Goal: Task Accomplishment & Management: Manage account settings

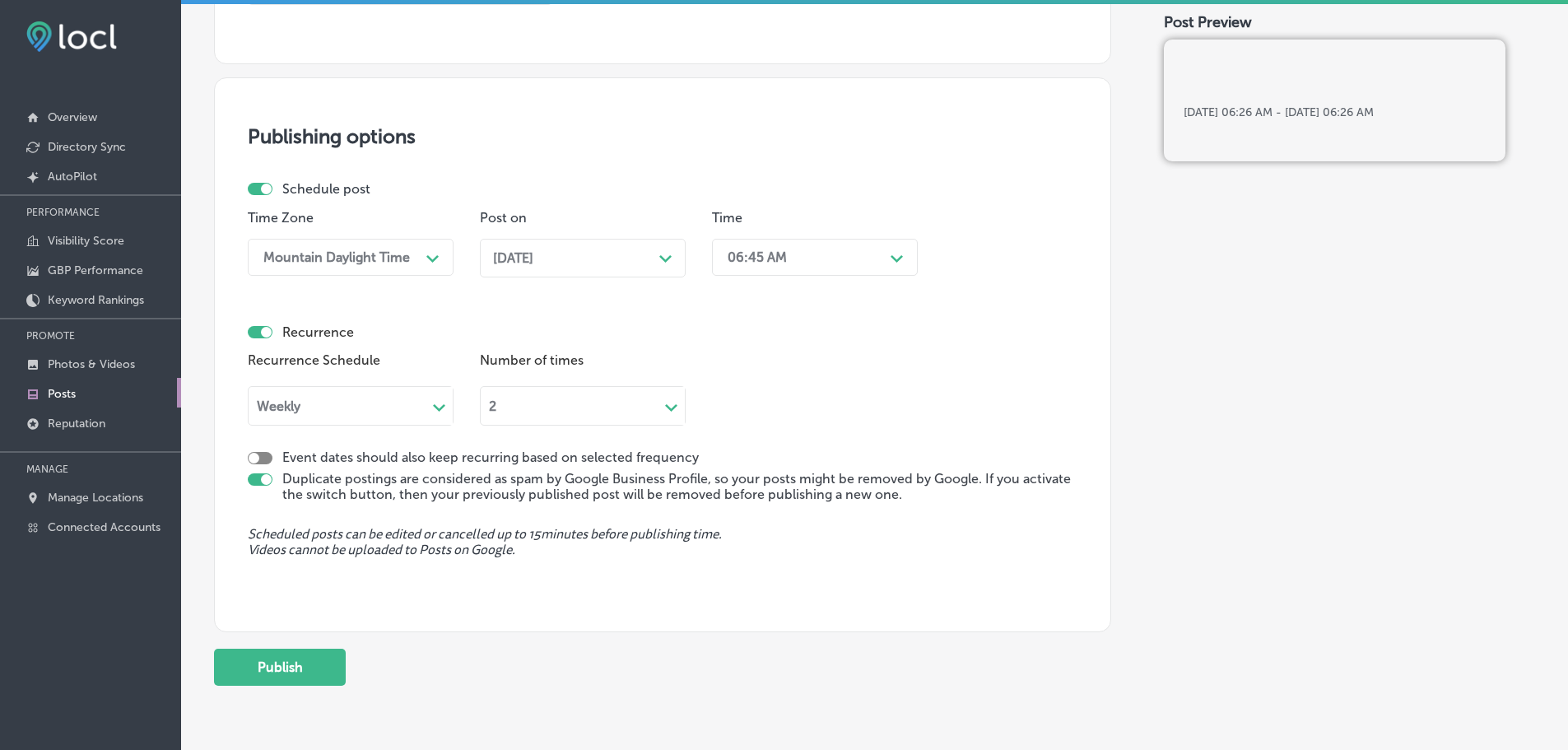
scroll to position [1590, 0]
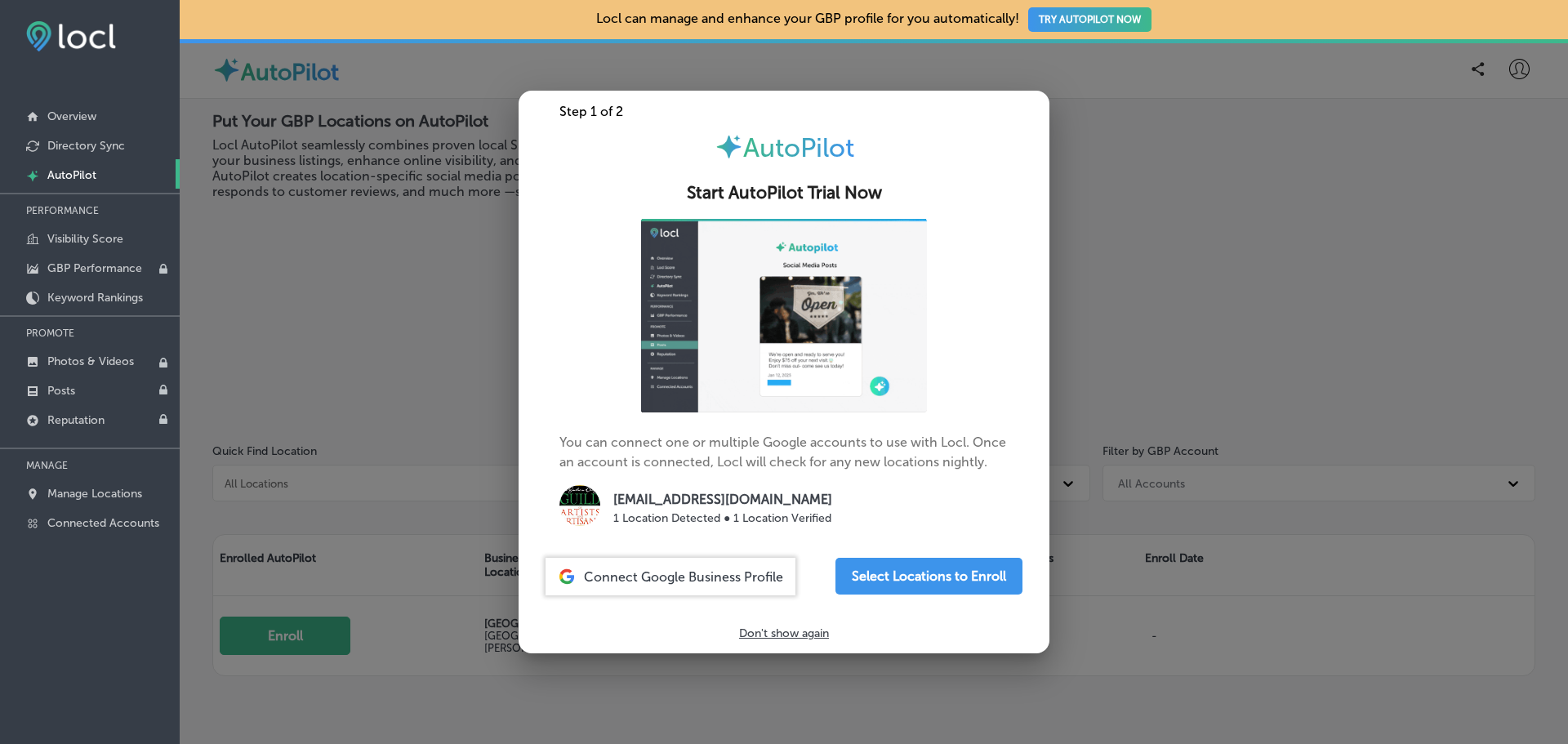
click at [313, 333] on div at bounding box center [784, 372] width 1568 height 744
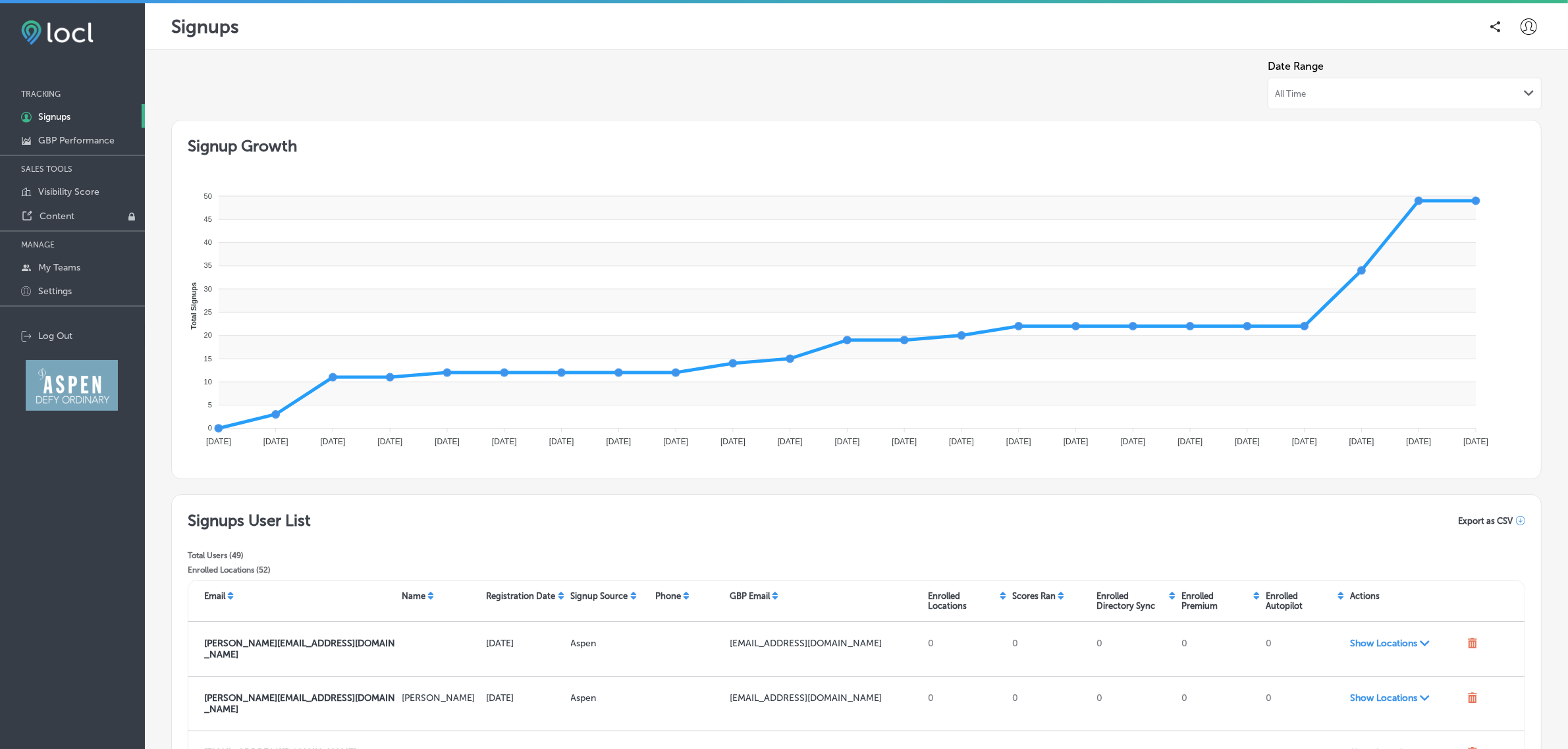
drag, startPoint x: 1236, startPoint y: 4, endPoint x: 1305, endPoint y: 551, distance: 551.3
click at [1263, 551] on div "Signups User List Total Users ( 49 ) Enrolled Locations ( 52 ) Export as CSV" at bounding box center [857, 545] width 1338 height 69
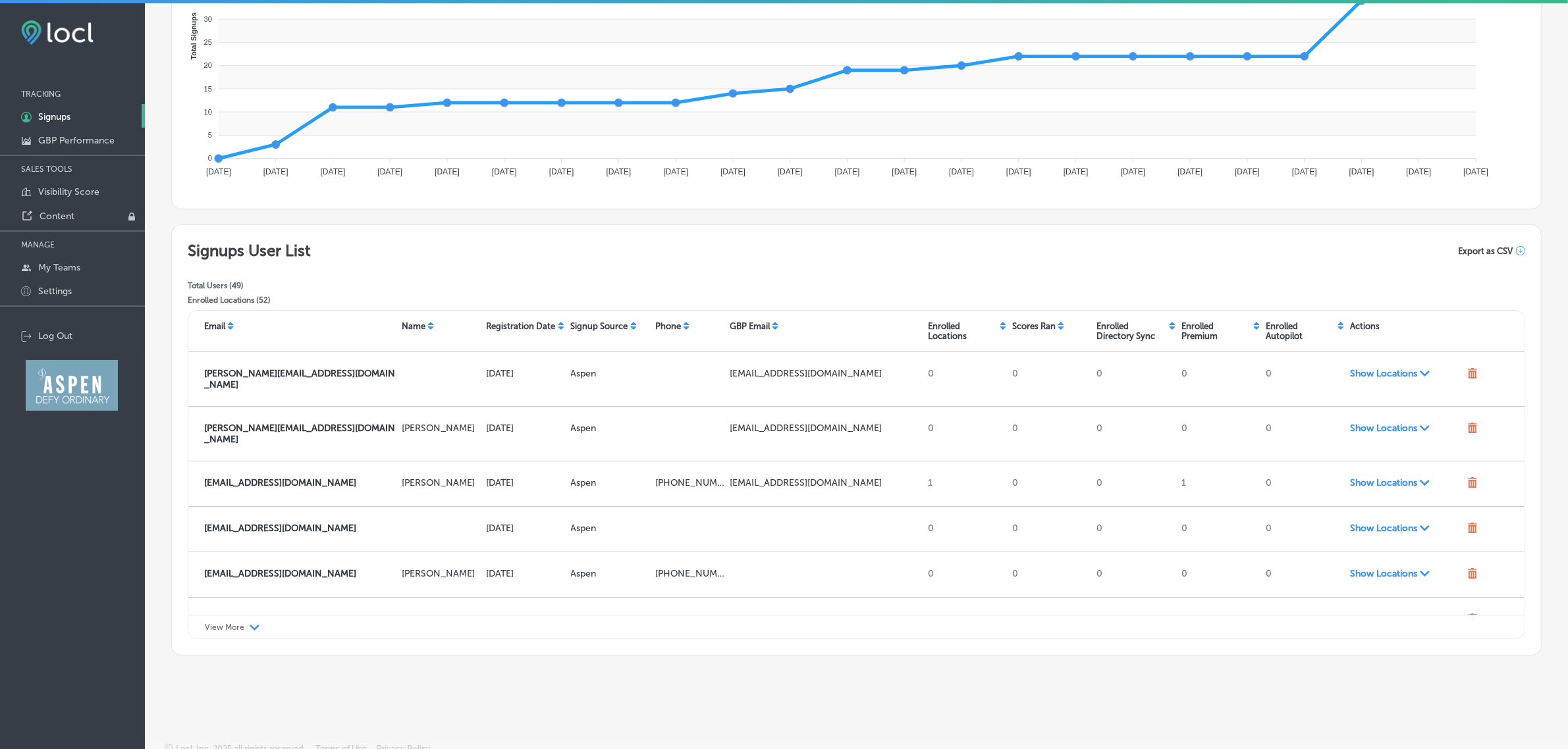
scroll to position [271, 0]
click at [239, 599] on div "View More Path Created with Sketch." at bounding box center [857, 625] width 1336 height 24
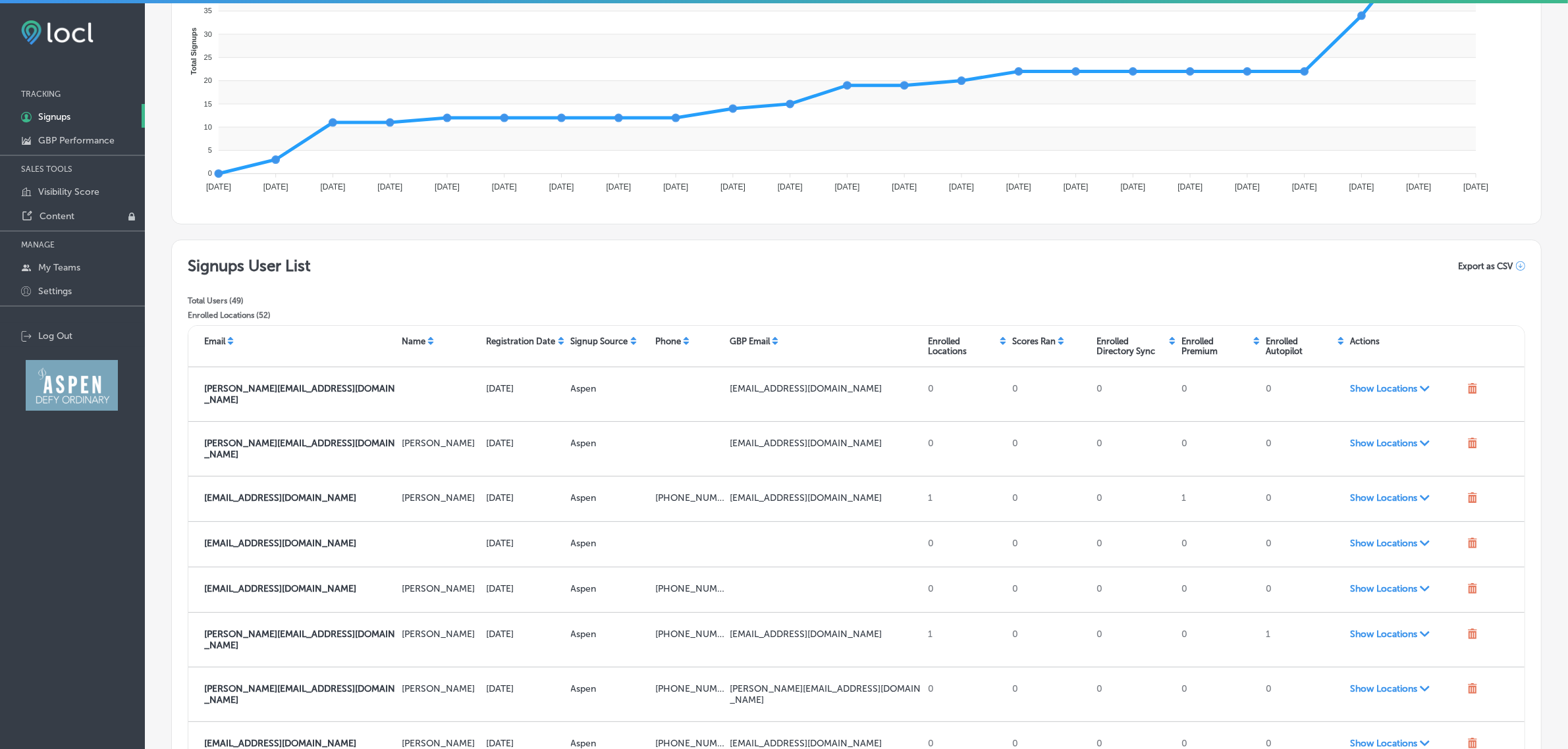
scroll to position [255, 0]
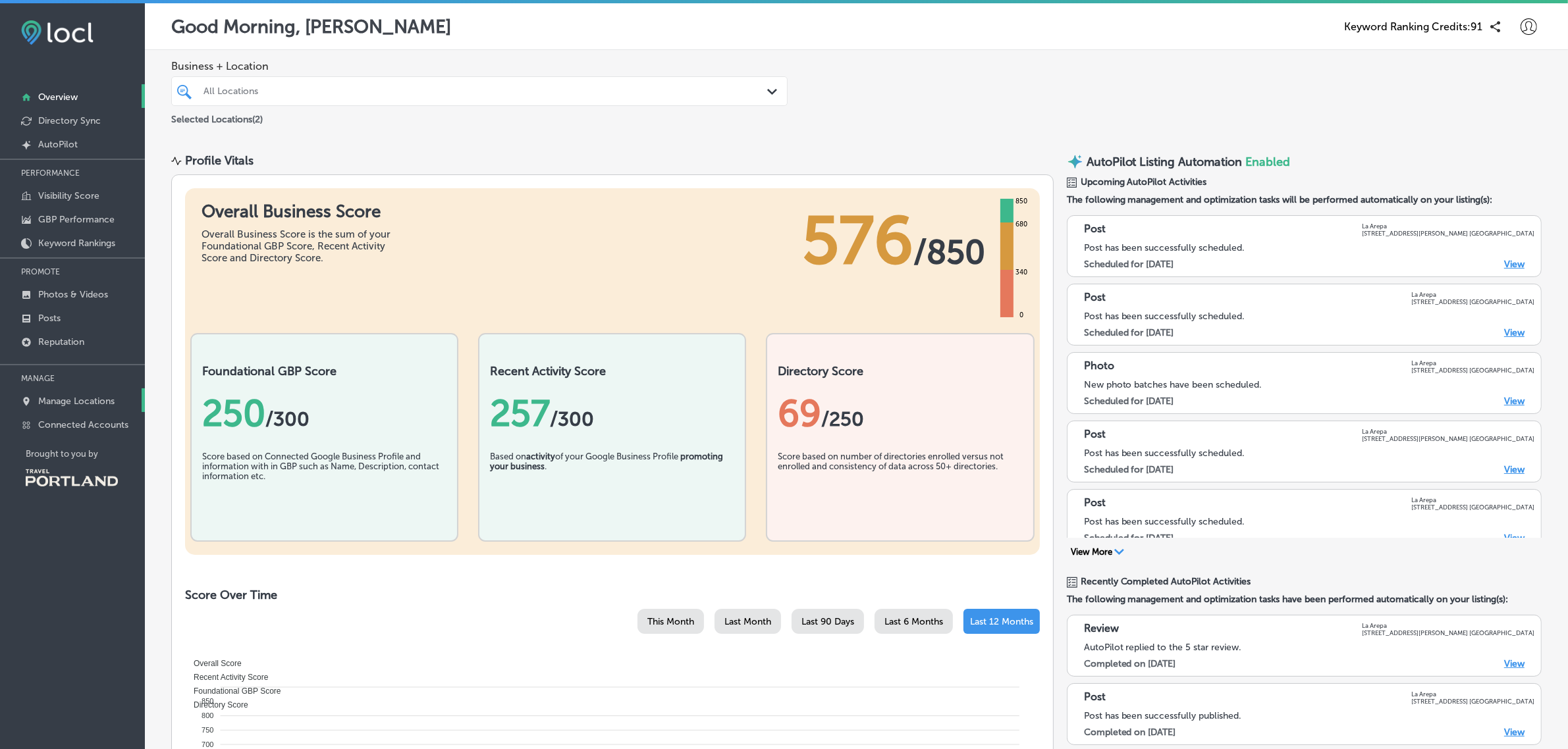
click at [88, 406] on p "Manage Locations" at bounding box center [76, 401] width 76 height 12
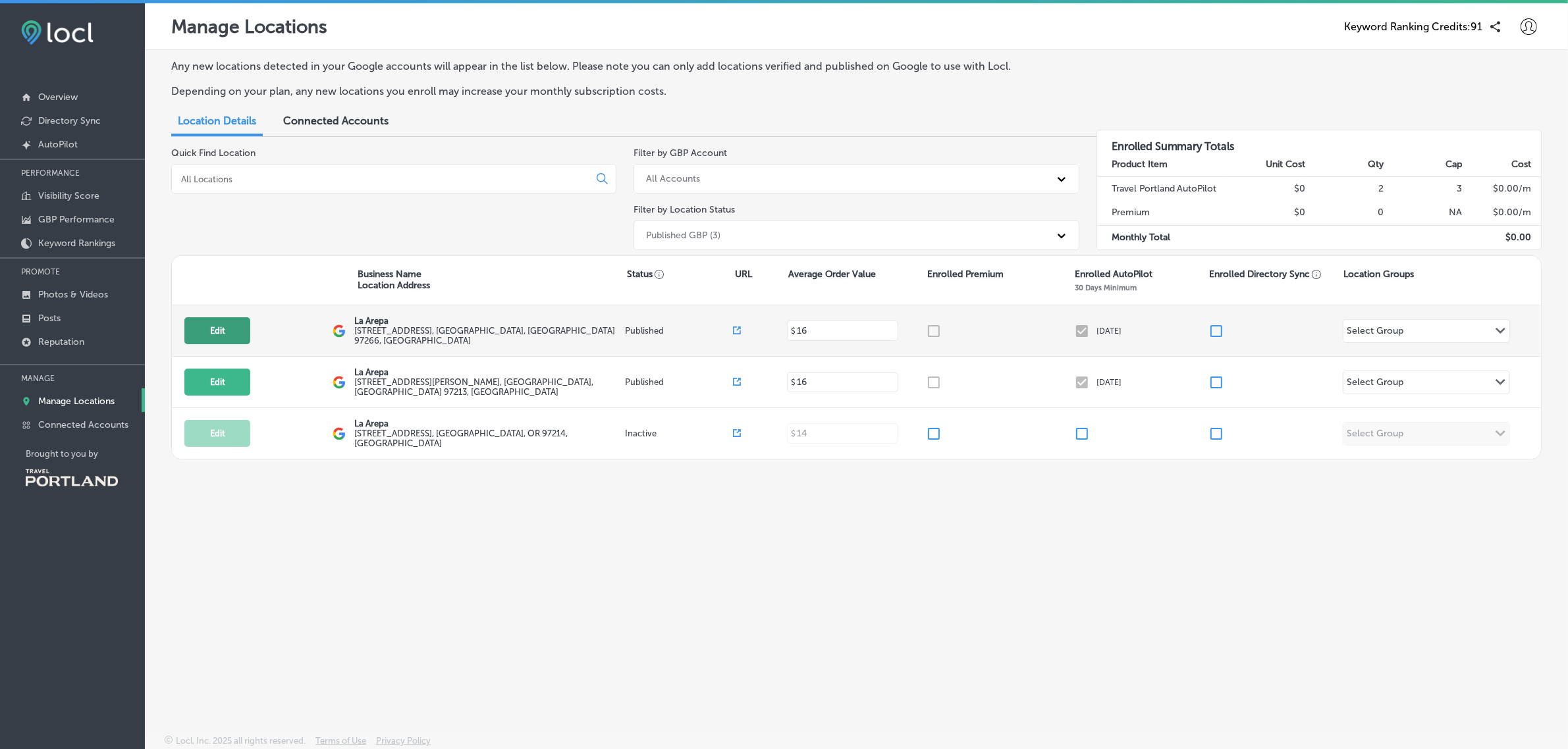
click at [227, 337] on button "Edit" at bounding box center [217, 330] width 66 height 27
select select "US"
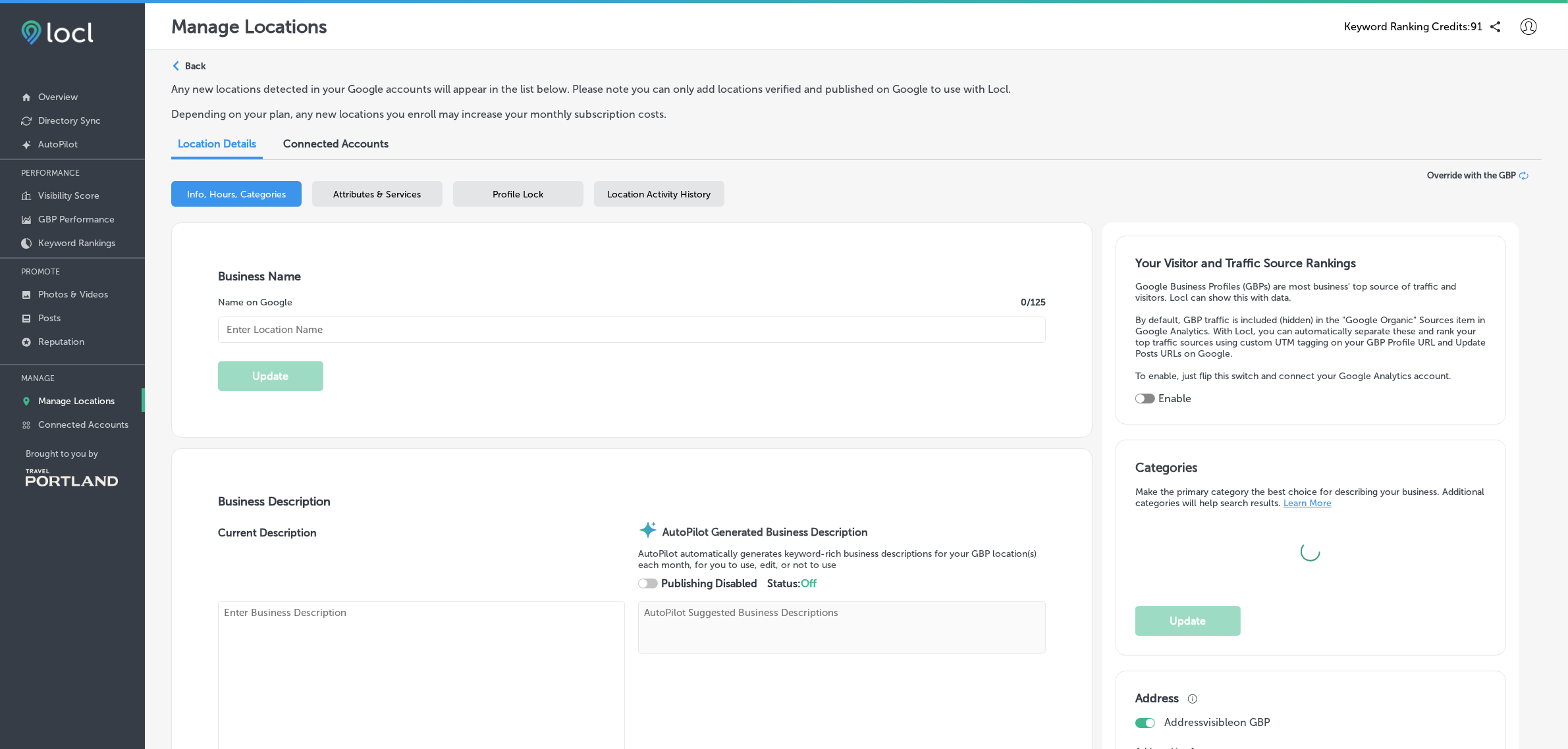
type textarea "La Arepa brings the vibrant flavors of Venezuela to your table, specializing in…"
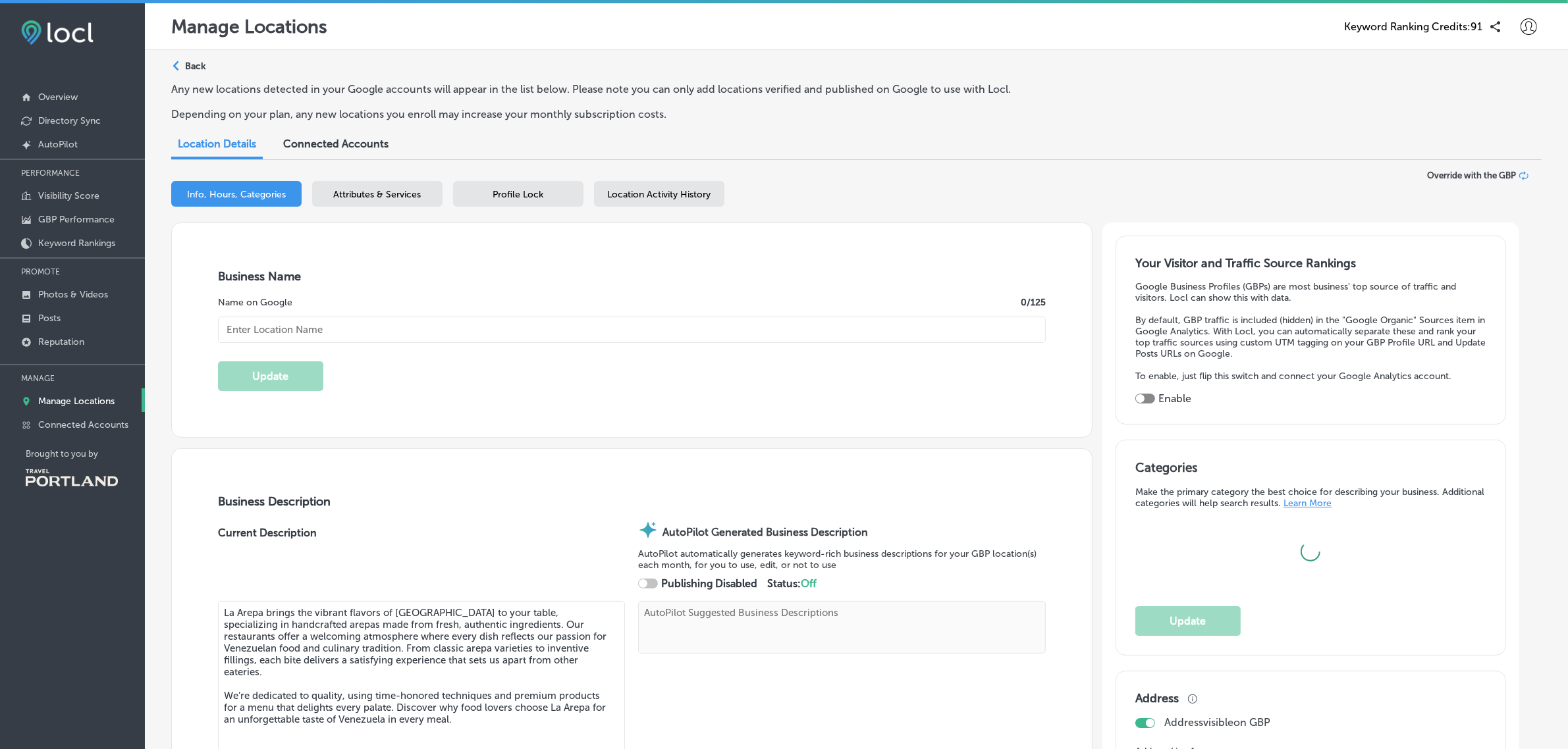
checkbox input "true"
type input "5716 SE 92nd Ave"
type input "Portland"
type input "97266"
type input "US"
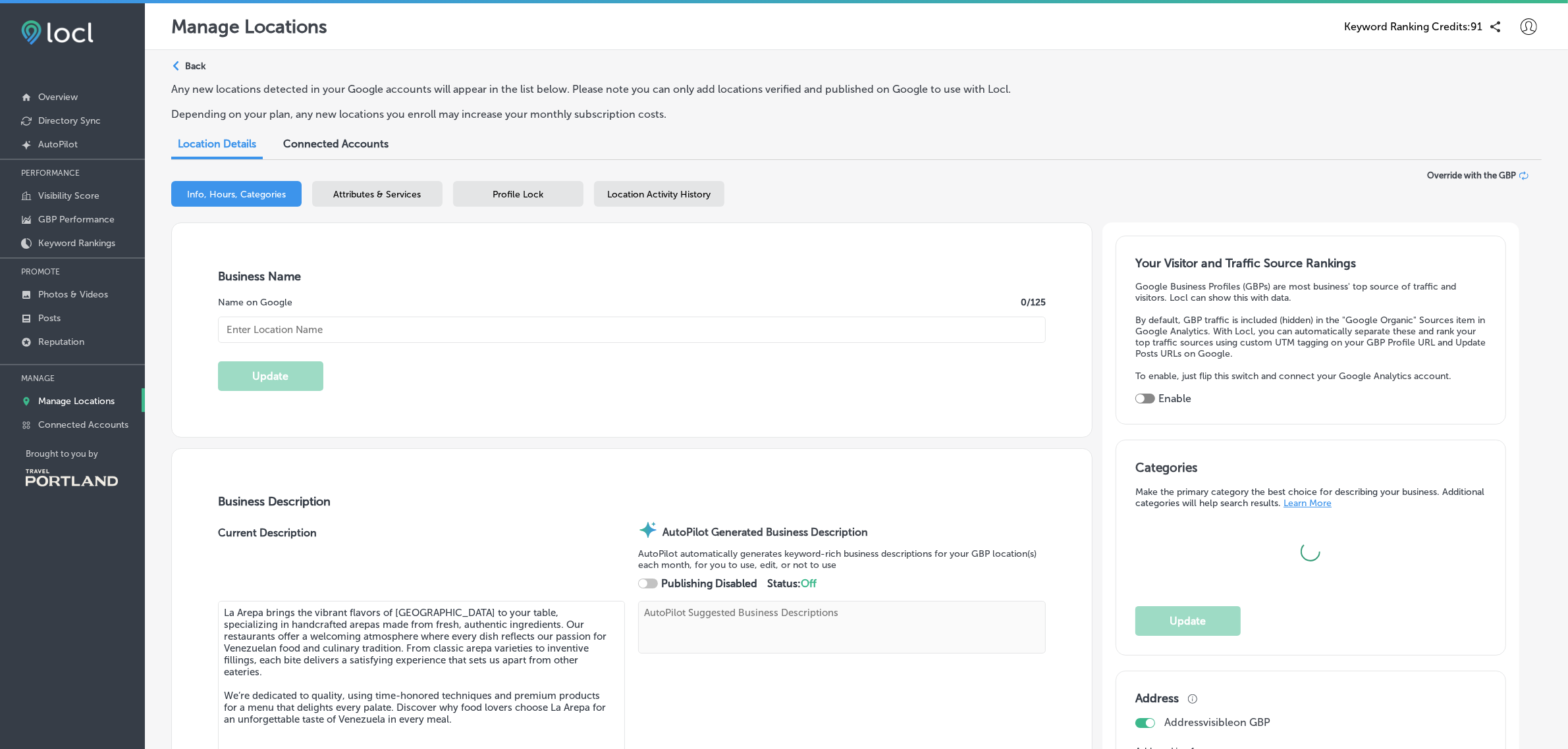
type input "+1 503 477 6967"
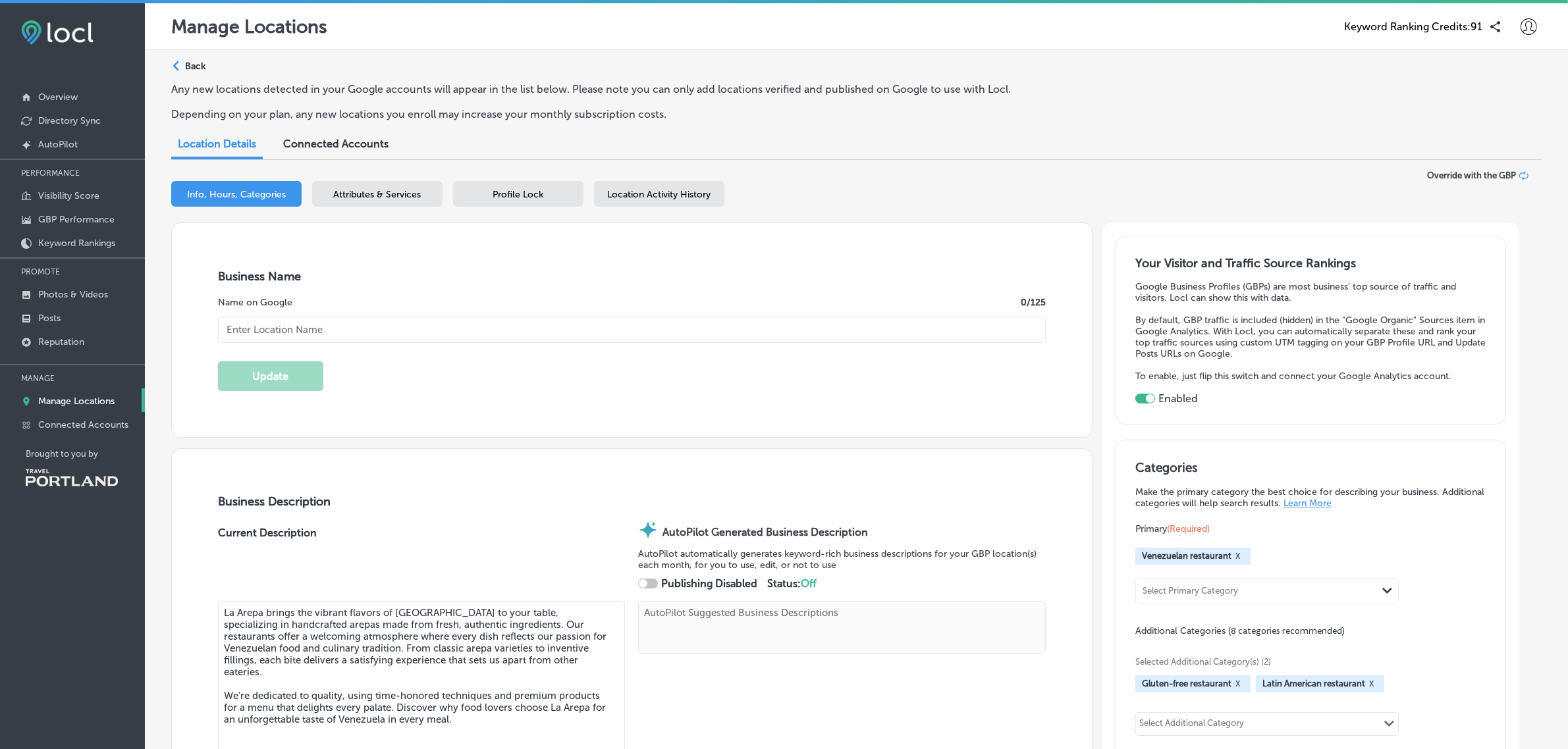
type textarea "La Arepa brings the vibrant flavors of Venezuela to your table, specializing in…"
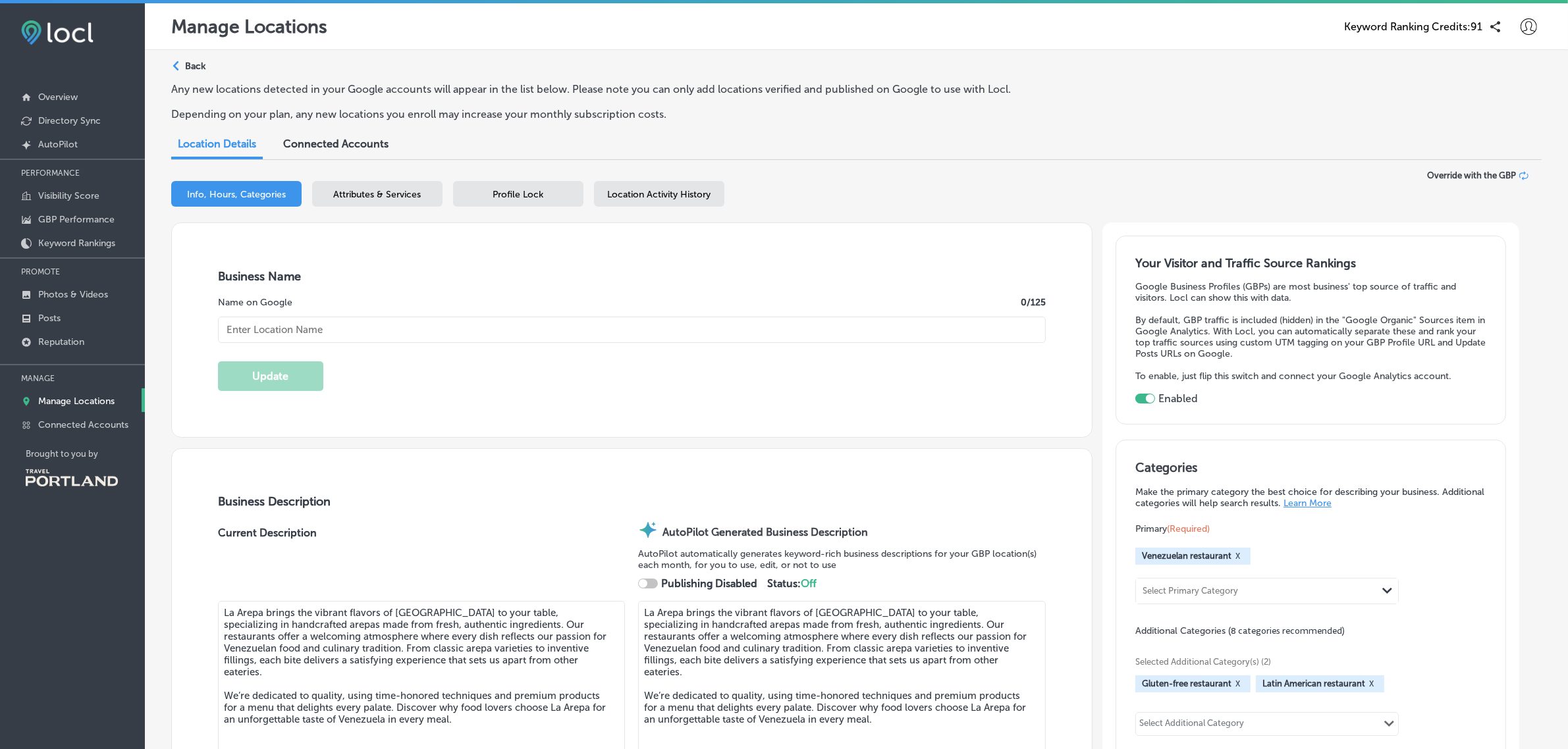
type input "http://www.laarepapdx.com/"
type input "info@laarepapdx.com"
type input "https://www.facebook.com/LaArepaPDX/"
type input "https://www.instagram.com/laarepapdx/"
checkbox input "true"
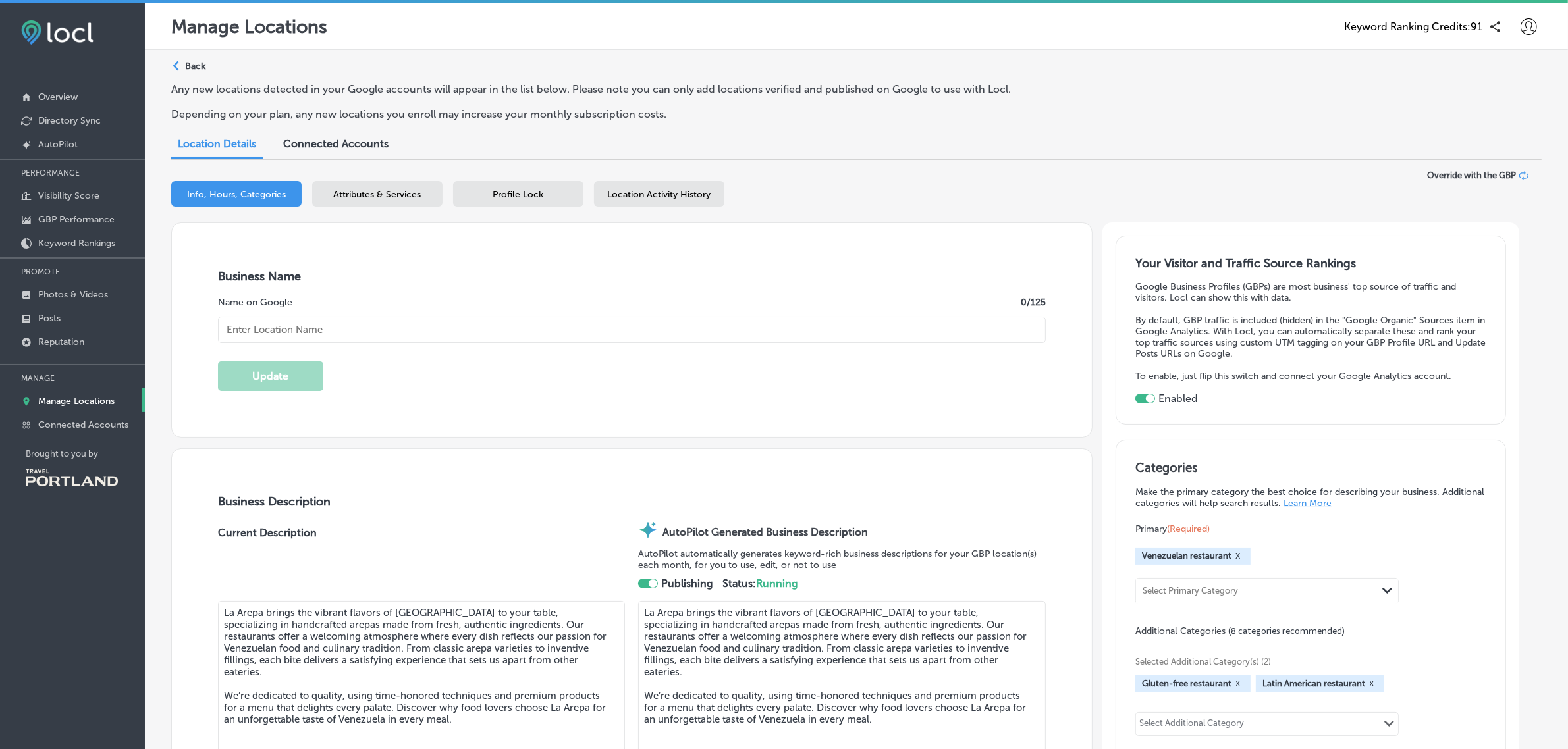
type input "La Arepa"
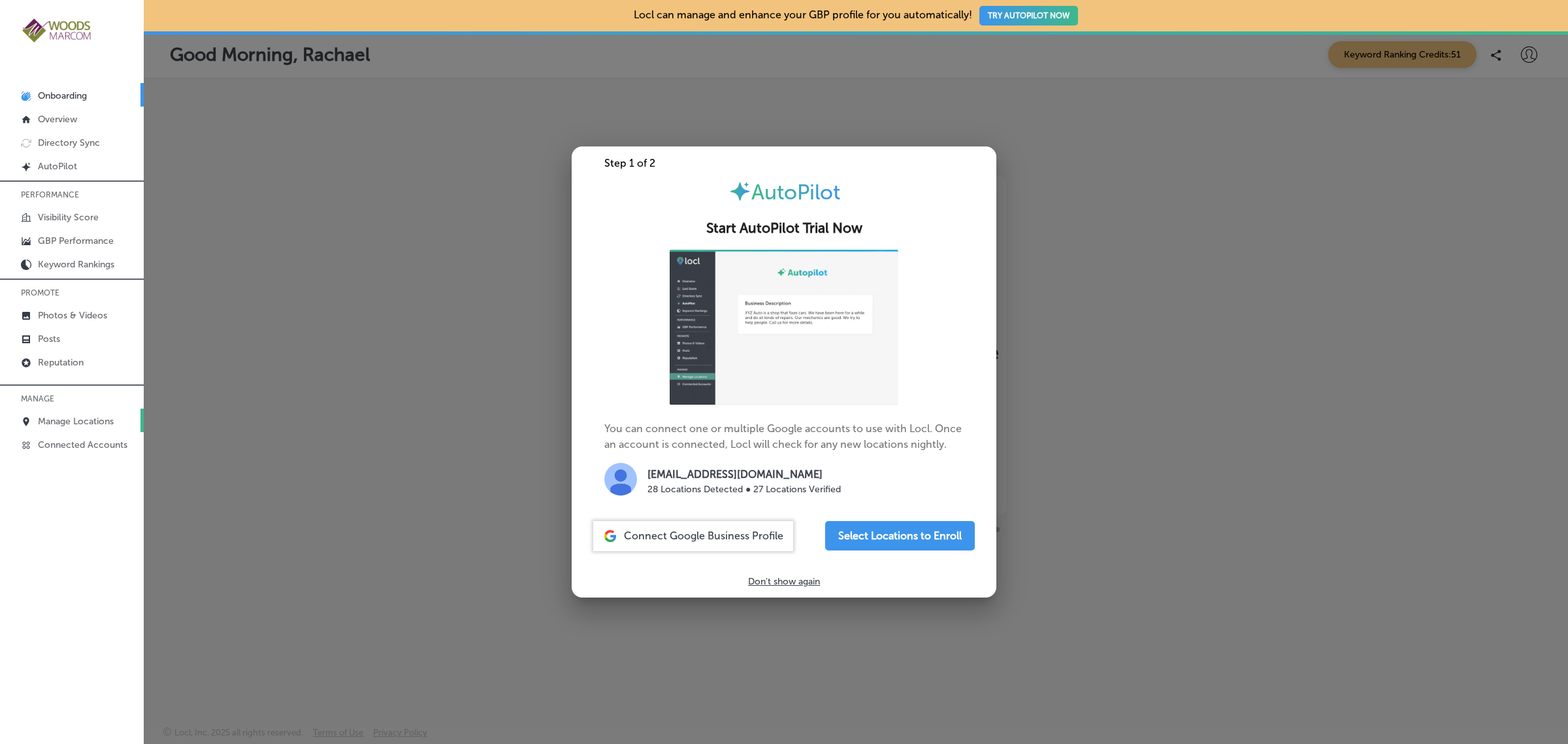
click at [84, 420] on p "Manage Locations" at bounding box center [76, 422] width 76 height 11
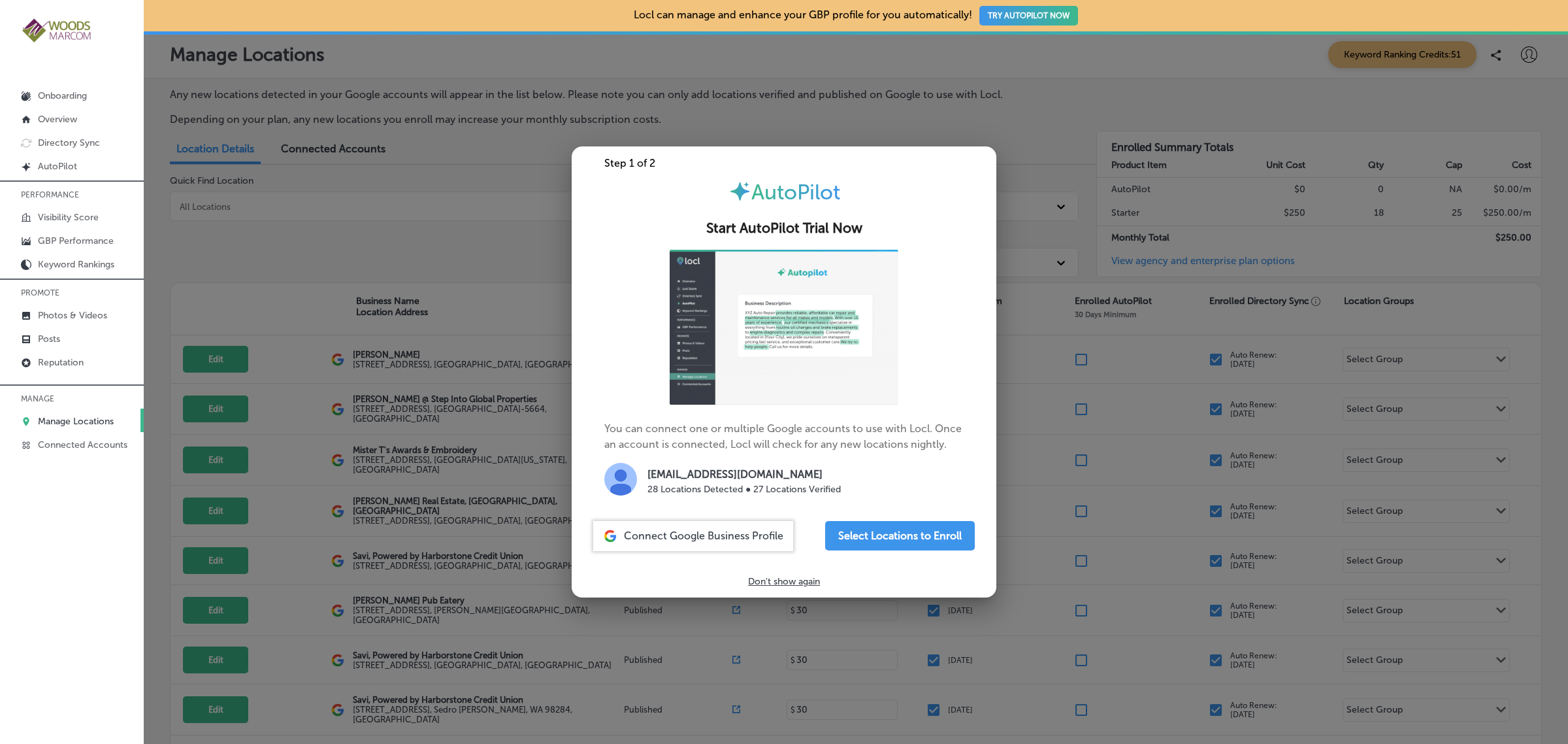
click at [336, 546] on div at bounding box center [784, 372] width 1568 height 744
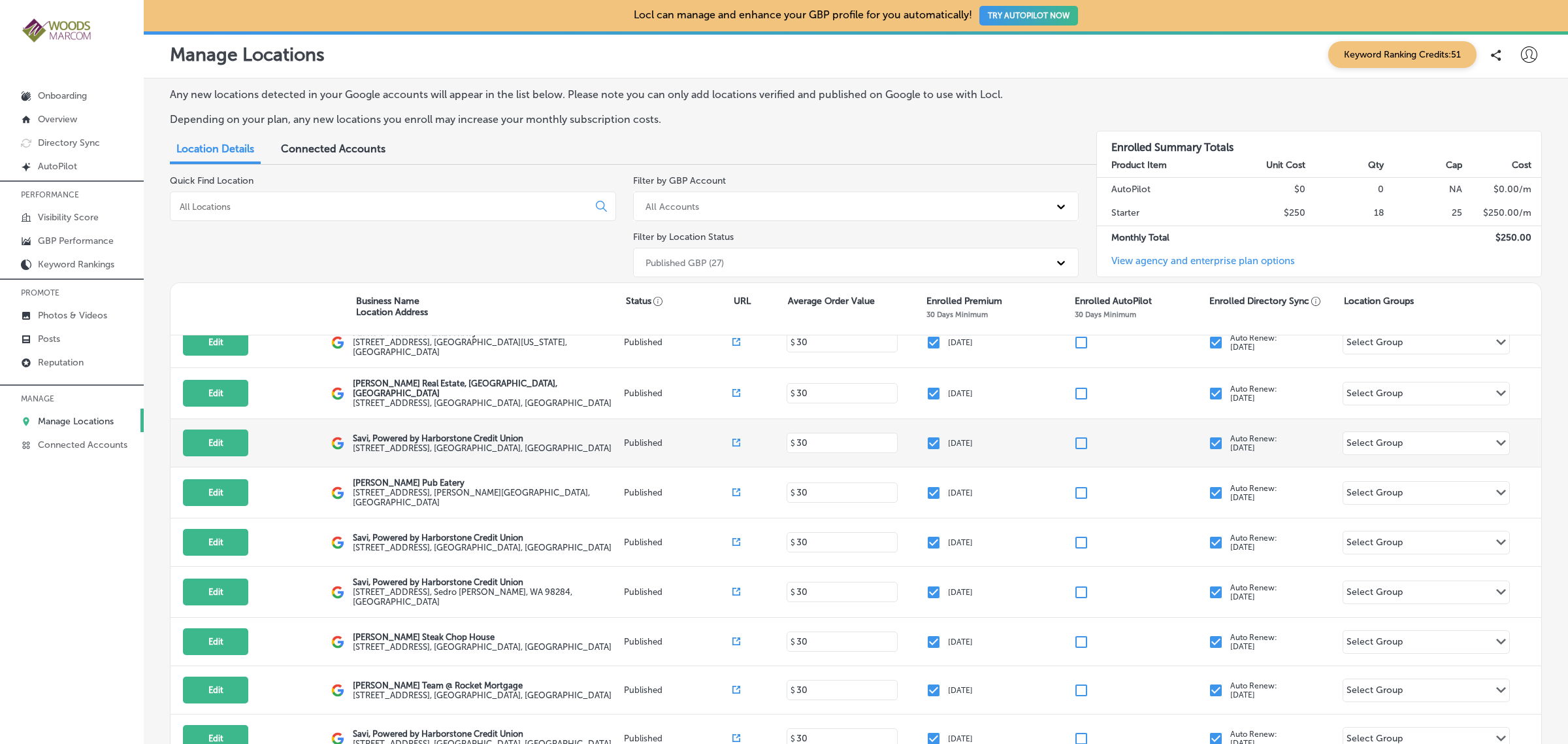
scroll to position [119, 0]
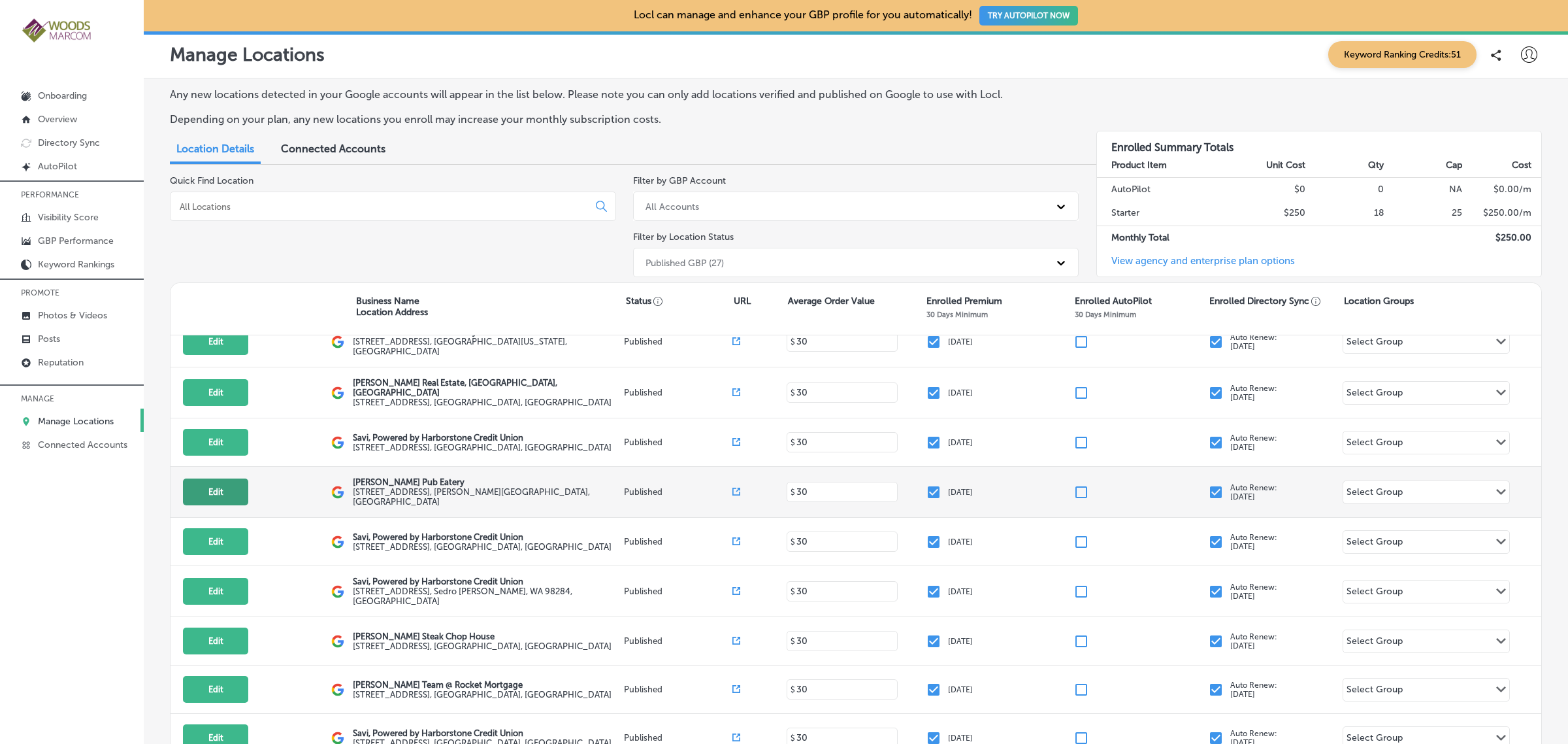
click at [214, 504] on button "Edit" at bounding box center [215, 492] width 65 height 26
select select "US"
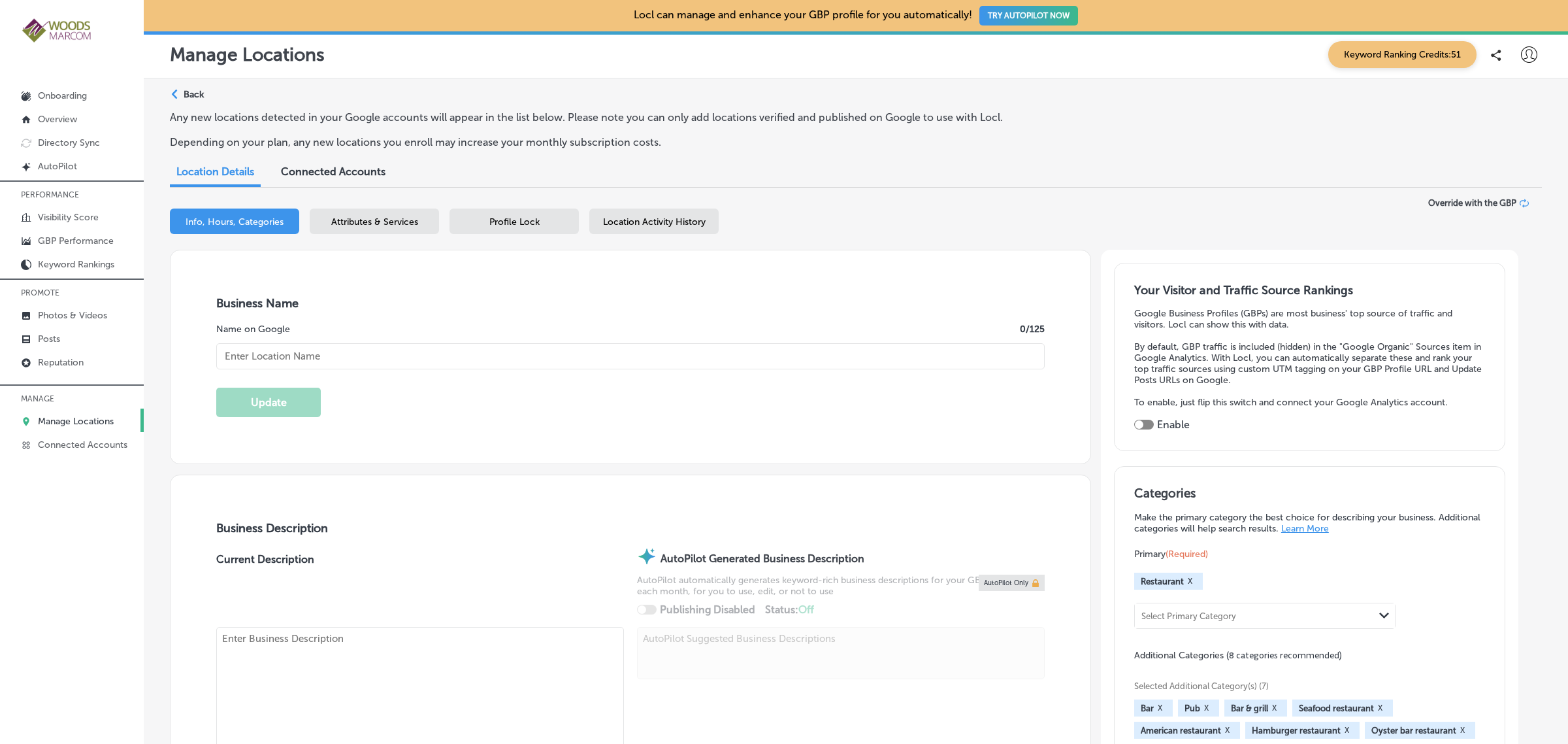
type input "https://conwayspubandeatery.com/"
type input "Conway's Pub Eatery"
type textarea "Welcome to Conway's Pub Eatery, your locally-owned hot spot for delicious food …"
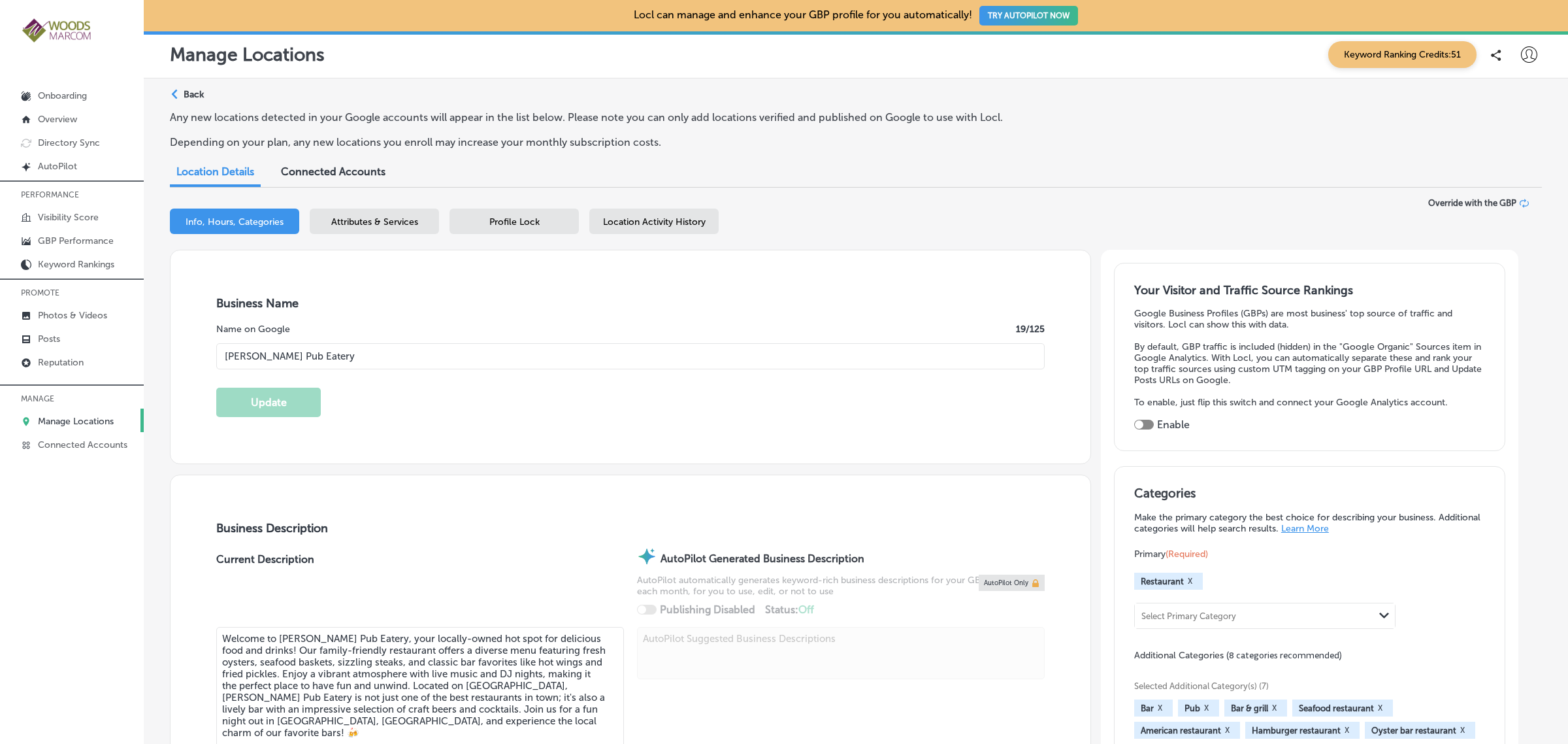
checkbox input "true"
type input "+1 360 445 4733"
type input "18611 Main Street"
type input "Conway"
type input "98238"
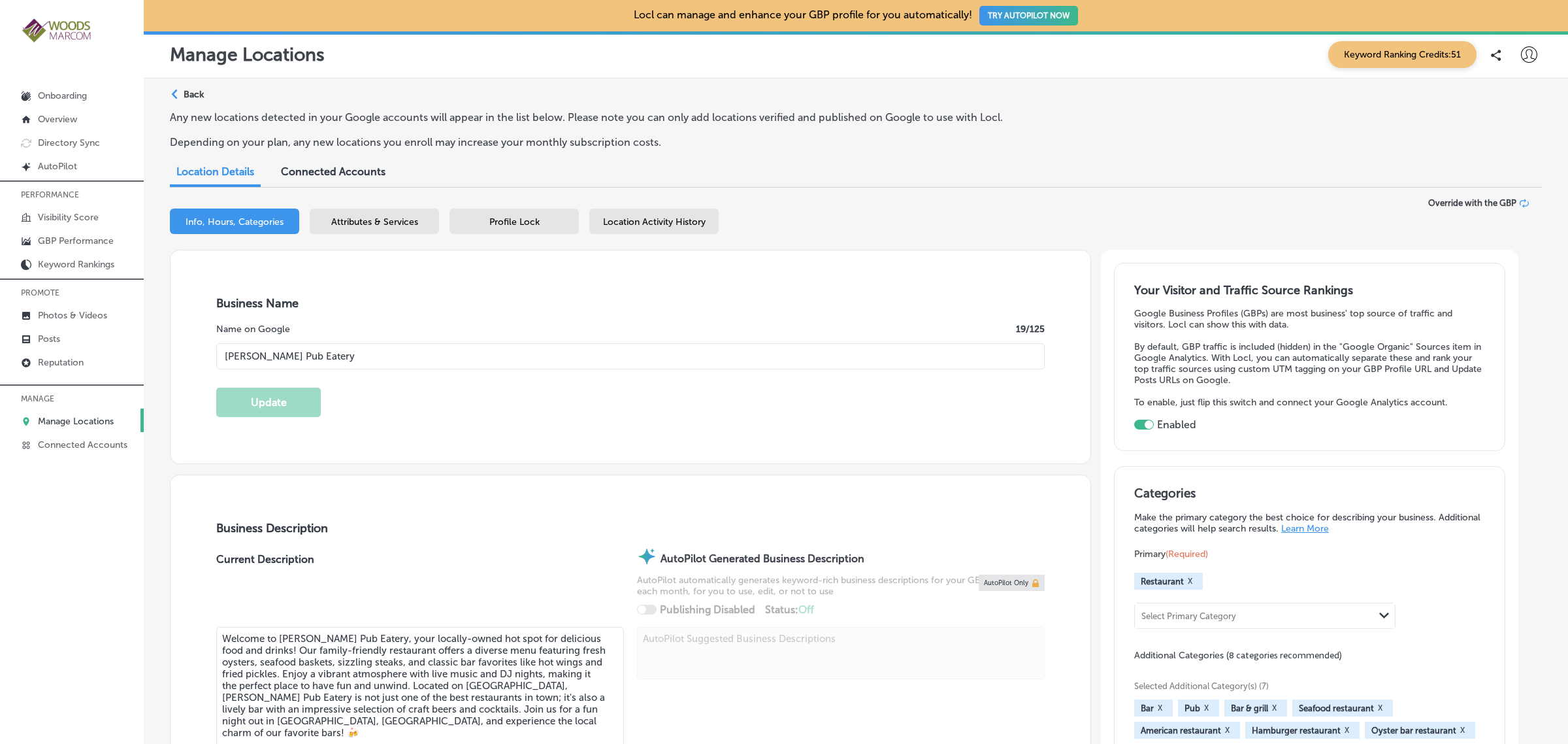
type input "US"
type textarea "Welcome to Conway's Pub Eatery, your go-to spot for delicious food and drinks! …"
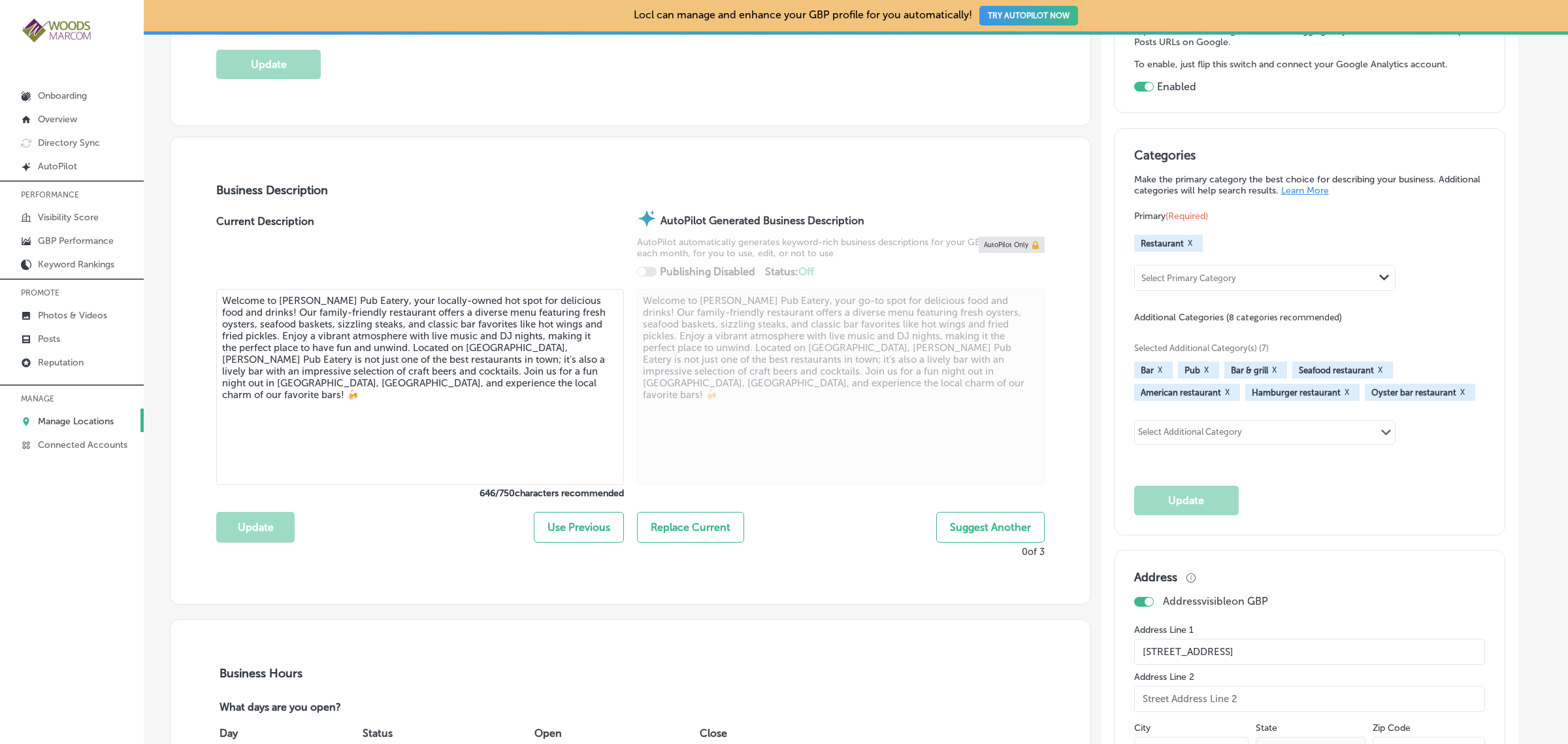
scroll to position [337, 0]
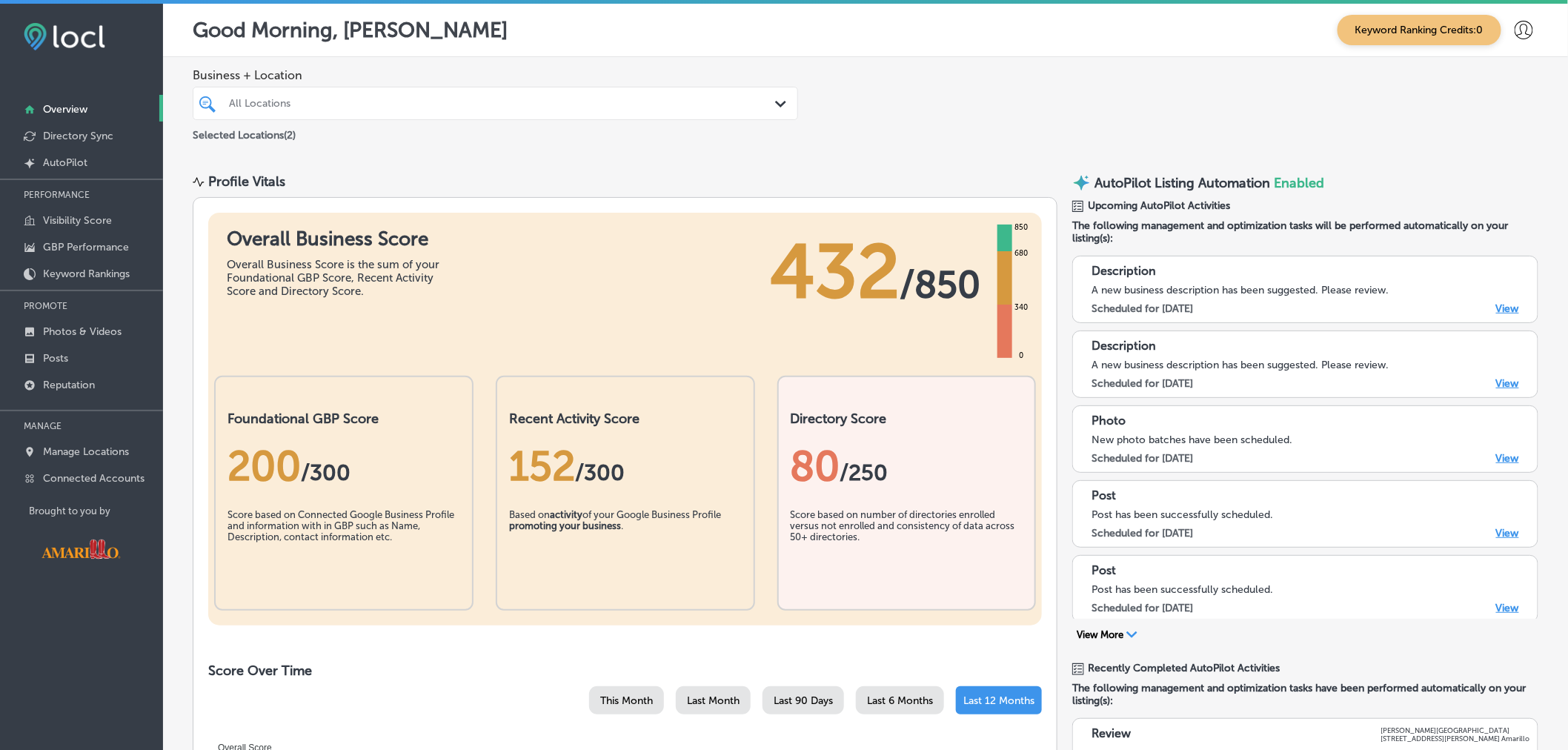
drag, startPoint x: 1775, startPoint y: 28, endPoint x: 942, endPoint y: 101, distance: 836.2
click at [942, 101] on div "Business + Location All Locations Path Created with Sketch. Selected Locations …" at bounding box center [865, 105] width 1405 height 98
click at [1515, 28] on icon at bounding box center [1524, 30] width 19 height 19
click at [1498, 84] on p "My Account" at bounding box center [1515, 83] width 66 height 18
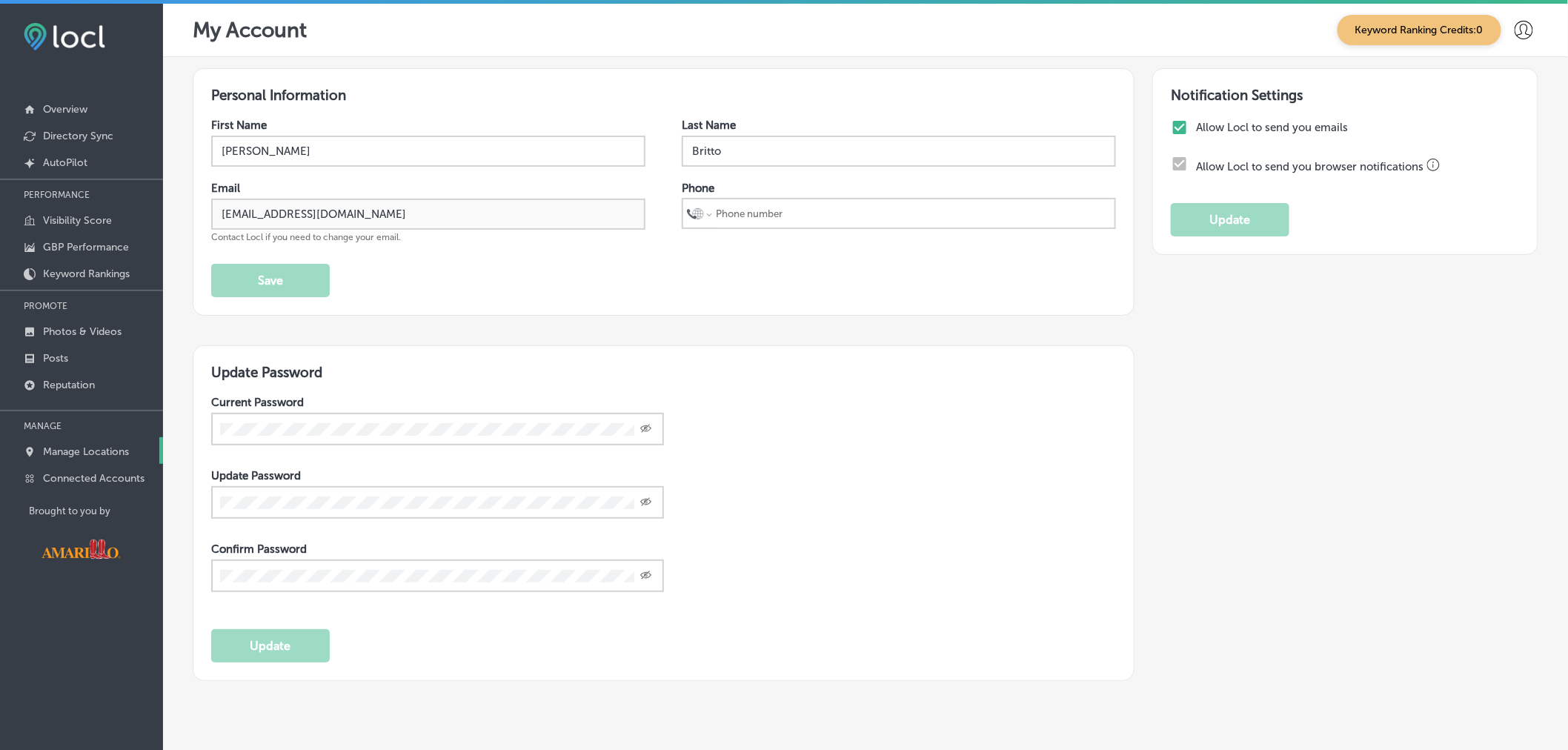
click at [82, 454] on p "Manage Locations" at bounding box center [86, 452] width 86 height 13
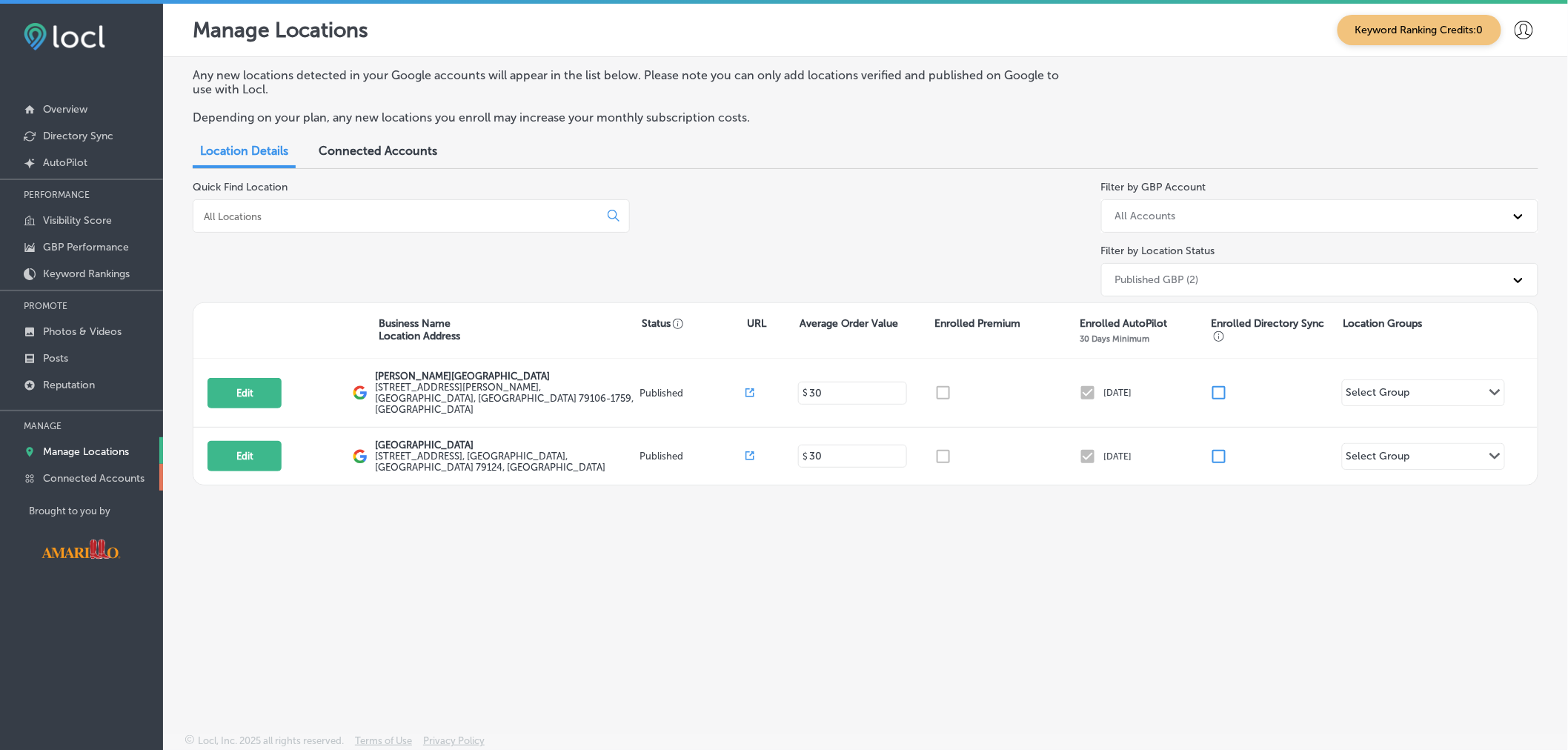
click at [92, 484] on link "Connected Accounts" at bounding box center [81, 477] width 163 height 27
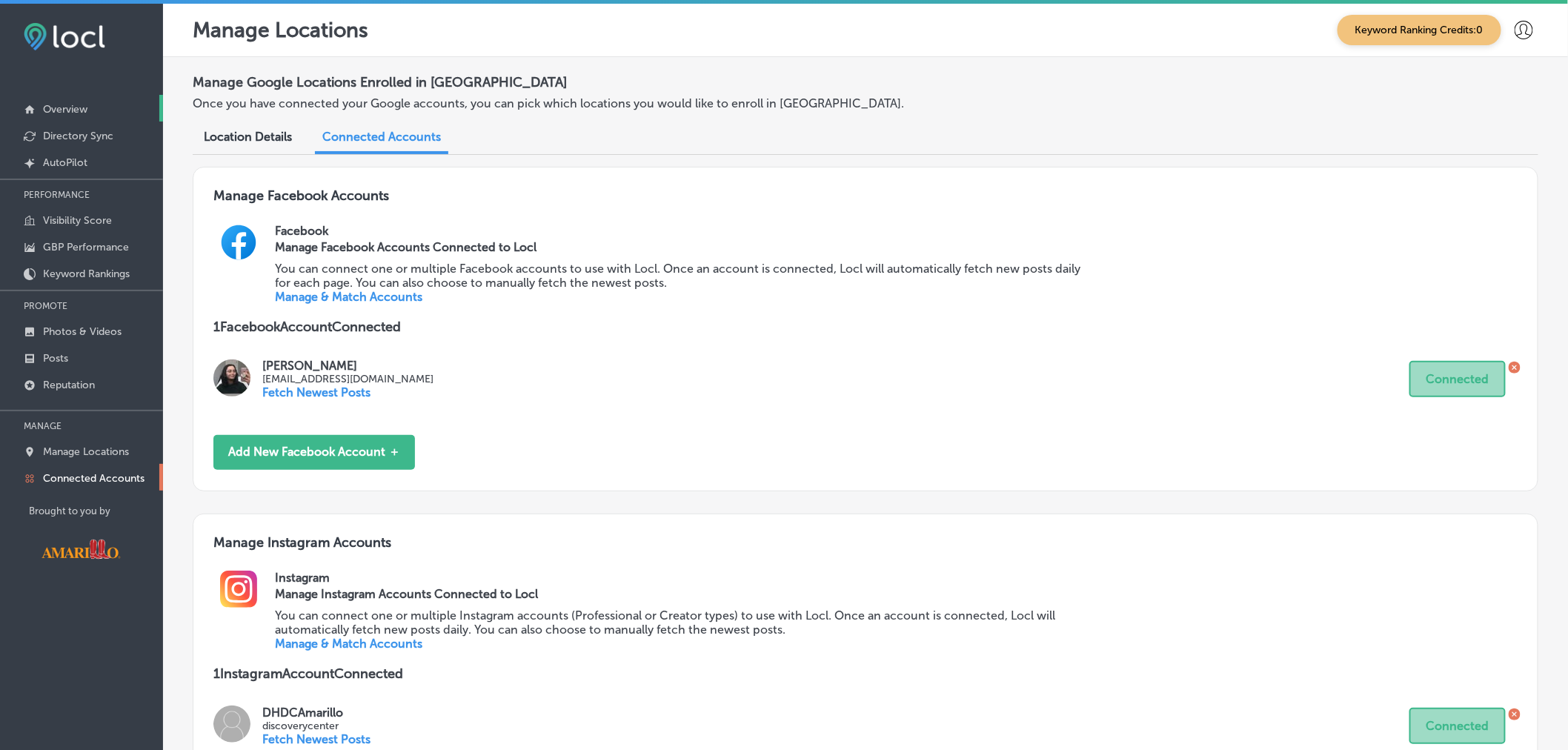
click at [65, 105] on p "Overview" at bounding box center [65, 109] width 45 height 13
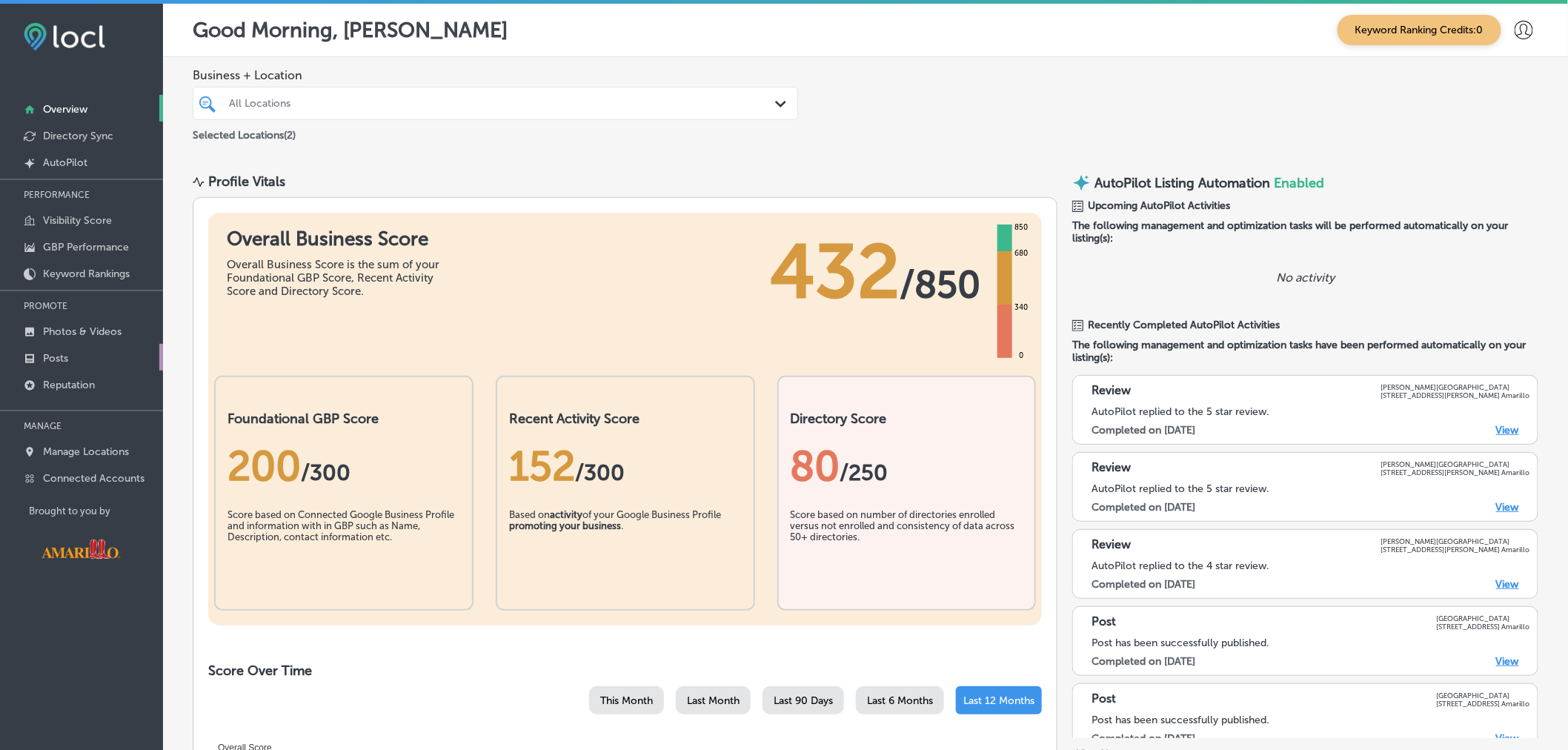
click at [86, 354] on link "Posts" at bounding box center [81, 356] width 163 height 27
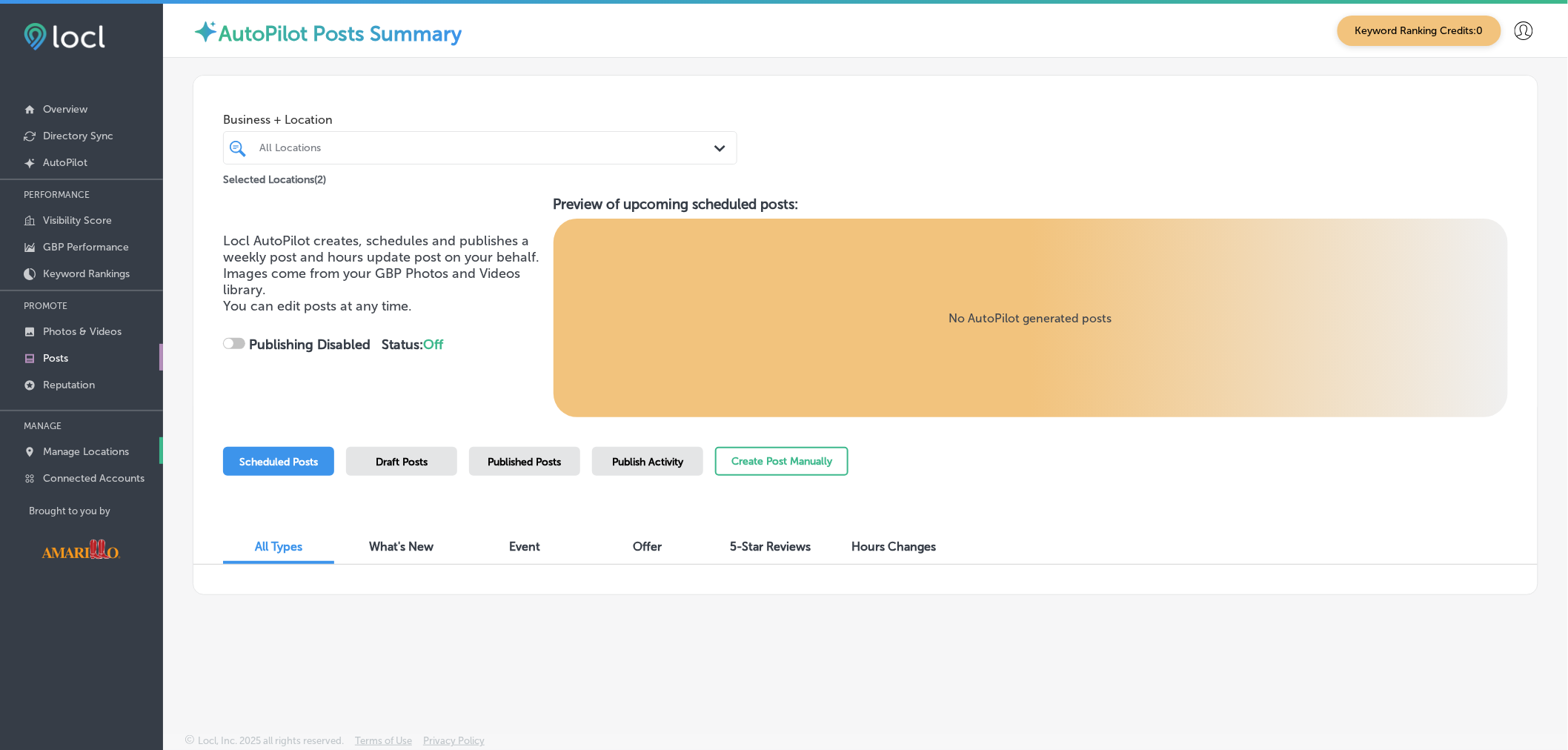
click at [83, 450] on p "Manage Locations" at bounding box center [86, 452] width 86 height 13
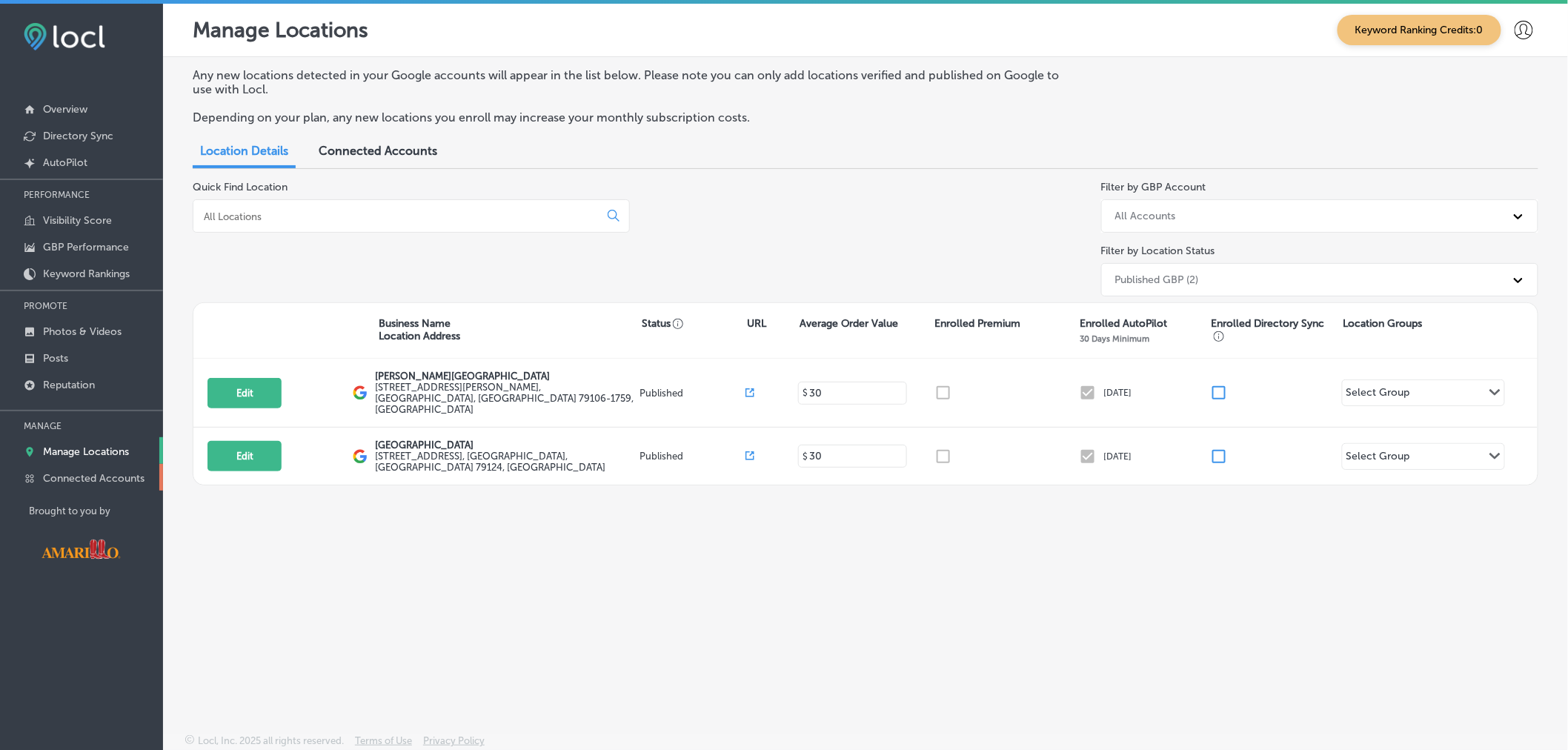
click at [88, 480] on p "Connected Accounts" at bounding box center [93, 479] width 101 height 13
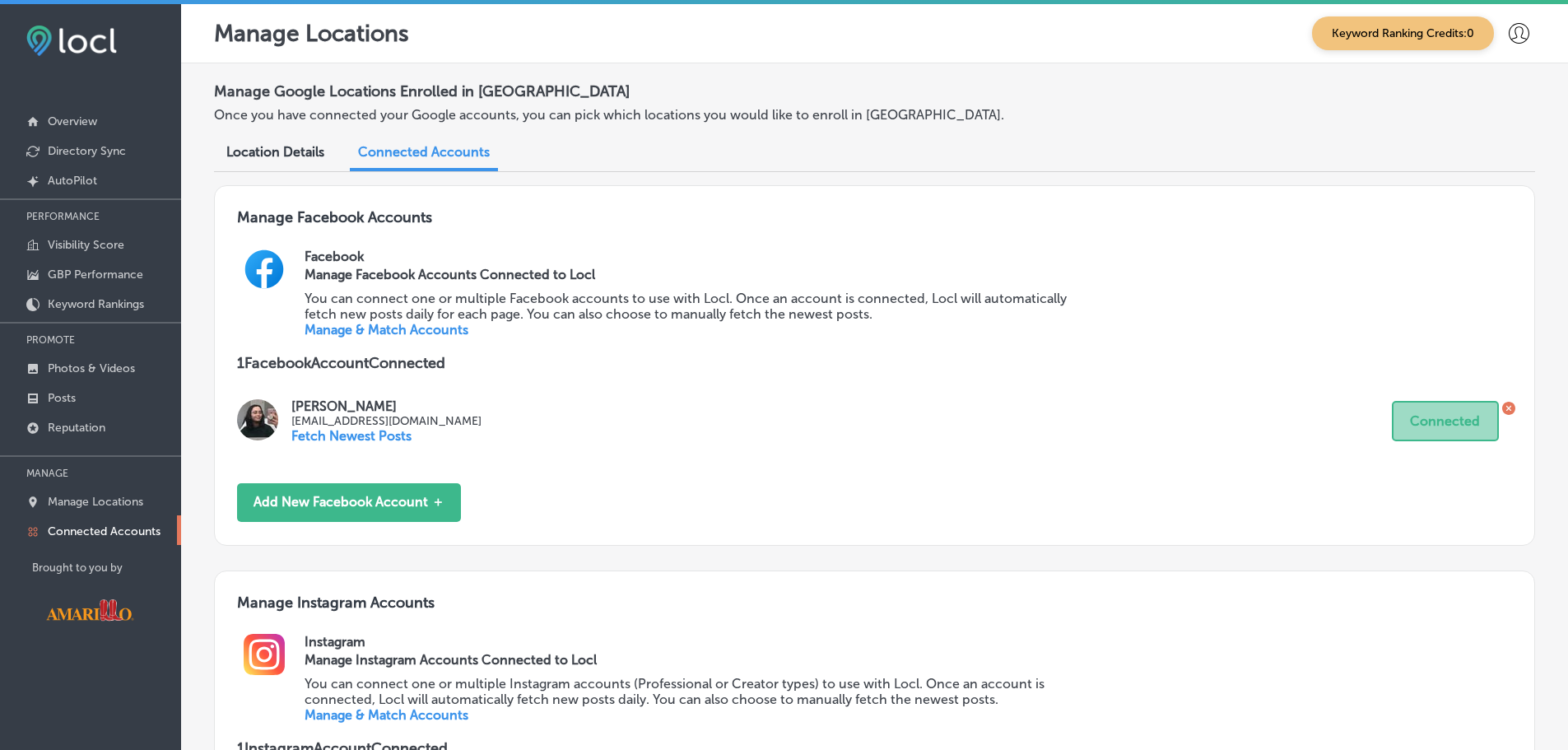
drag, startPoint x: 1708, startPoint y: 1, endPoint x: 780, endPoint y: 478, distance: 1043.4
click at [780, 478] on div "Manage Facebook Accounts Facebook Manage Facebook Accounts Connected to Locl Yo…" at bounding box center [875, 366] width 1321 height 361
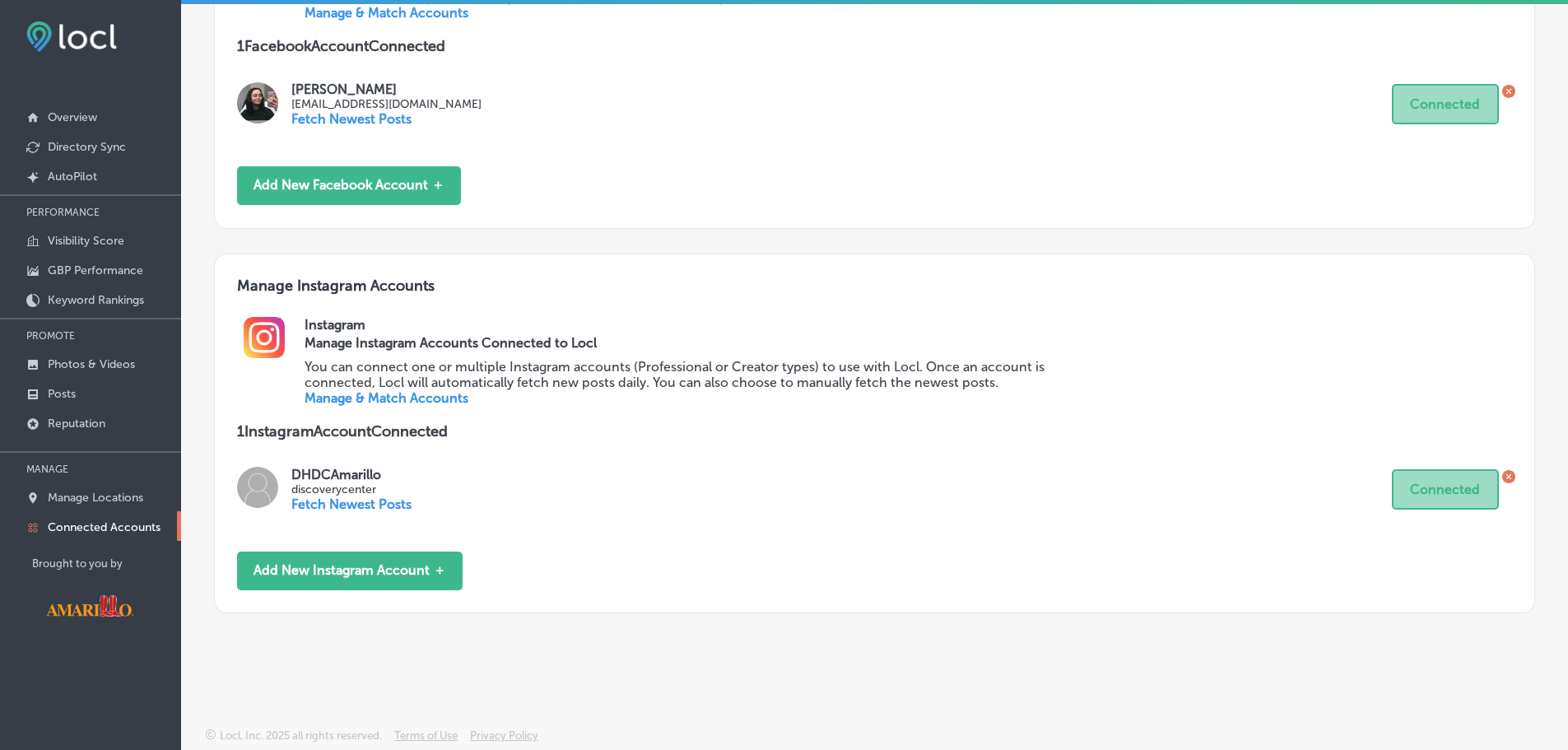
scroll to position [312, 0]
click at [352, 575] on button "Add New Instagram Account ＋" at bounding box center [349, 572] width 226 height 39
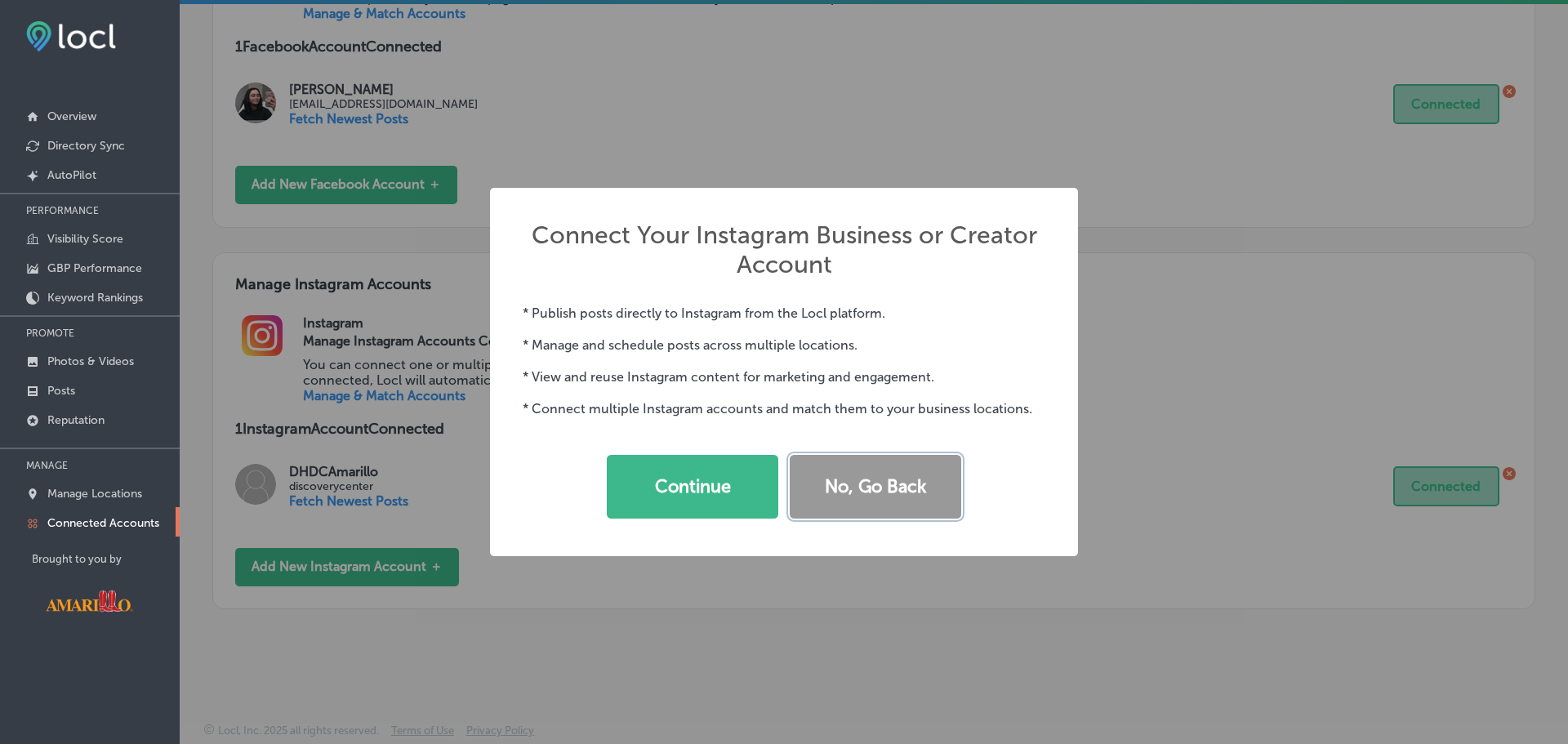
click at [908, 481] on button "No, Go Back" at bounding box center [875, 486] width 171 height 63
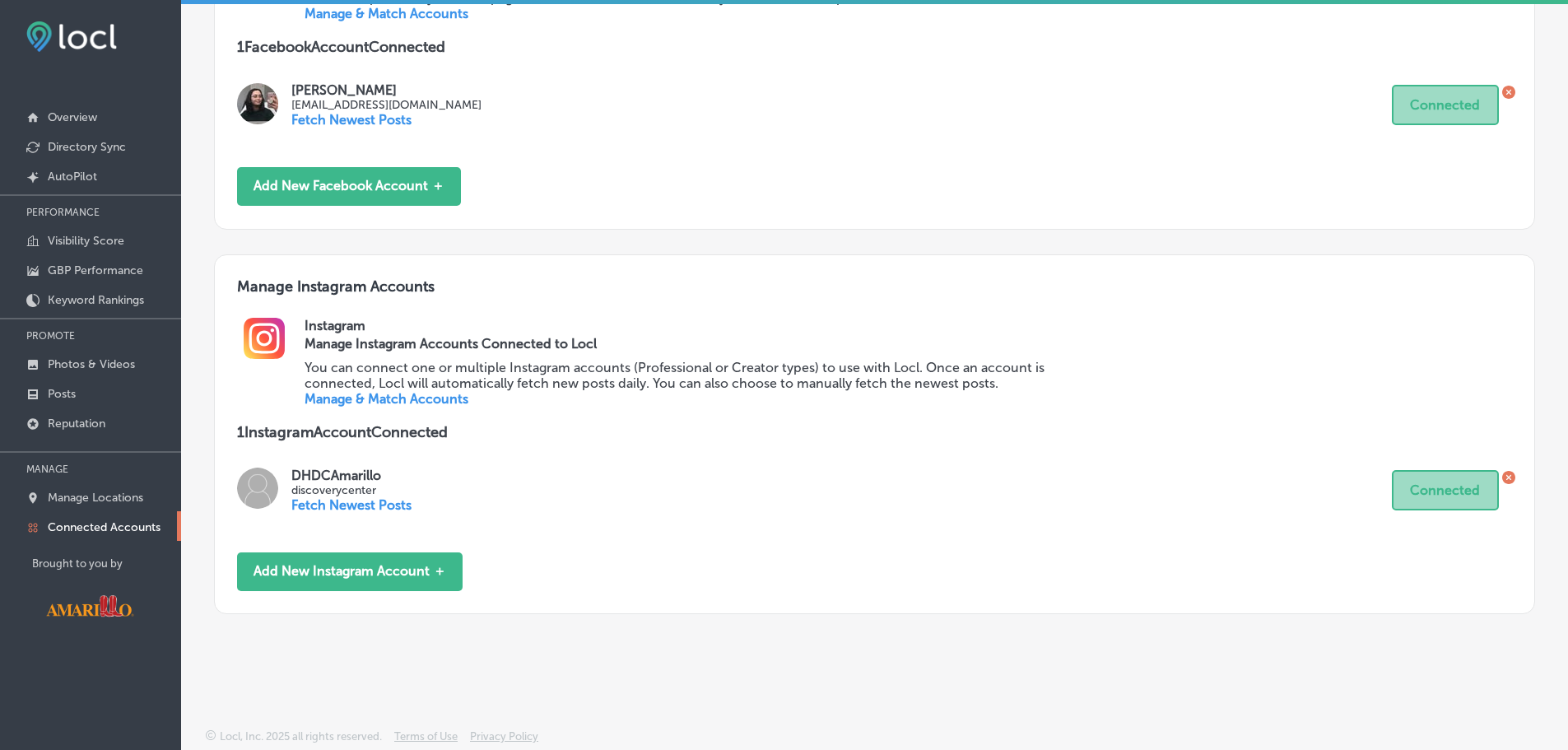
click at [352, 402] on link "Manage & Match Accounts" at bounding box center [386, 398] width 164 height 15
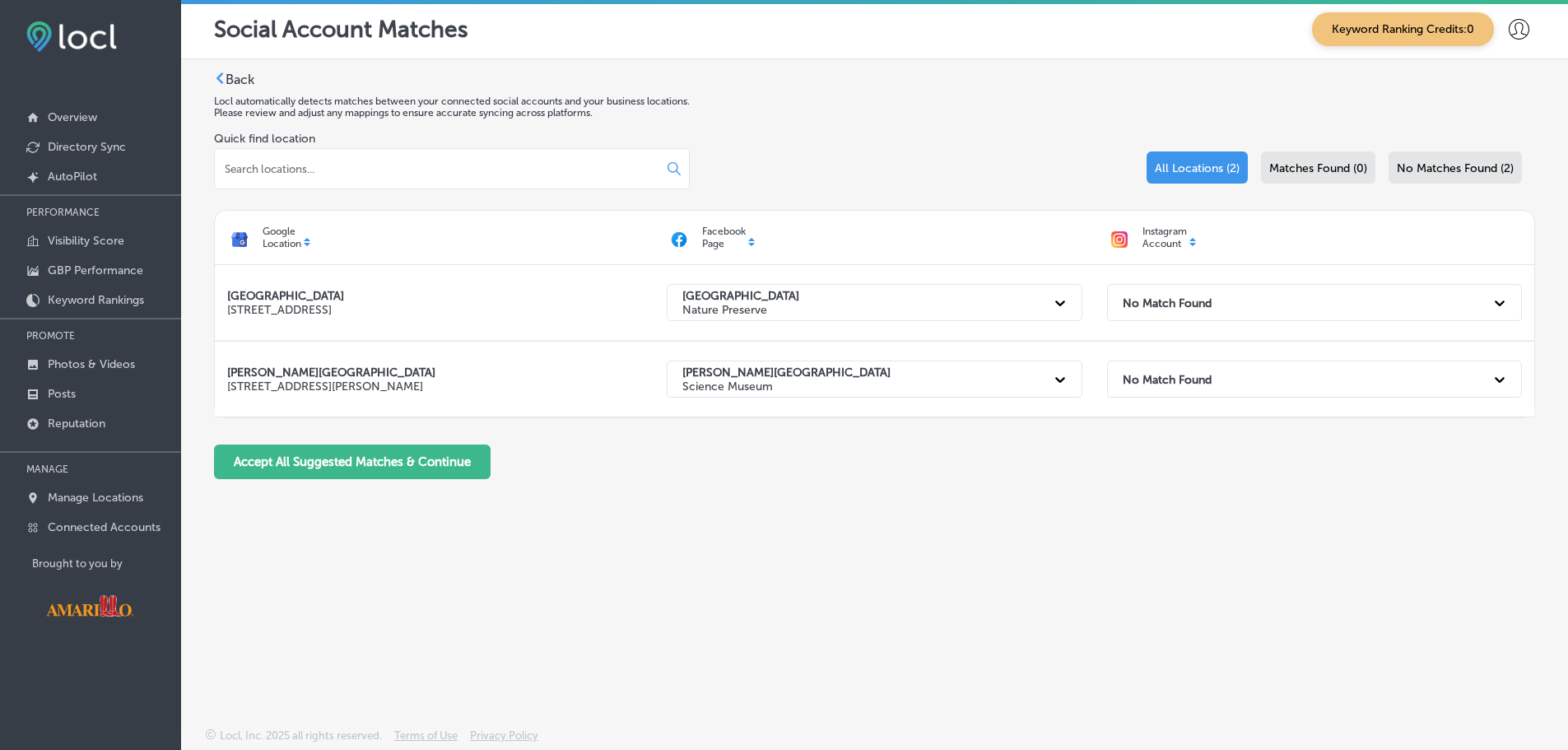
click at [241, 83] on label "Back" at bounding box center [240, 79] width 29 height 15
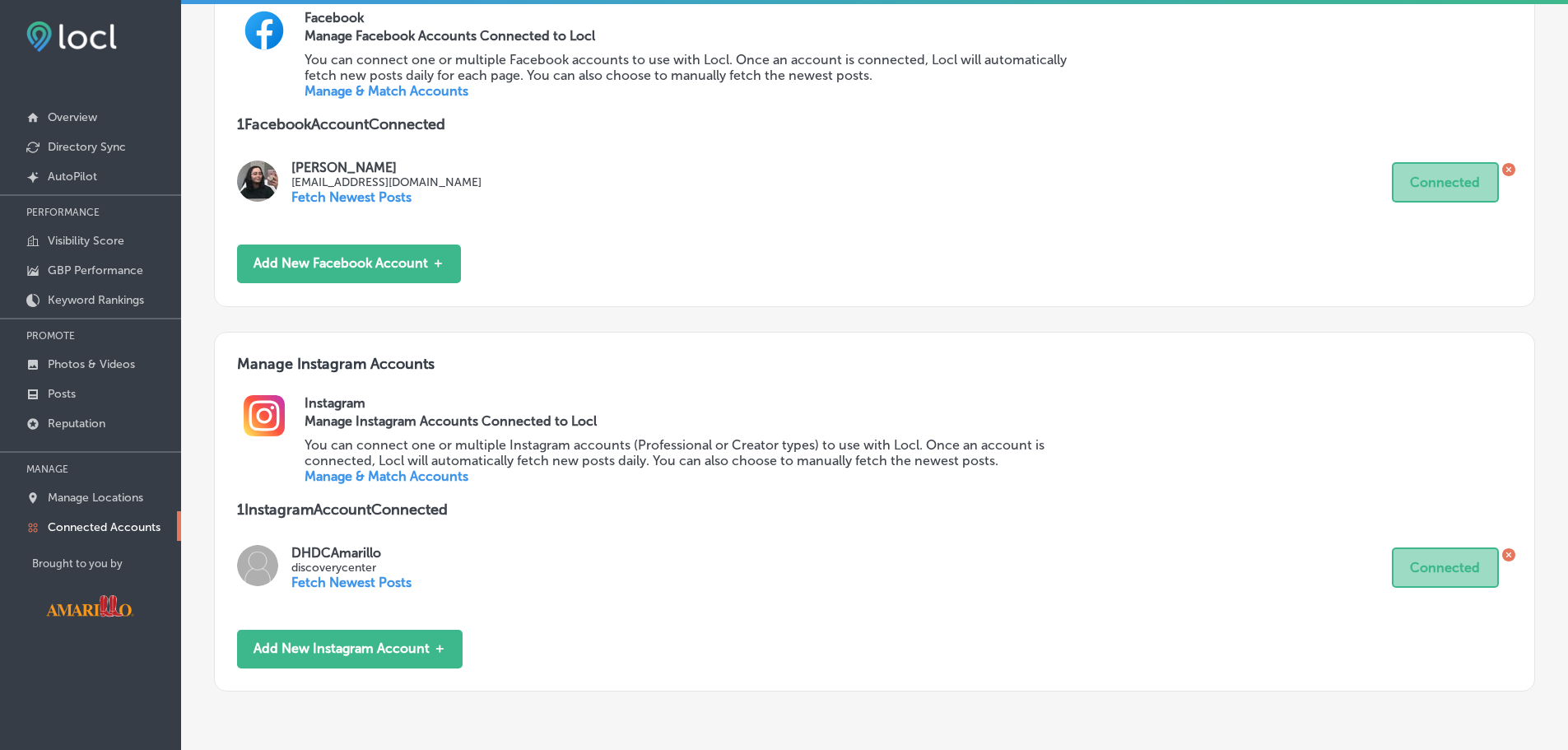
scroll to position [236, 0]
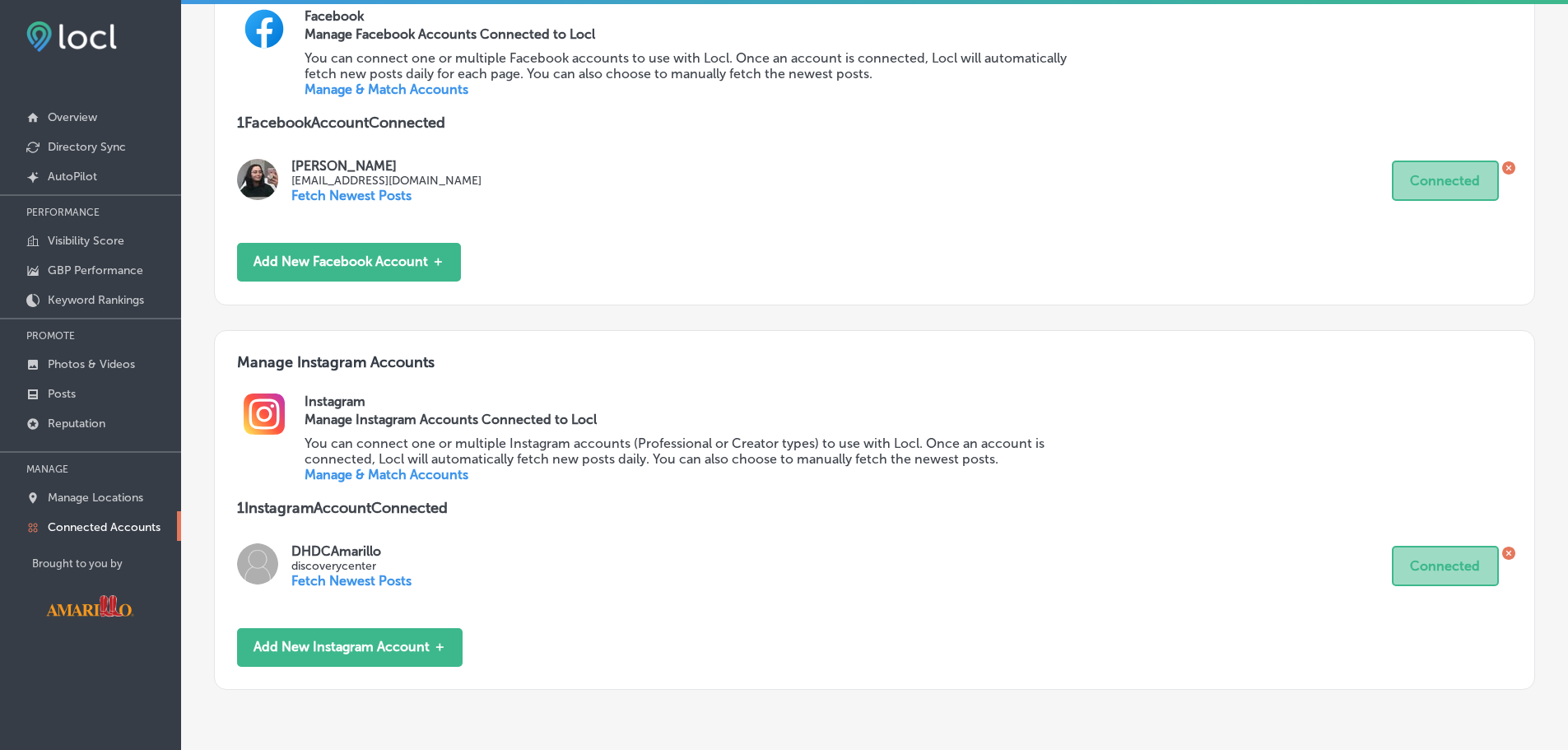
click at [421, 472] on link "Manage & Match Accounts" at bounding box center [386, 474] width 164 height 15
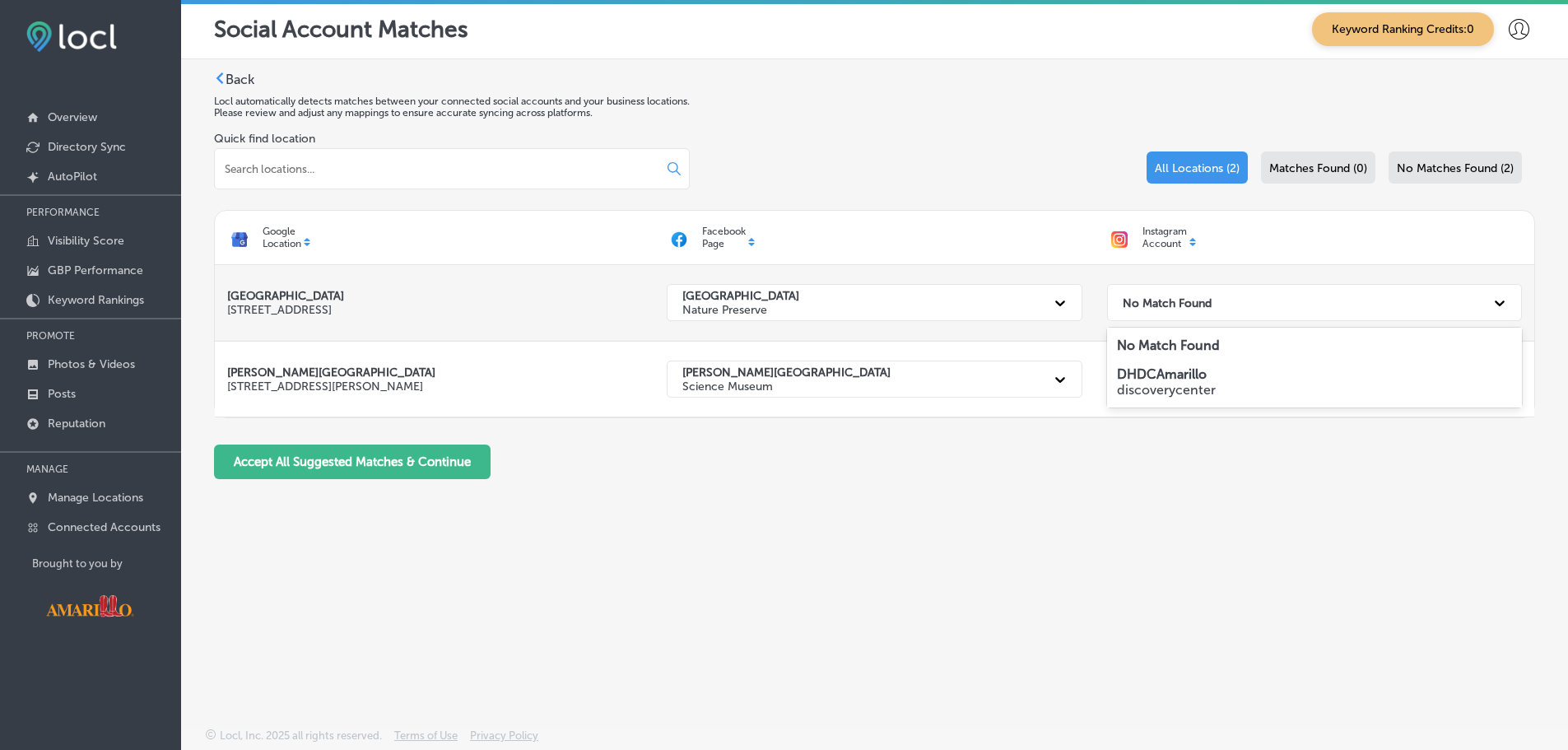
click at [1344, 294] on div "No Match Found" at bounding box center [1300, 302] width 371 height 33
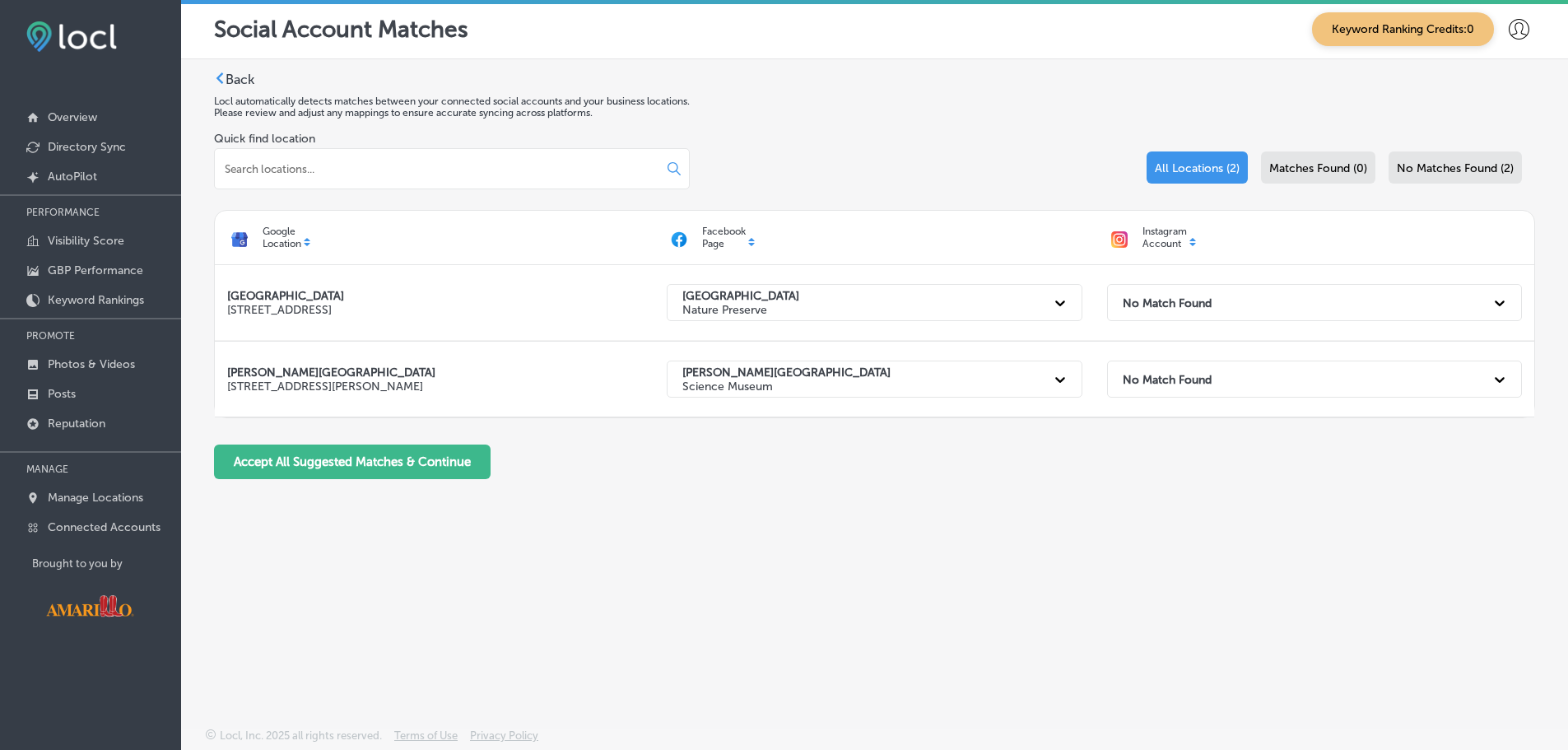
click at [1185, 453] on div "Accept All Suggested Matches & Continue" at bounding box center [875, 462] width 1321 height 34
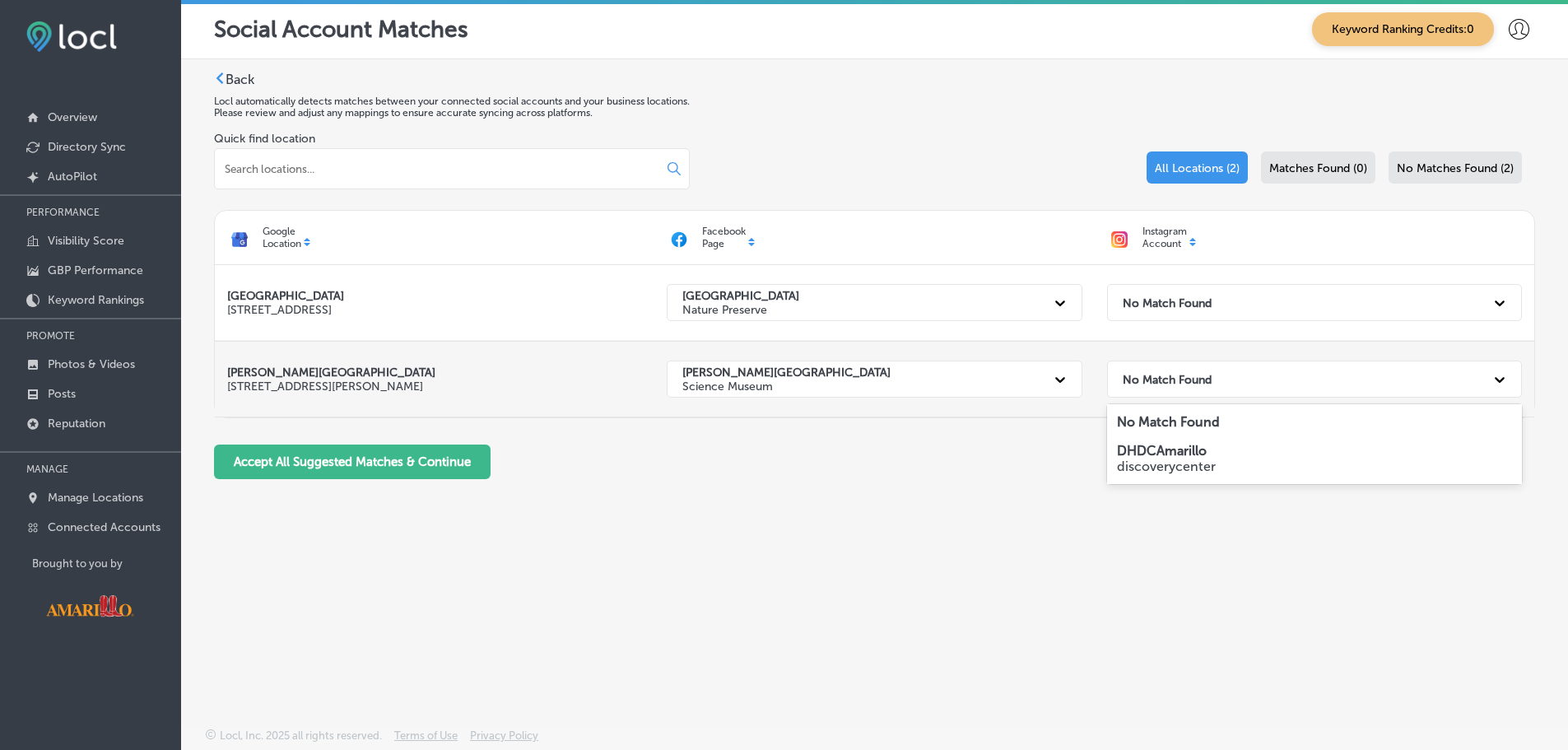
click at [1225, 369] on div "No Match Found" at bounding box center [1300, 378] width 371 height 33
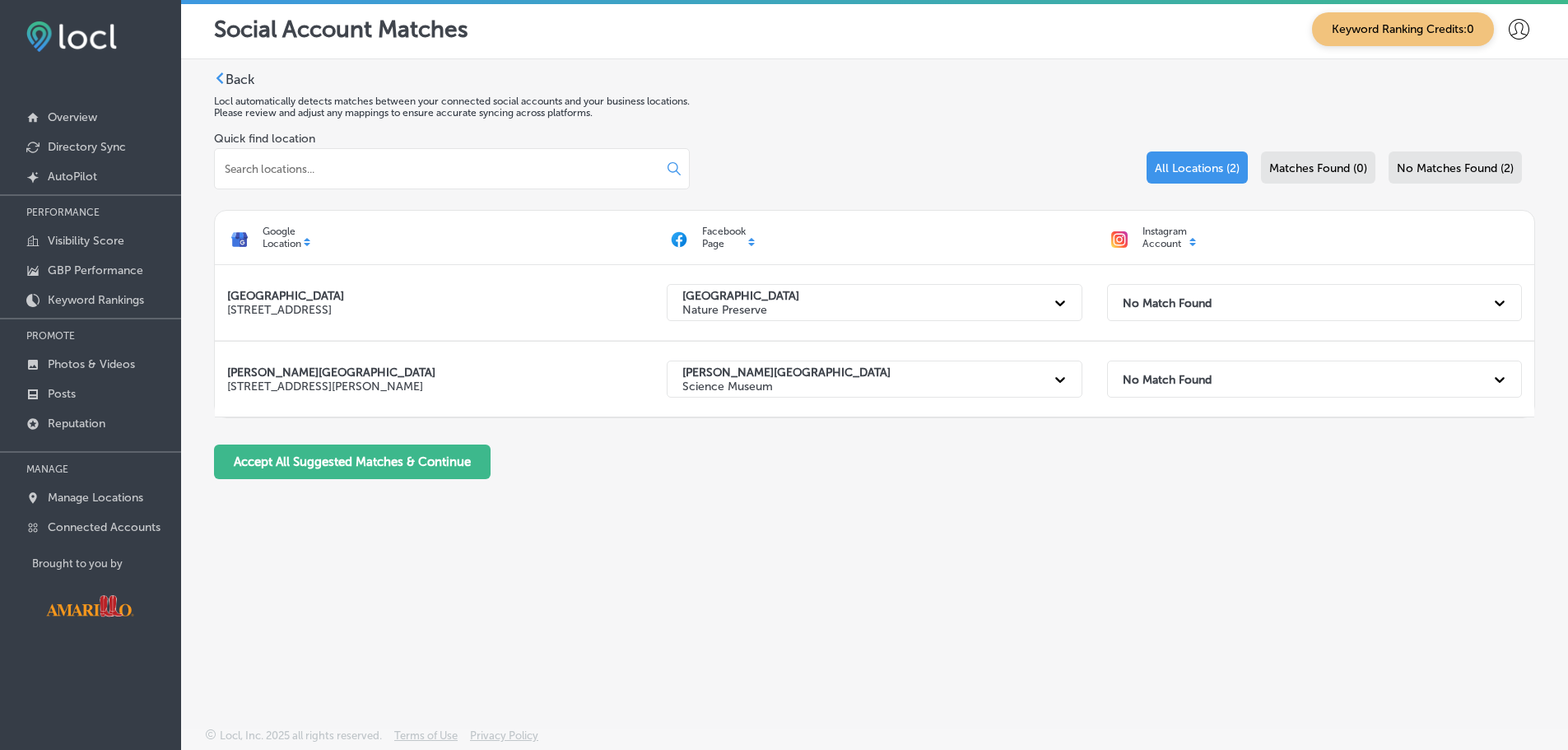
click at [972, 458] on div "Accept All Suggested Matches & Continue" at bounding box center [875, 462] width 1321 height 34
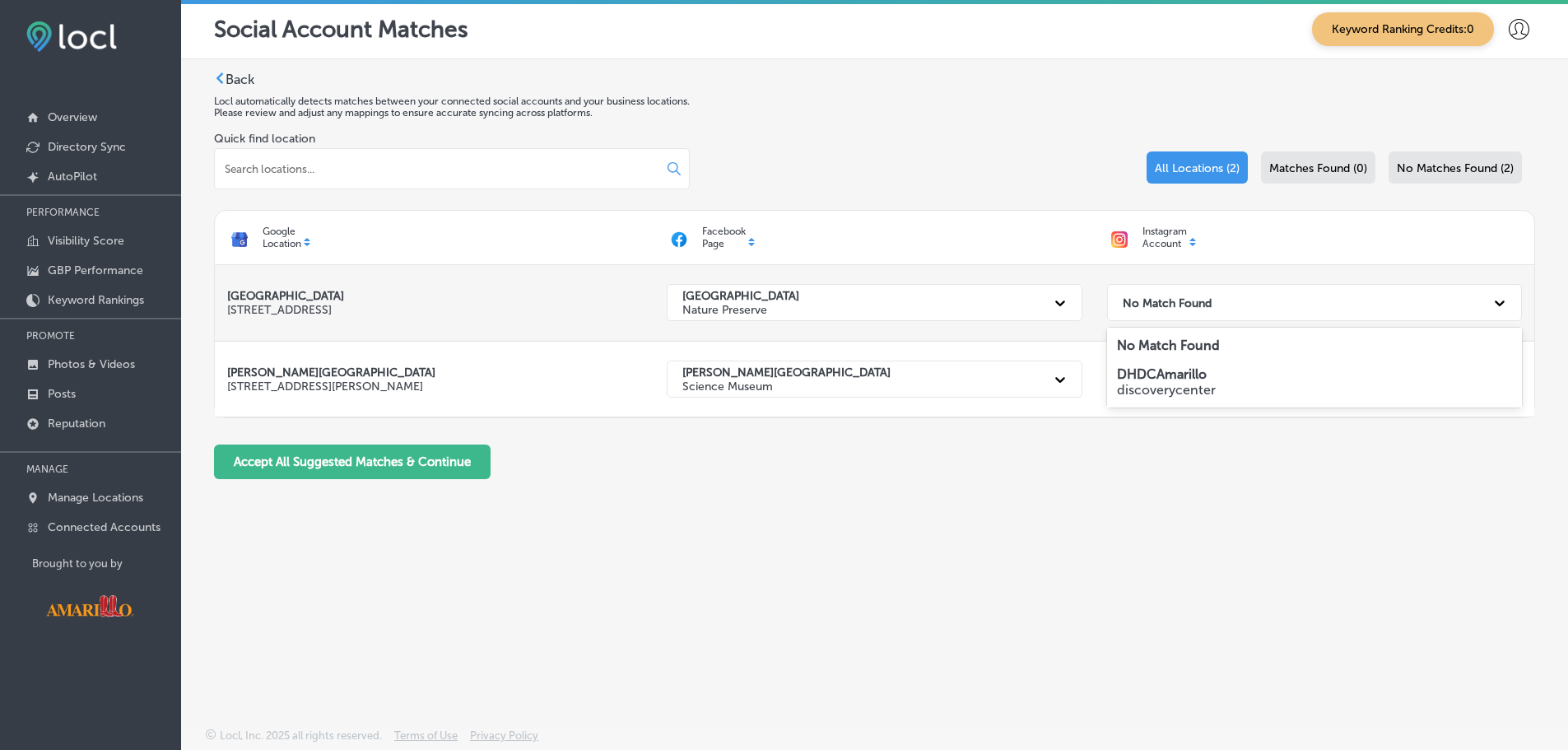
click at [1248, 303] on div "No Match Found" at bounding box center [1300, 302] width 371 height 33
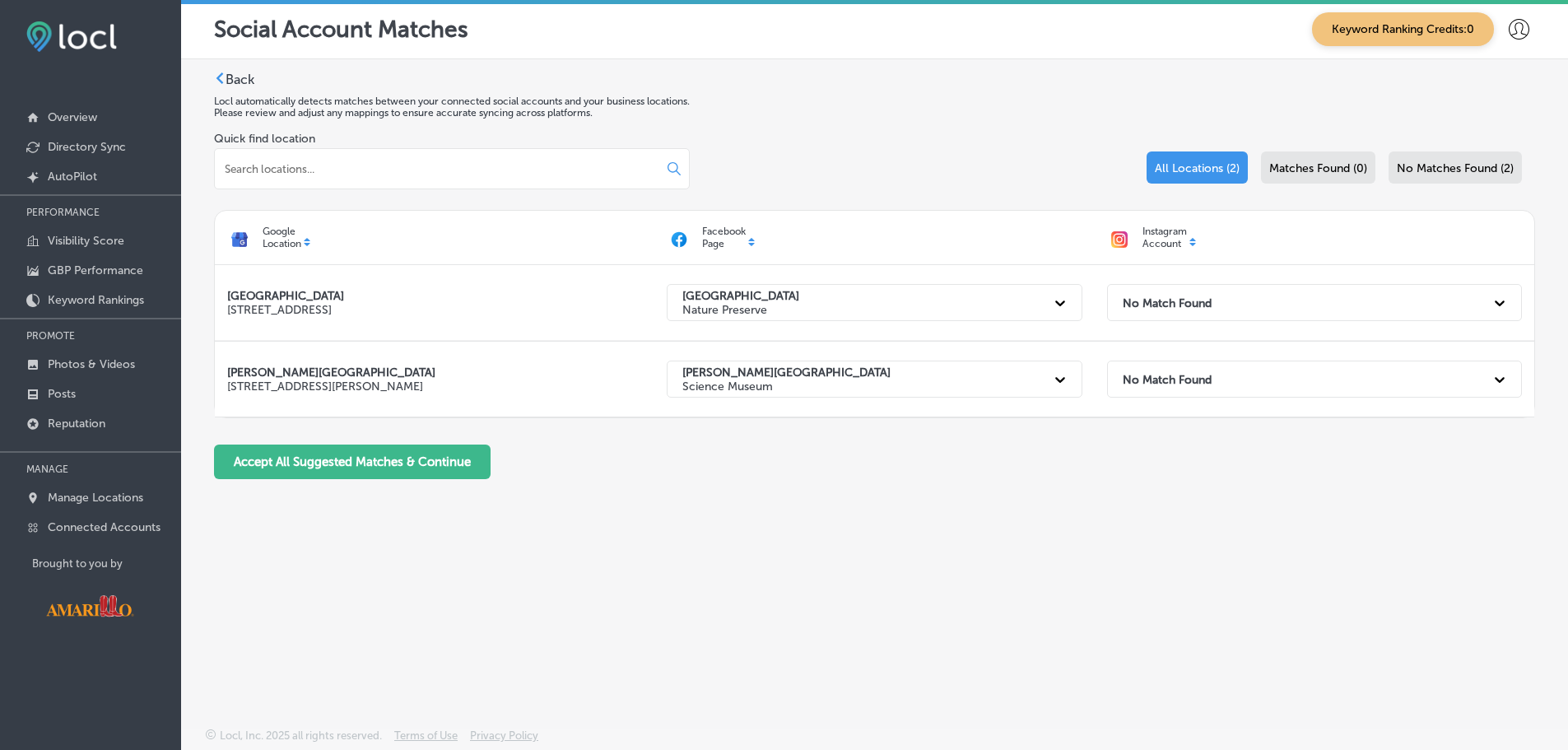
click at [861, 498] on div "Back Locl automatically detects matches between your connected social accounts …" at bounding box center [874, 355] width 1387 height 592
click at [234, 81] on label "Back" at bounding box center [240, 79] width 29 height 15
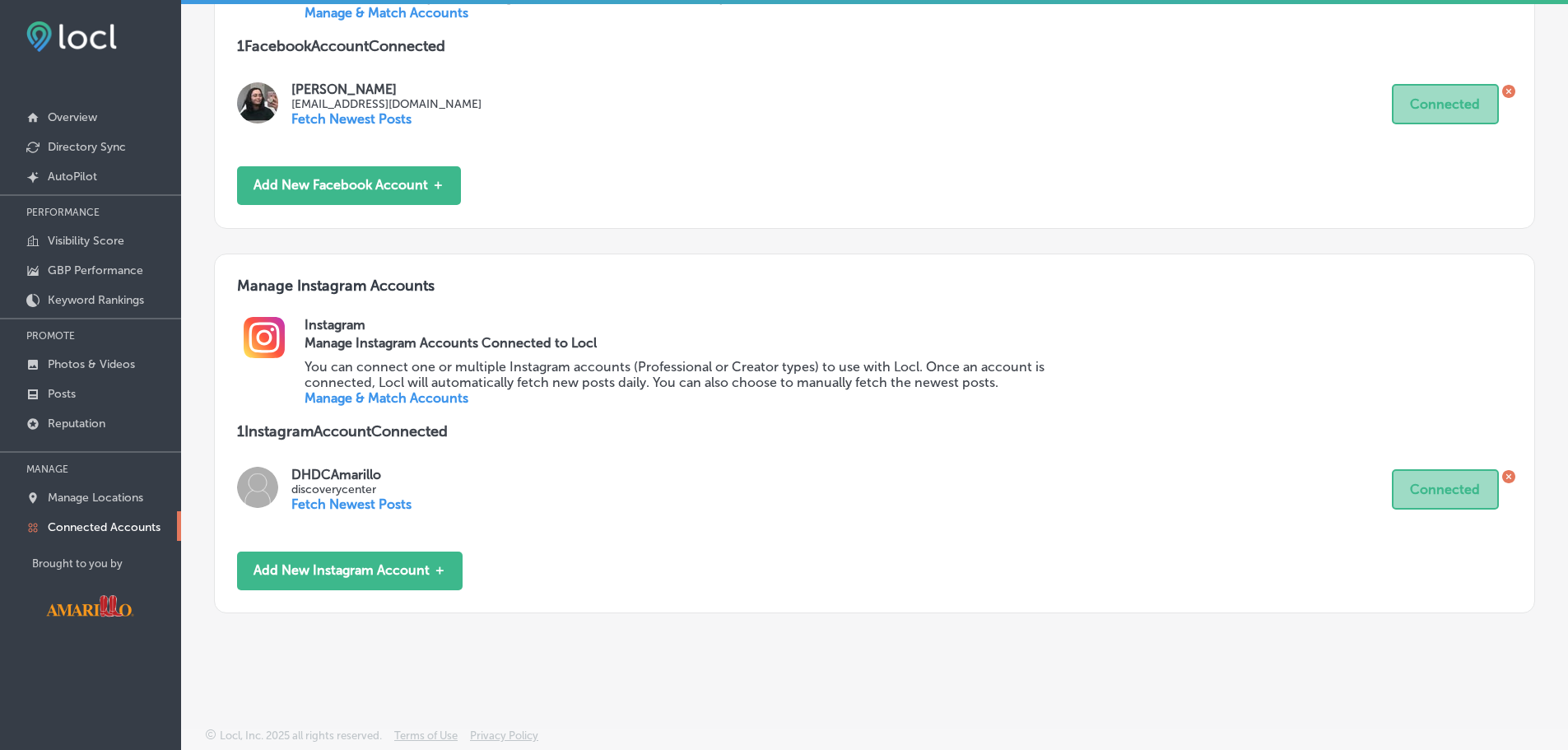
scroll to position [313, 0]
click at [357, 569] on button "Add New Instagram Account ＋" at bounding box center [349, 571] width 226 height 39
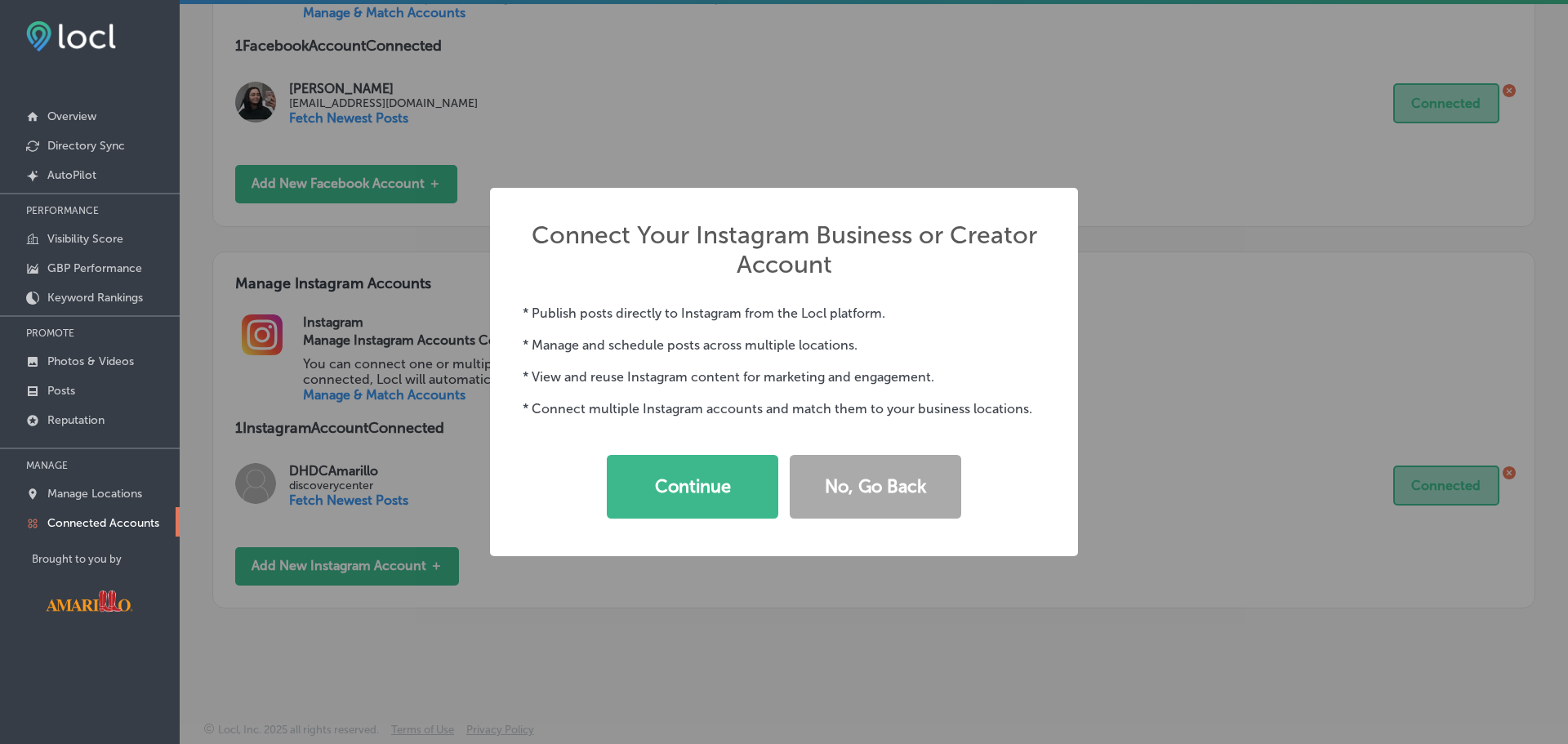
click at [743, 646] on div "Connect Your Instagram Business or Creator Account × * Publish posts directly t…" at bounding box center [784, 372] width 1568 height 744
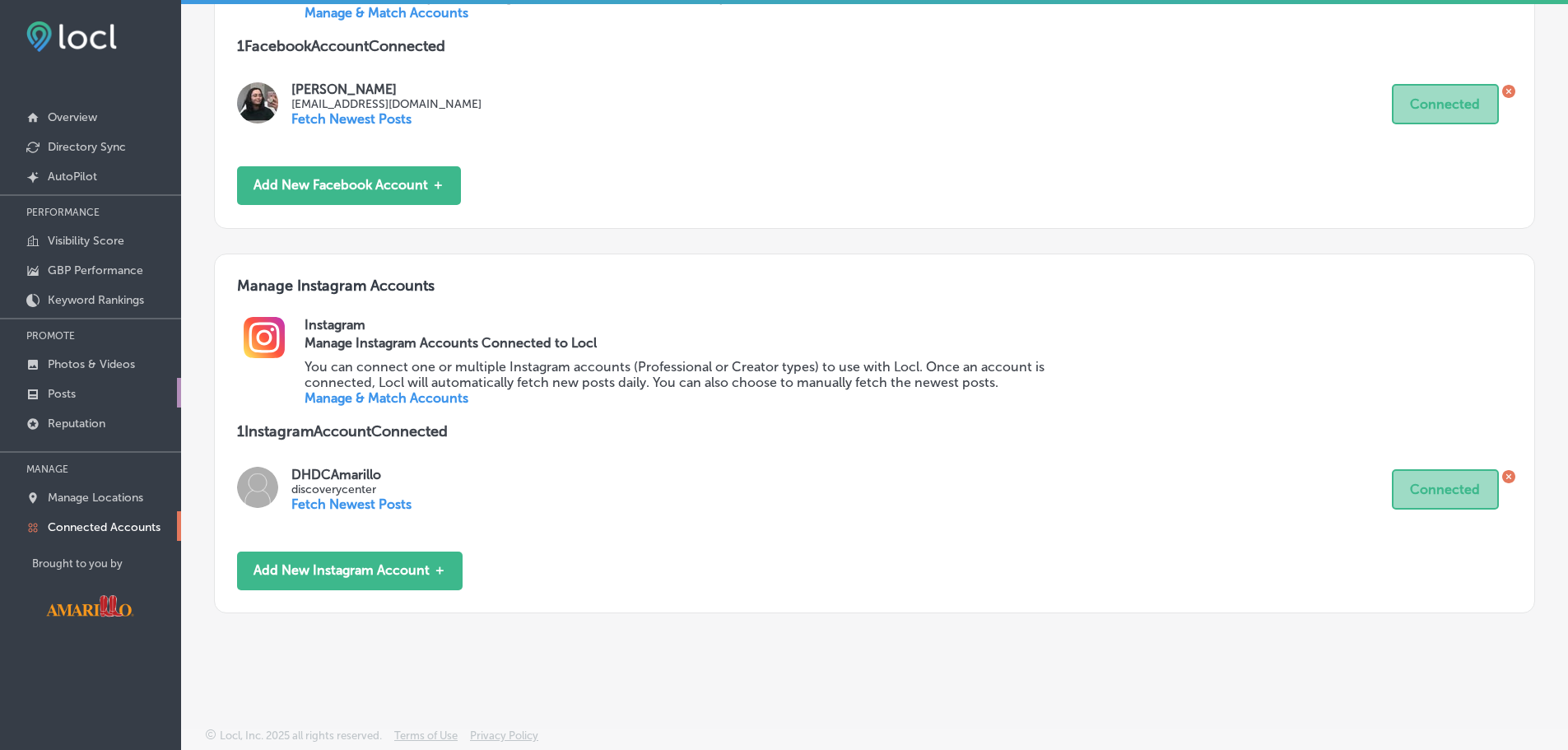
click at [103, 394] on link "Posts" at bounding box center [90, 393] width 181 height 30
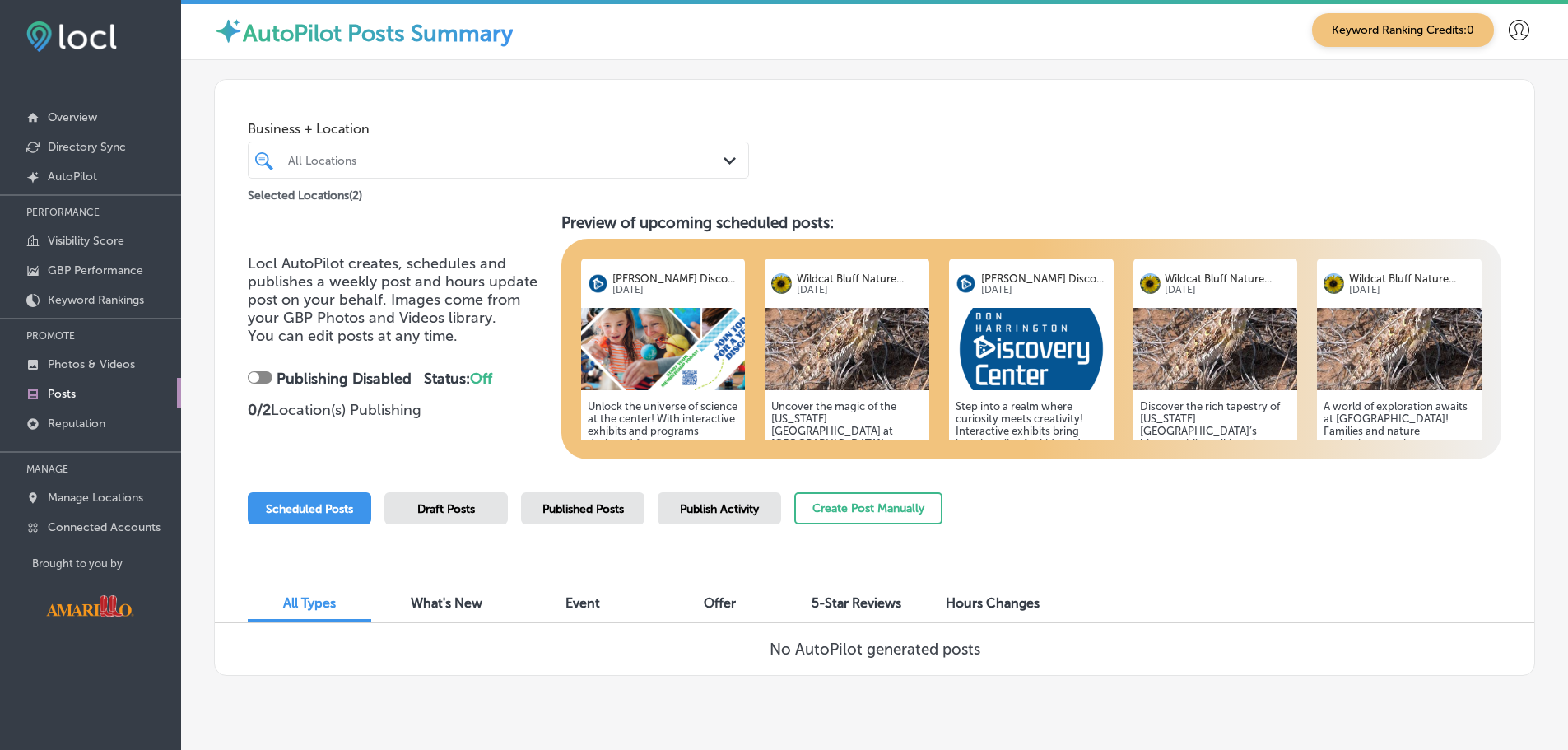
scroll to position [38, 0]
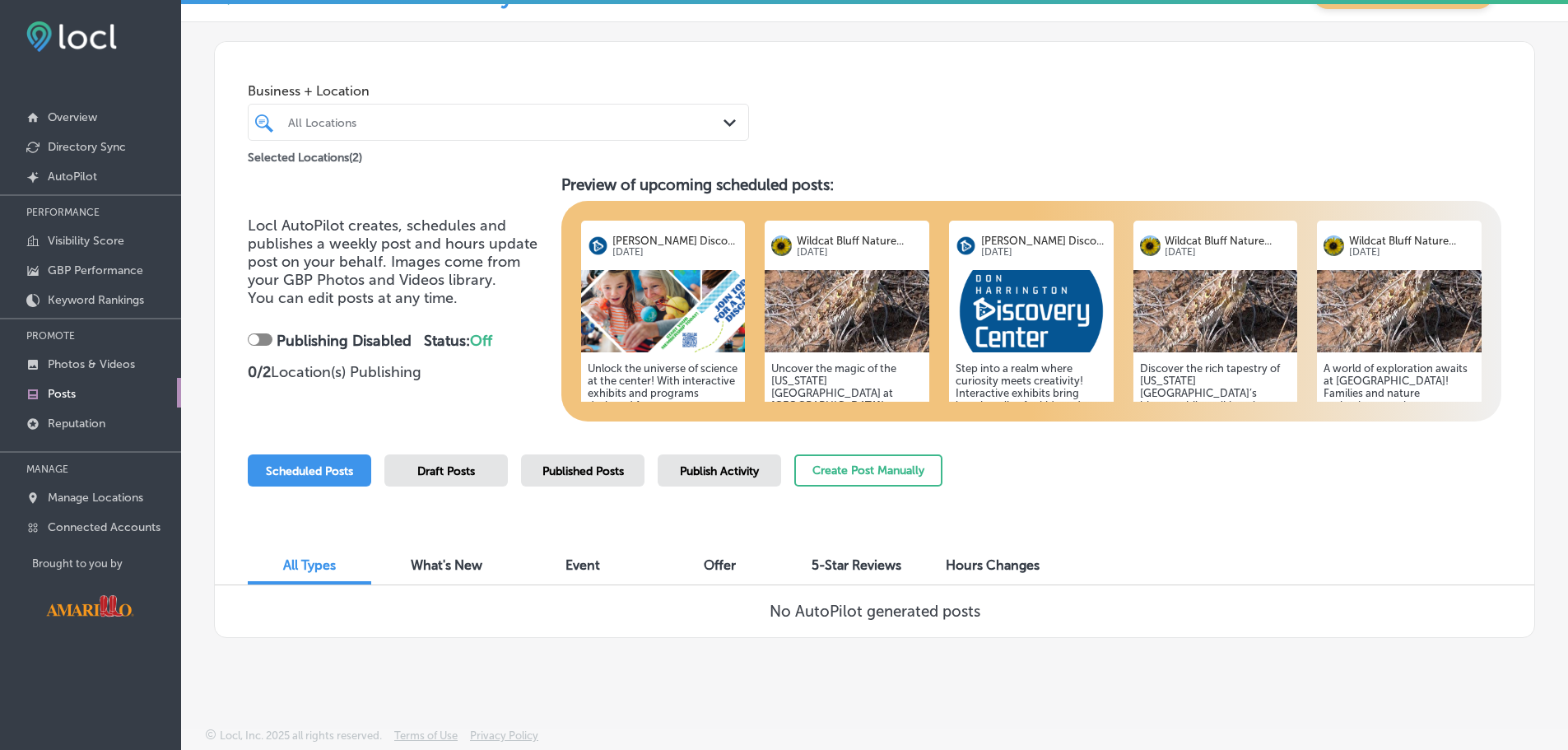
click at [423, 480] on div "Draft Posts" at bounding box center [446, 471] width 123 height 32
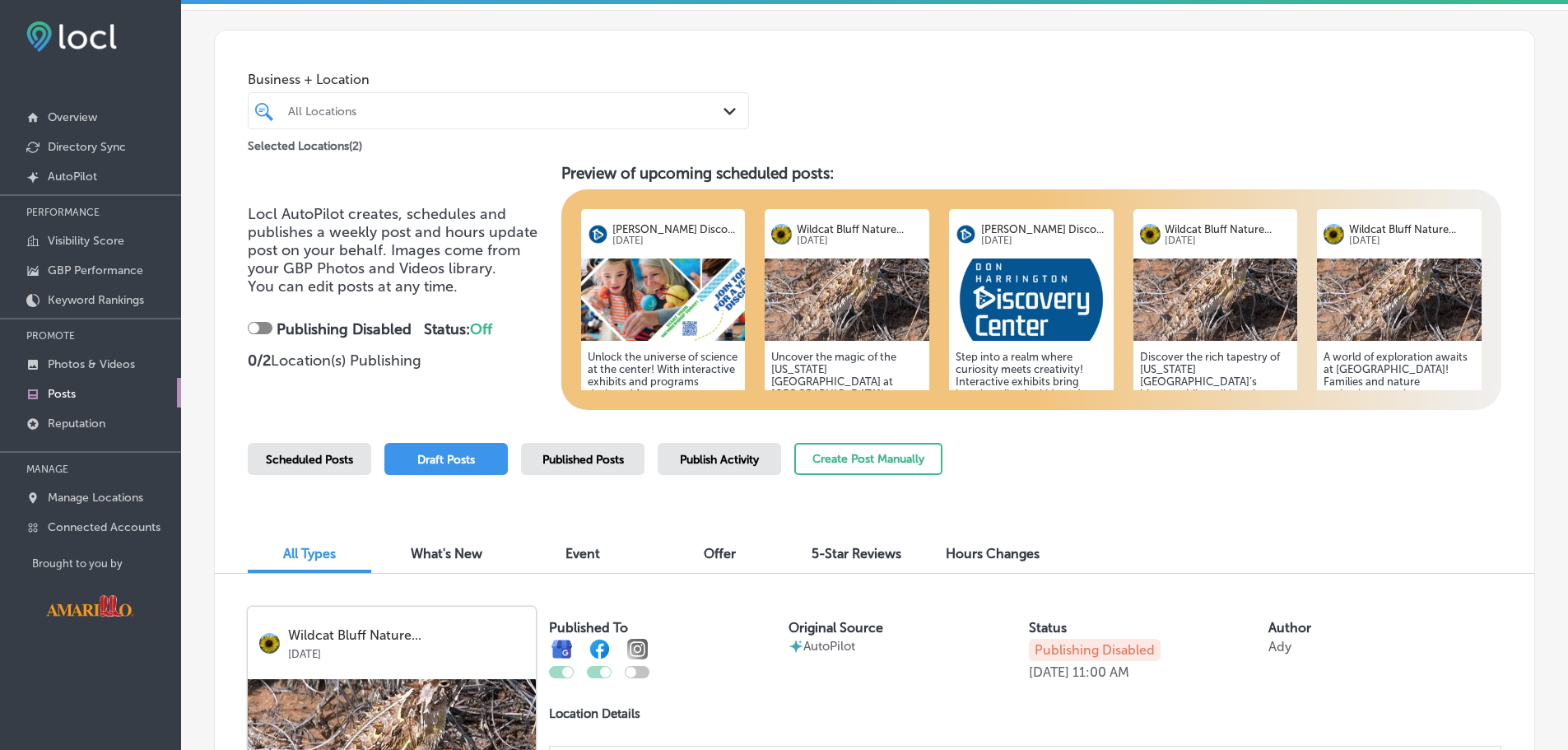
scroll to position [49, 0]
click at [298, 462] on span "Scheduled Posts" at bounding box center [309, 461] width 87 height 14
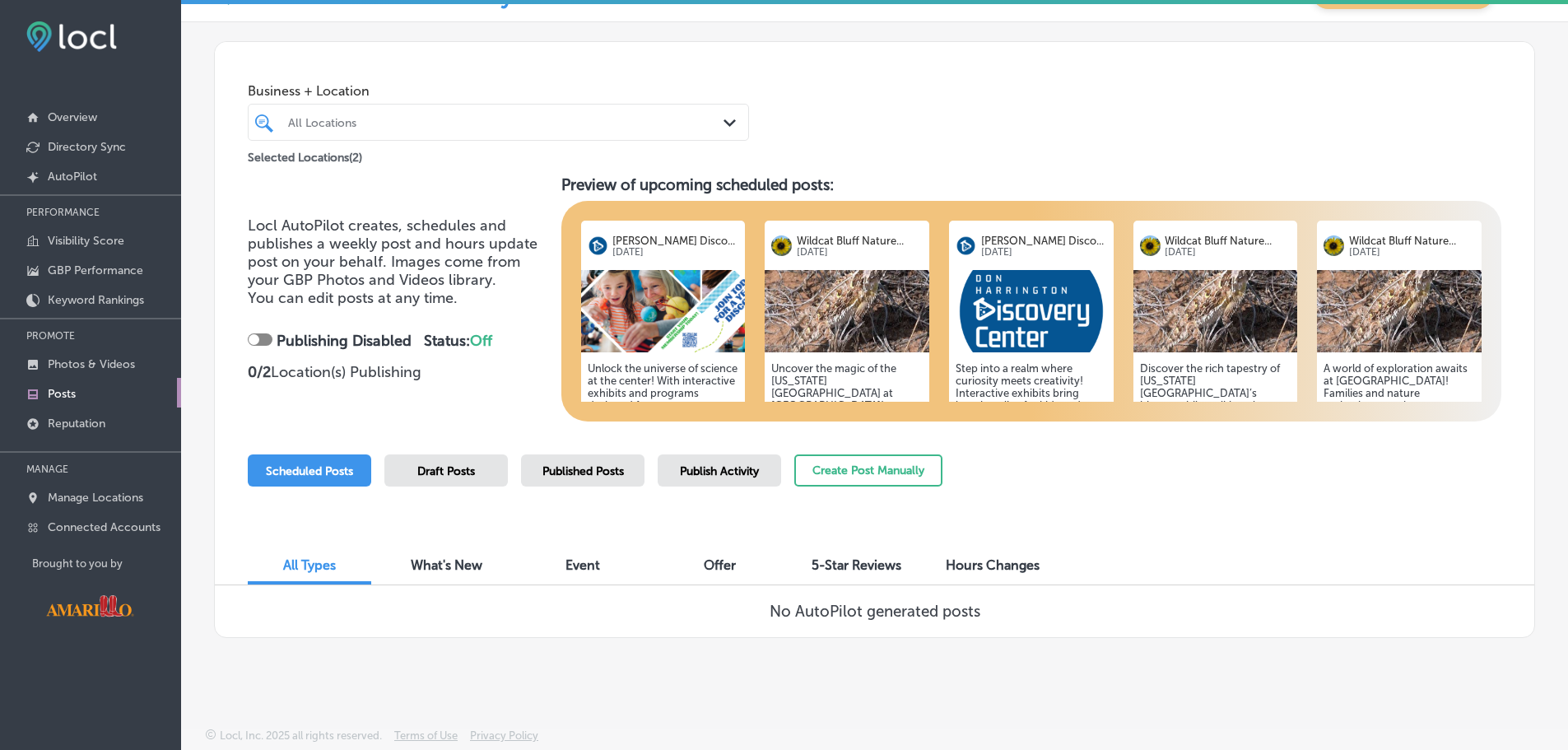
scroll to position [38, 0]
click at [109, 366] on p "Photos & Videos" at bounding box center [91, 365] width 87 height 14
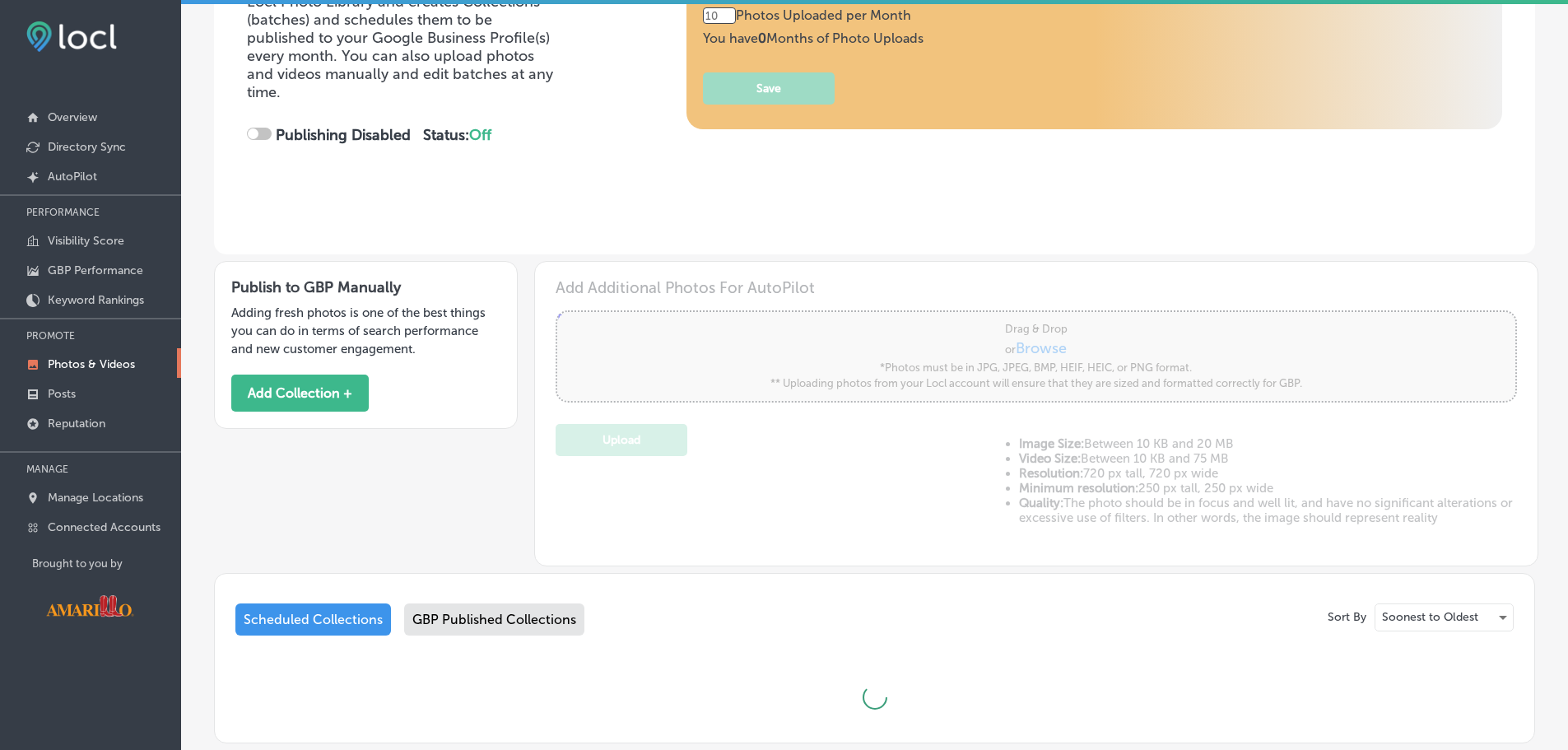
scroll to position [272, 0]
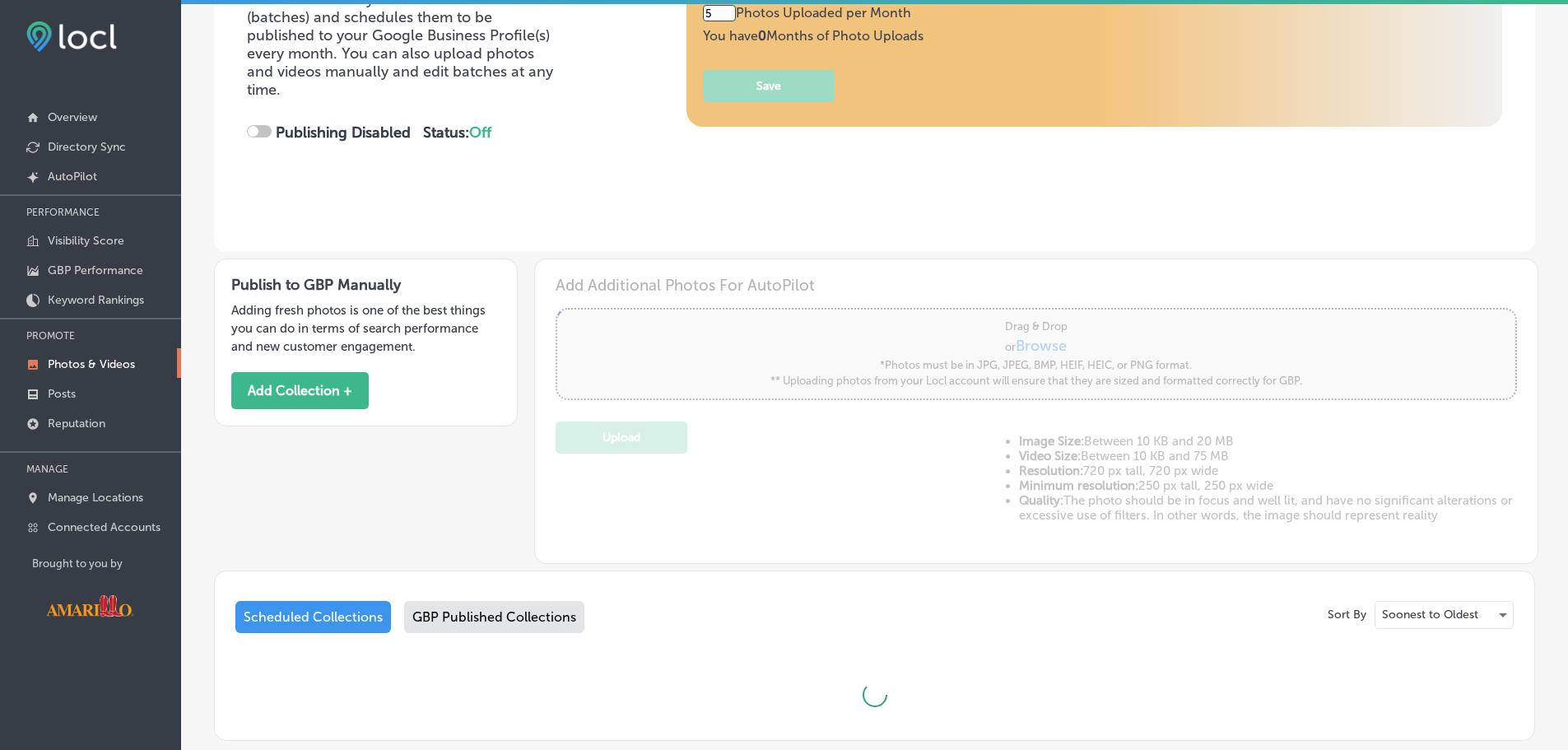
type input "0"
checkbox input "true"
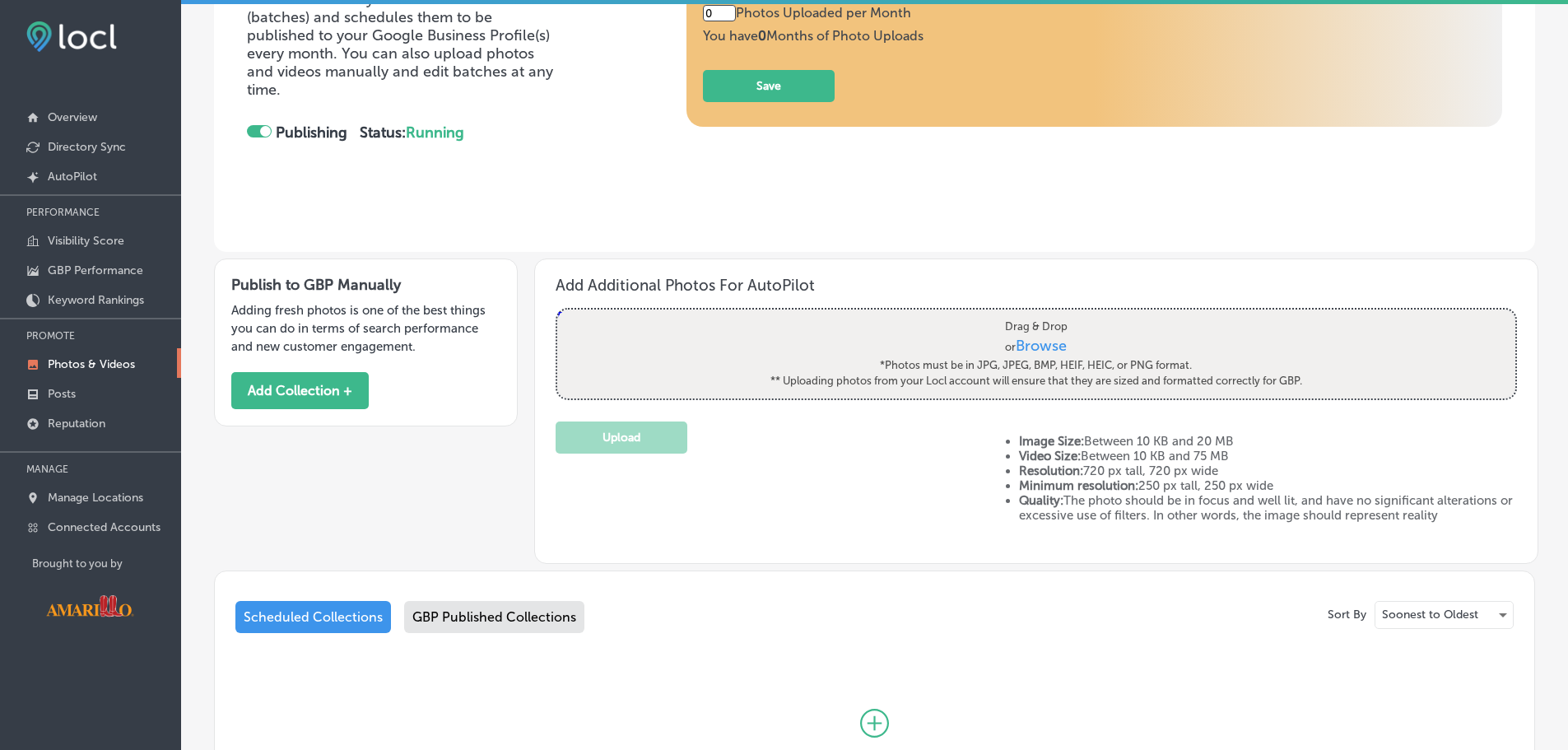
click at [506, 615] on div "GBP Published Collections" at bounding box center [494, 618] width 180 height 32
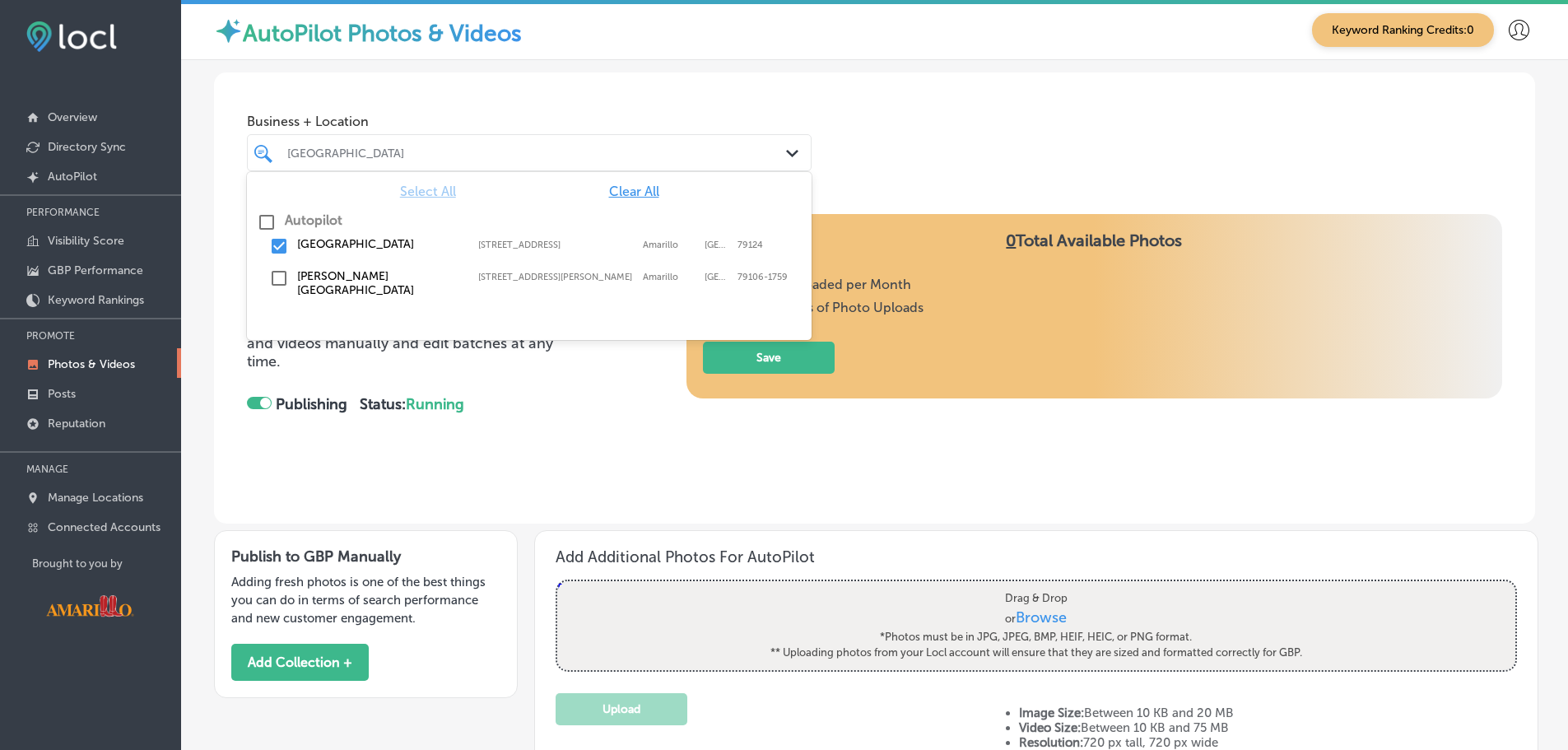
click at [665, 160] on div at bounding box center [504, 152] width 438 height 23
drag, startPoint x: 274, startPoint y: 248, endPoint x: 276, endPoint y: 282, distance: 34.1
click at [276, 282] on div "Wildcat Bluff Nature Center 2301 North Soncy Road, Amarillo, TX, 79124 2301 Nor…" at bounding box center [528, 267] width 564 height 73
click at [276, 282] on input "checkbox" at bounding box center [279, 278] width 20 height 20
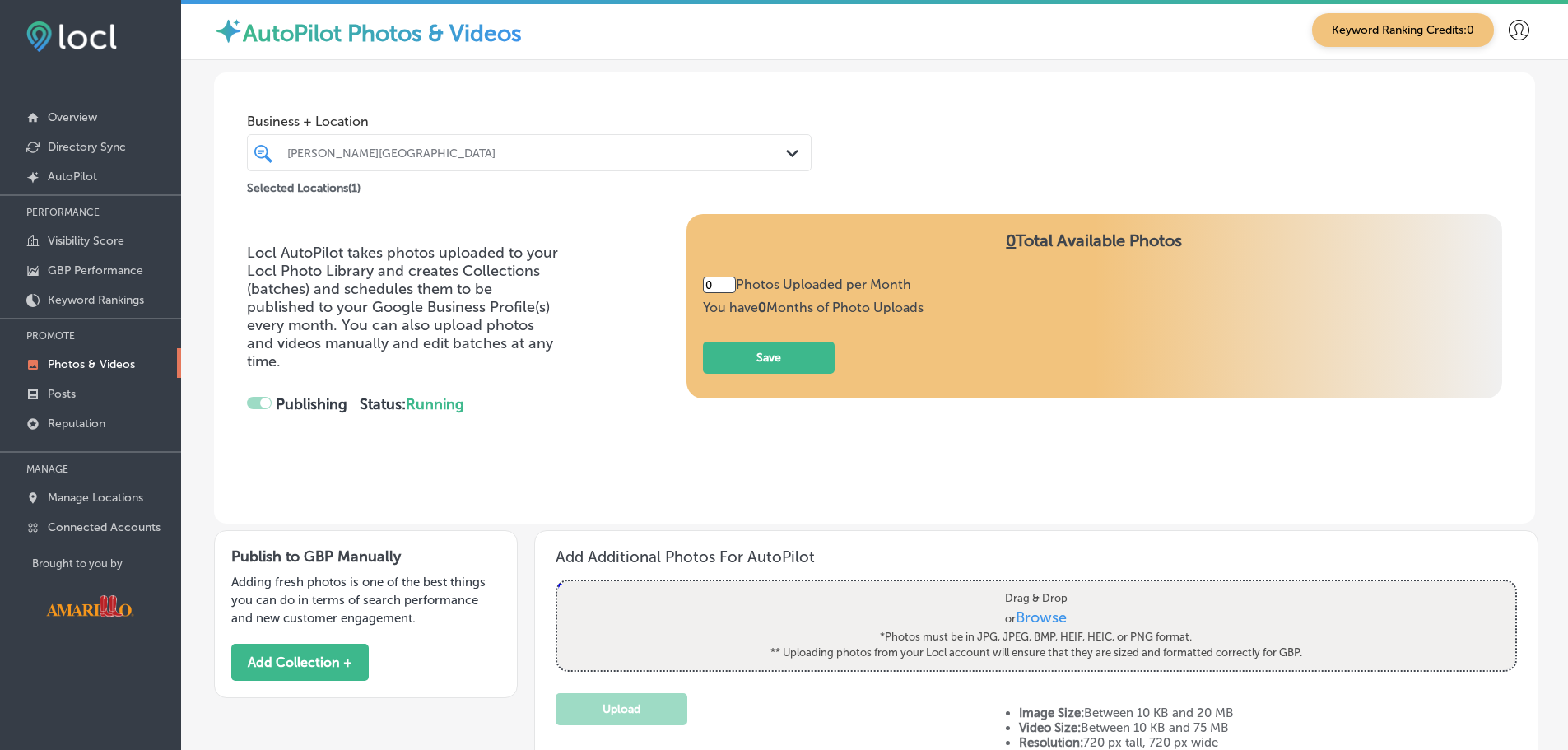
type input "5"
click at [694, 497] on div "Locl AutoPilot takes photos uploaded to your Locl Photo Library and creates Col…" at bounding box center [875, 369] width 1321 height 310
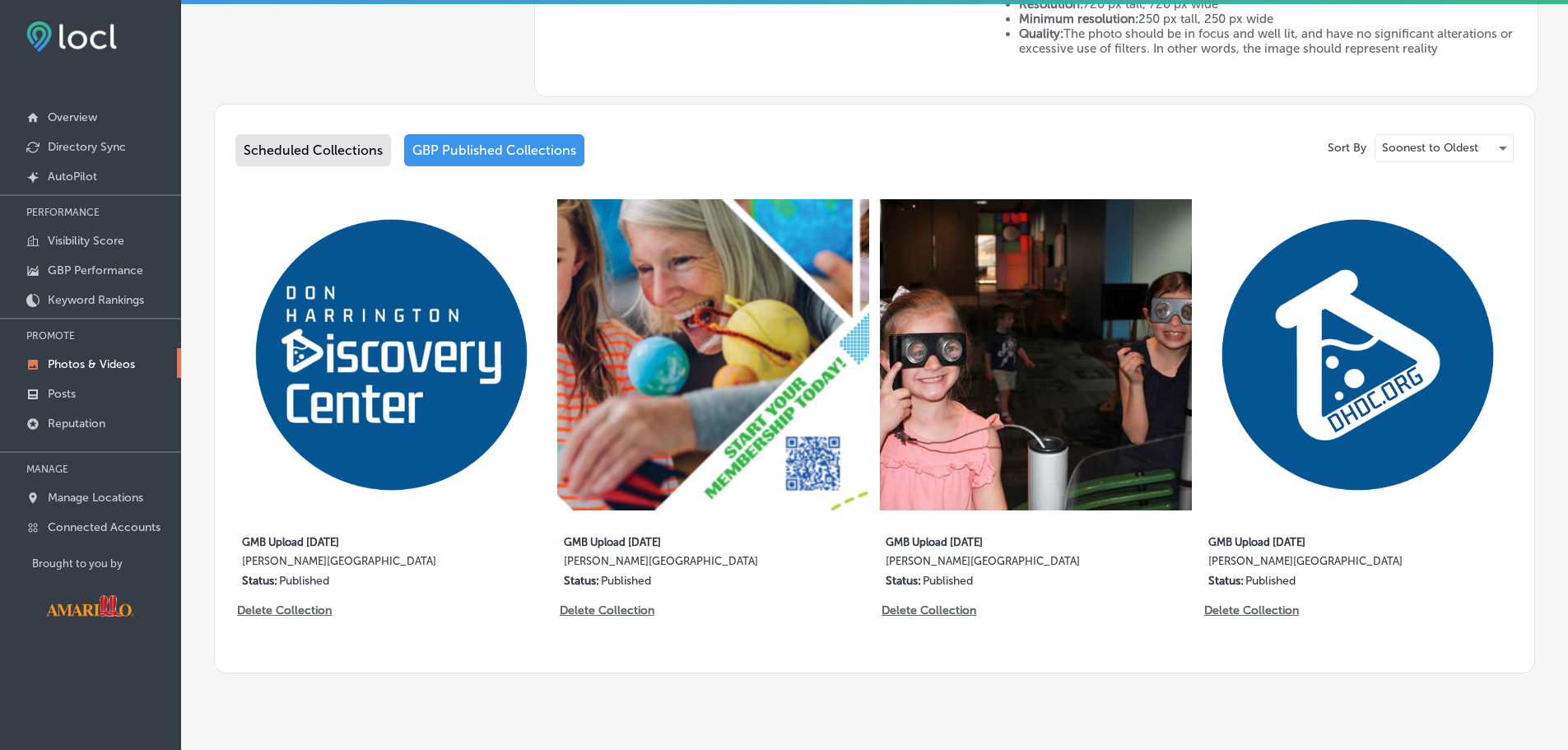
scroll to position [745, 0]
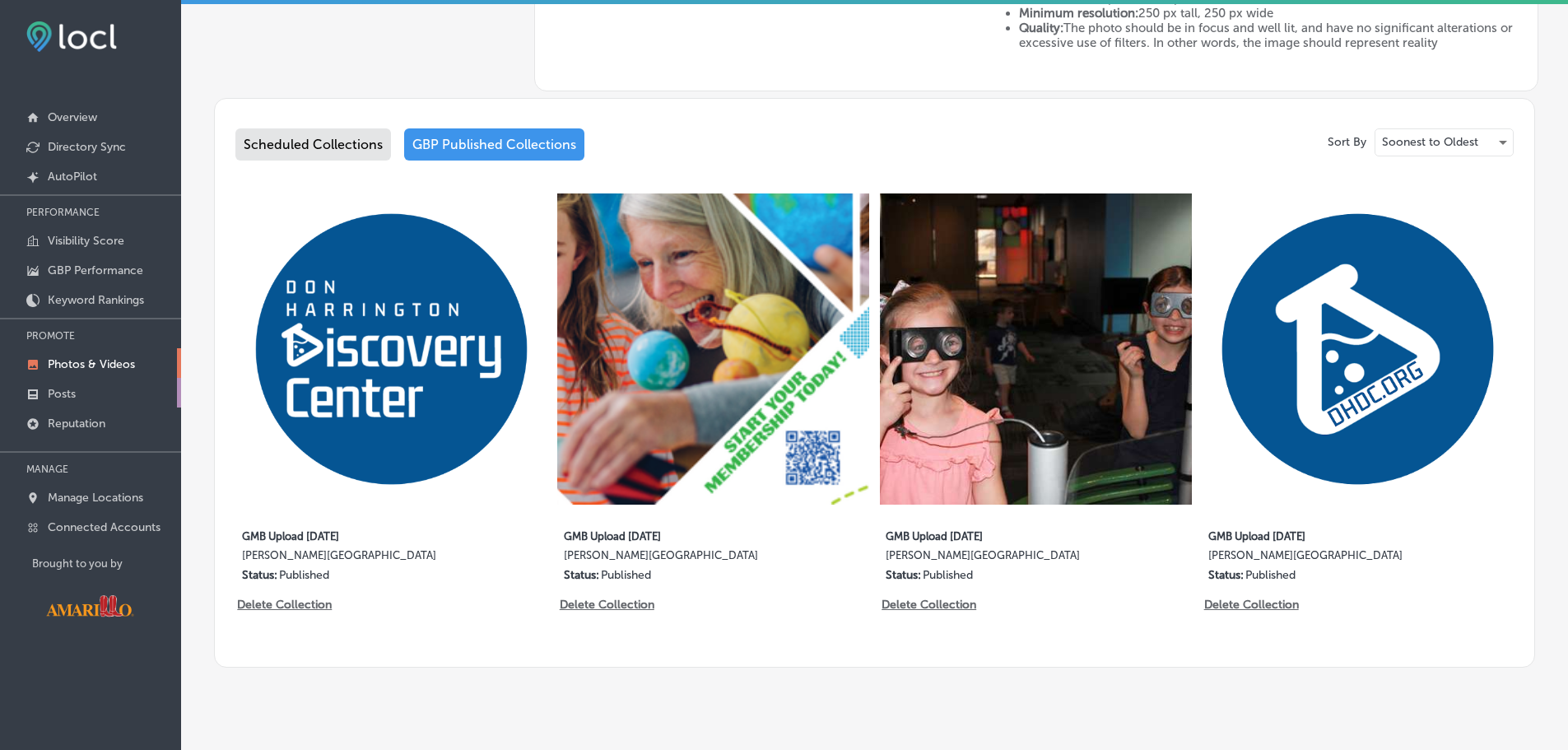
click at [119, 388] on link "Posts" at bounding box center [90, 393] width 181 height 30
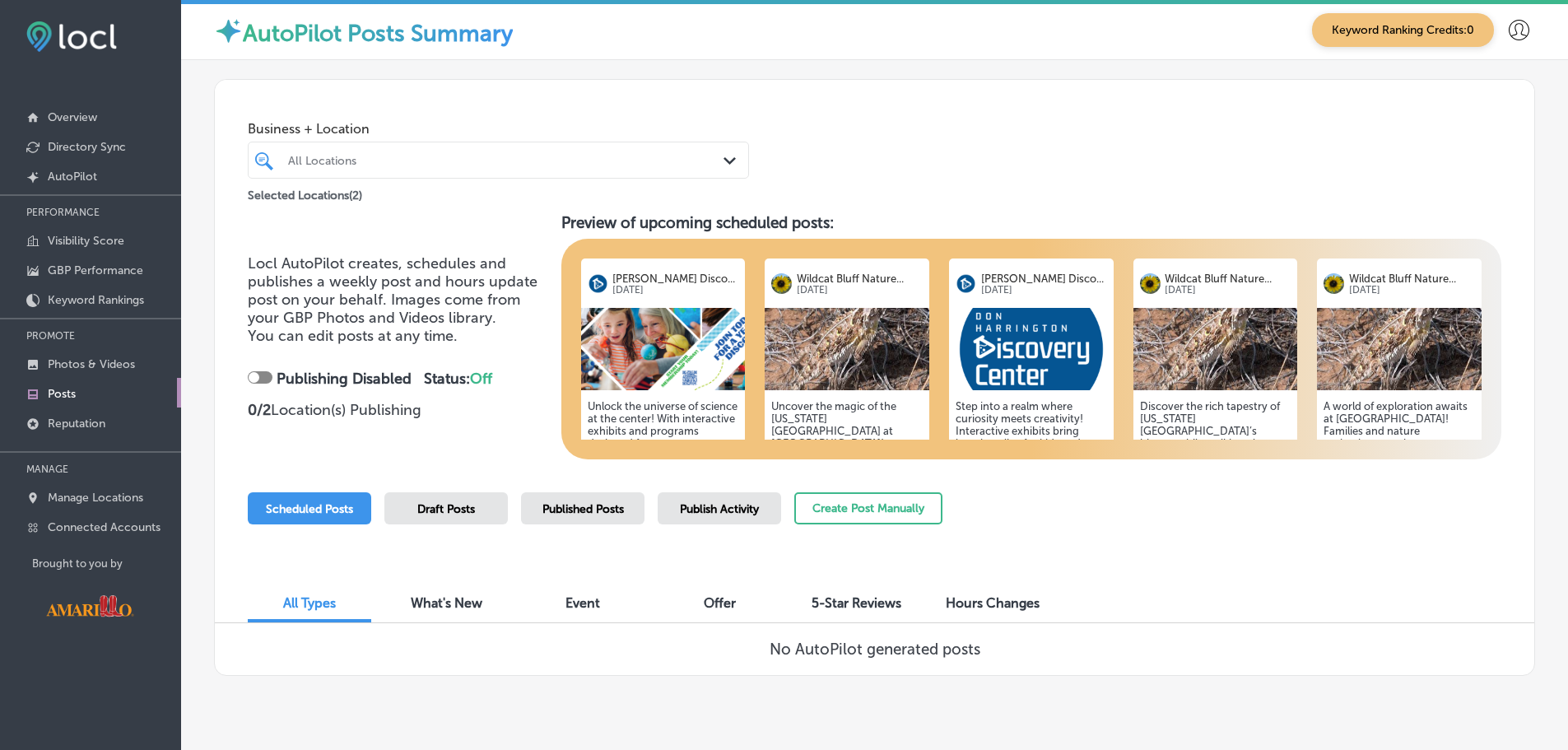
click at [646, 371] on img at bounding box center [663, 348] width 165 height 82
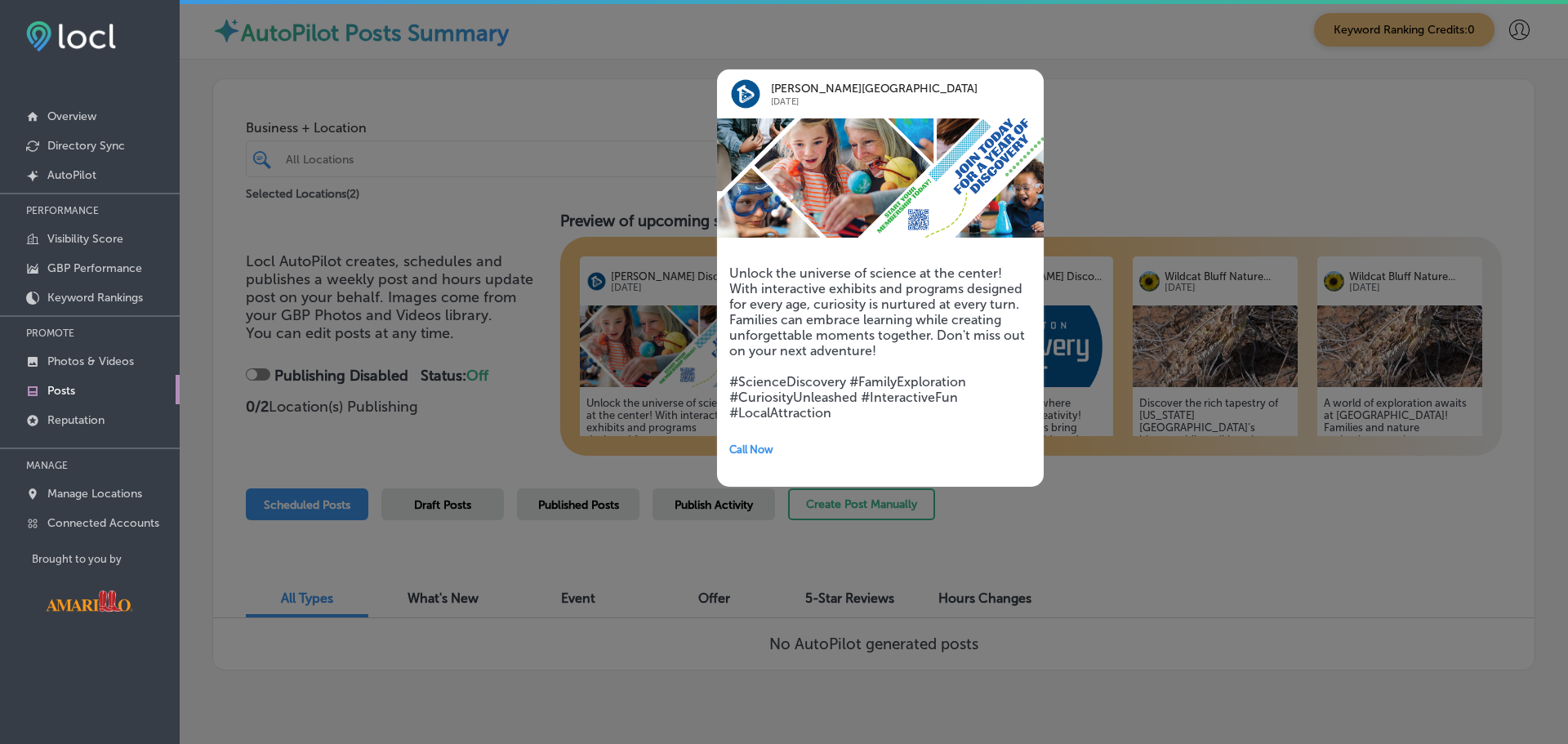
click at [1250, 506] on div at bounding box center [784, 372] width 1568 height 744
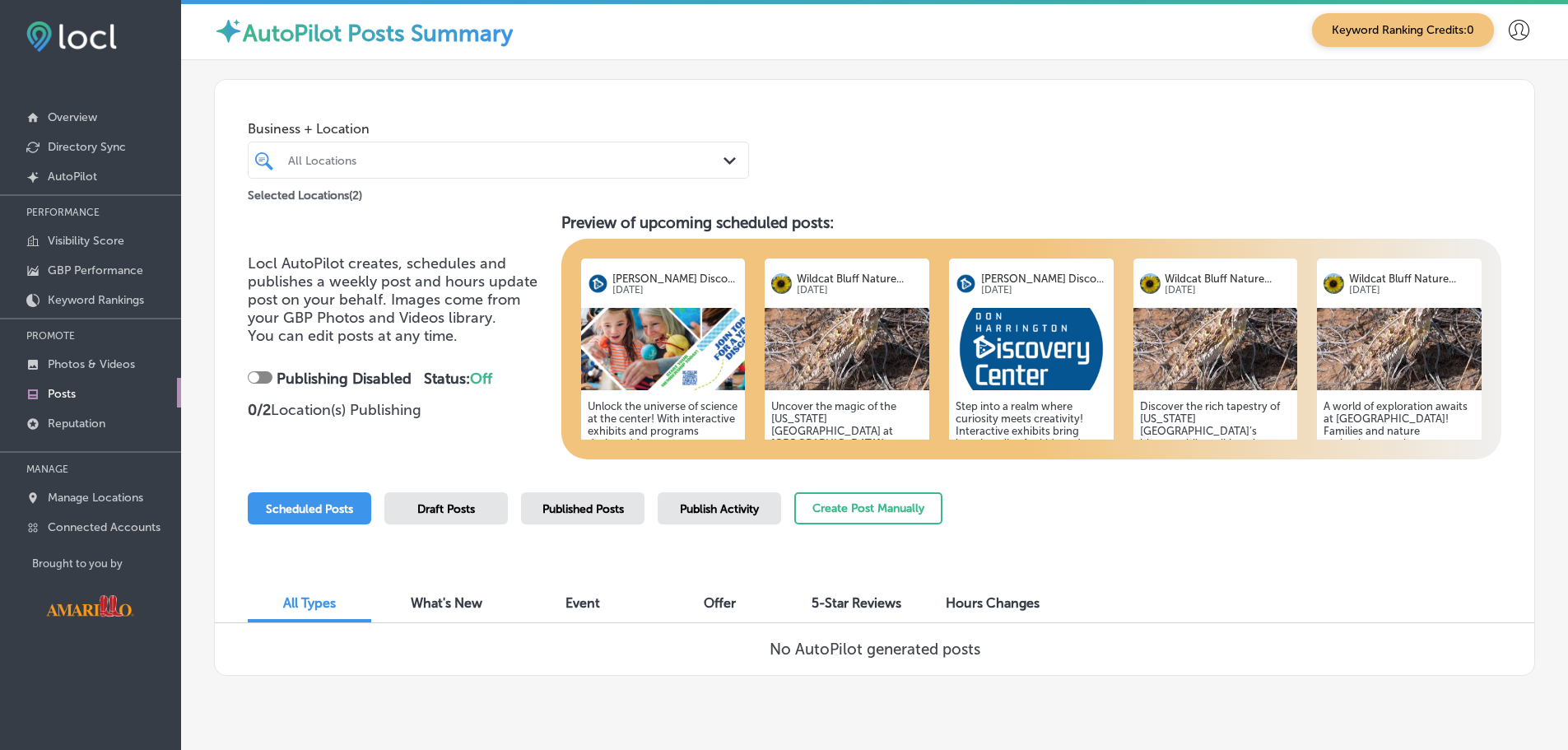
scroll to position [38, 0]
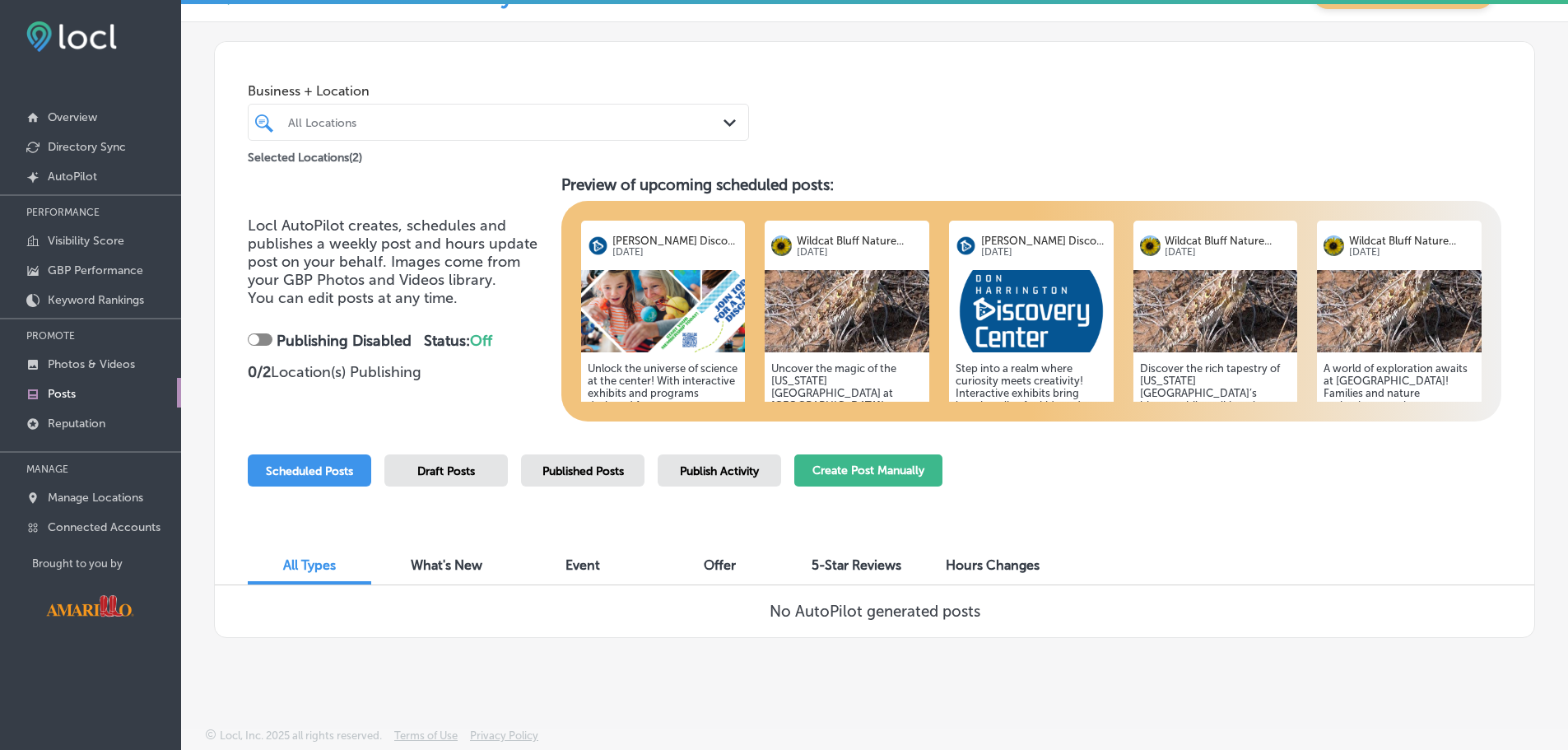
click at [849, 483] on button "Create Post Manually" at bounding box center [869, 471] width 149 height 32
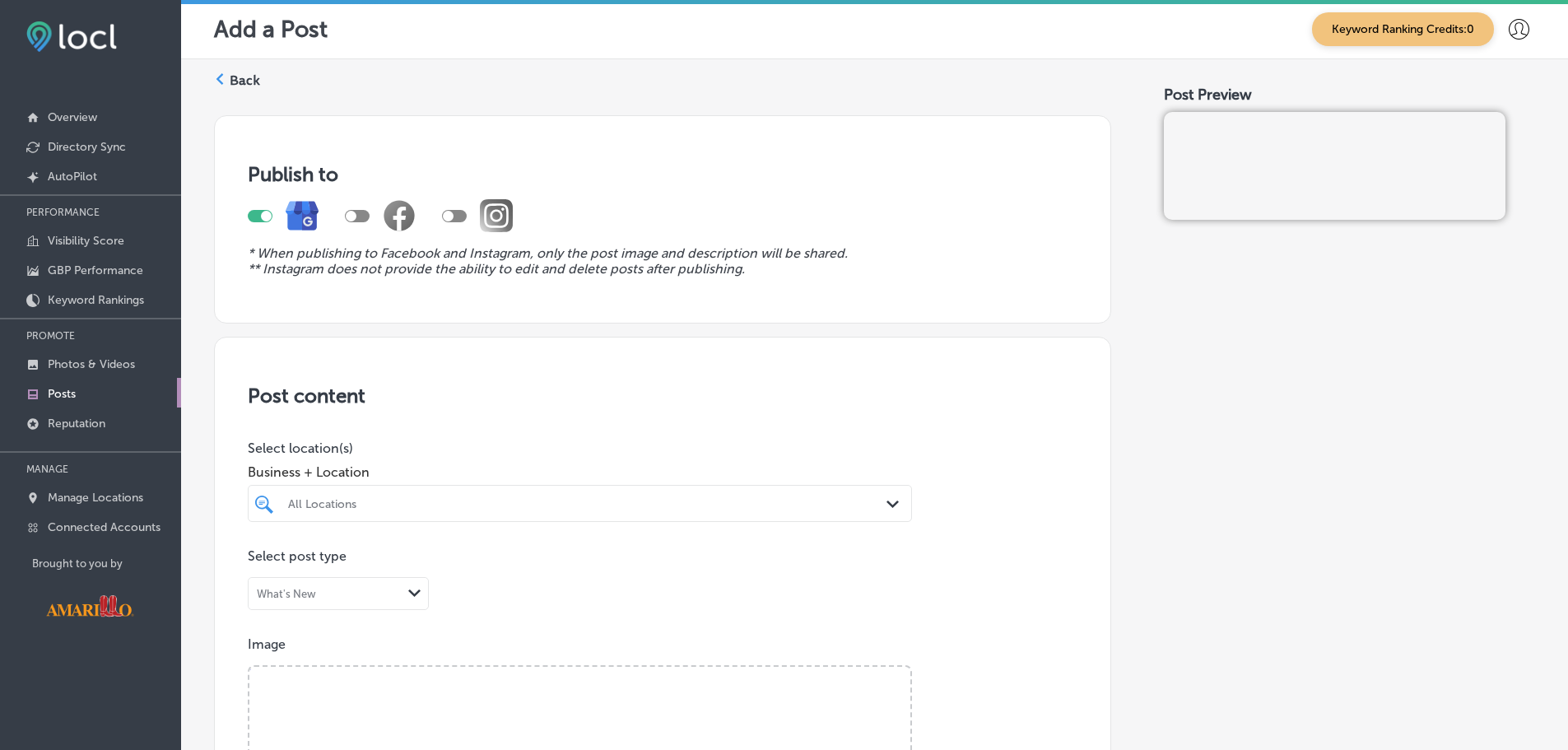
click at [360, 214] on div at bounding box center [356, 216] width 24 height 13
checkbox input "true"
click at [448, 212] on div at bounding box center [448, 216] width 11 height 11
checkbox input "true"
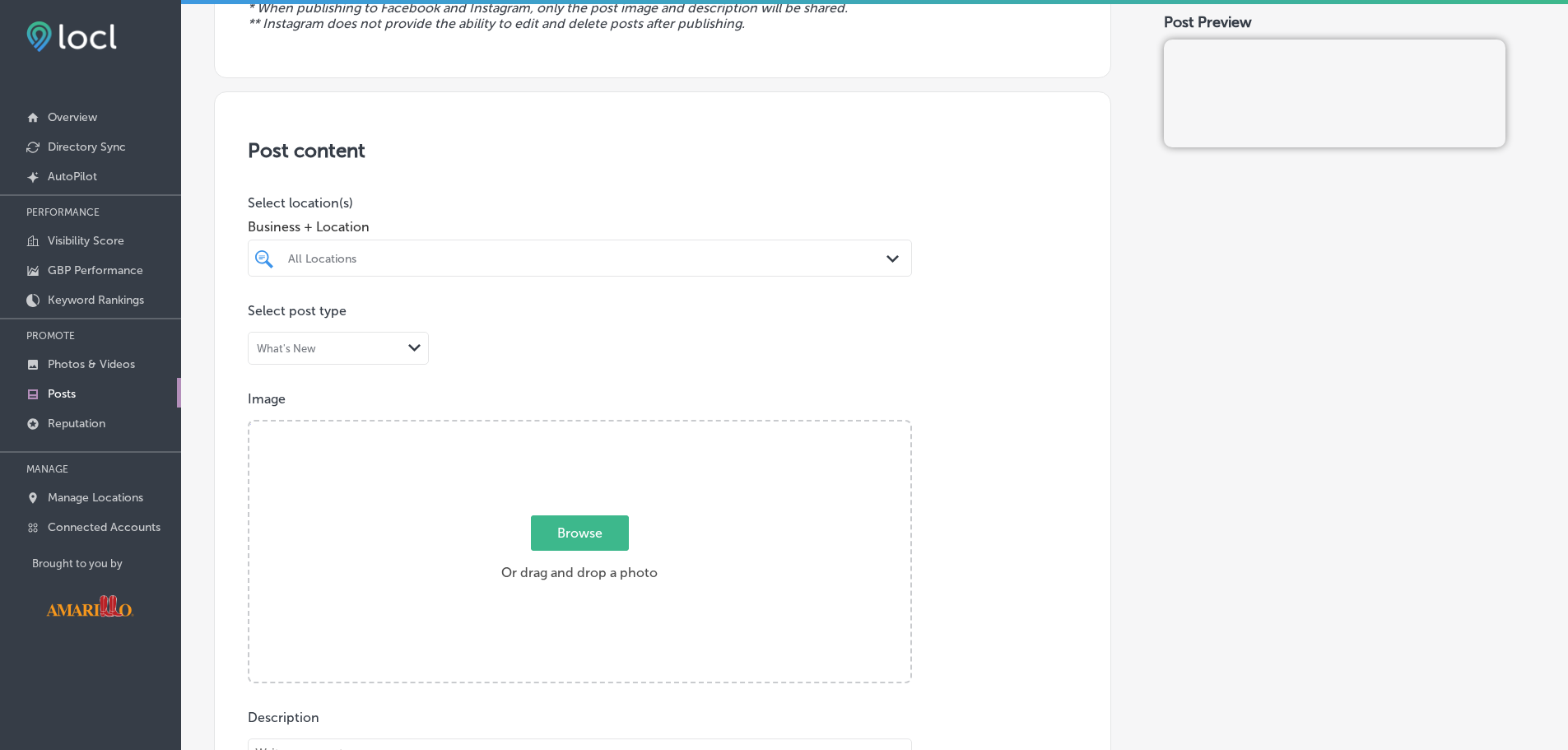
scroll to position [246, 0]
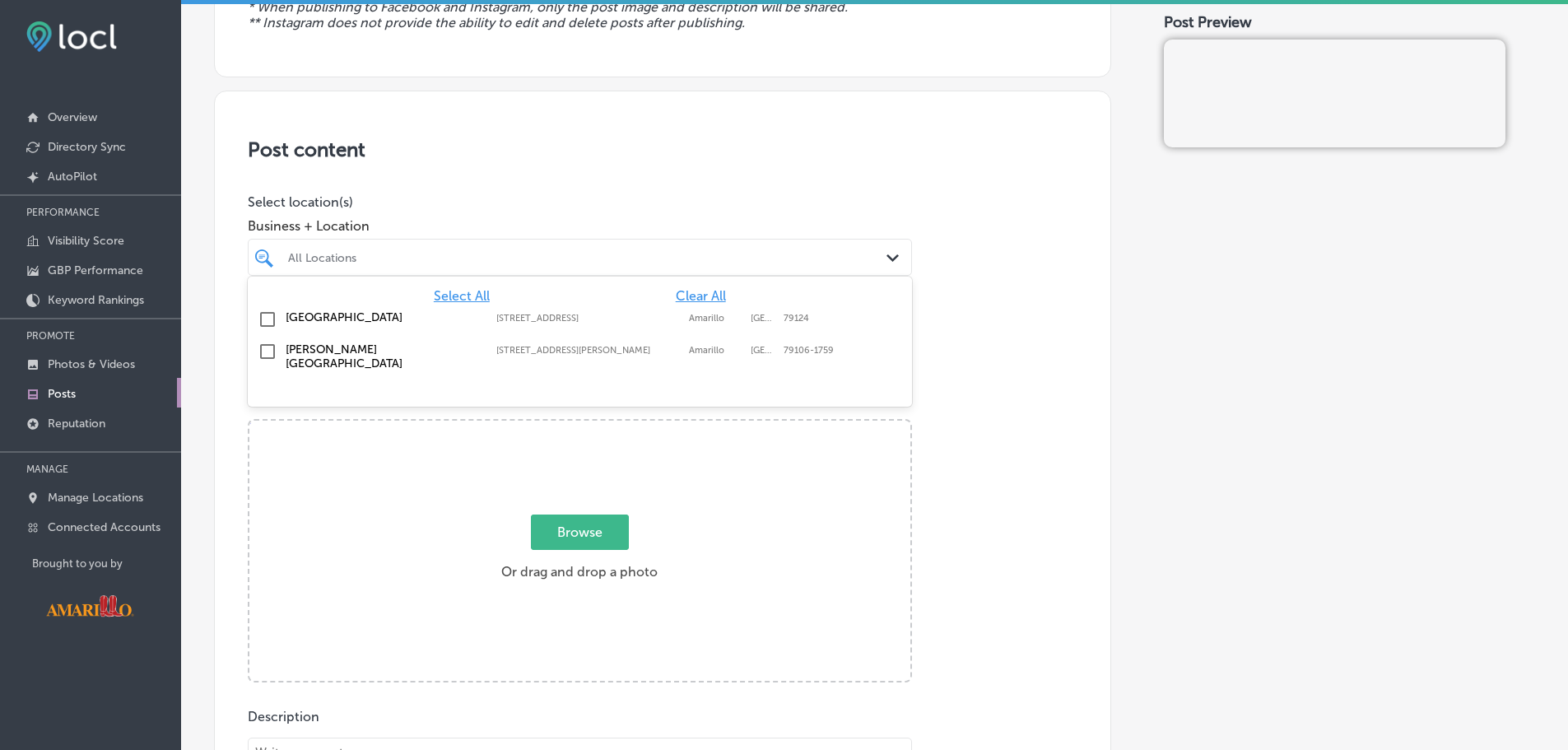
click at [888, 265] on div "Path Created with Sketch." at bounding box center [896, 258] width 18 height 18
click at [266, 320] on input "checkbox" at bounding box center [267, 320] width 20 height 20
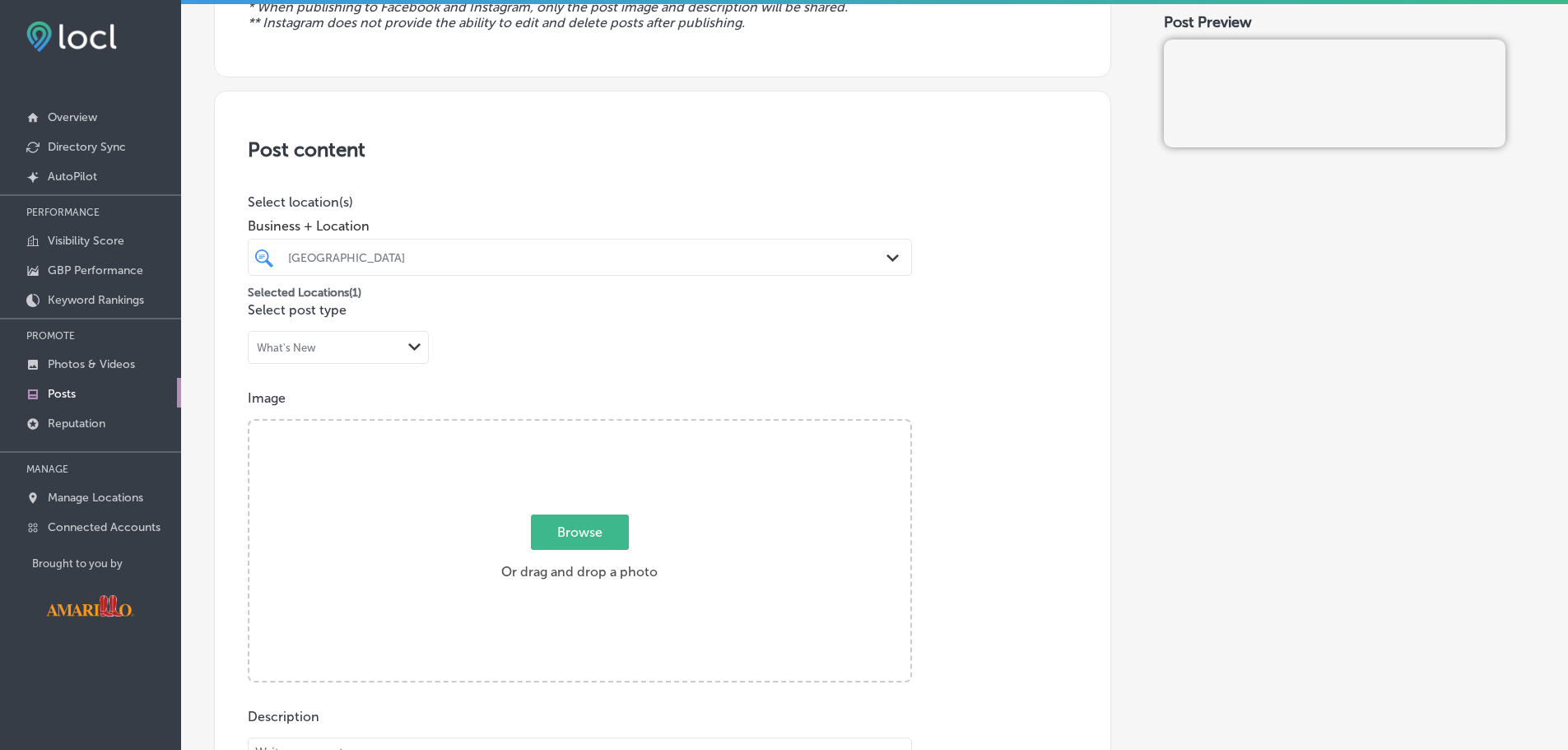
click at [1034, 362] on div "Post content Select location(s) Business + Location Wildcat Bluff Nature Center…" at bounding box center [662, 628] width 897 height 1074
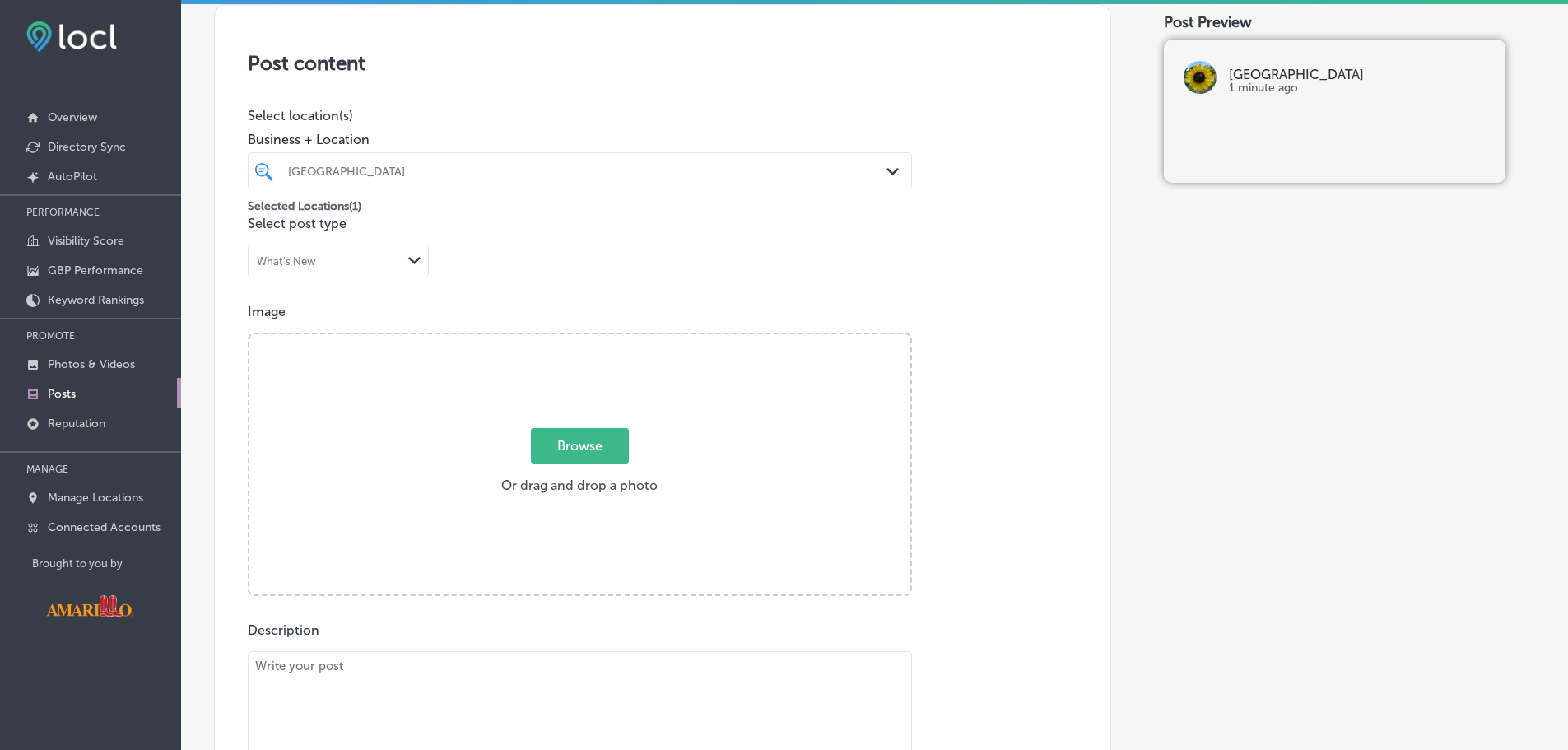
scroll to position [333, 0]
click at [343, 263] on div "What's New" at bounding box center [325, 260] width 153 height 15
click at [325, 323] on div "Event" at bounding box center [338, 323] width 179 height 29
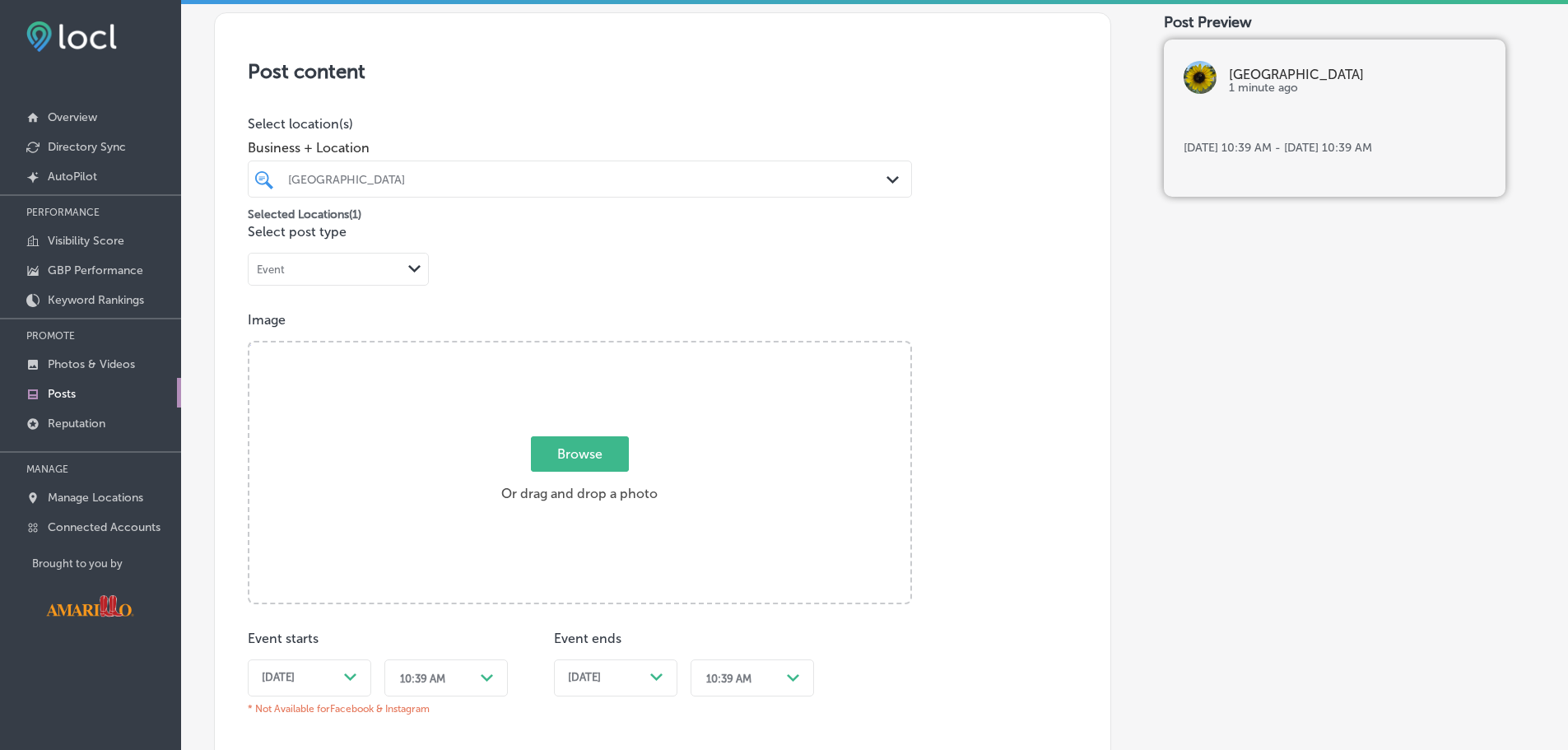
scroll to position [293, 0]
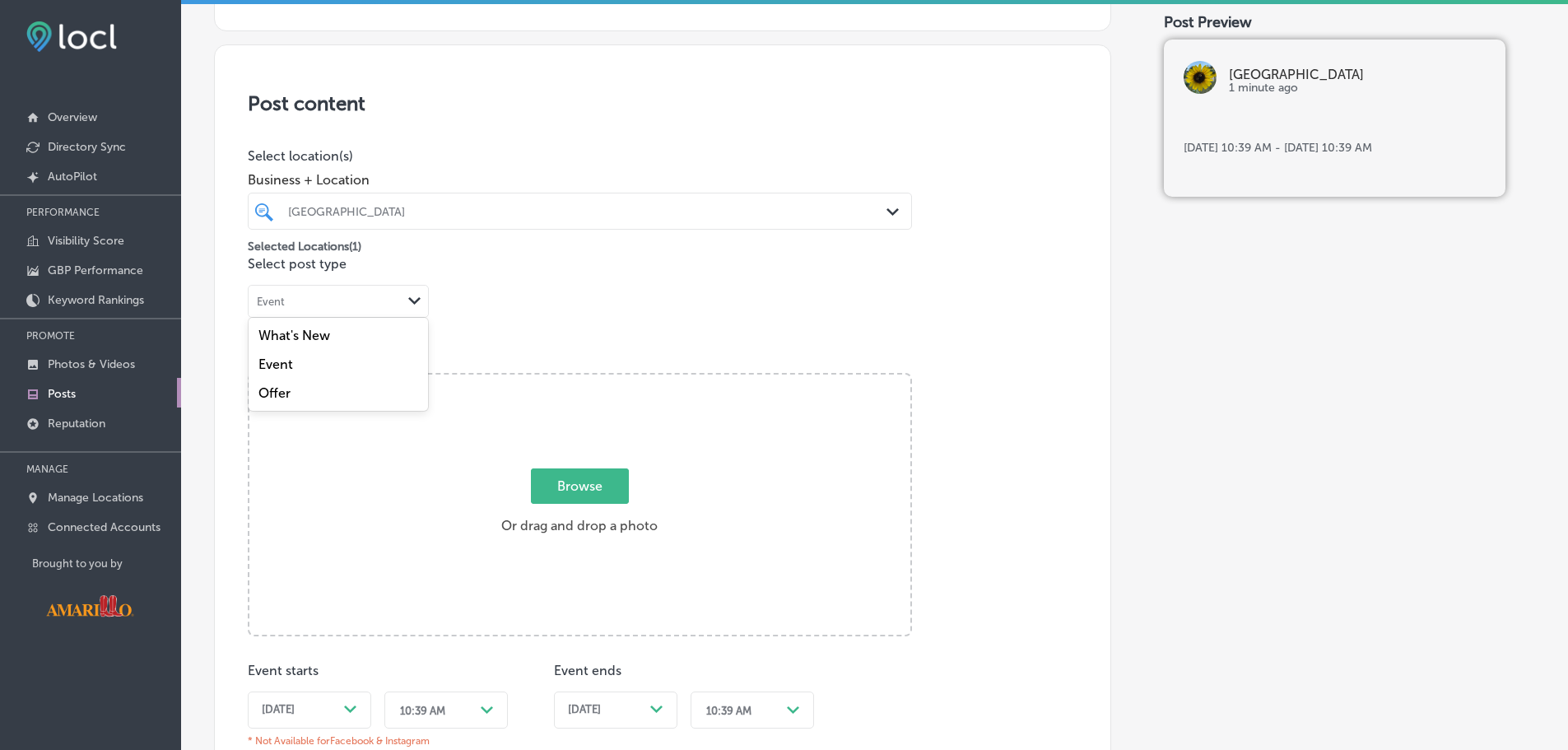
click at [379, 307] on div "Event" at bounding box center [325, 302] width 153 height 15
click at [322, 387] on div "Offer" at bounding box center [338, 393] width 179 height 29
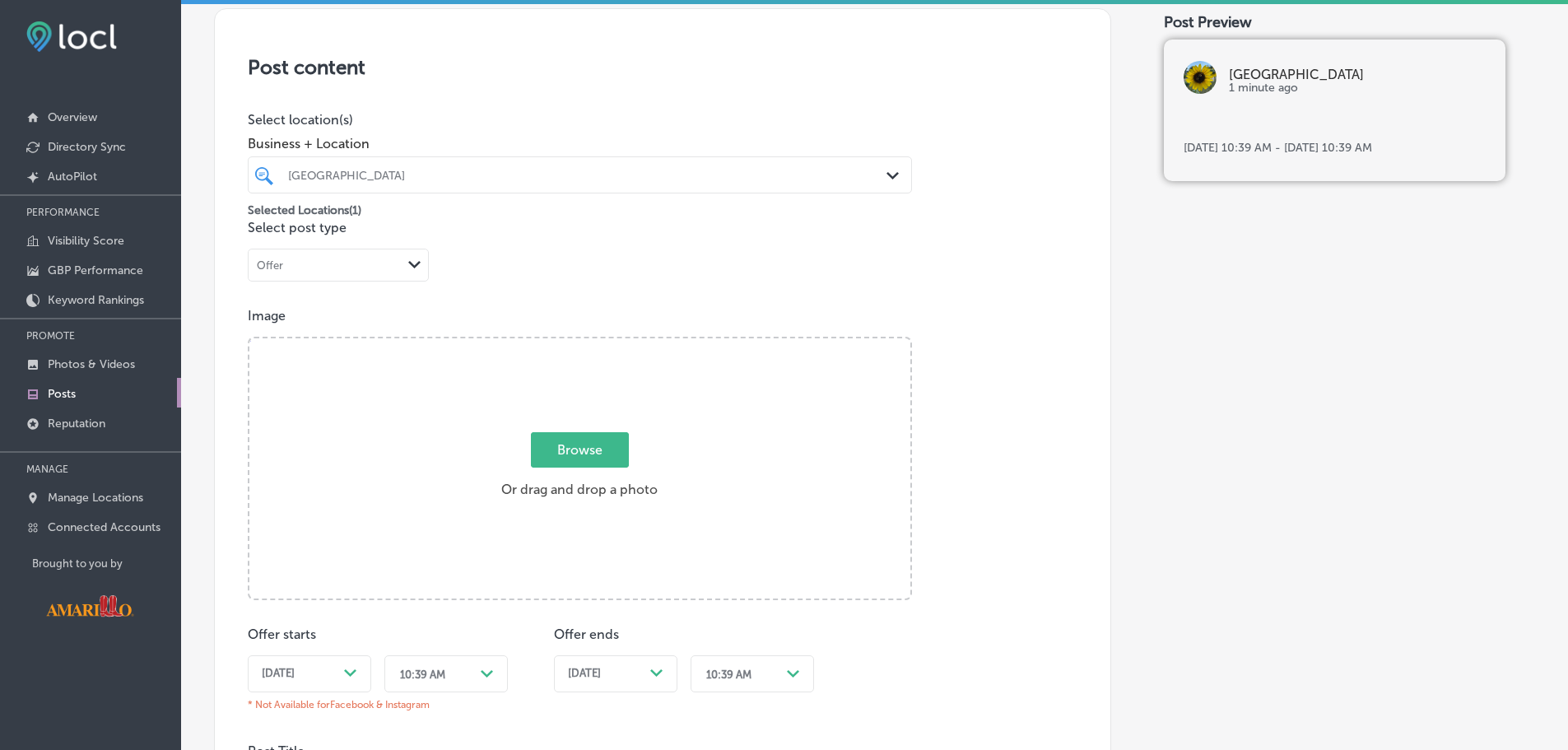
scroll to position [280, 0]
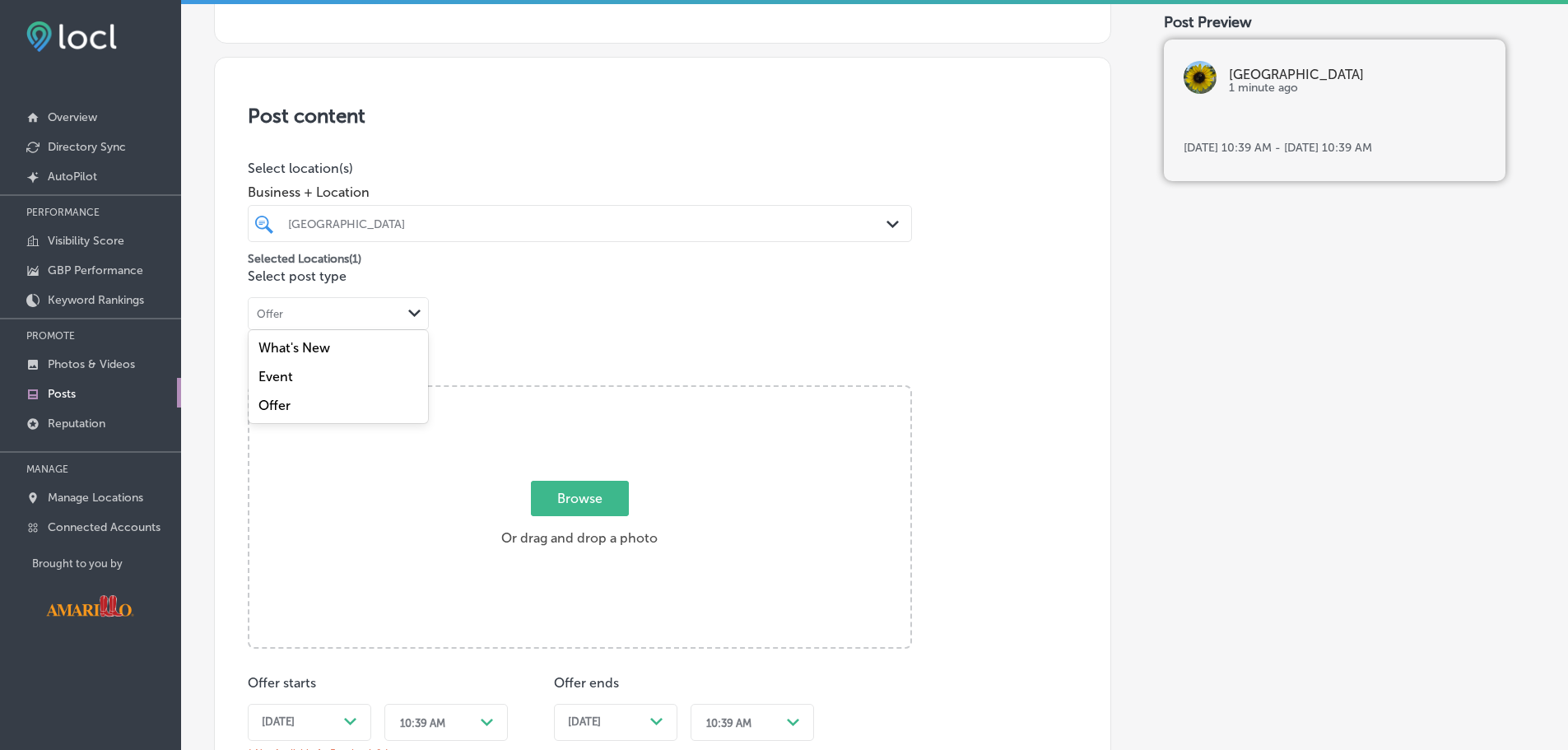
click at [351, 312] on div "Offer" at bounding box center [325, 313] width 153 height 15
click at [349, 345] on div "What's New" at bounding box center [338, 348] width 179 height 29
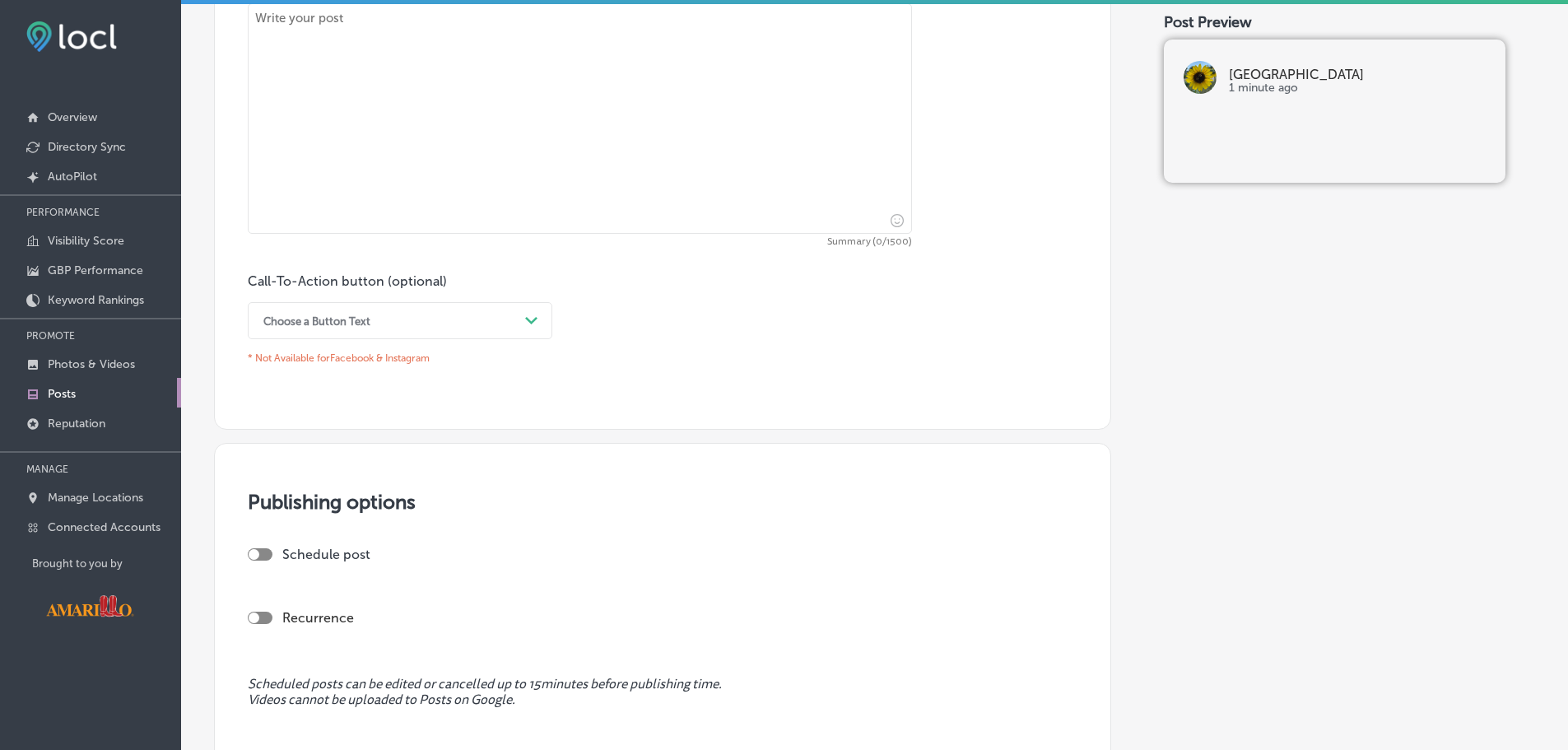
scroll to position [980, 0]
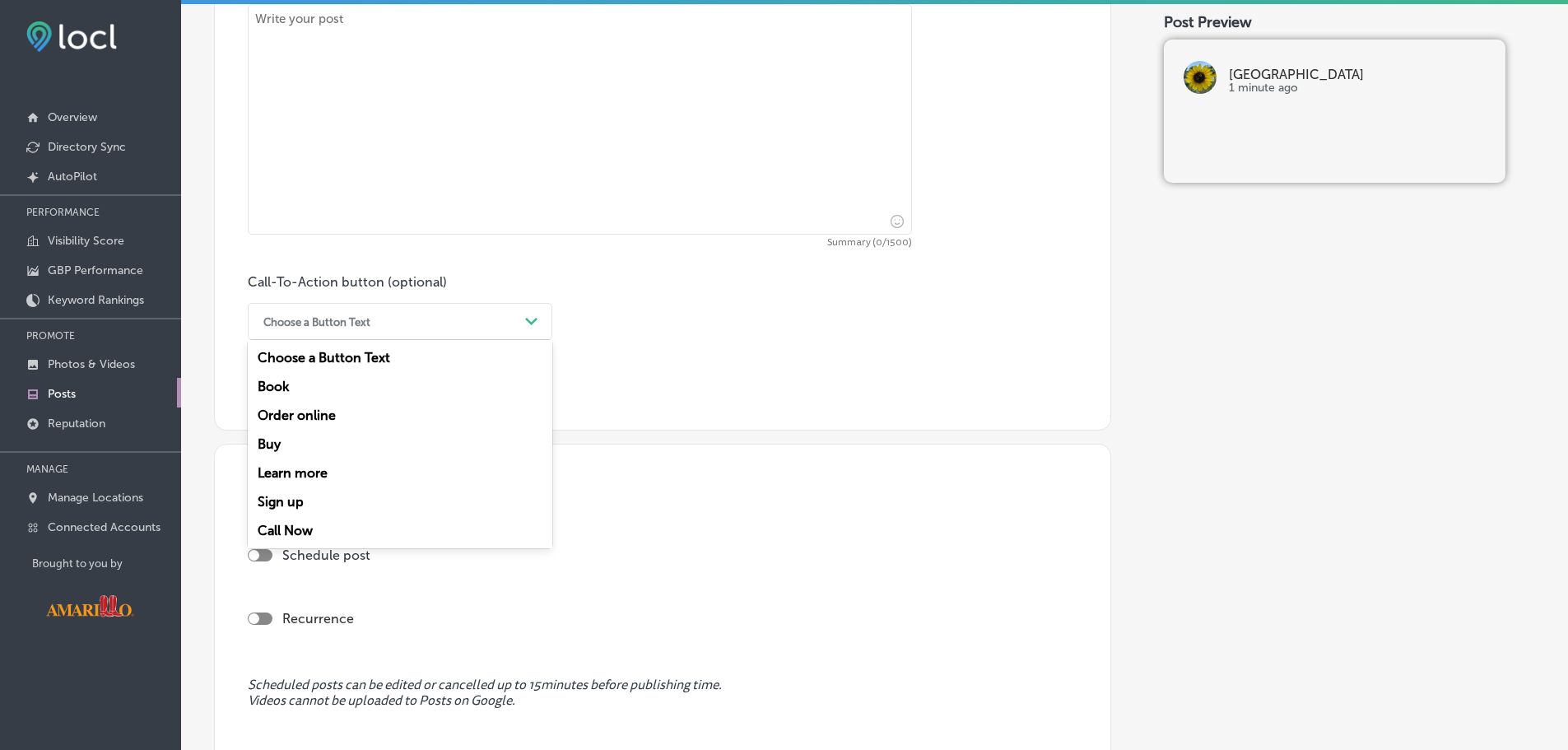
click at [528, 315] on div "Path Created with Sketch." at bounding box center [532, 321] width 14 height 14
click at [701, 491] on h3 "Publishing options" at bounding box center [662, 502] width 830 height 24
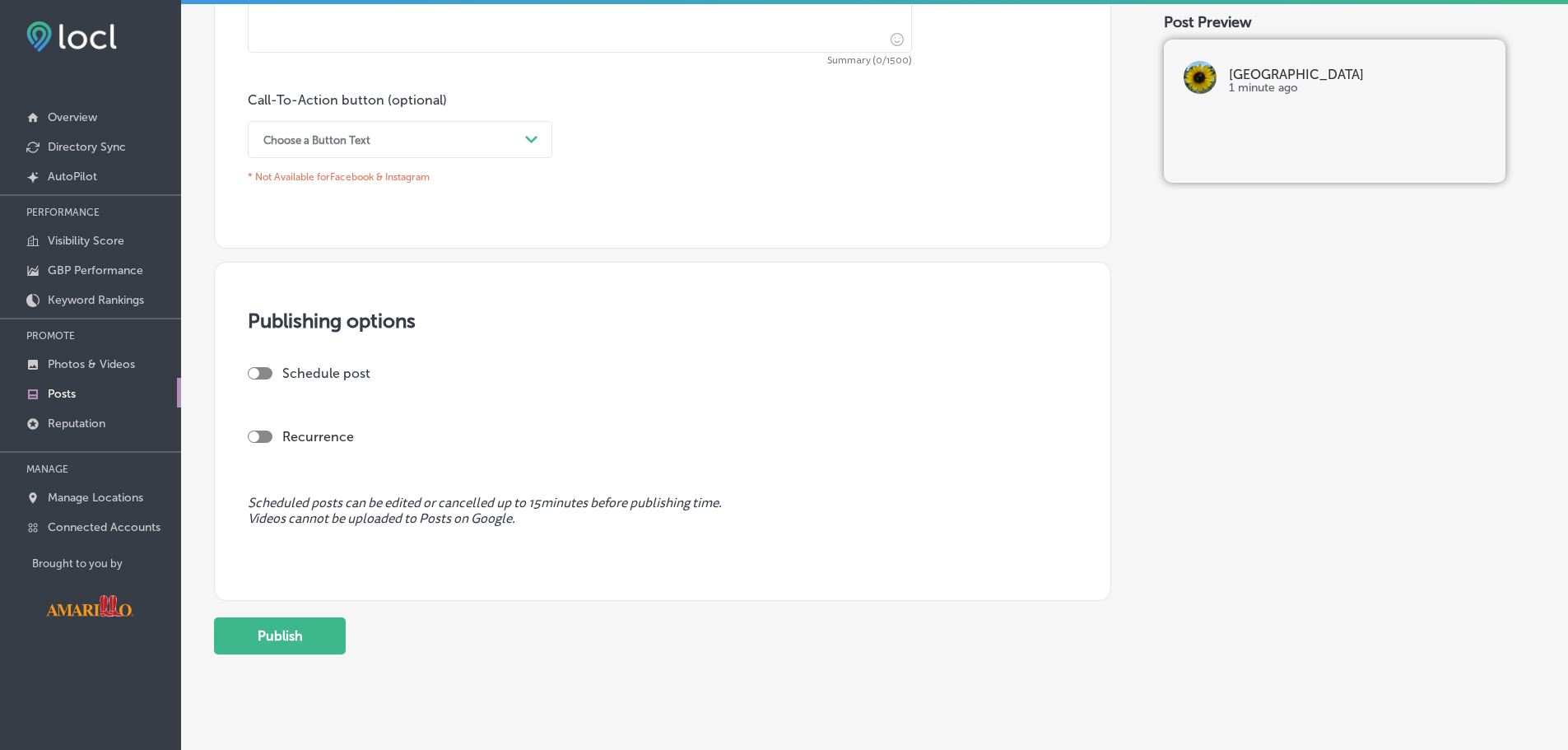
scroll to position [1165, 0]
click at [264, 366] on div at bounding box center [259, 370] width 24 height 13
checkbox input "true"
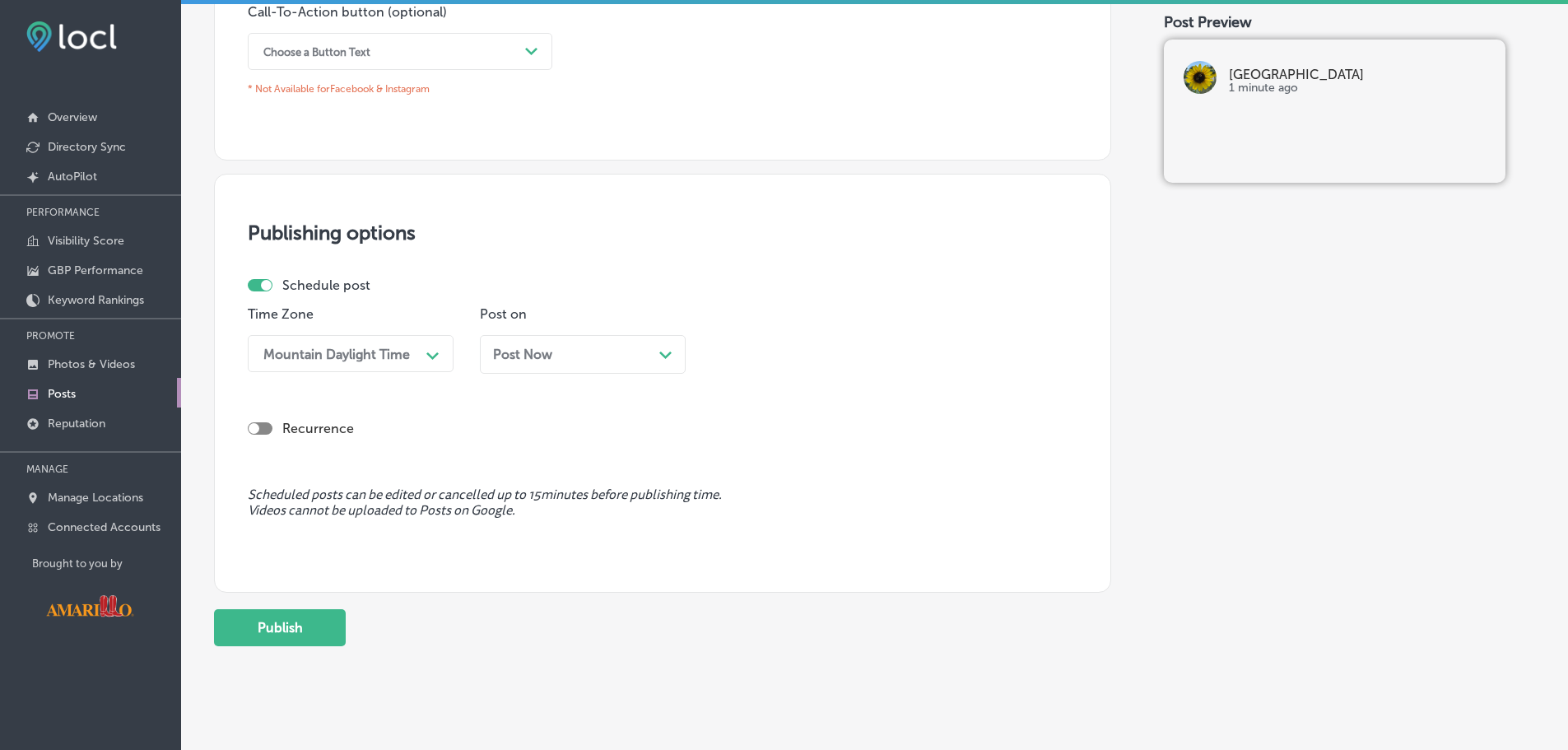
scroll to position [1252, 0]
click at [266, 429] on div at bounding box center [259, 427] width 24 height 13
checkbox input "true"
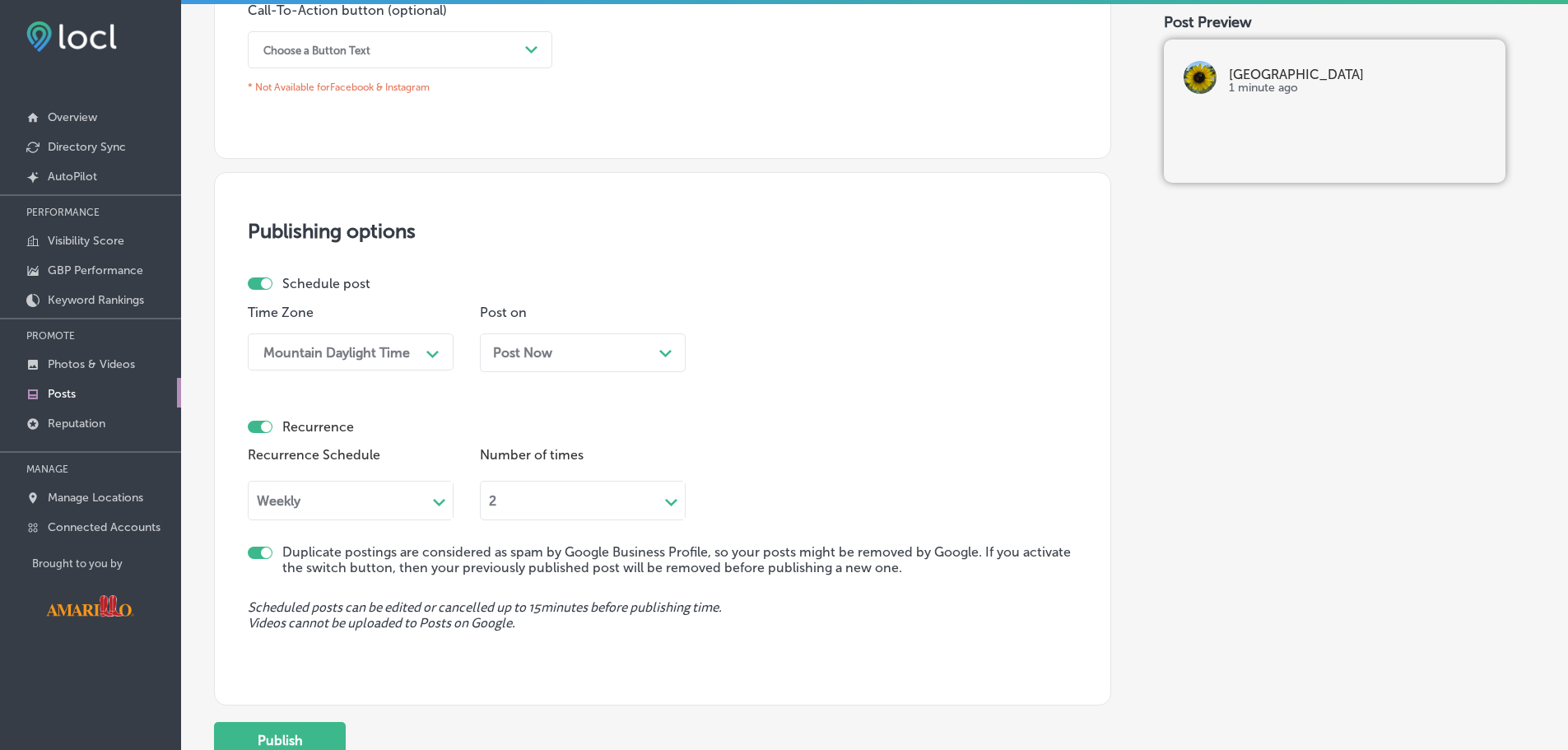
scroll to position [1363, 0]
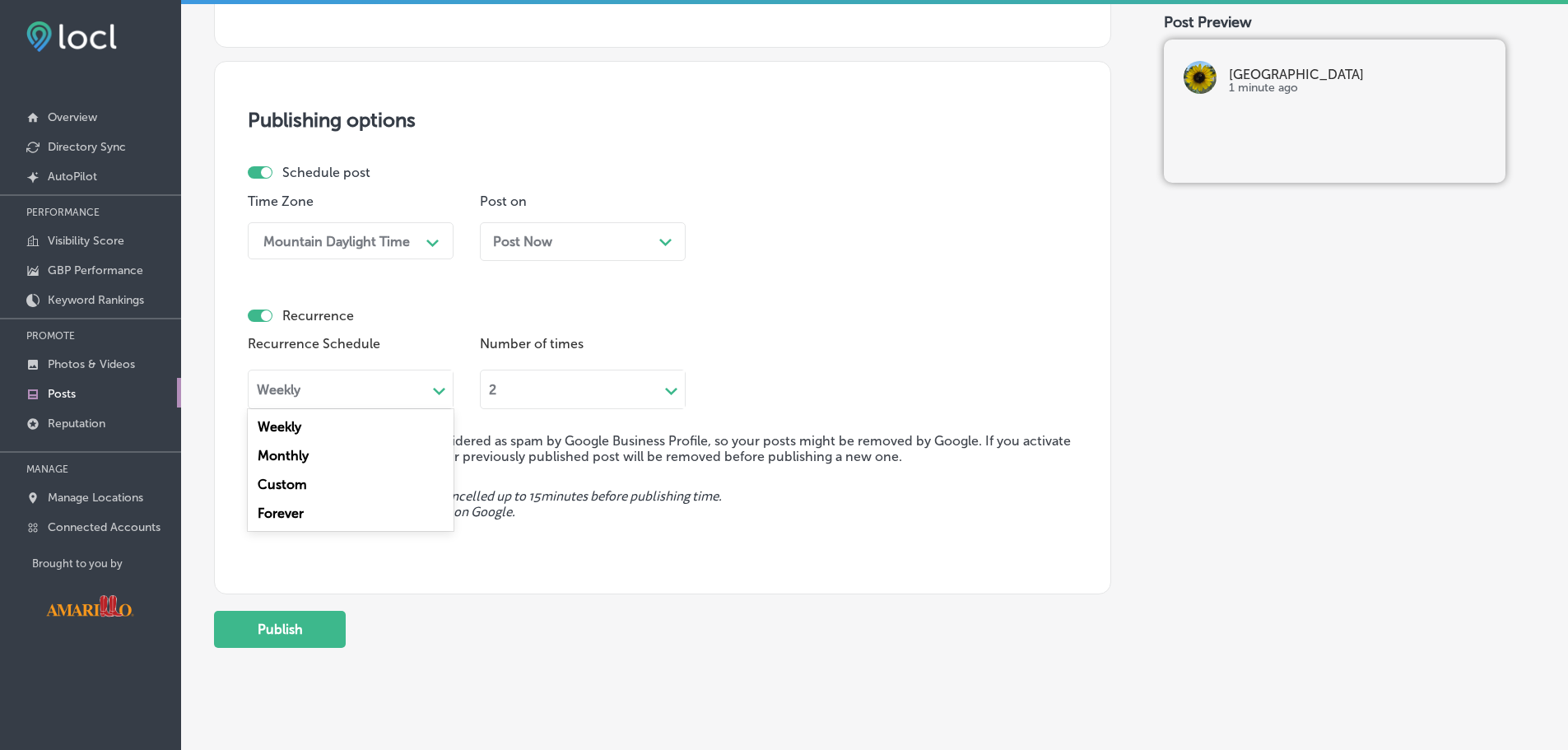
click at [427, 379] on div "Path Created with Sketch." at bounding box center [439, 389] width 26 height 26
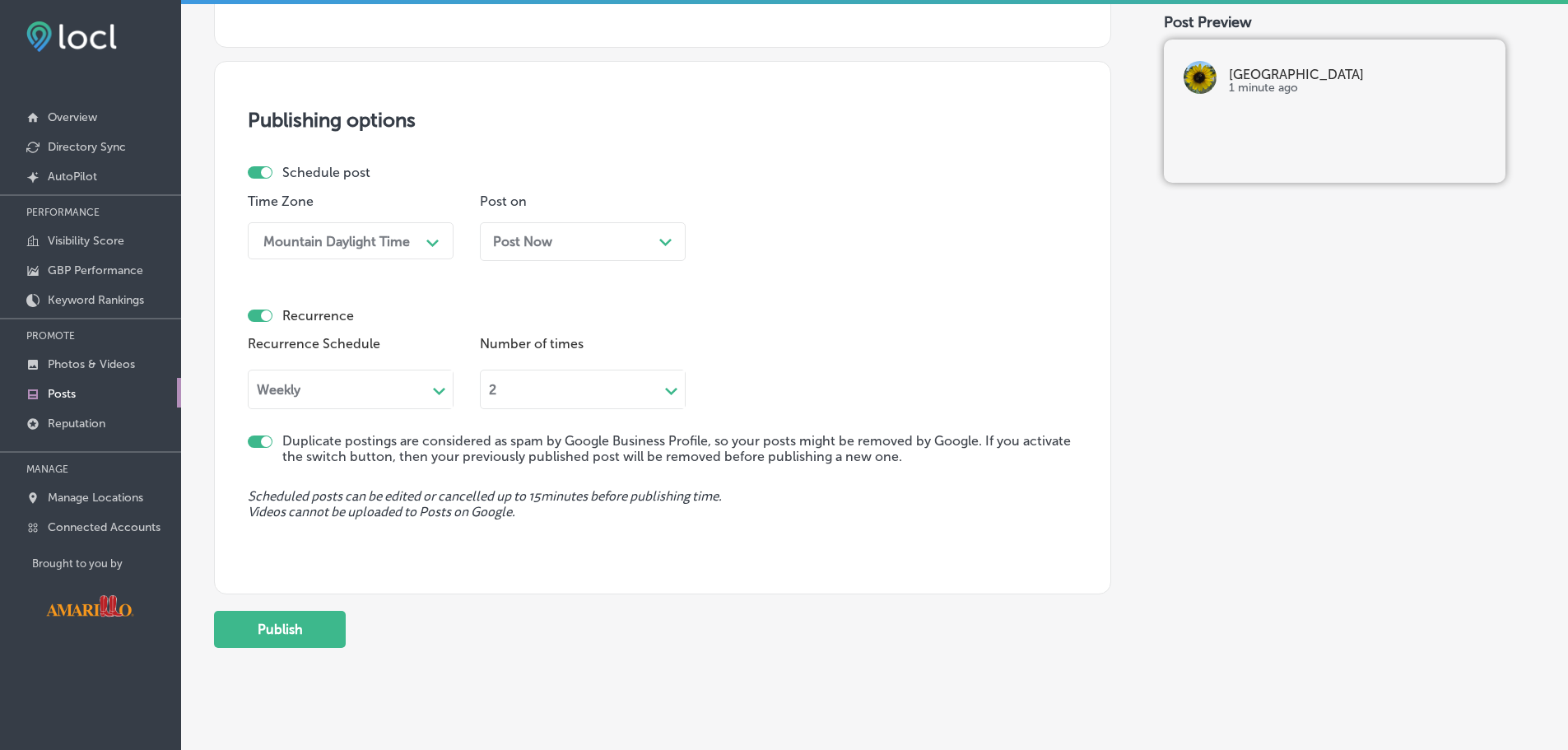
click at [747, 354] on div "Recurrence Schedule Weekly Path Created with Sketch. Number of times 2 Path Cre…" at bounding box center [662, 371] width 830 height 77
click at [608, 398] on div "2" at bounding box center [570, 390] width 178 height 19
click at [849, 339] on div "Recurrence Schedule Weekly Path Created with Sketch. Number of times 2 Path Cre…" at bounding box center [662, 371] width 830 height 77
click at [658, 235] on div "Post Now Path Created with Sketch." at bounding box center [582, 241] width 179 height 15
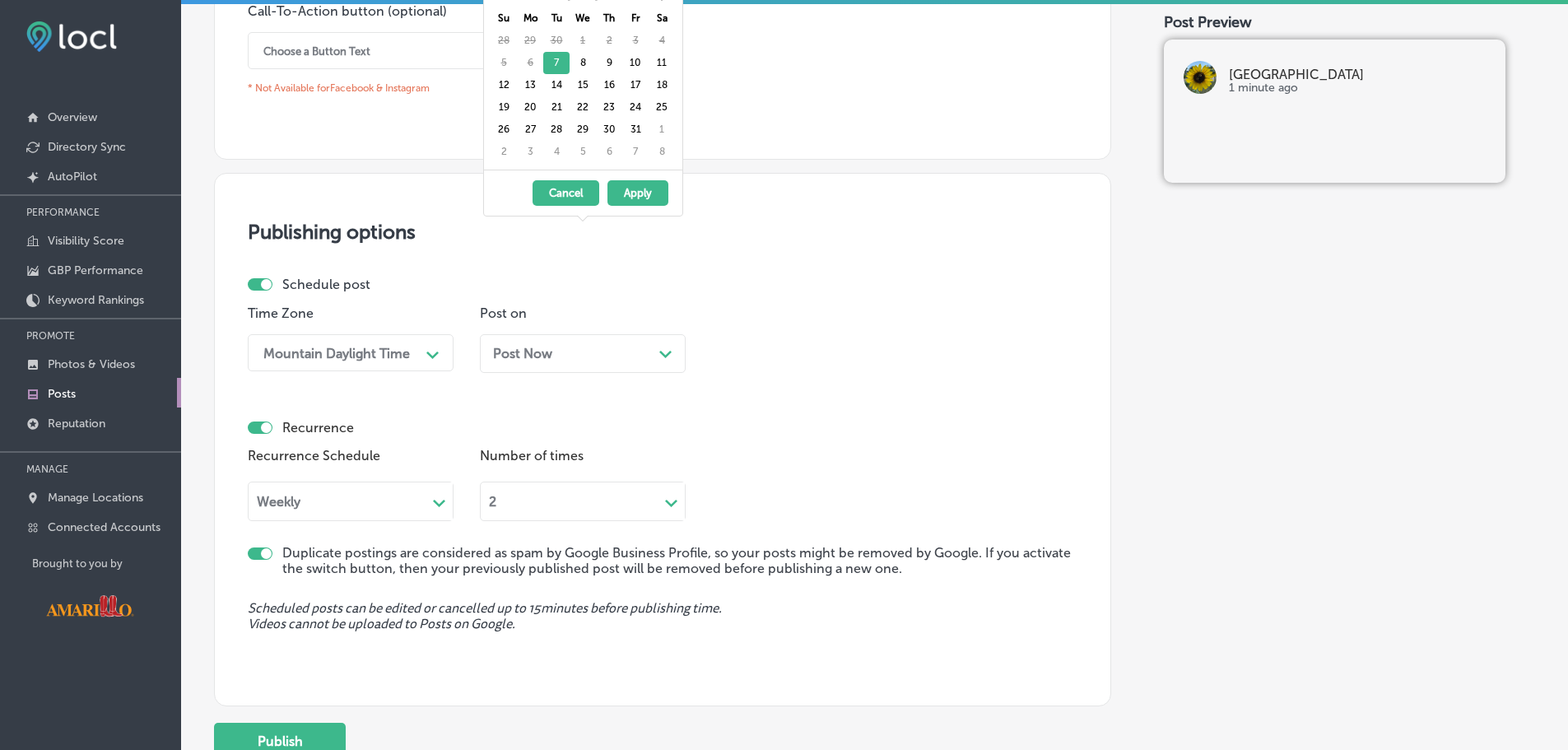
scroll to position [1248, 0]
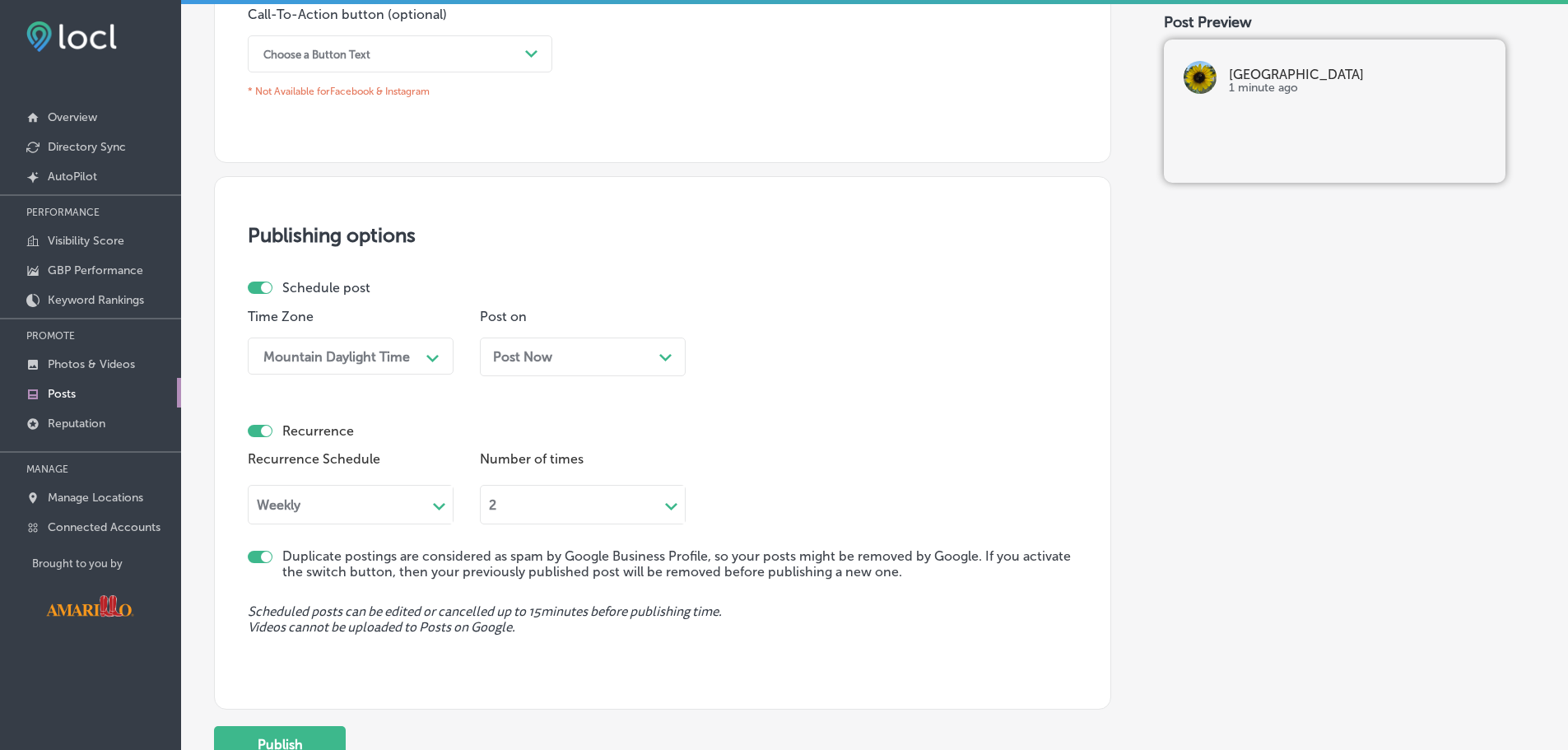
click at [765, 456] on div "Recurrence Schedule Weekly Path Created with Sketch. Number of times 2 Path Cre…" at bounding box center [662, 486] width 830 height 77
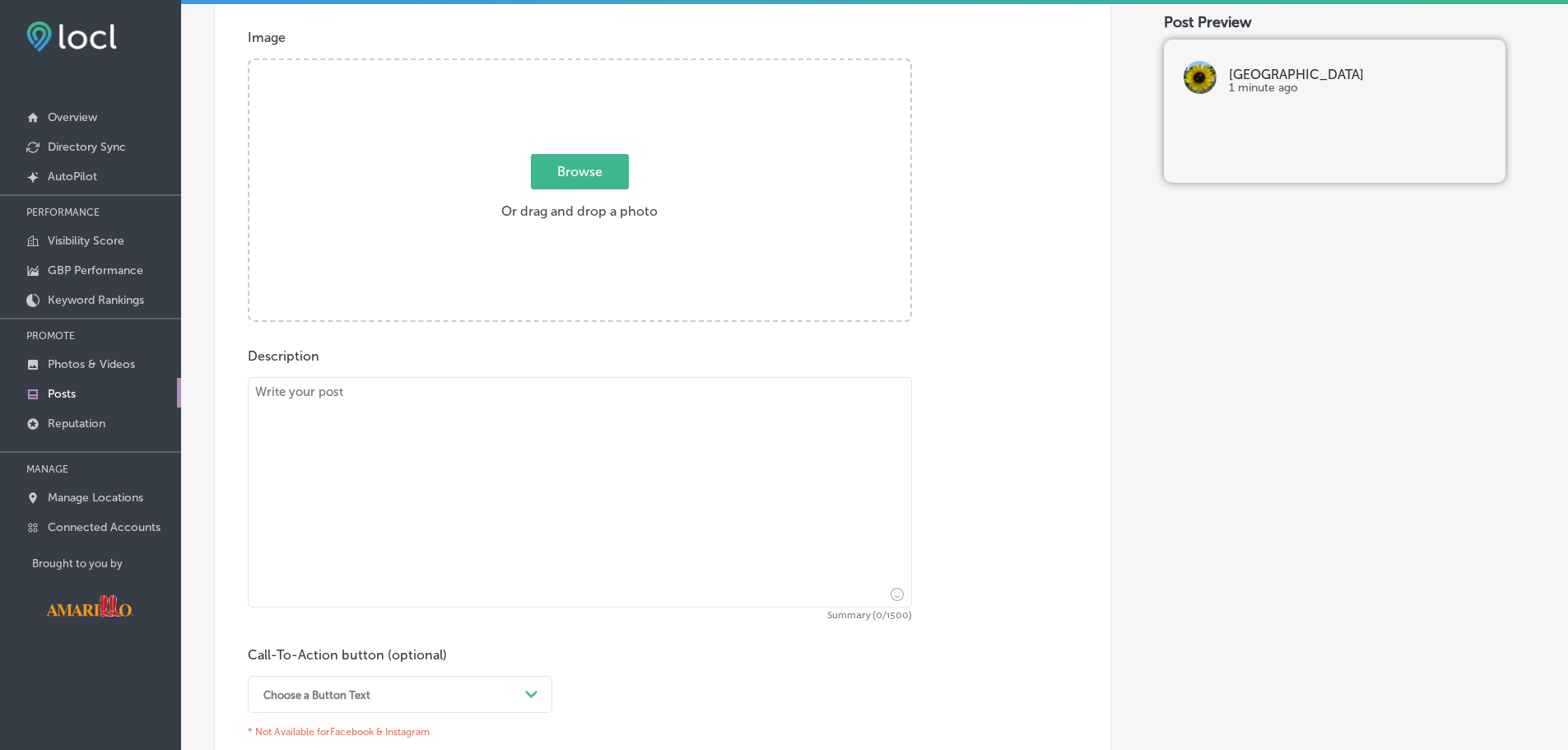
scroll to position [0, 0]
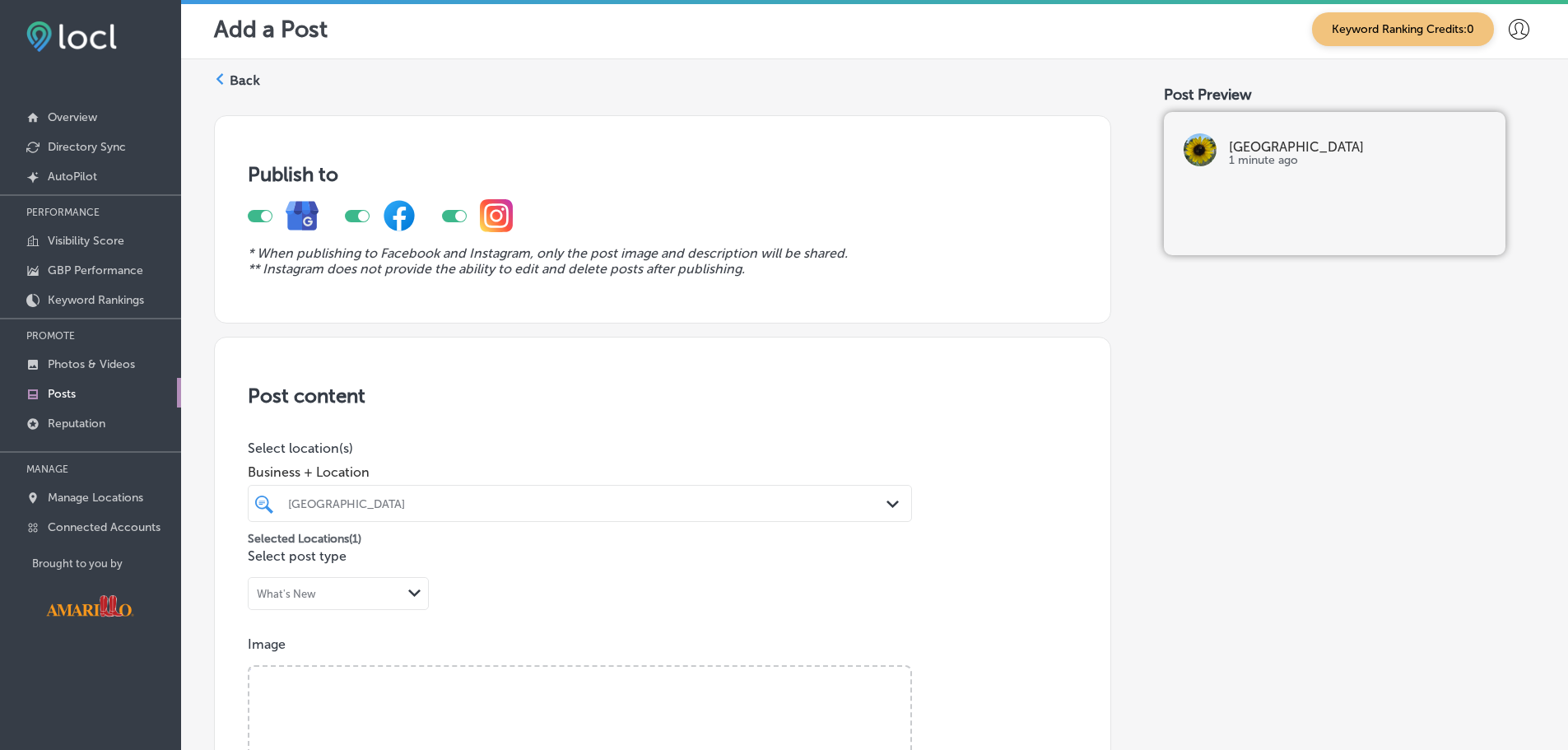
click at [259, 210] on div at bounding box center [259, 216] width 24 height 13
checkbox input "false"
click at [350, 213] on div at bounding box center [356, 216] width 24 height 13
checkbox input "false"
click at [101, 395] on link "Posts" at bounding box center [90, 393] width 181 height 30
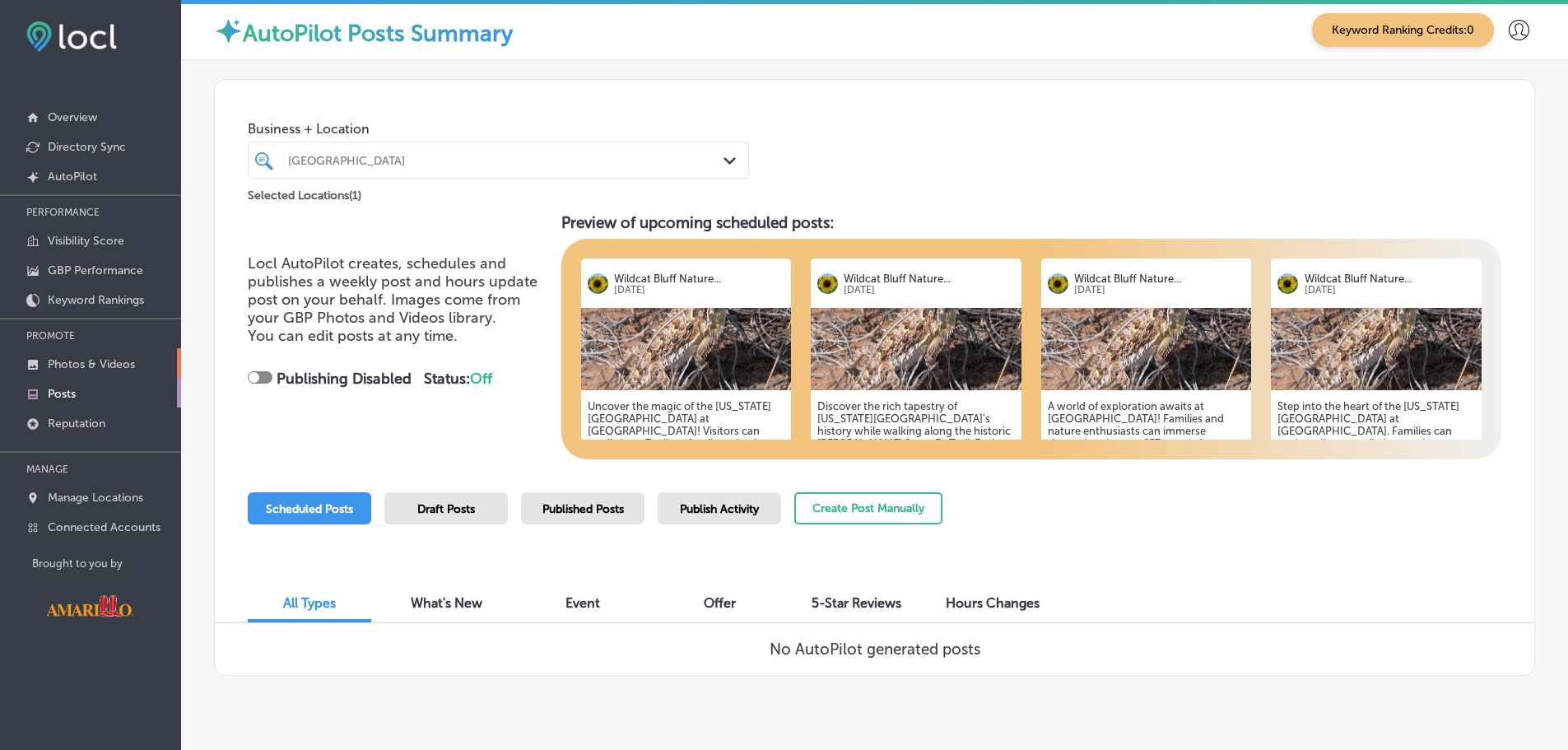
click at [121, 367] on p "Photos & Videos" at bounding box center [91, 365] width 87 height 14
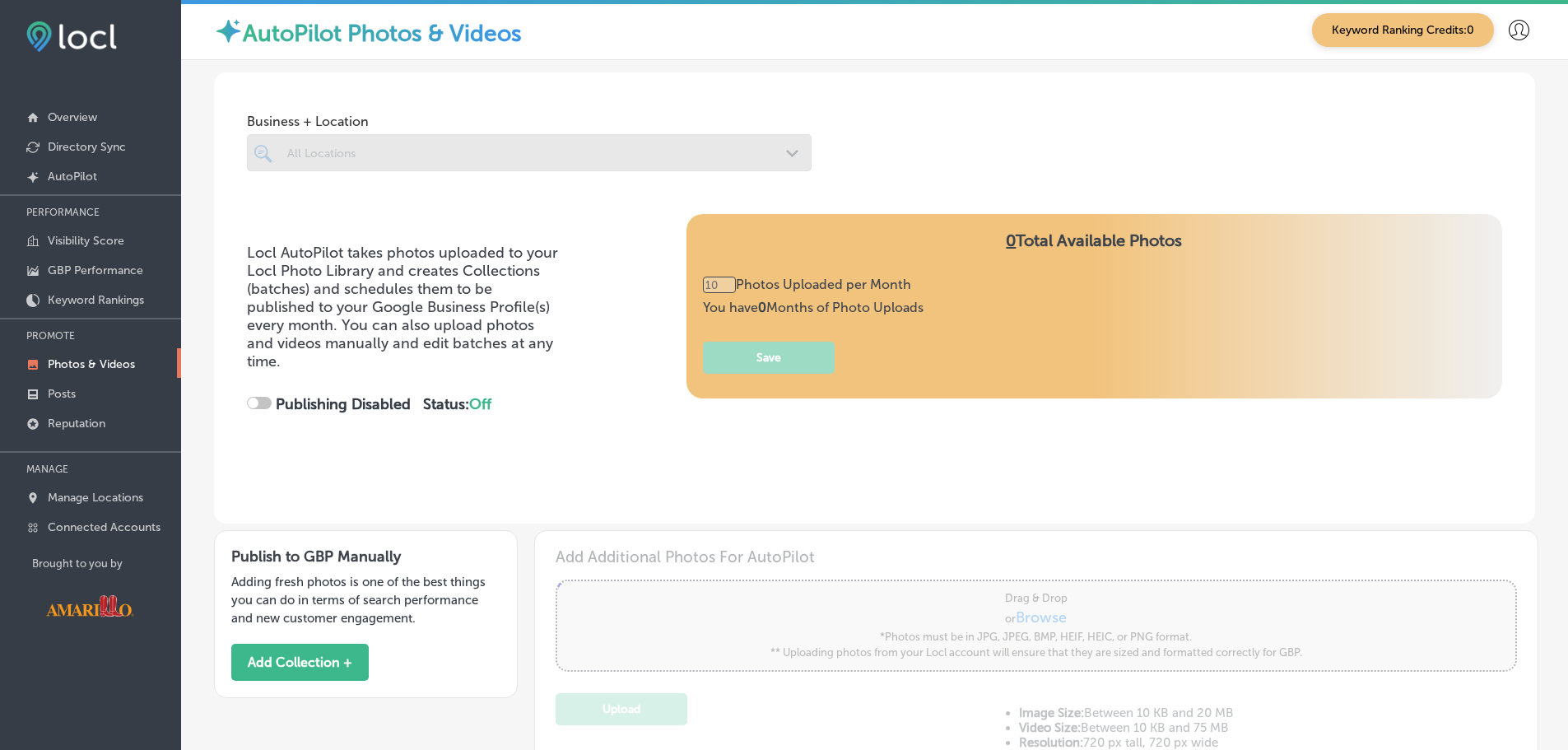
type input "0"
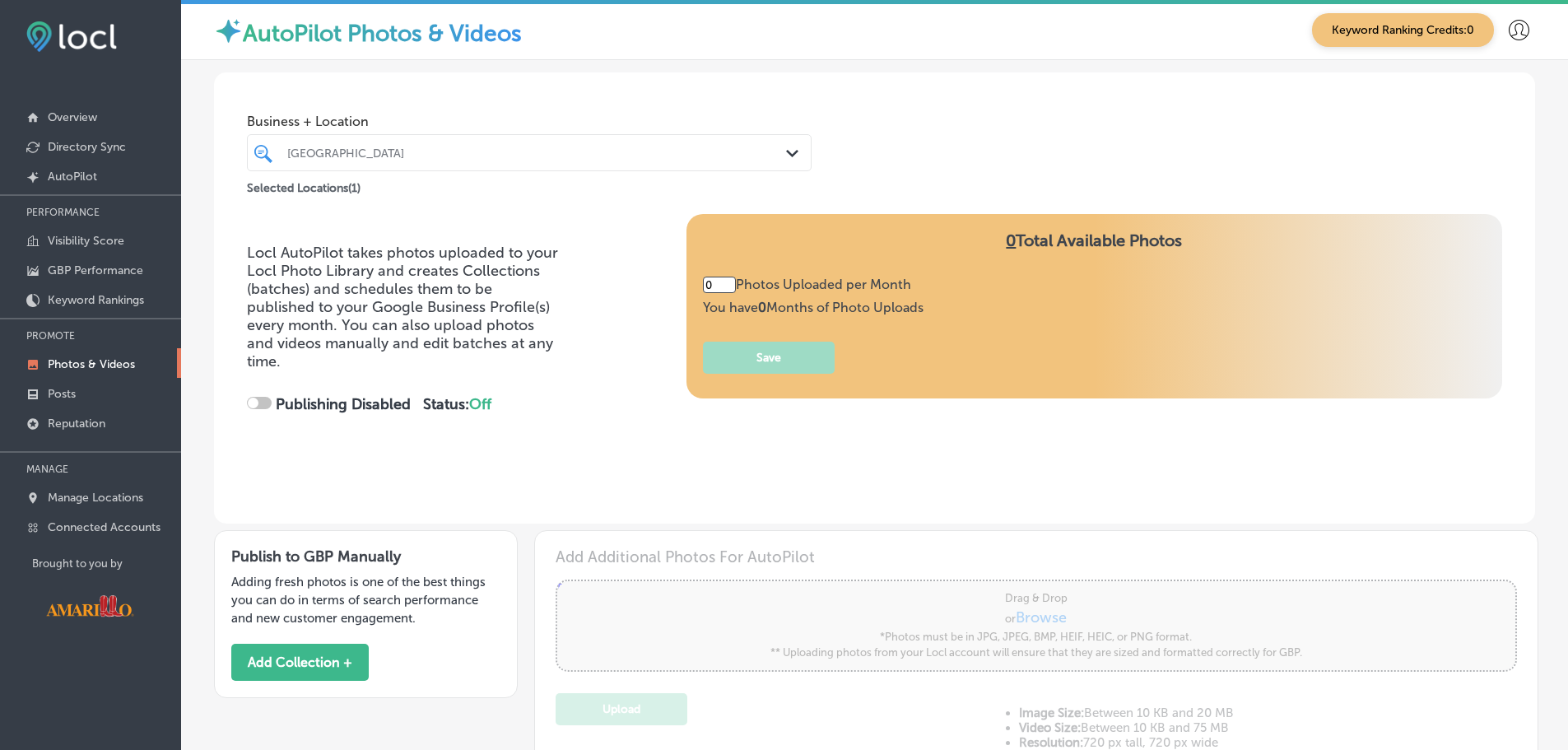
checkbox input "true"
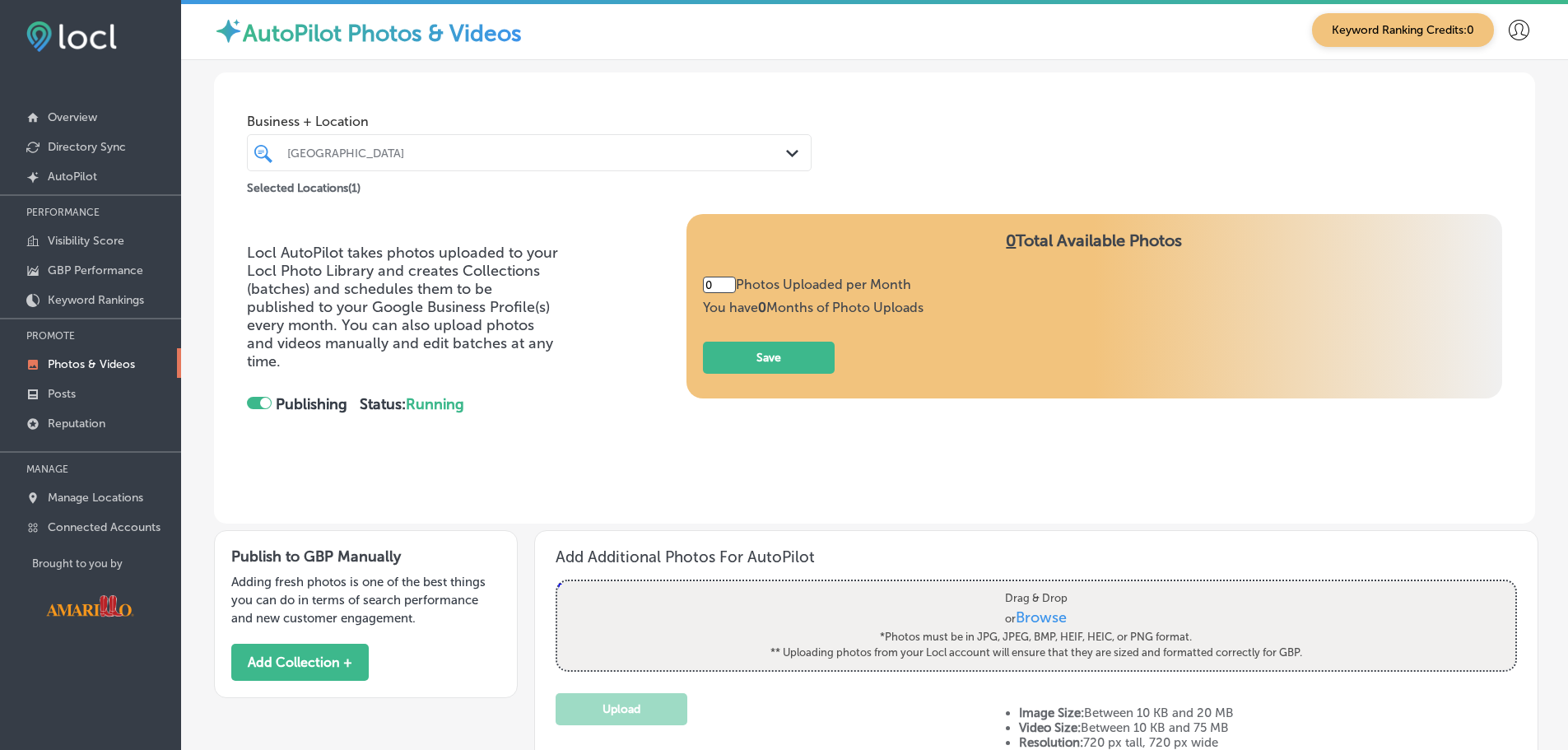
type input "5"
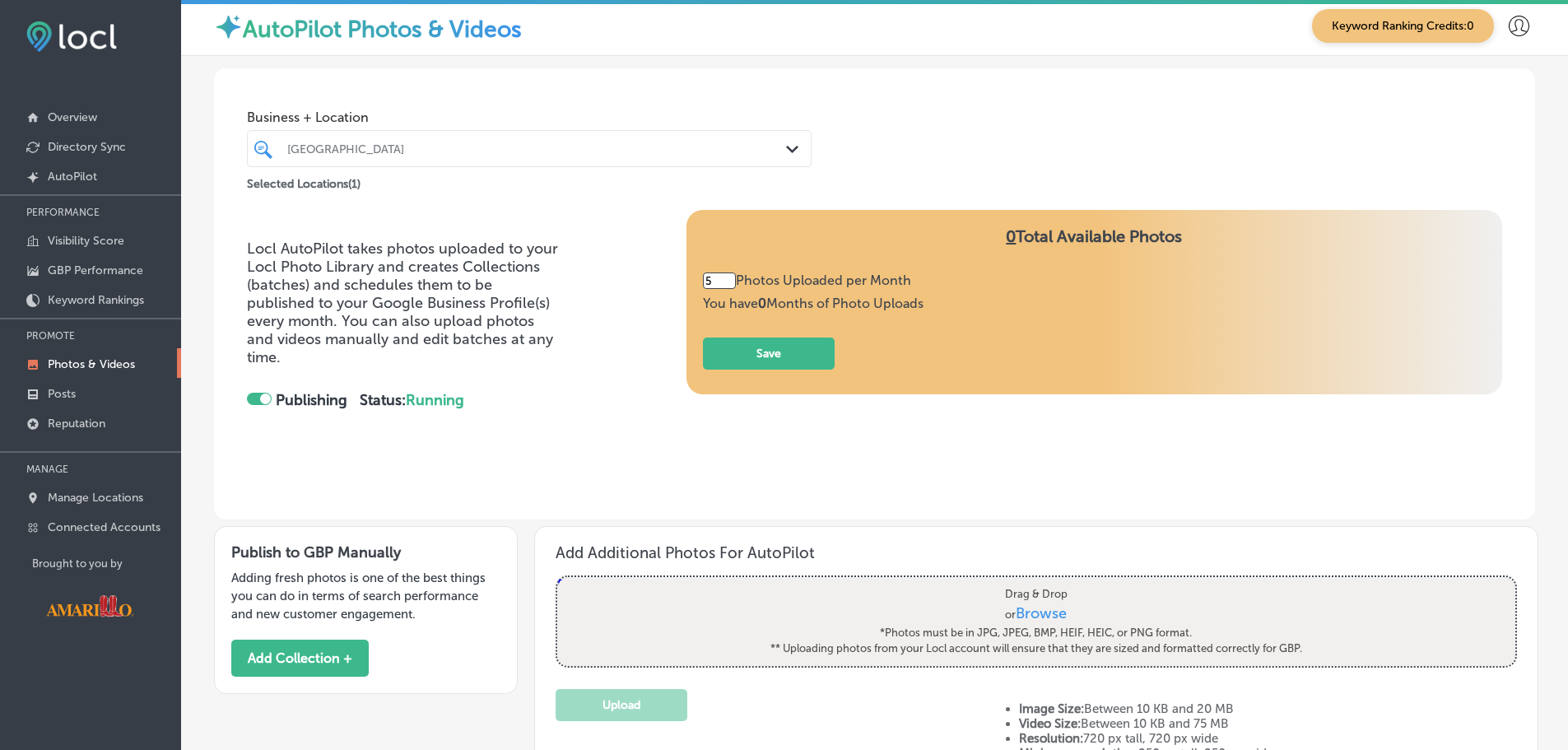
scroll to position [393, 0]
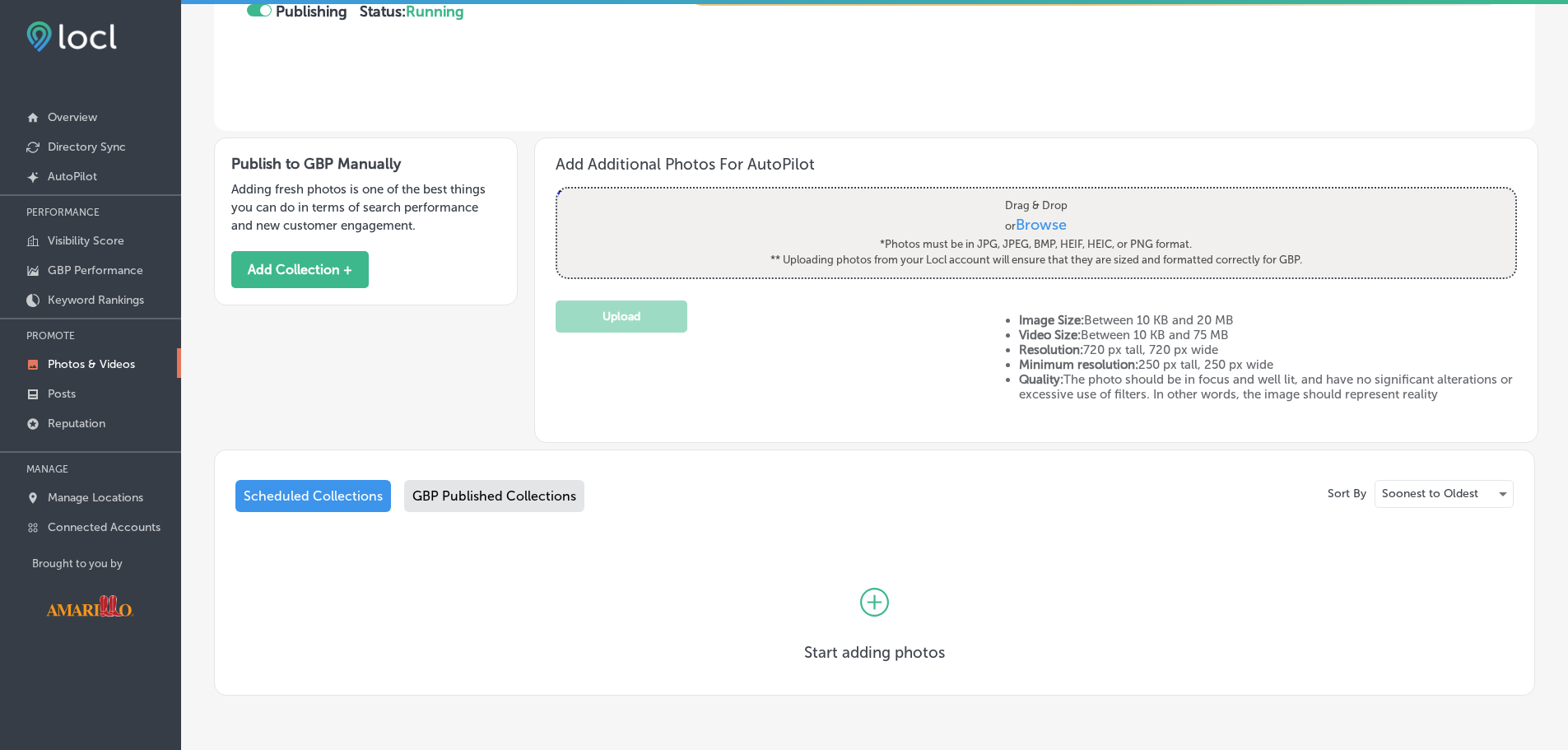
click at [471, 498] on div "GBP Published Collections" at bounding box center [494, 496] width 180 height 32
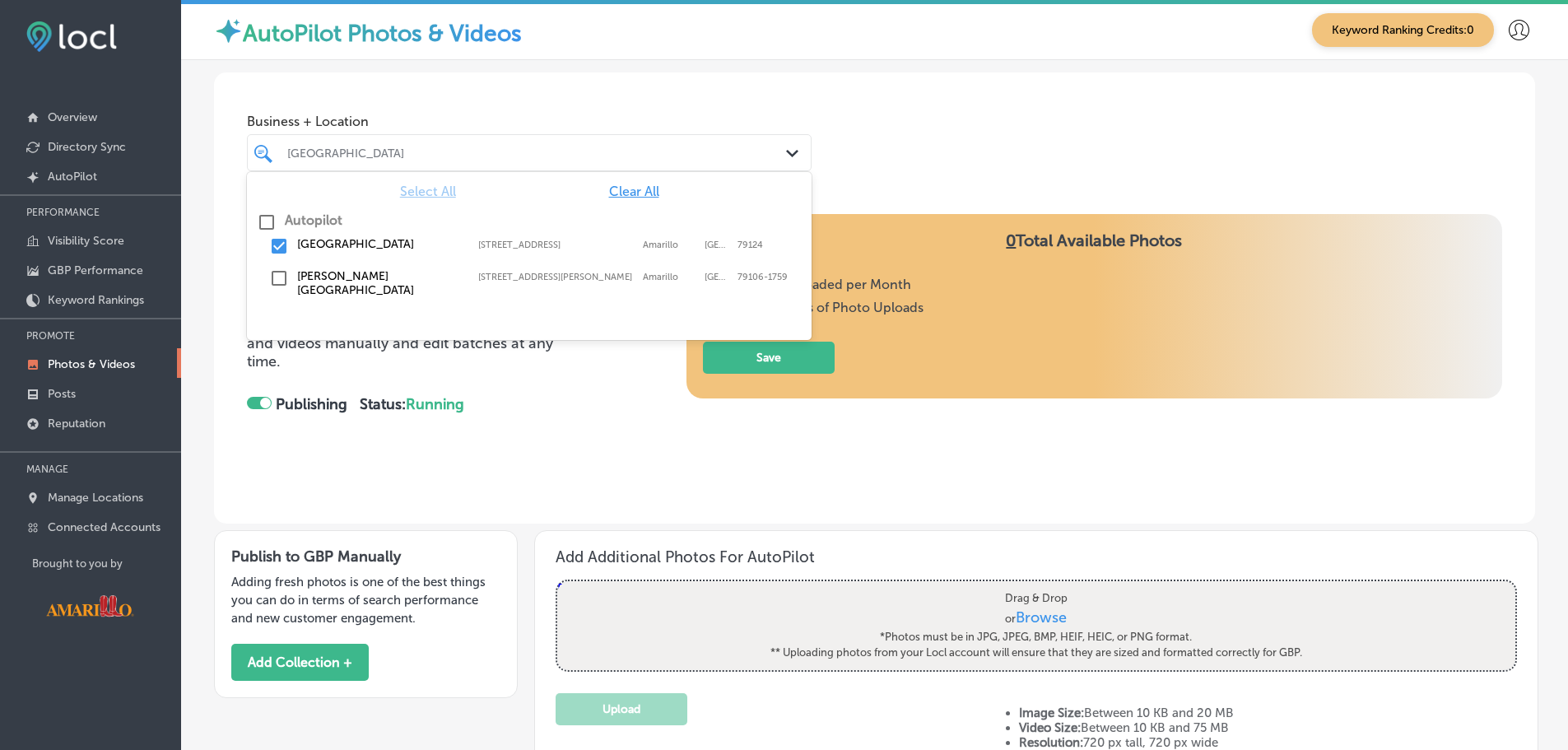
click at [707, 149] on div "Wildcat Bluff Nature Center" at bounding box center [537, 153] width 500 height 14
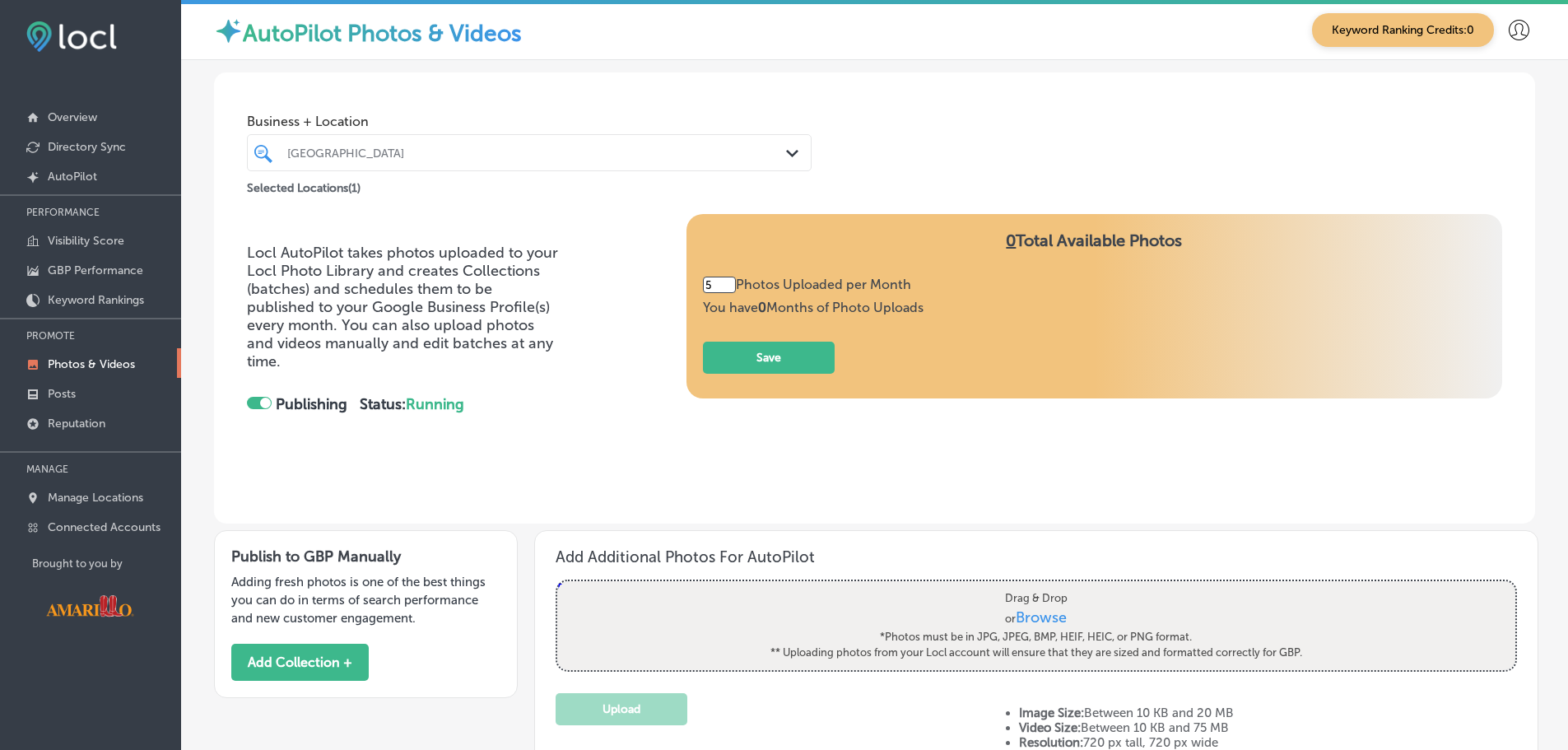
click at [933, 131] on div "Business + Location Wildcat Bluff Nature Center Path Created with Sketch. Selec…" at bounding box center [875, 134] width 1321 height 125
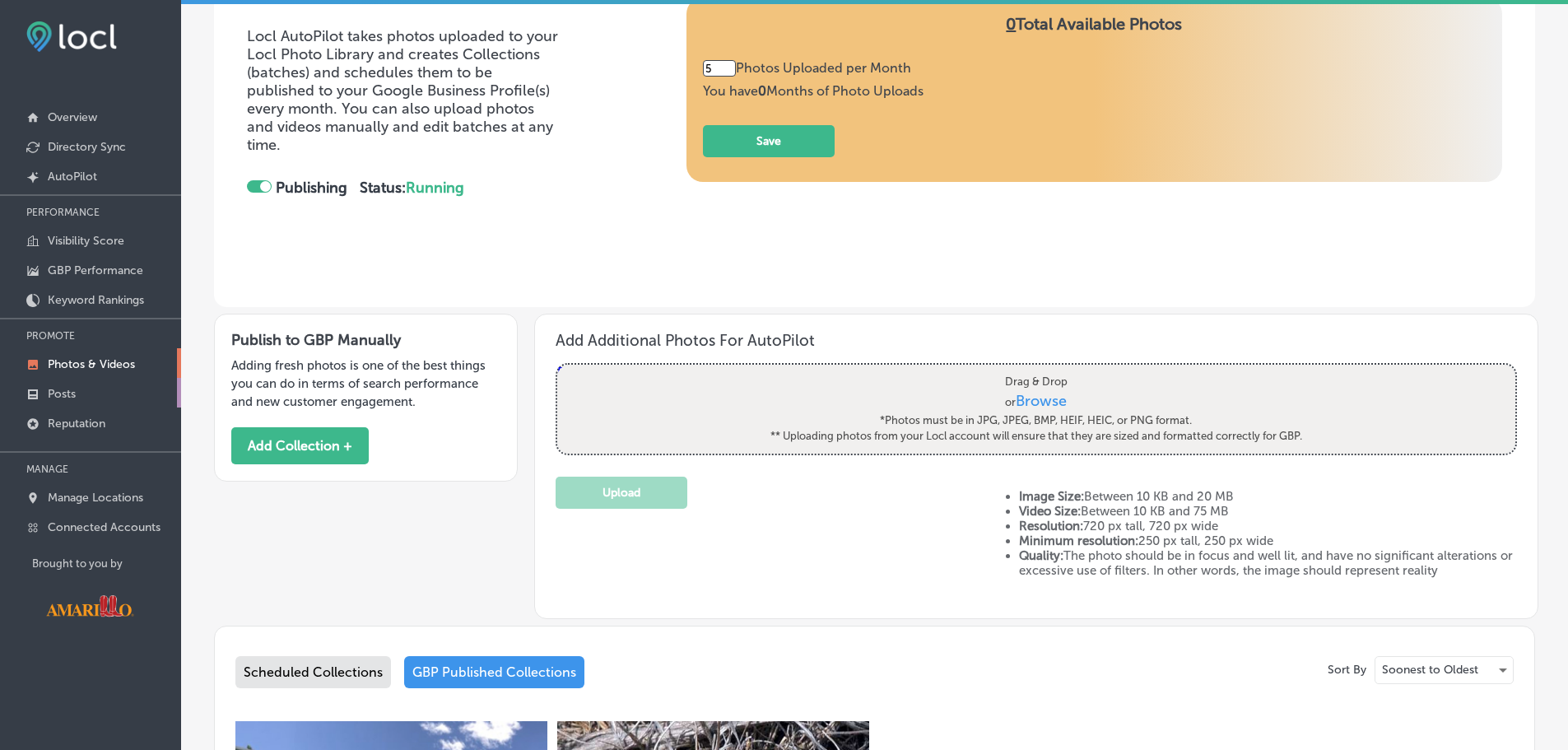
click at [71, 394] on p "Posts" at bounding box center [61, 394] width 28 height 14
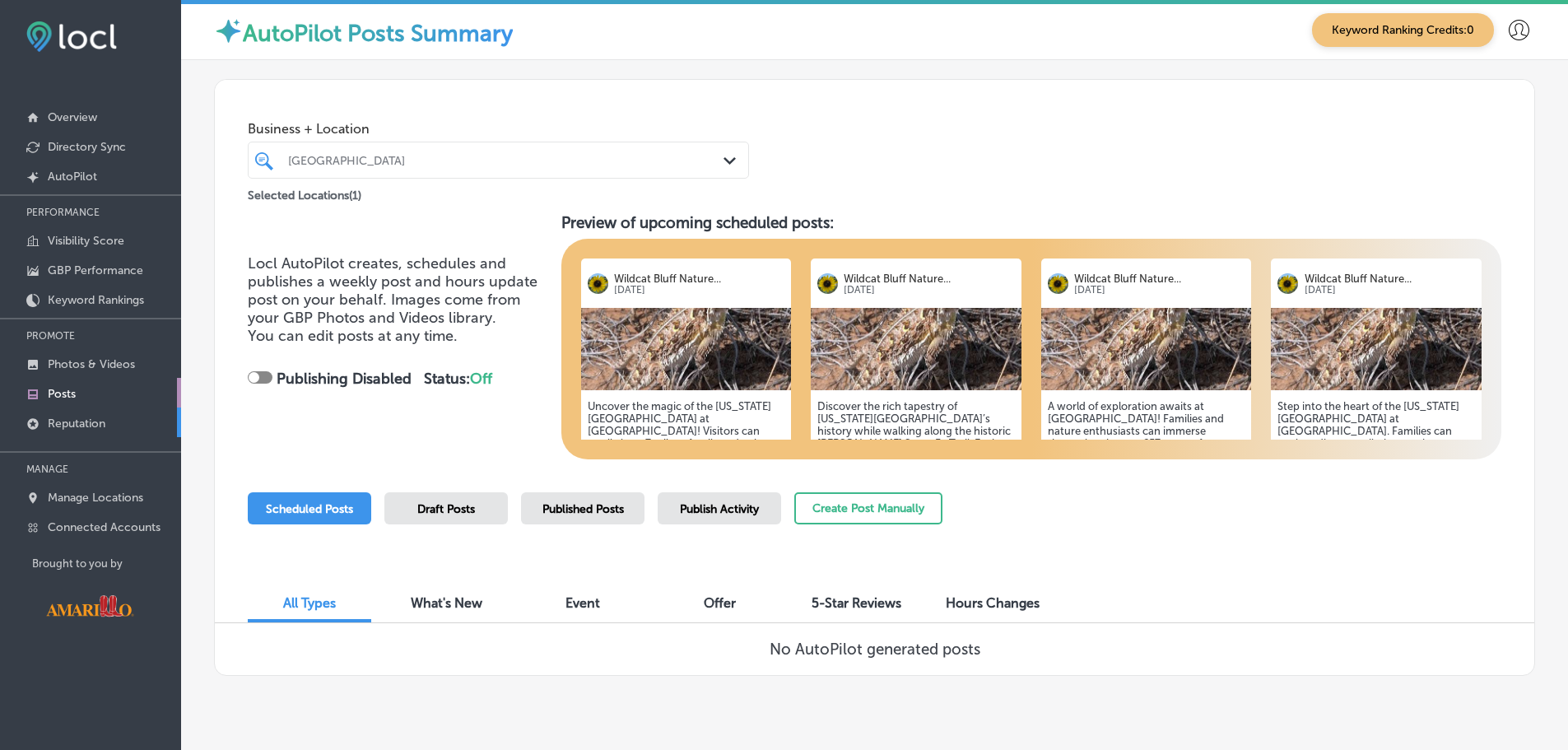
click at [104, 435] on link "Reputation" at bounding box center [90, 422] width 181 height 30
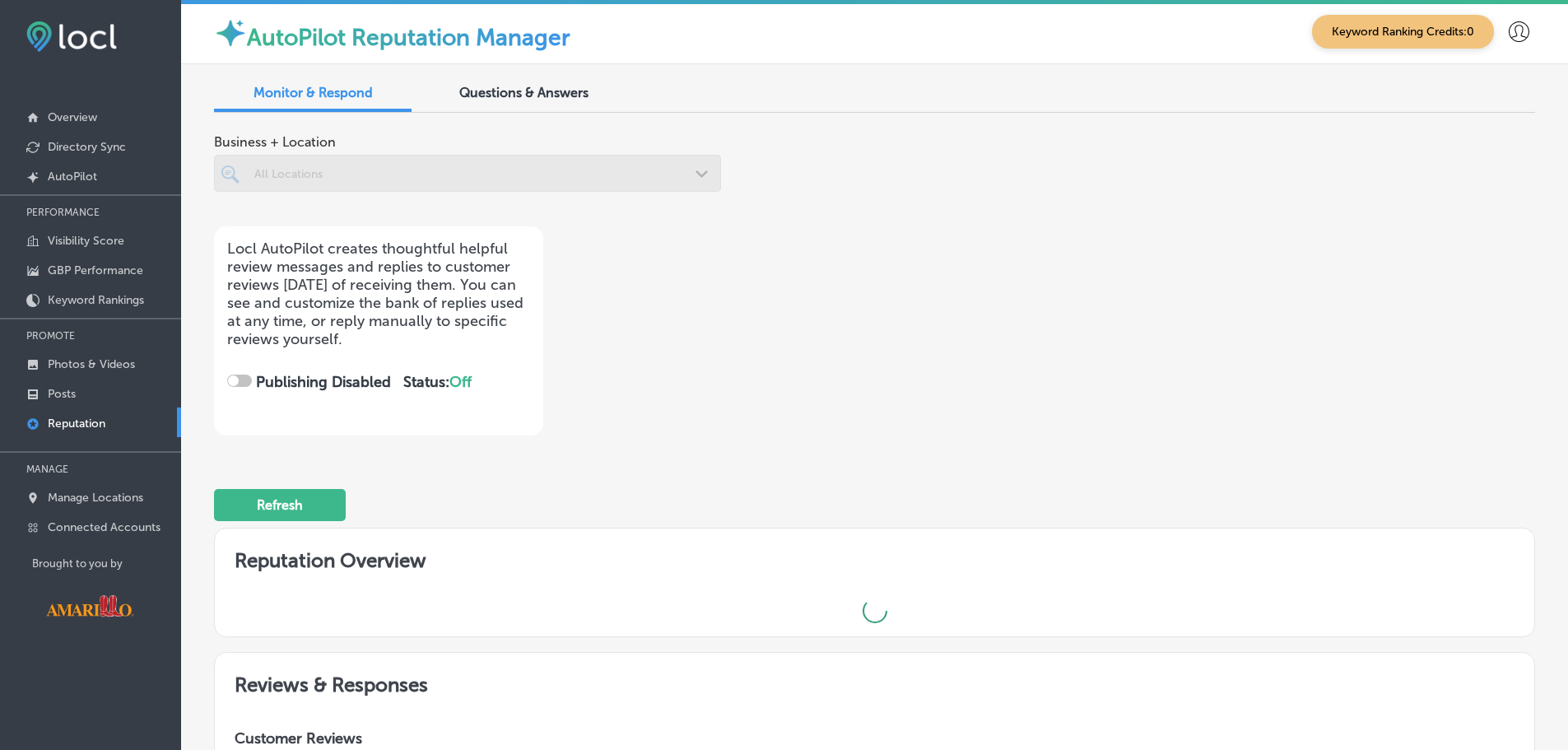
checkbox input "true"
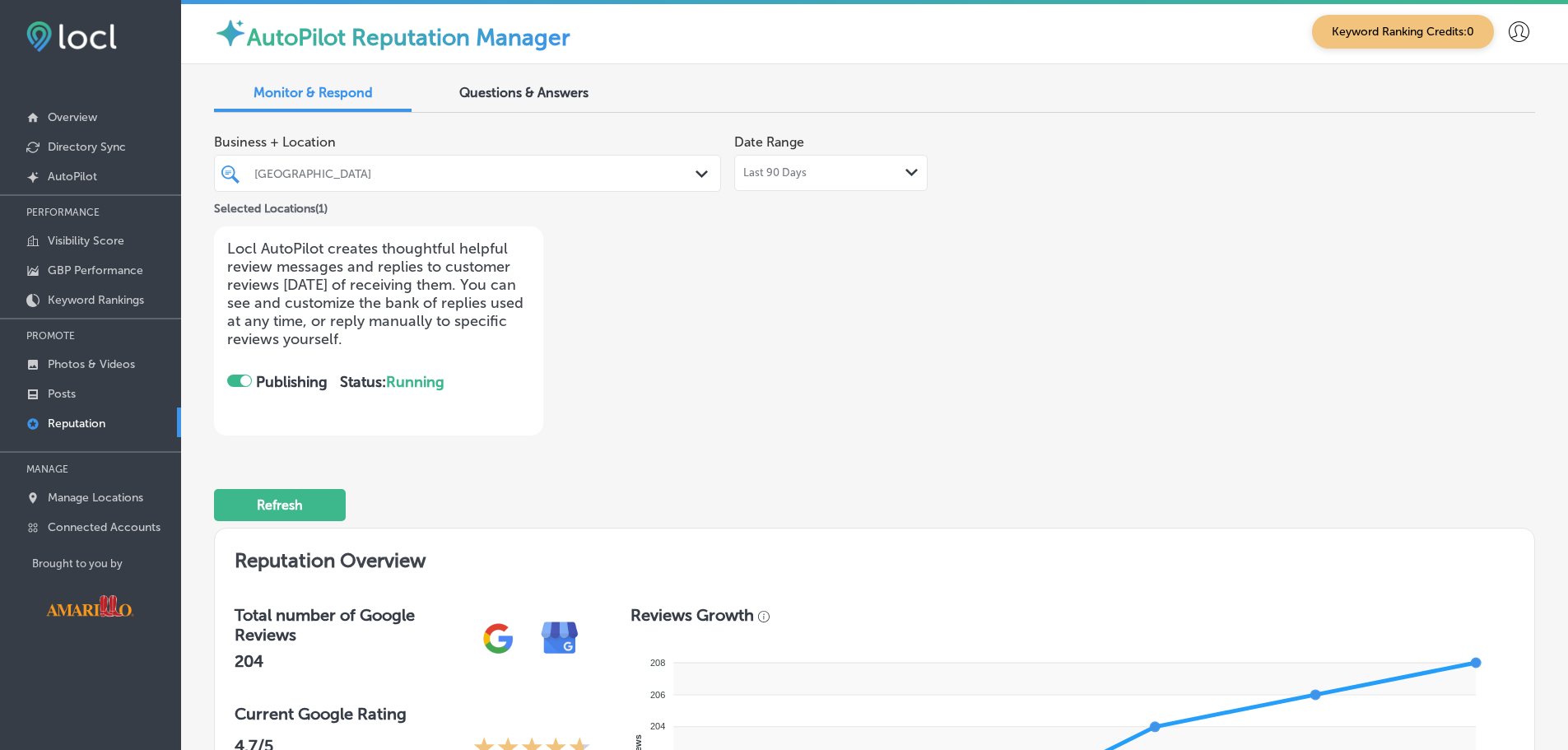
click at [913, 172] on icon "Path Created with Sketch." at bounding box center [912, 172] width 13 height 7
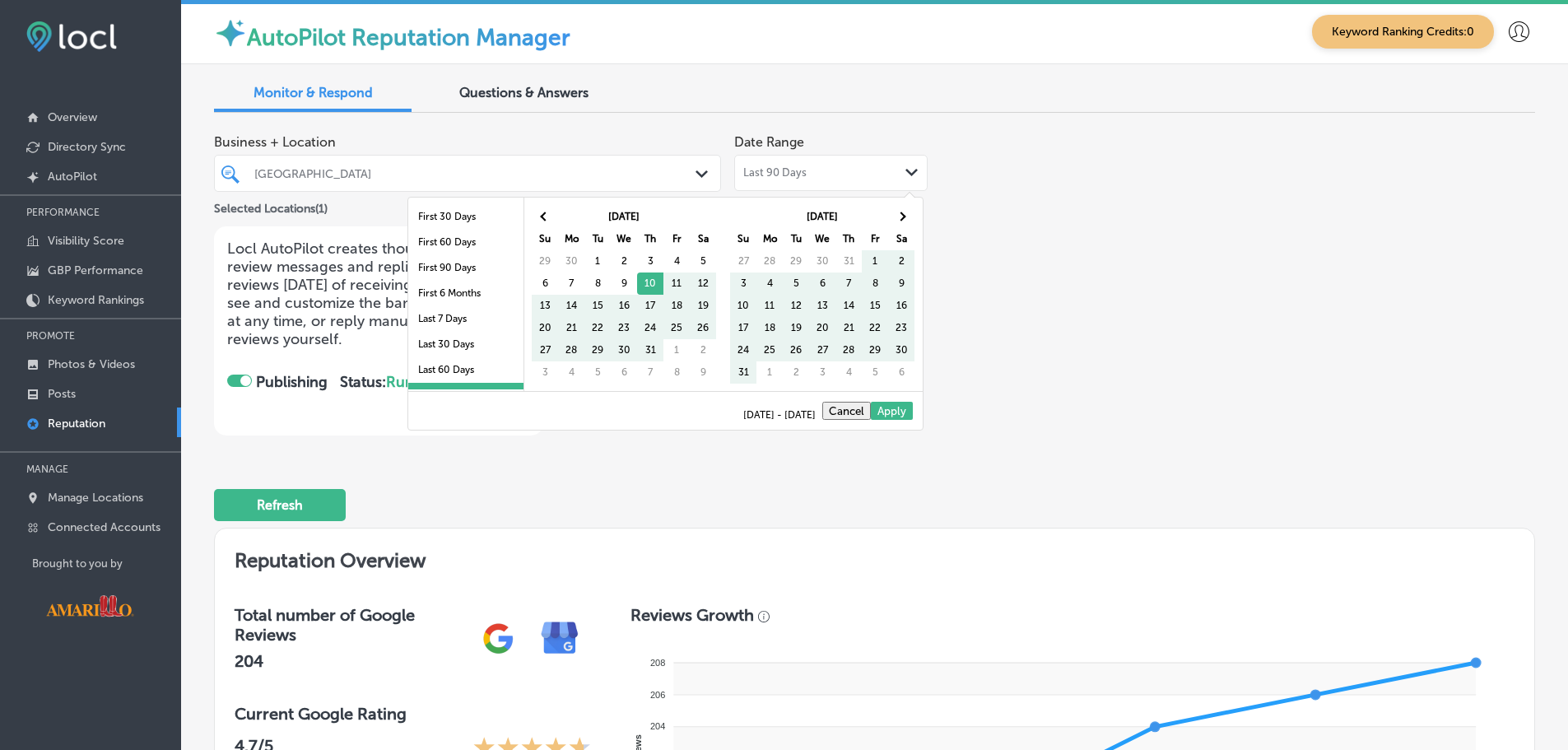
click at [1006, 297] on div "Business + Location Wildcat Bluff Nature Center Path Created with Sketch. Selec…" at bounding box center [875, 281] width 1321 height 310
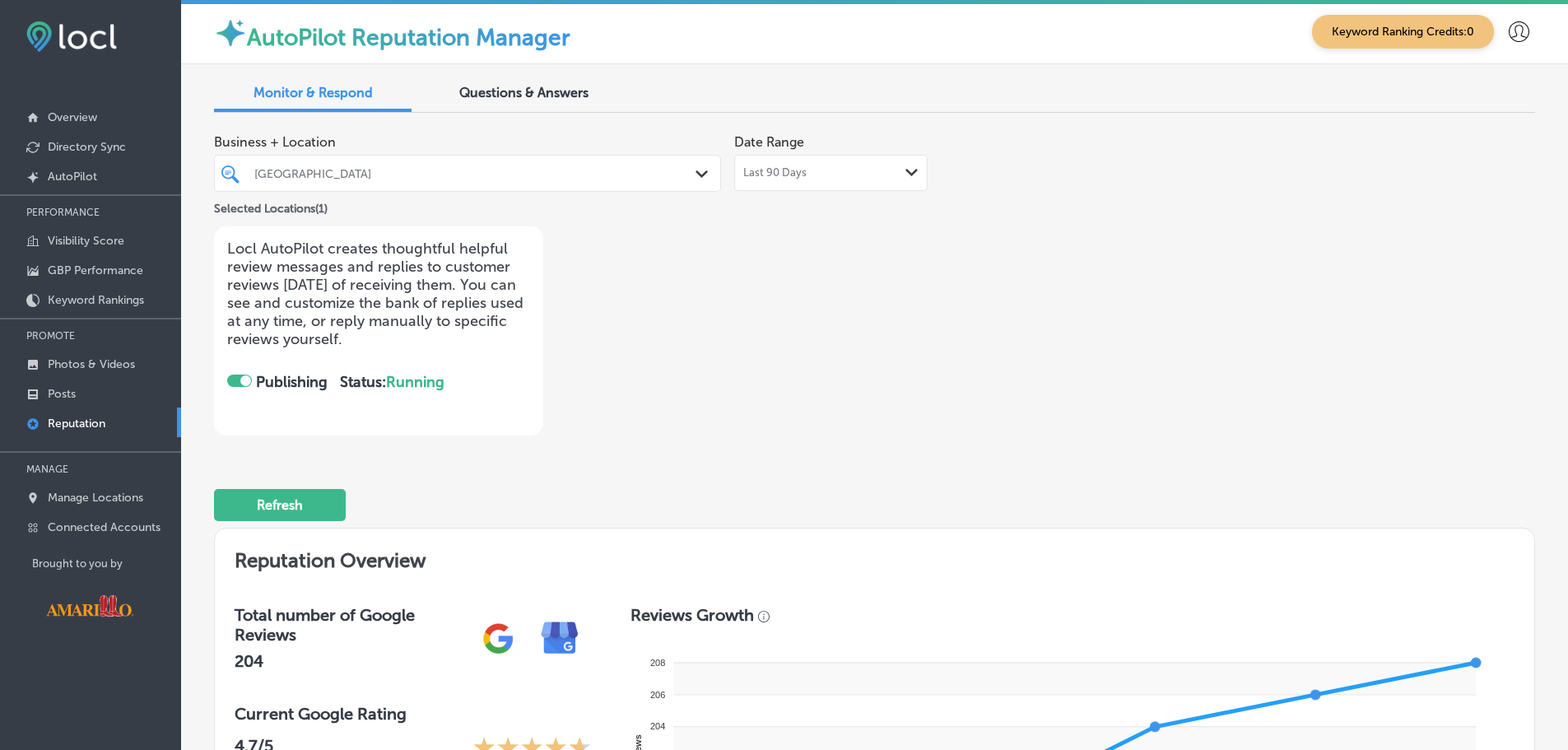
click at [906, 175] on polygon at bounding box center [912, 172] width 13 height 7
click at [945, 248] on div "Business + Location Wildcat Bluff Nature Center Path Created with Sketch. Selec…" at bounding box center [610, 281] width 793 height 310
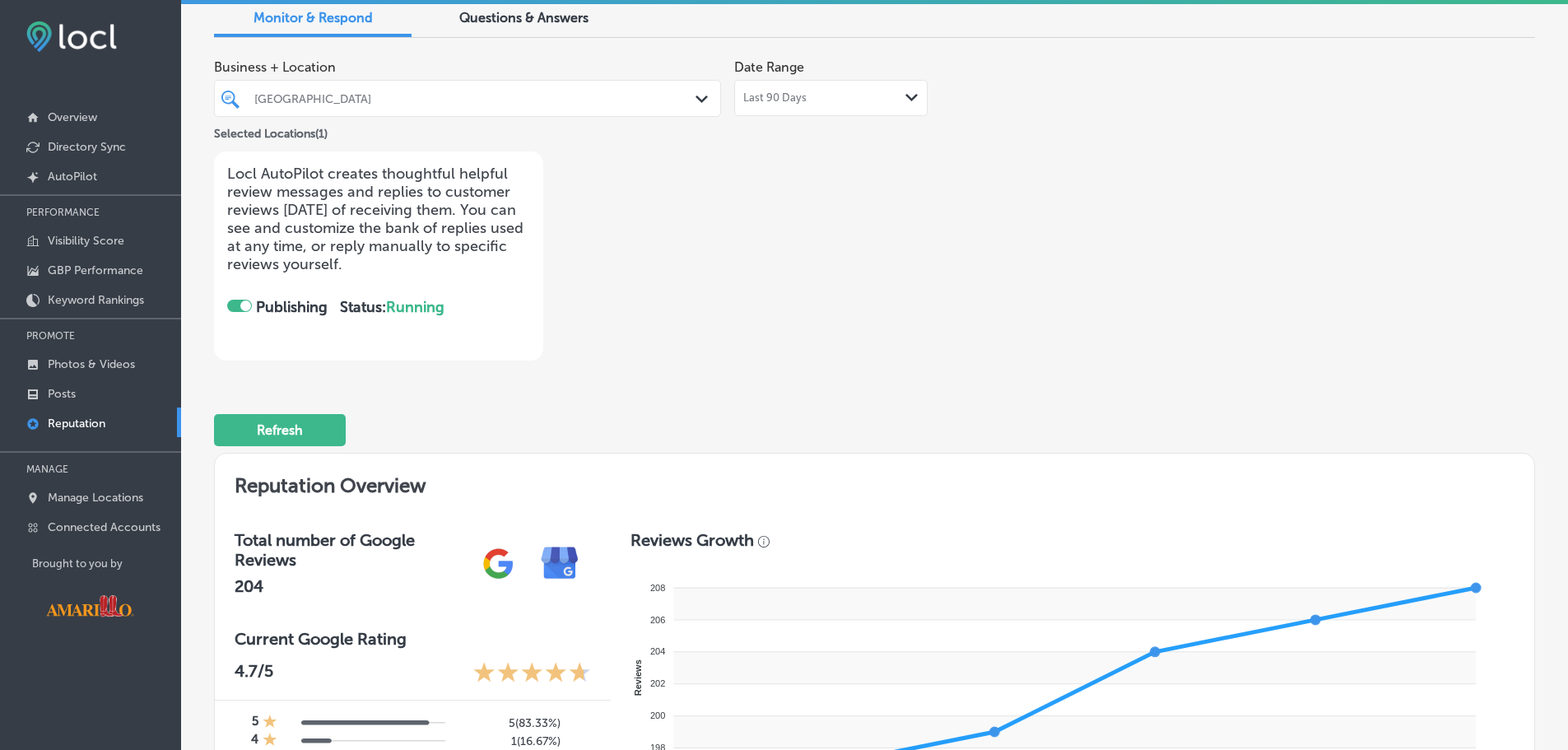
scroll to position [74, 0]
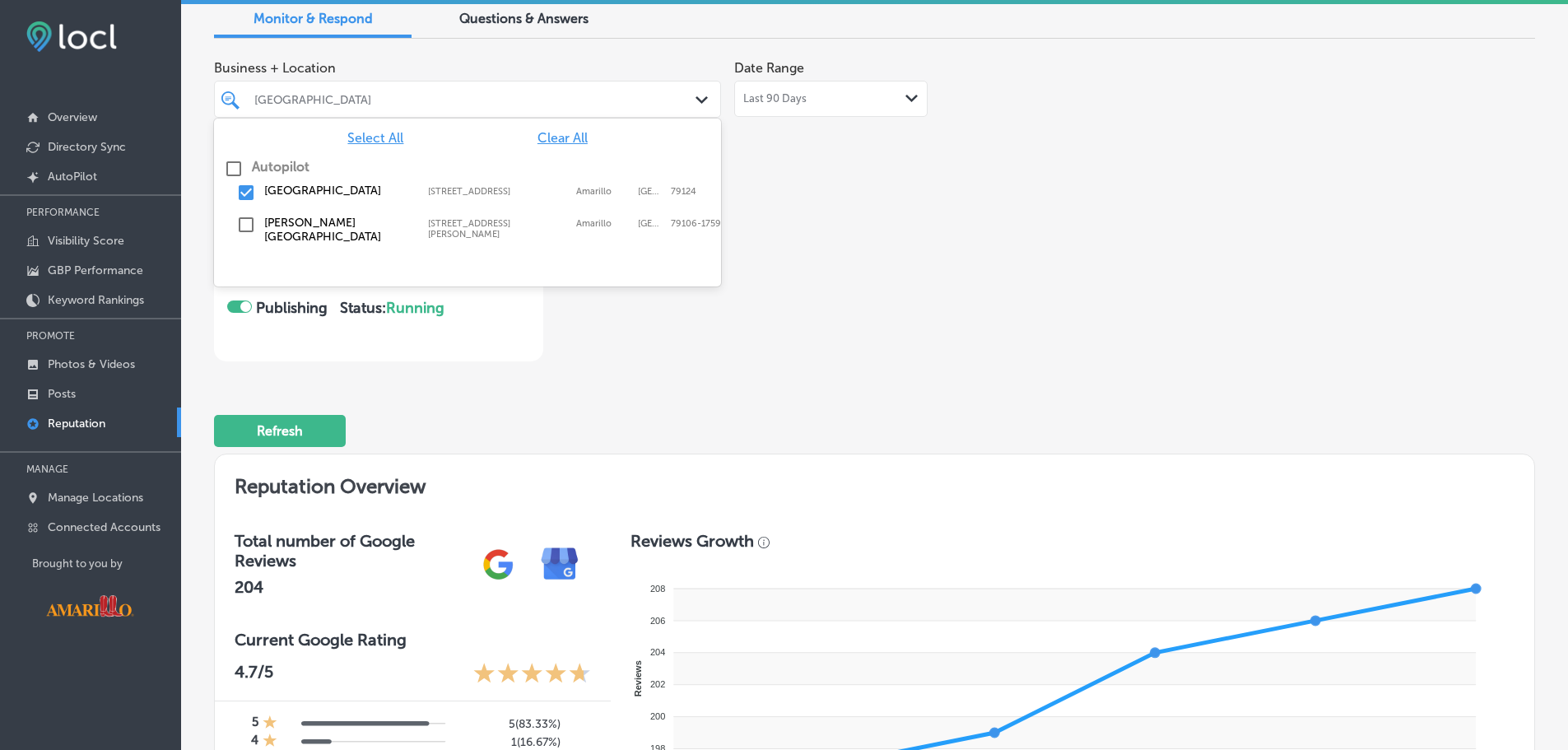
click at [703, 93] on div "Path Created with Sketch." at bounding box center [705, 101] width 18 height 18
click at [231, 167] on input "checkbox" at bounding box center [234, 169] width 20 height 20
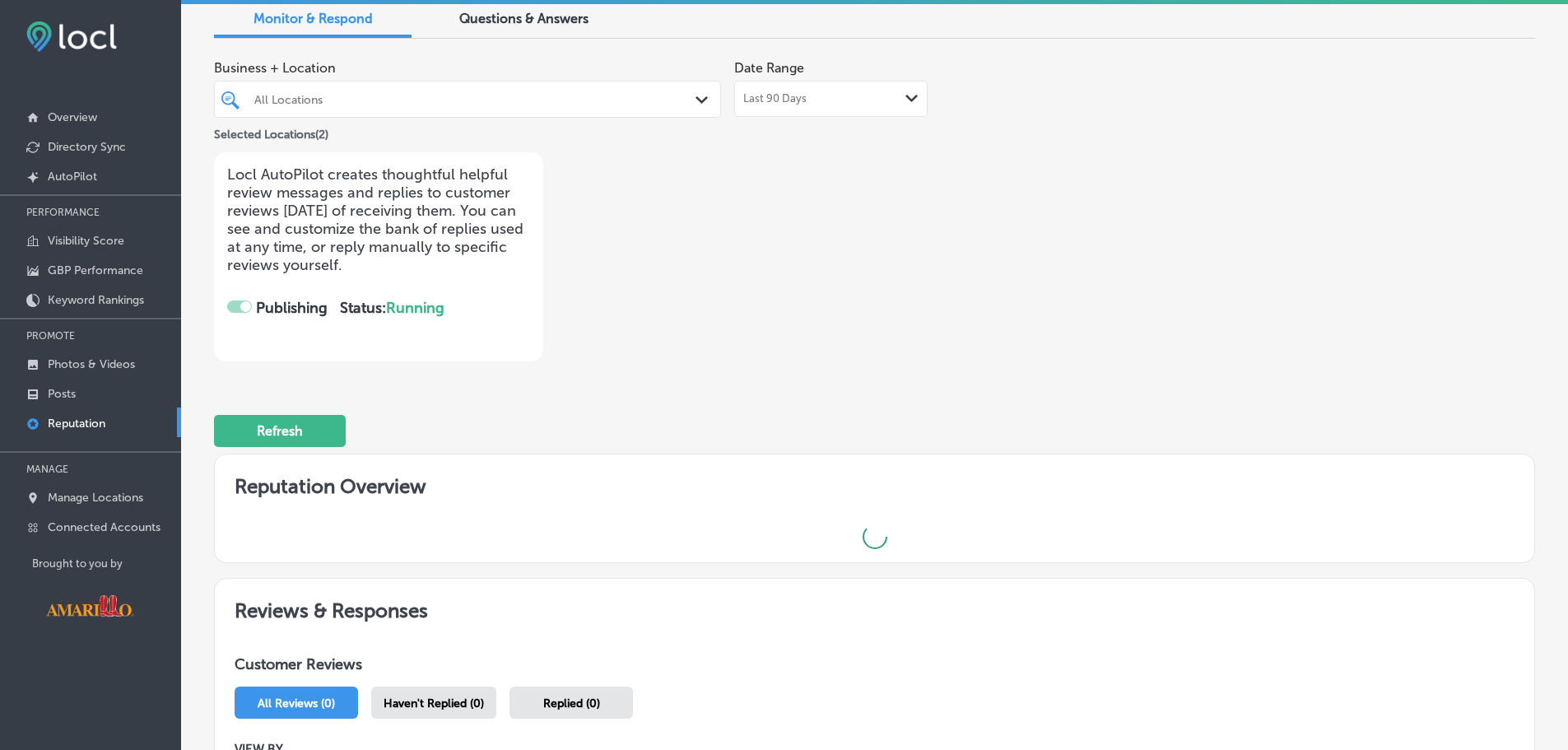
click at [682, 387] on div "Refresh" at bounding box center [875, 423] width 1321 height 86
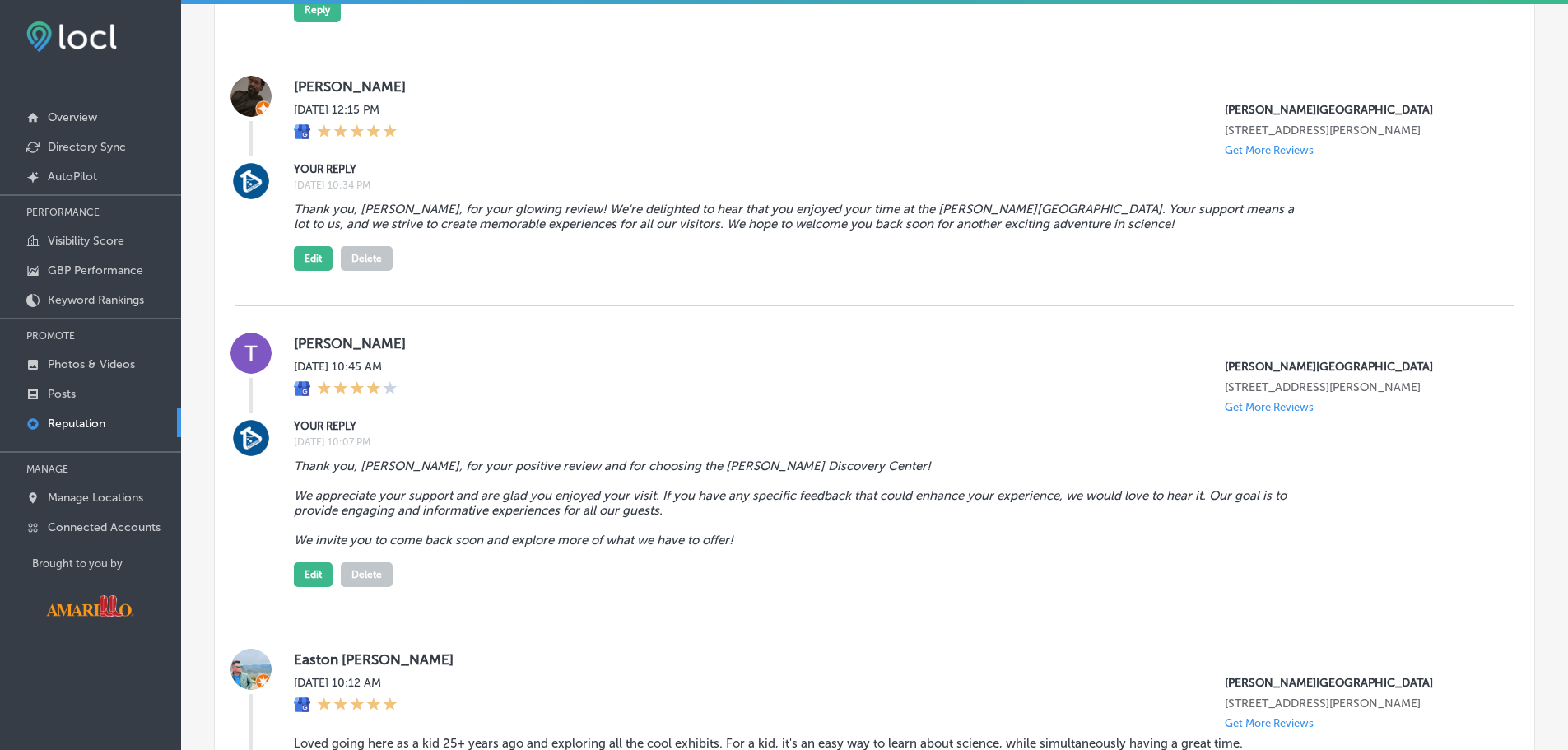
scroll to position [1442, 0]
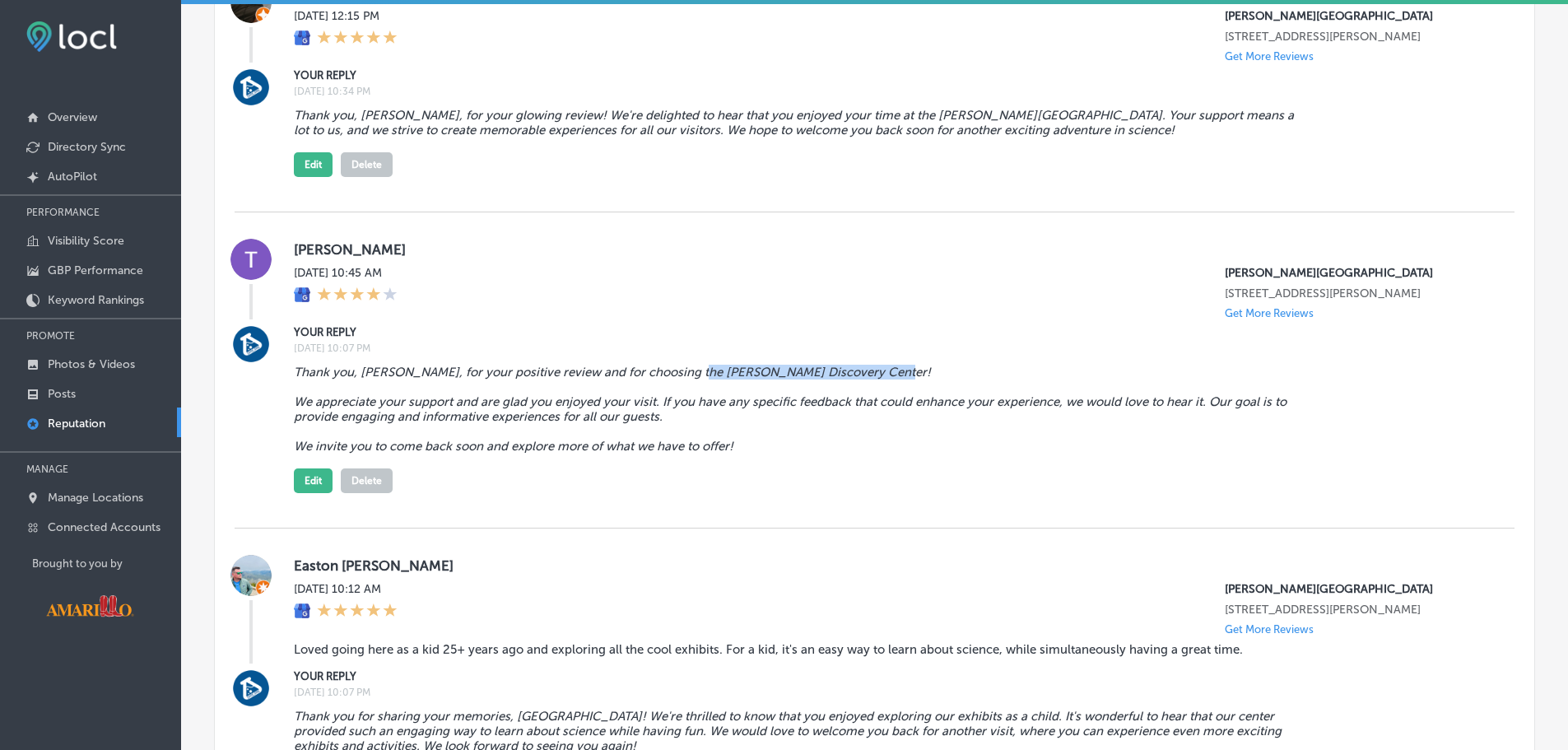
drag, startPoint x: 875, startPoint y: 371, endPoint x: 686, endPoint y: 377, distance: 189.1
click at [686, 377] on blockquote "Thank you, Teta Tetka, for your positive review and for choosing the Don Harrin…" at bounding box center [804, 409] width 1019 height 89
click at [802, 455] on div "Thank you, Teta Tetka, for your positive review and for choosing the Don Harrin…" at bounding box center [891, 426] width 1194 height 135
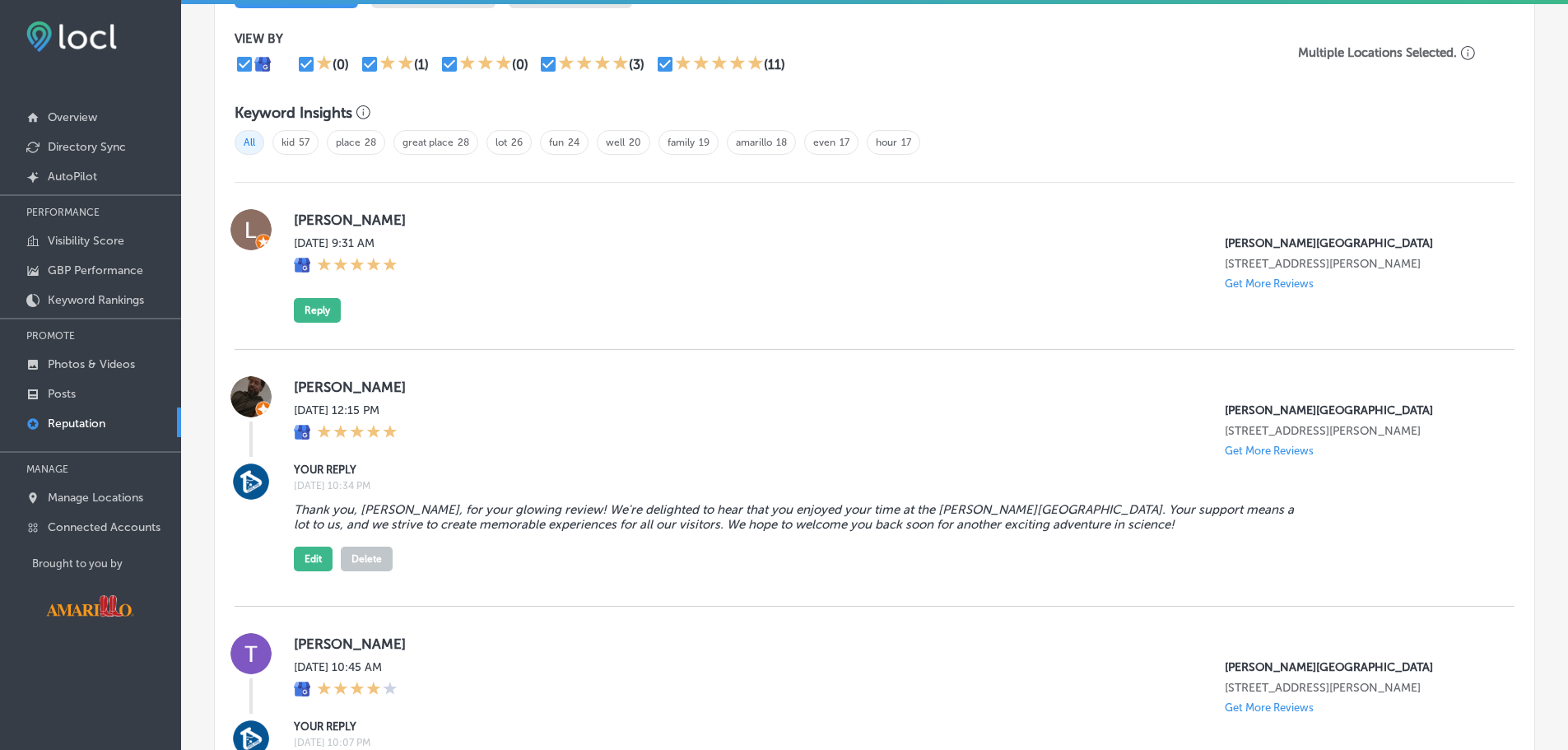
scroll to position [1046, 0]
click at [129, 115] on link "Overview" at bounding box center [90, 115] width 181 height 30
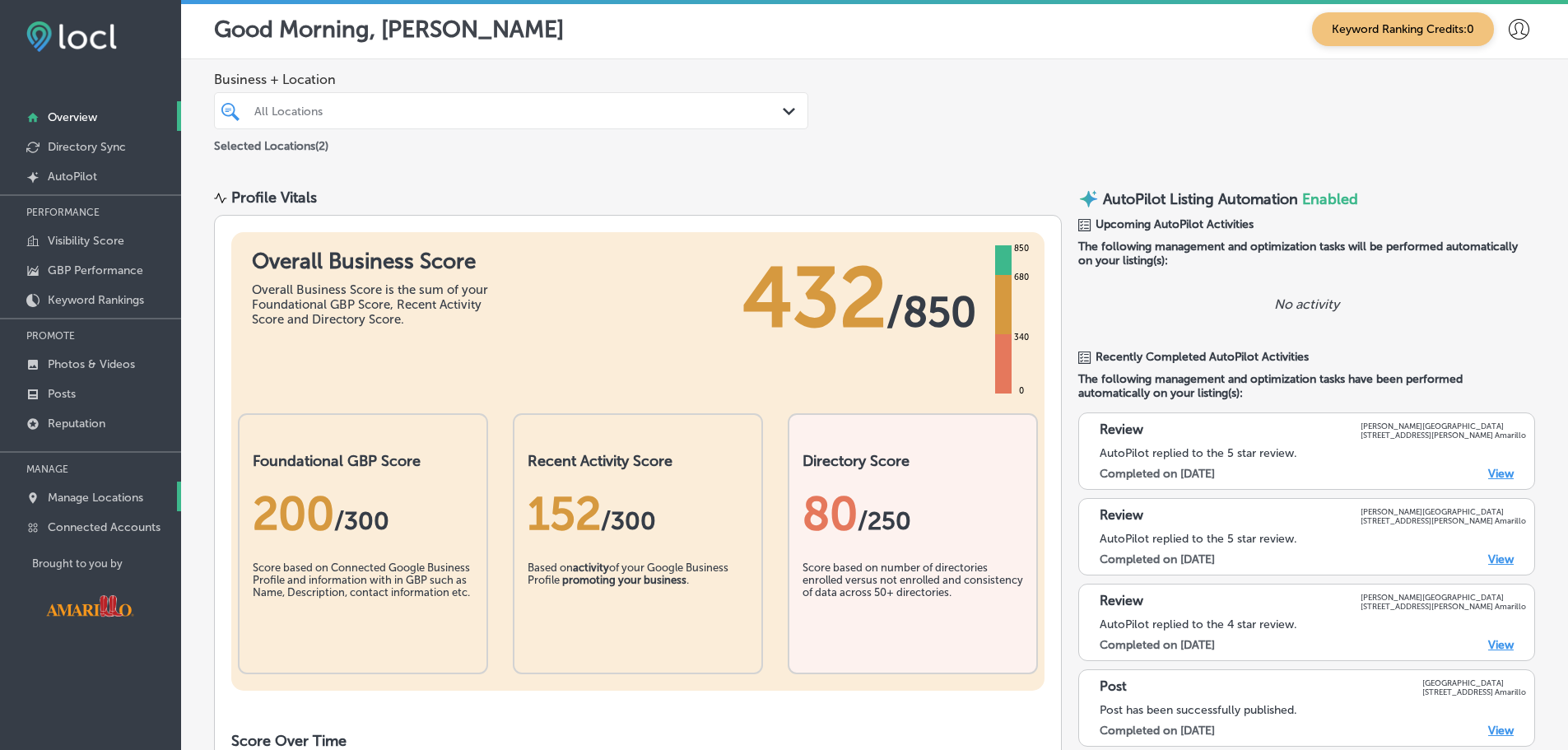
click at [105, 497] on p "Manage Locations" at bounding box center [95, 498] width 95 height 14
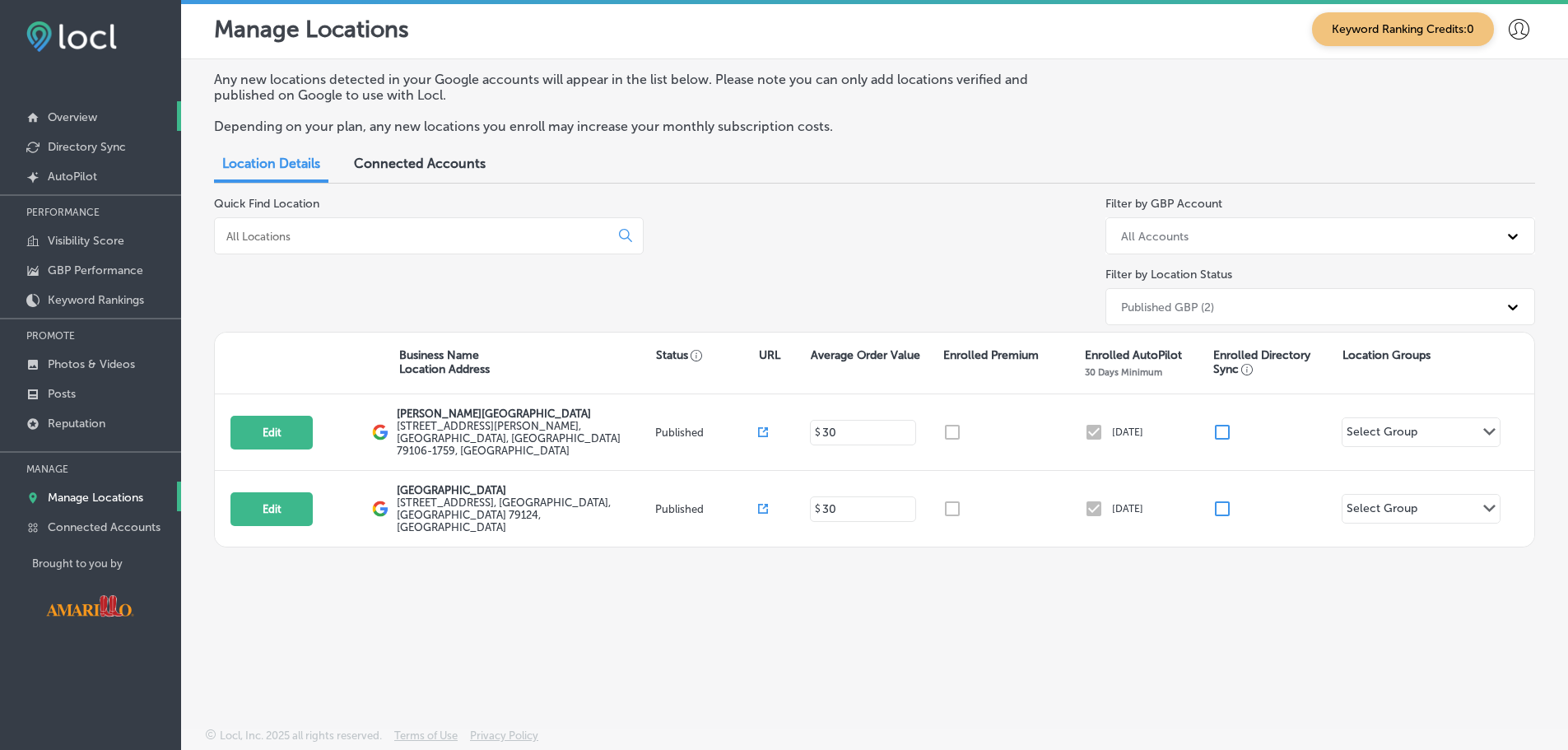
click at [111, 108] on link "Overview" at bounding box center [90, 115] width 181 height 30
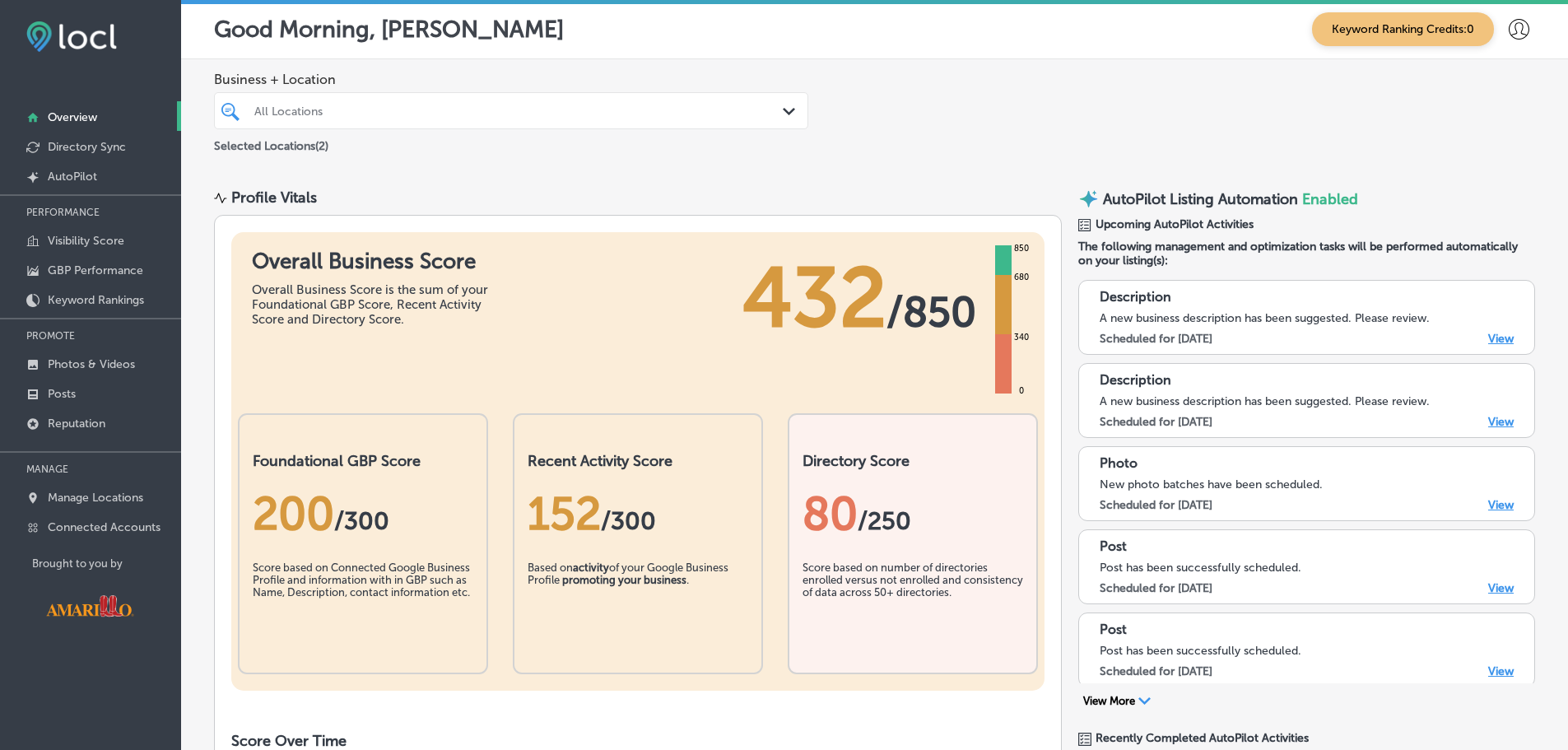
scroll to position [114, 0]
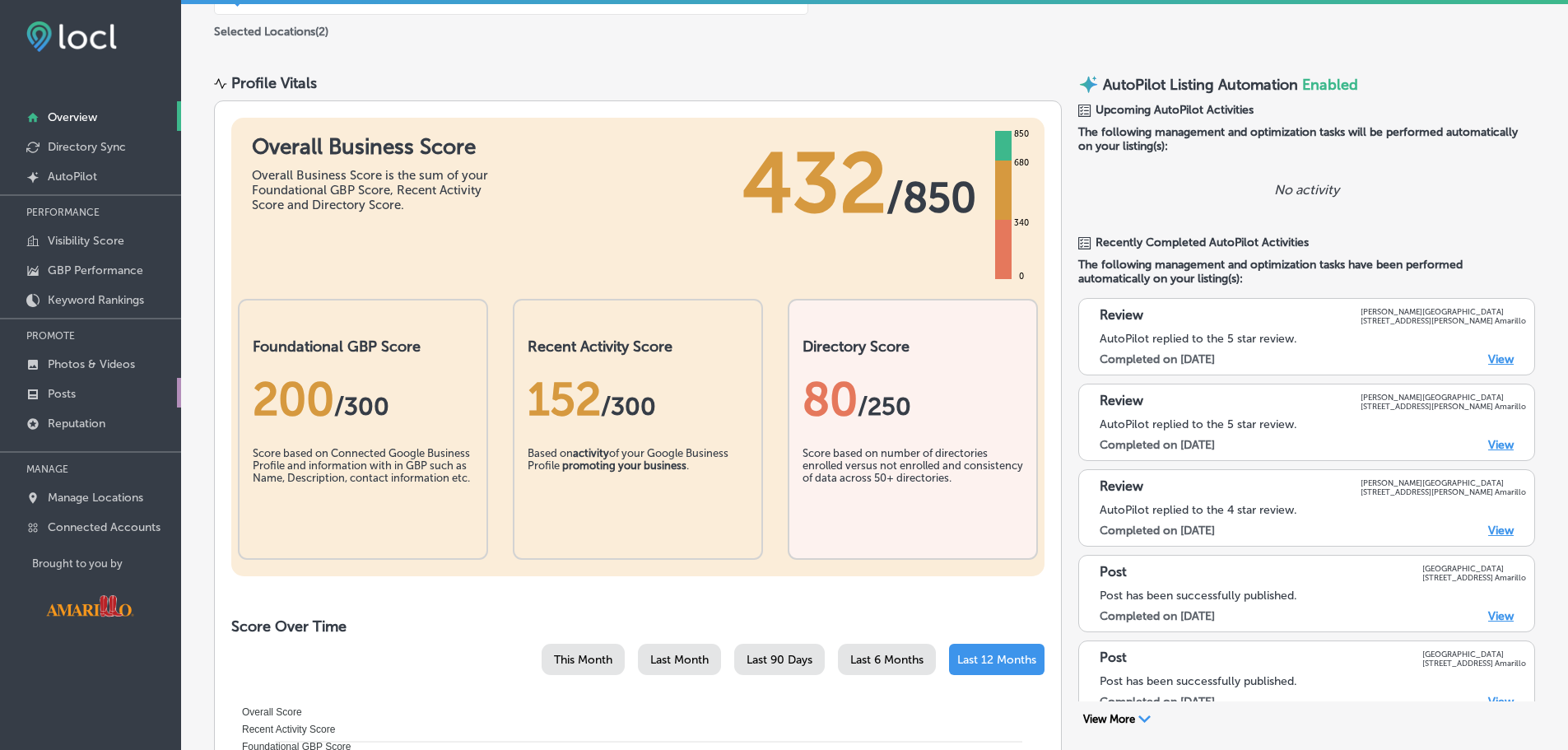
click at [112, 393] on link "Posts" at bounding box center [90, 393] width 181 height 30
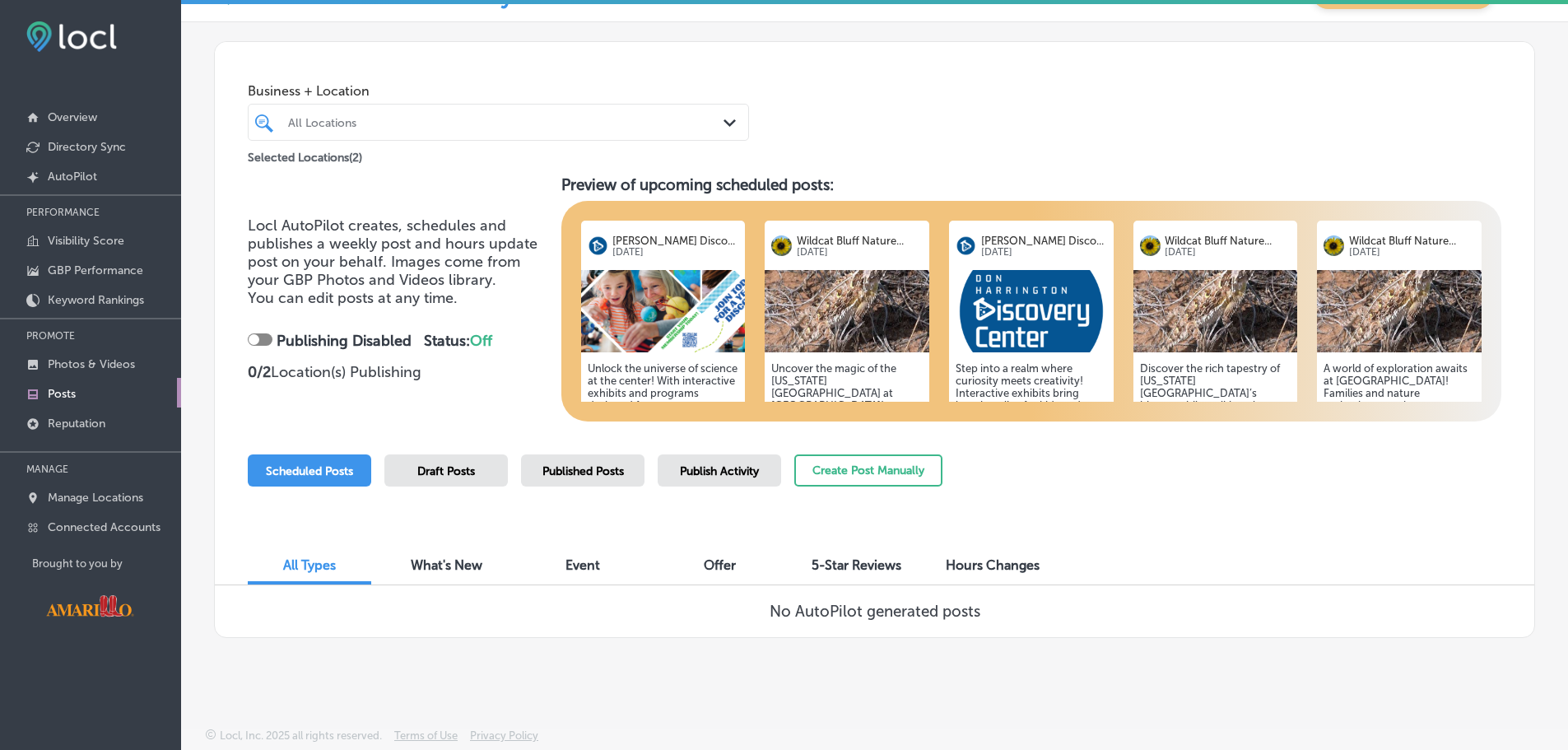
scroll to position [38, 0]
click at [468, 120] on div "All Locations" at bounding box center [507, 122] width 437 height 14
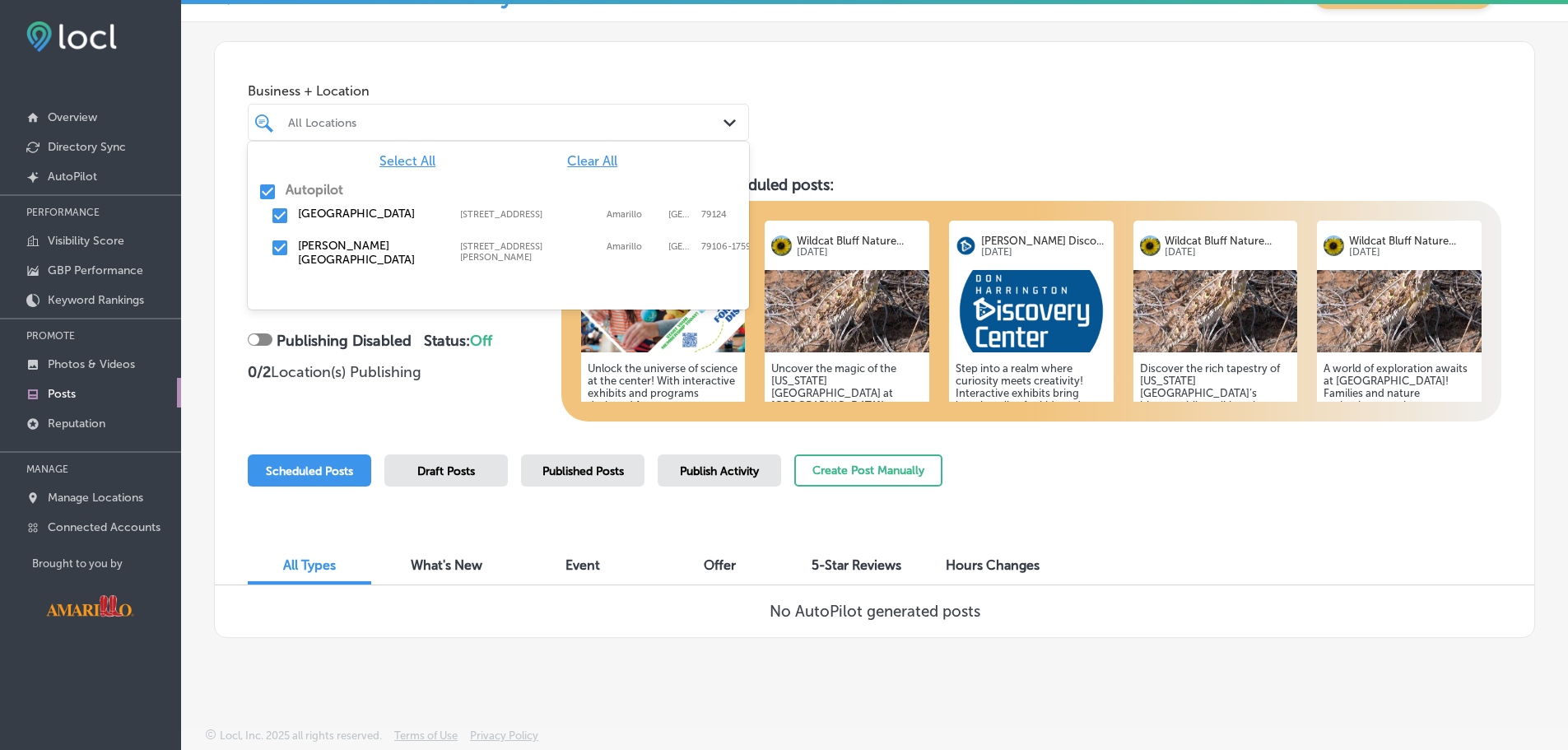
click at [264, 190] on input "checkbox" at bounding box center [267, 192] width 20 height 20
click at [278, 212] on input "checkbox" at bounding box center [280, 216] width 20 height 20
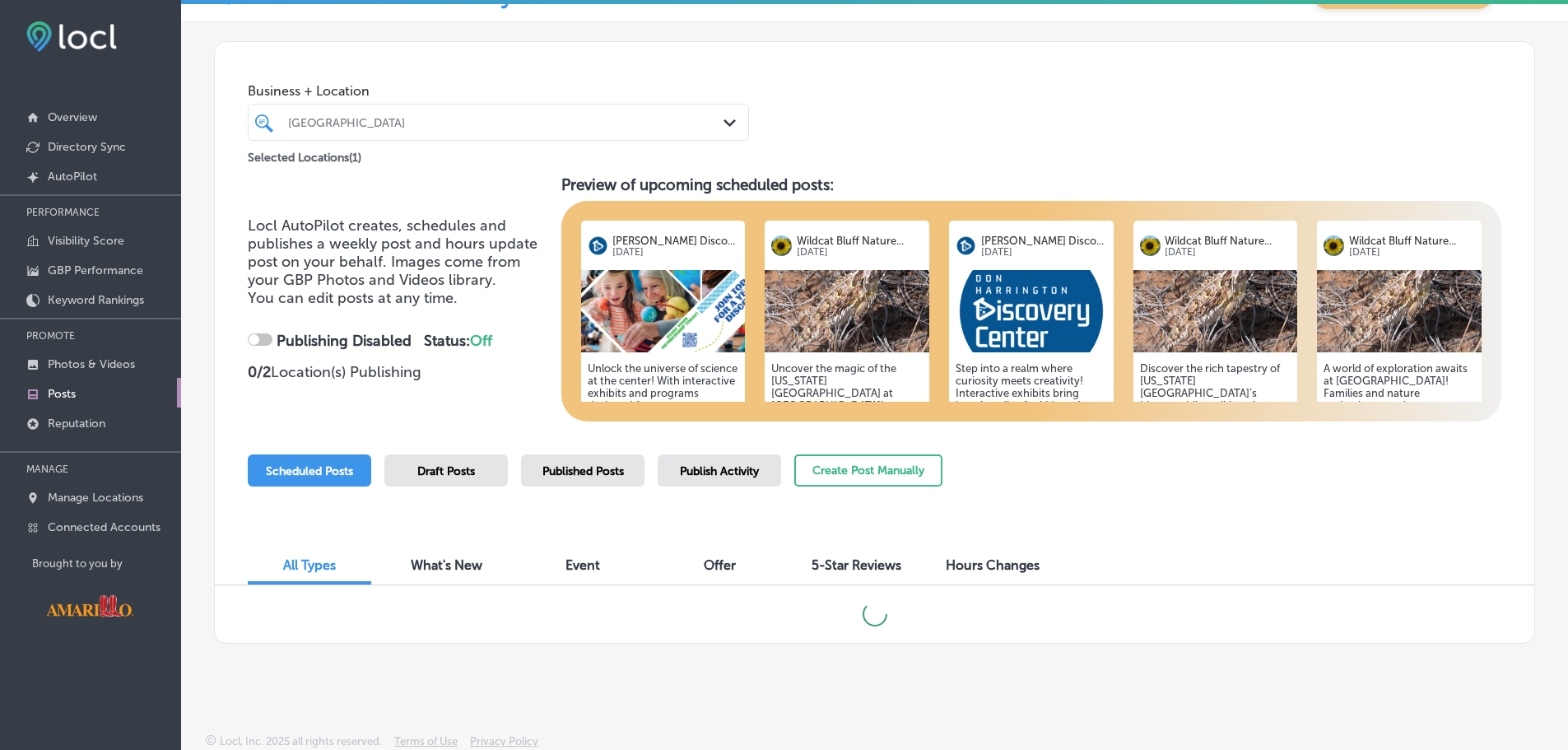
click at [854, 131] on div "Business + Location Wildcat Bluff Nature Center Path Created with Sketch. Selec…" at bounding box center [875, 104] width 1320 height 125
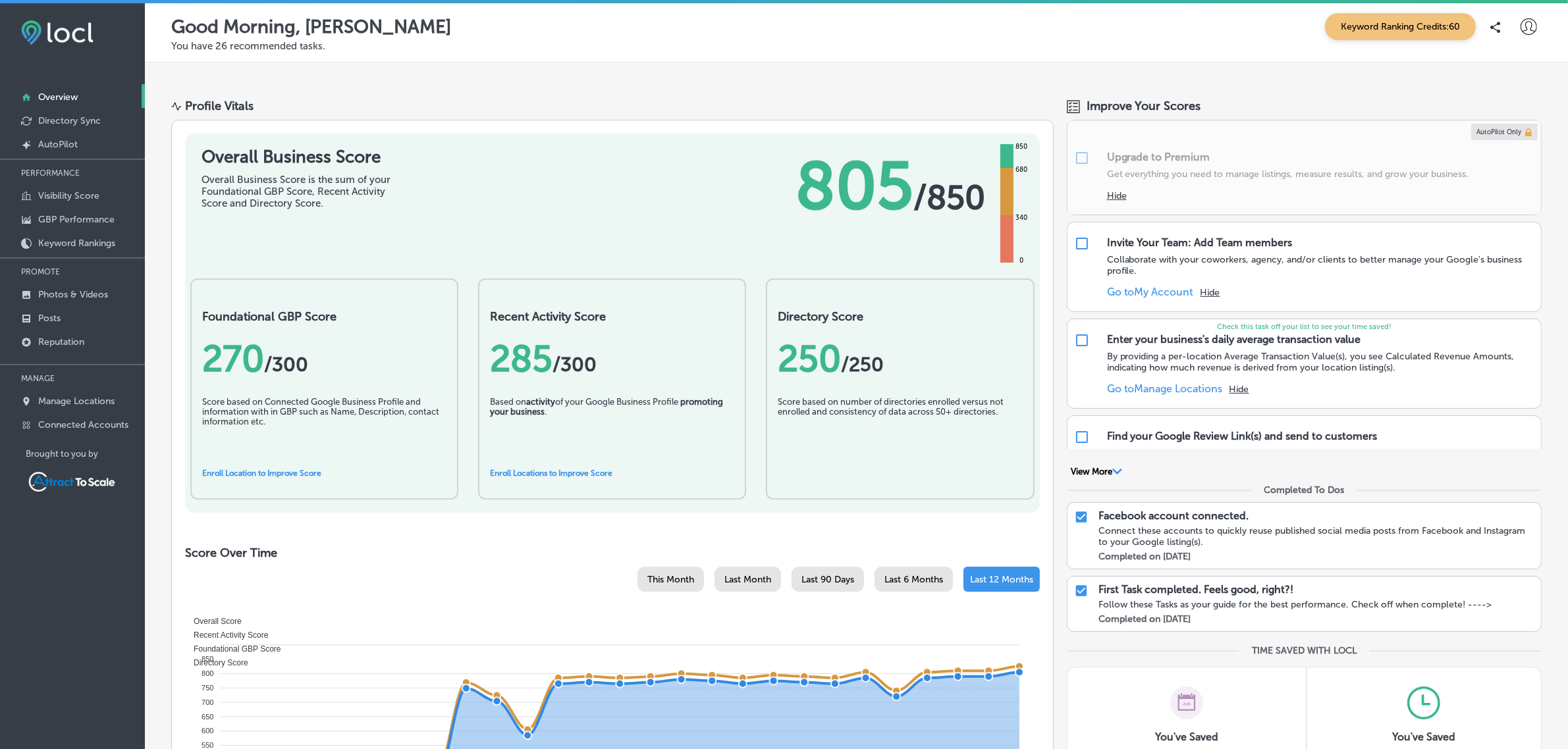
drag, startPoint x: 1263, startPoint y: 6, endPoint x: 1001, endPoint y: 58, distance: 267.1
click at [1001, 58] on div "Good Morning, [PERSON_NAME] Keyword Ranking Credits: 60 You have 26 recommended…" at bounding box center [856, 33] width 1423 height 59
click at [84, 318] on link "Posts" at bounding box center [72, 317] width 145 height 24
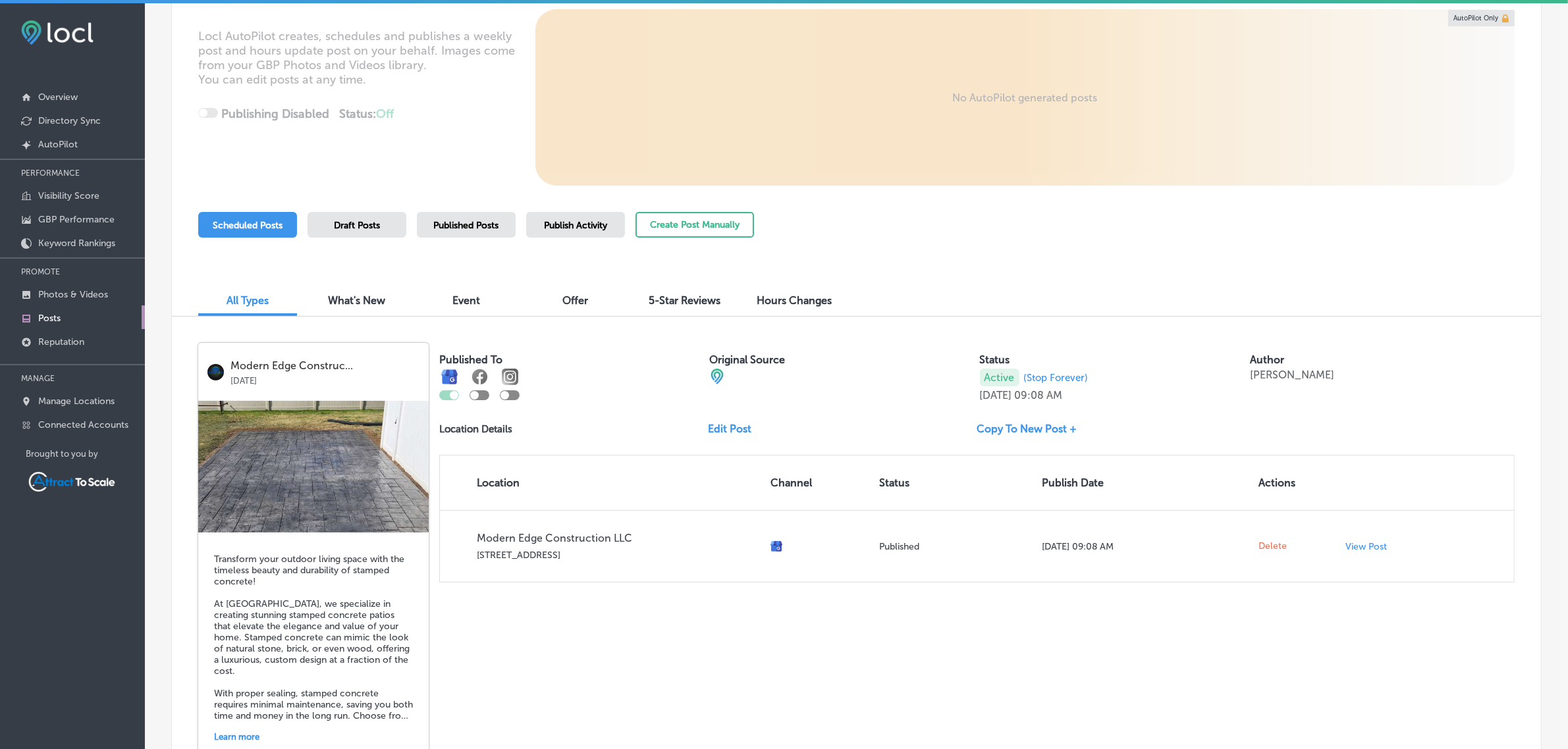
scroll to position [165, 0]
click at [68, 340] on p "Reputation" at bounding box center [61, 342] width 46 height 12
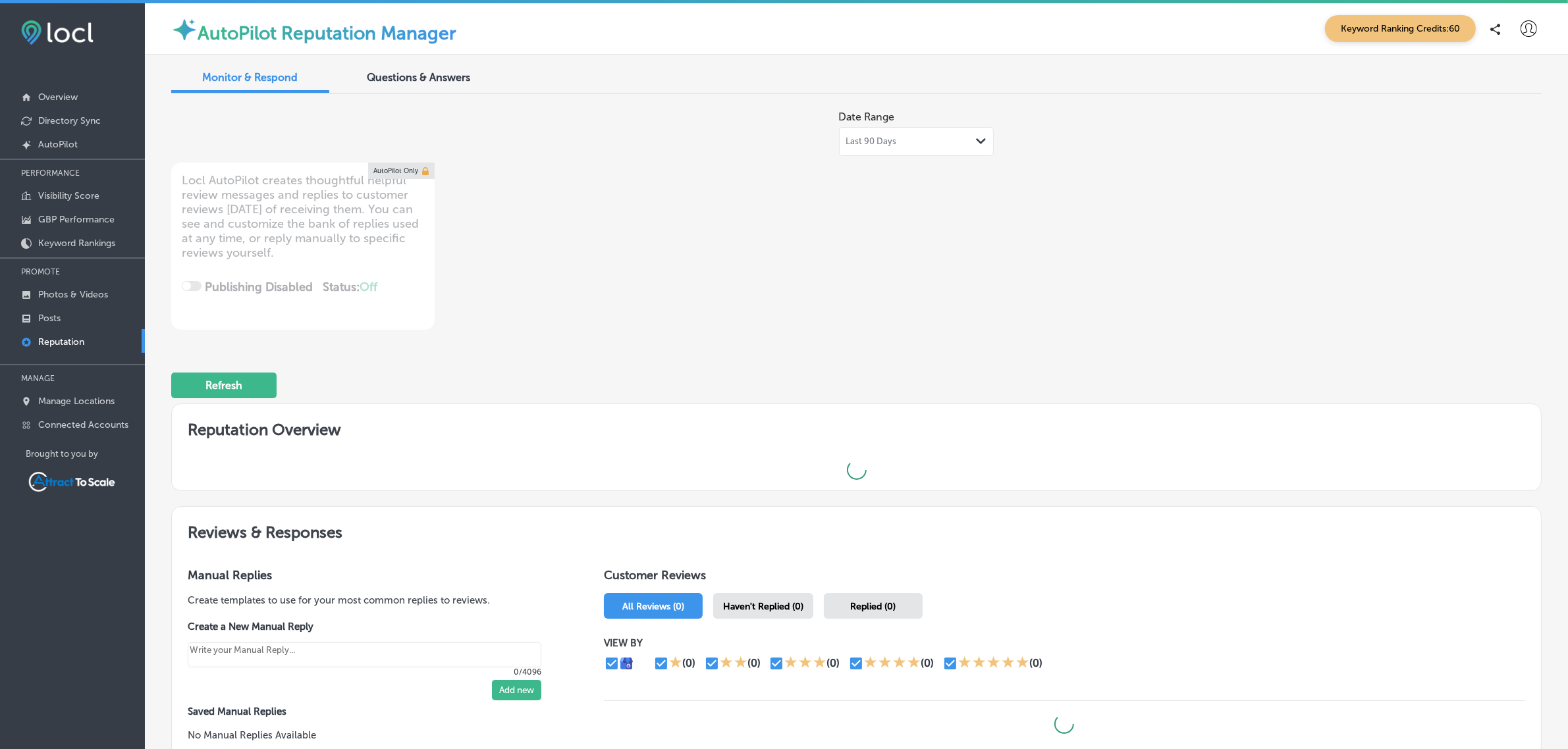
type textarea "x"
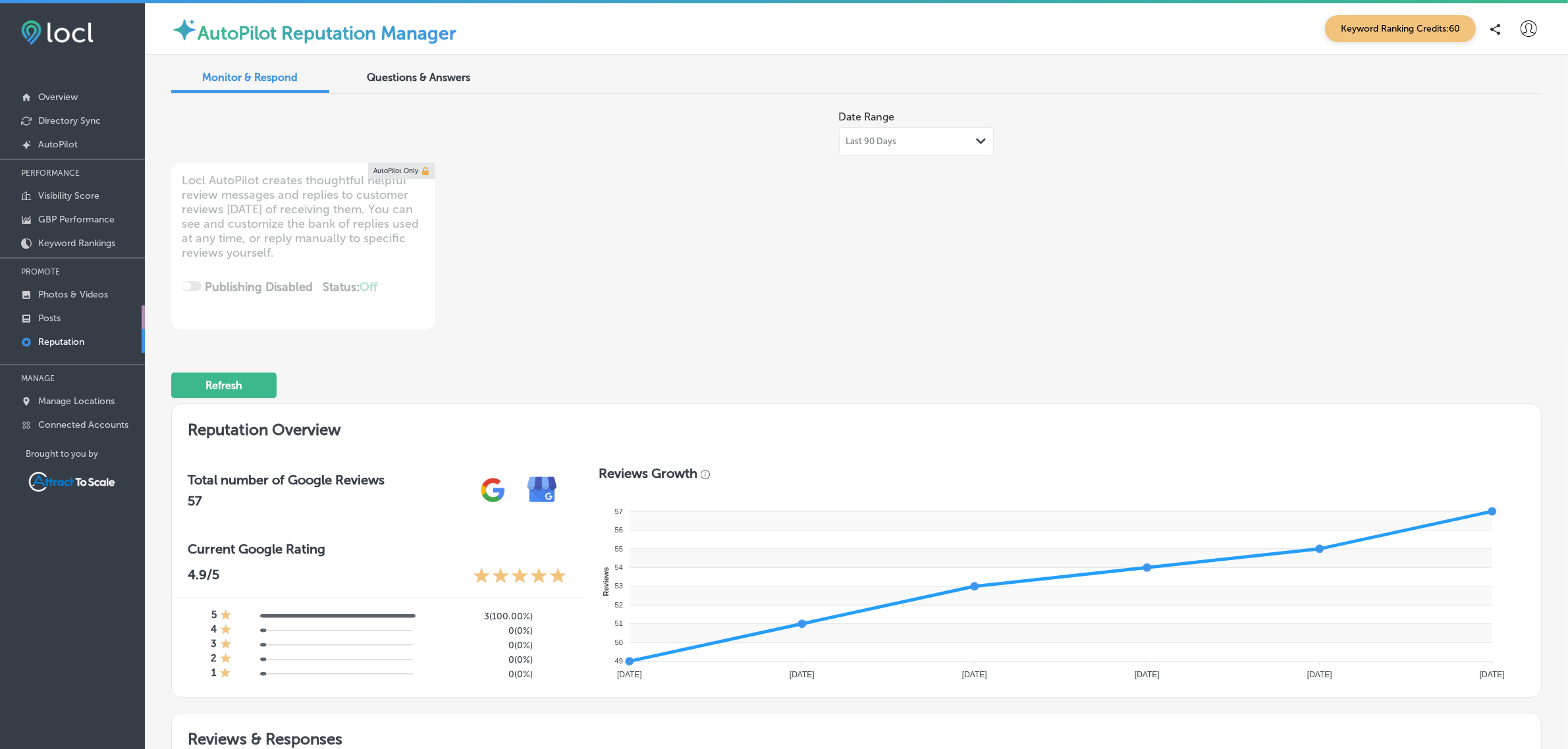
click at [86, 323] on link "Posts" at bounding box center [72, 317] width 145 height 24
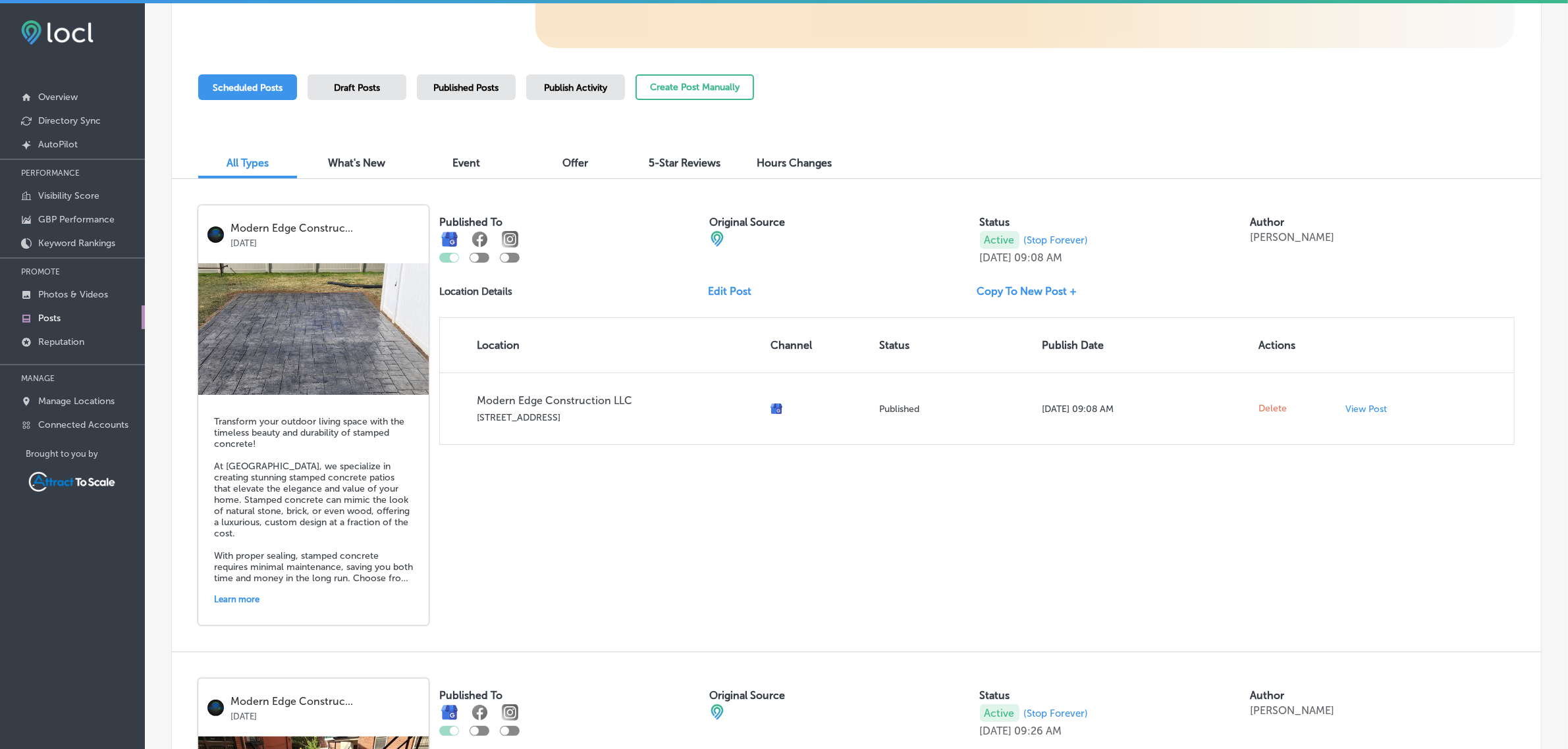
scroll to position [298, 0]
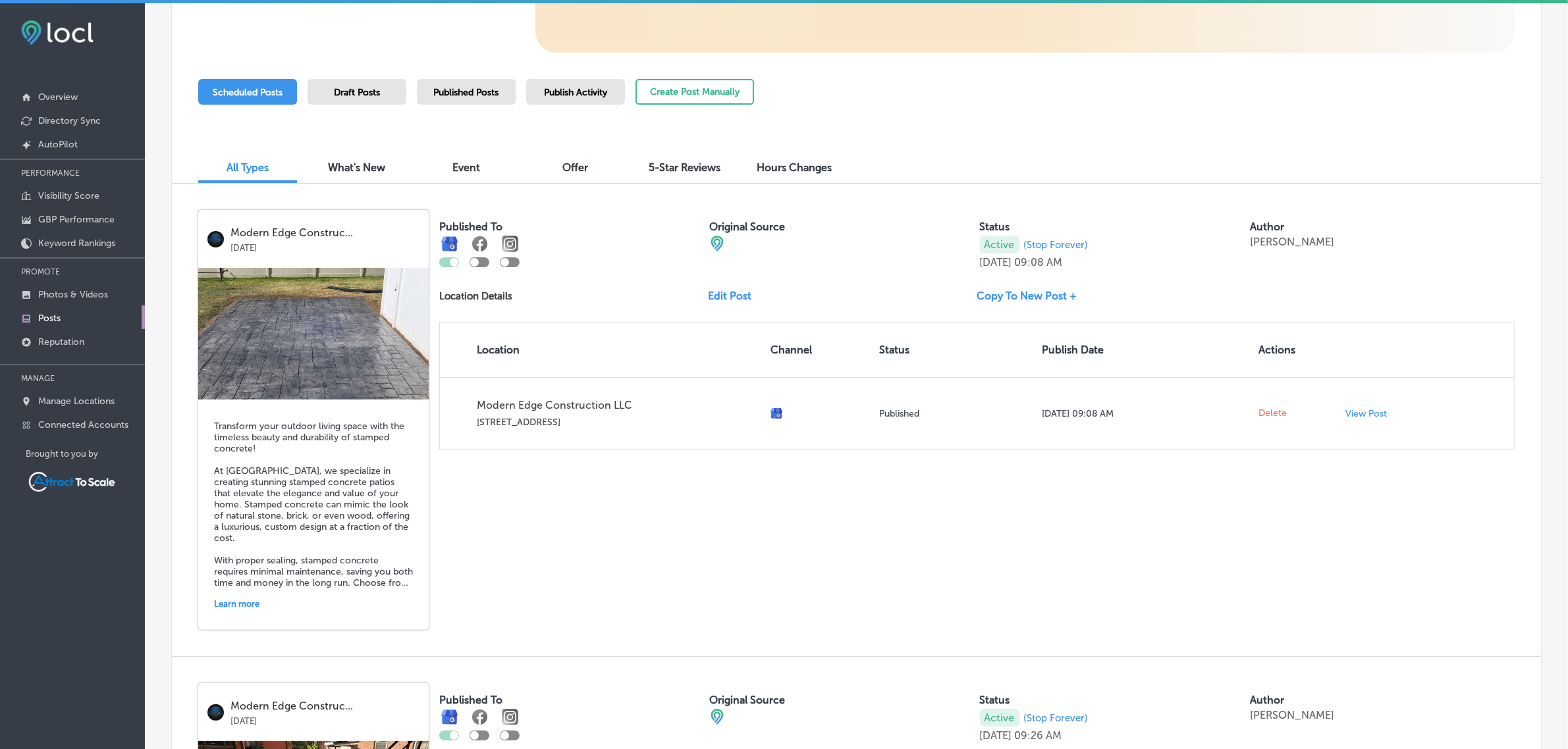
click at [590, 92] on span "Publish Activity" at bounding box center [575, 93] width 63 height 12
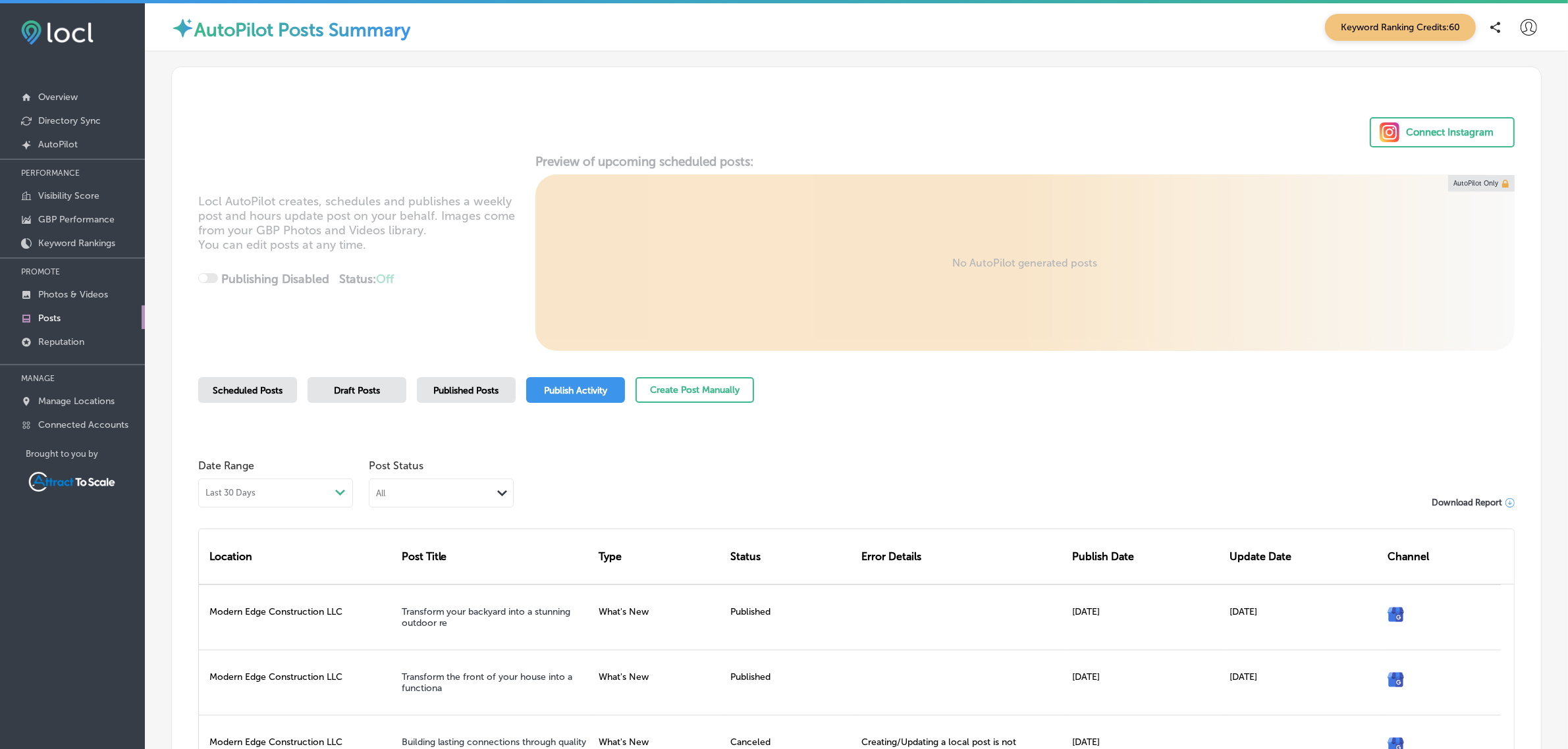
click at [245, 393] on span "Scheduled Posts" at bounding box center [247, 391] width 70 height 12
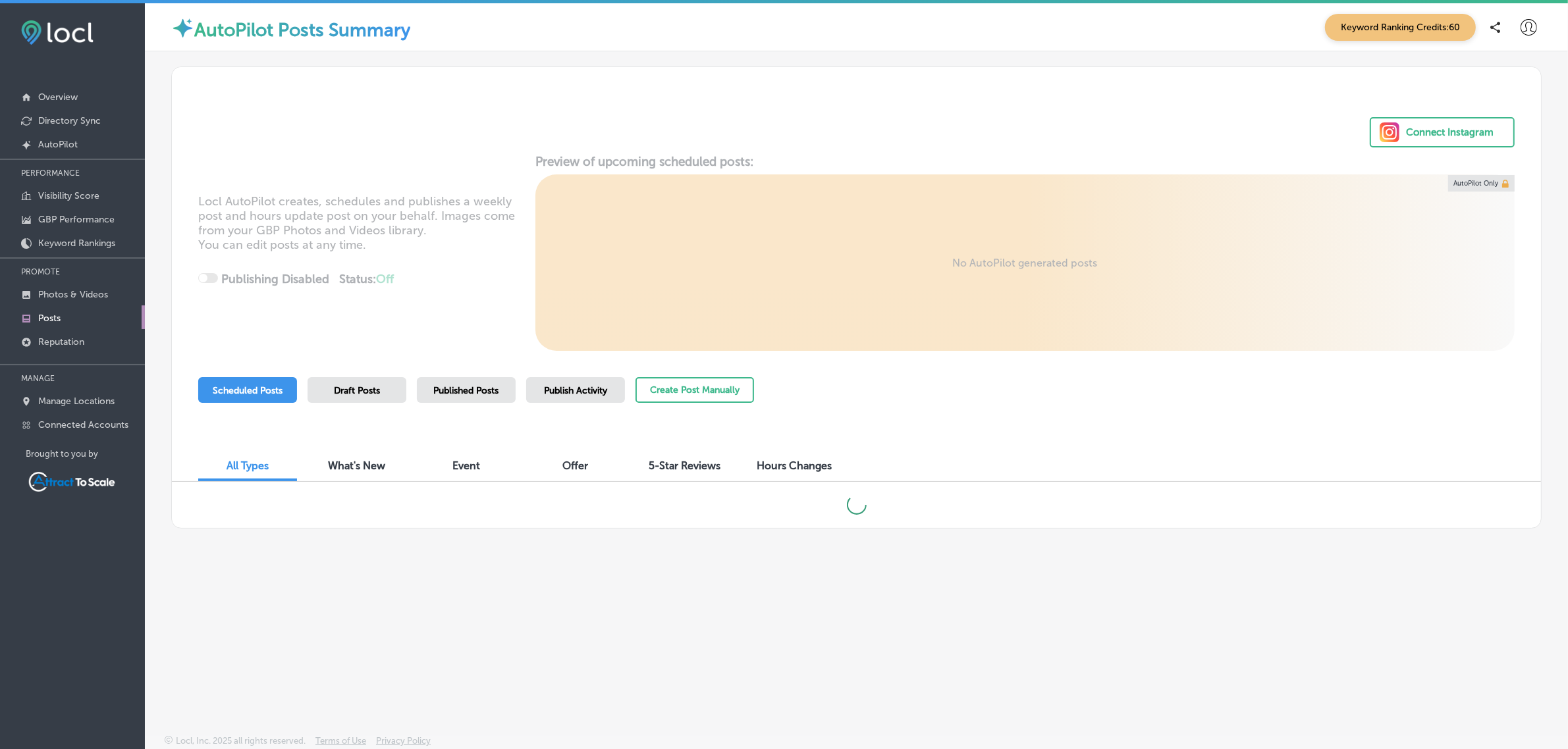
scroll to position [4, 0]
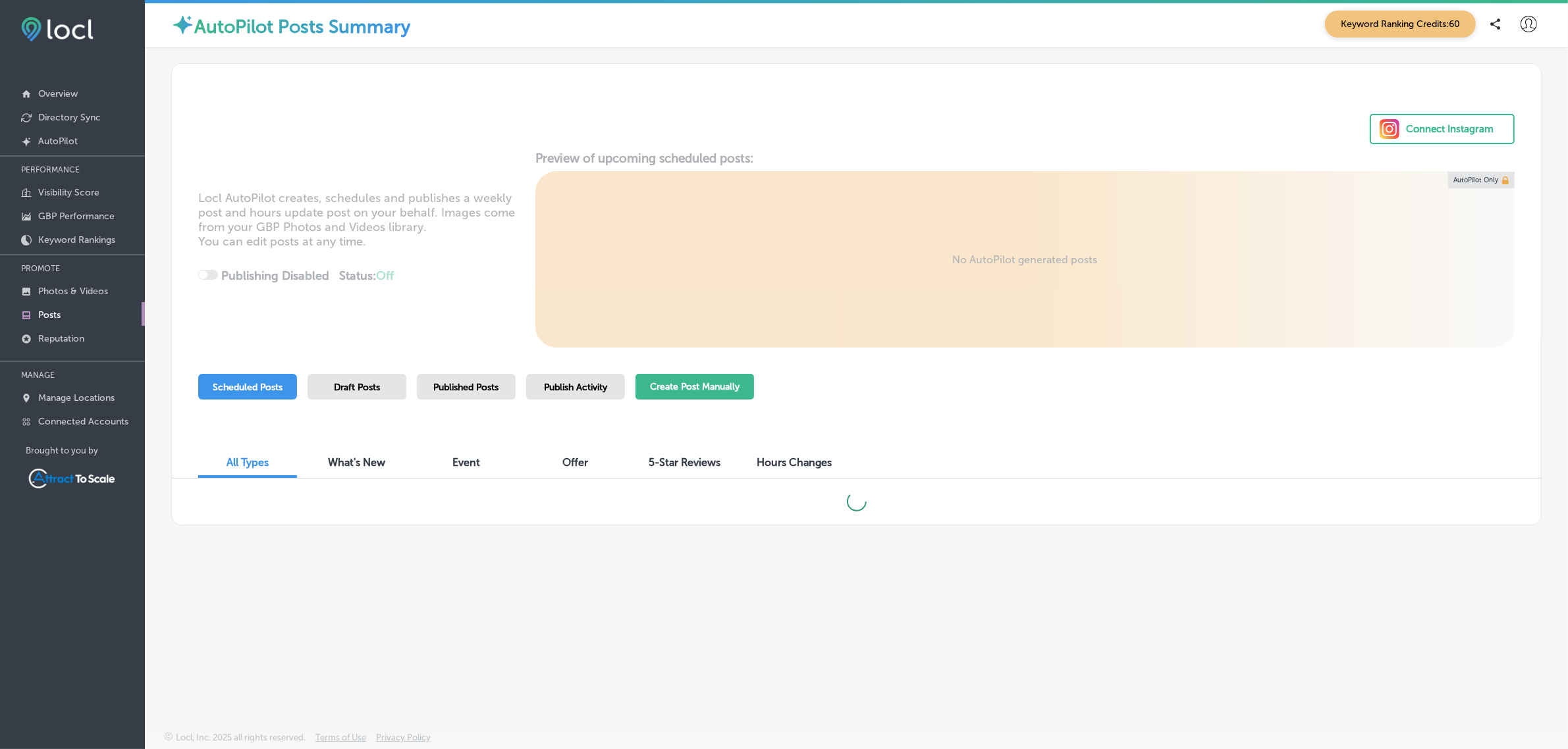
click at [709, 379] on button "Create Post Manually" at bounding box center [695, 387] width 119 height 26
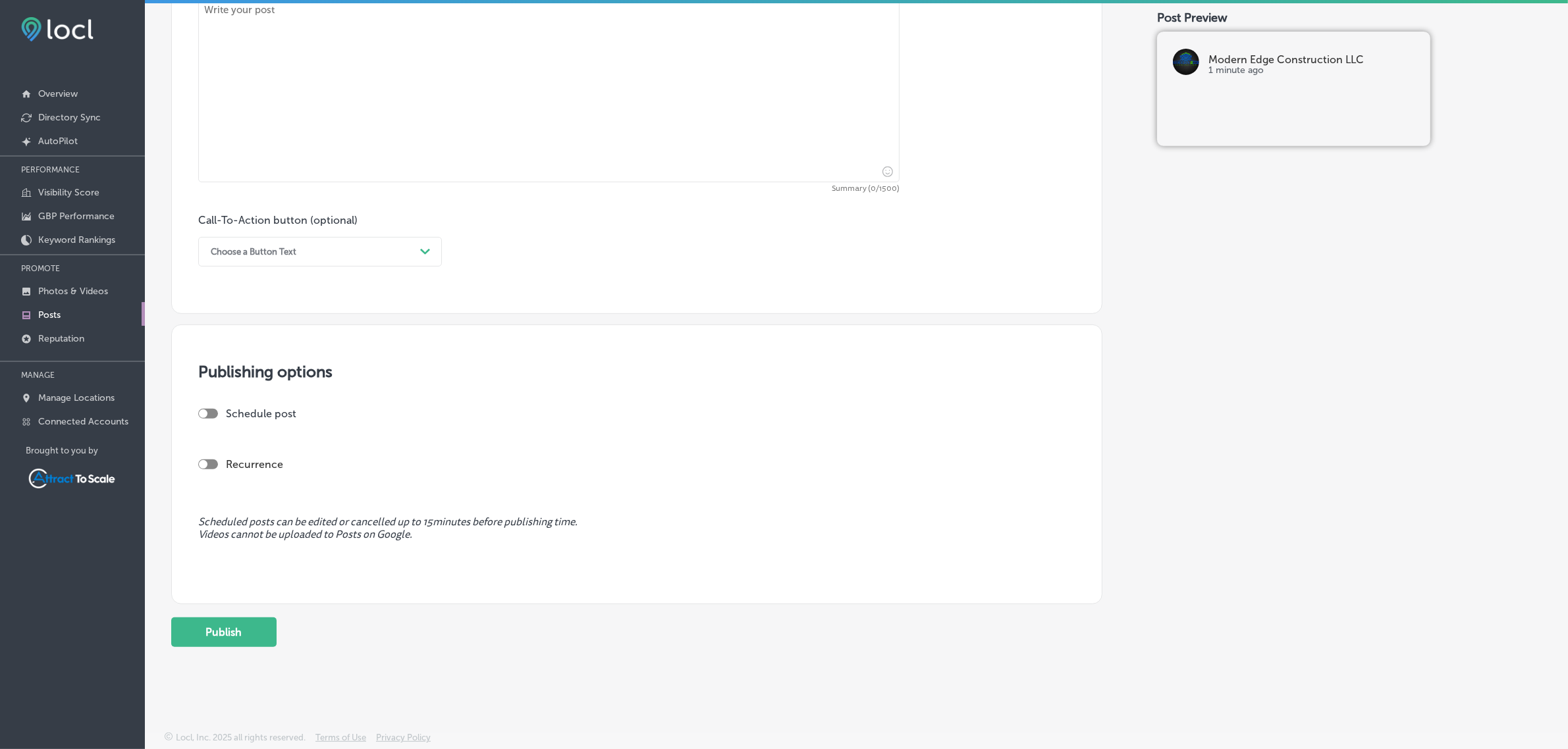
scroll to position [19, 0]
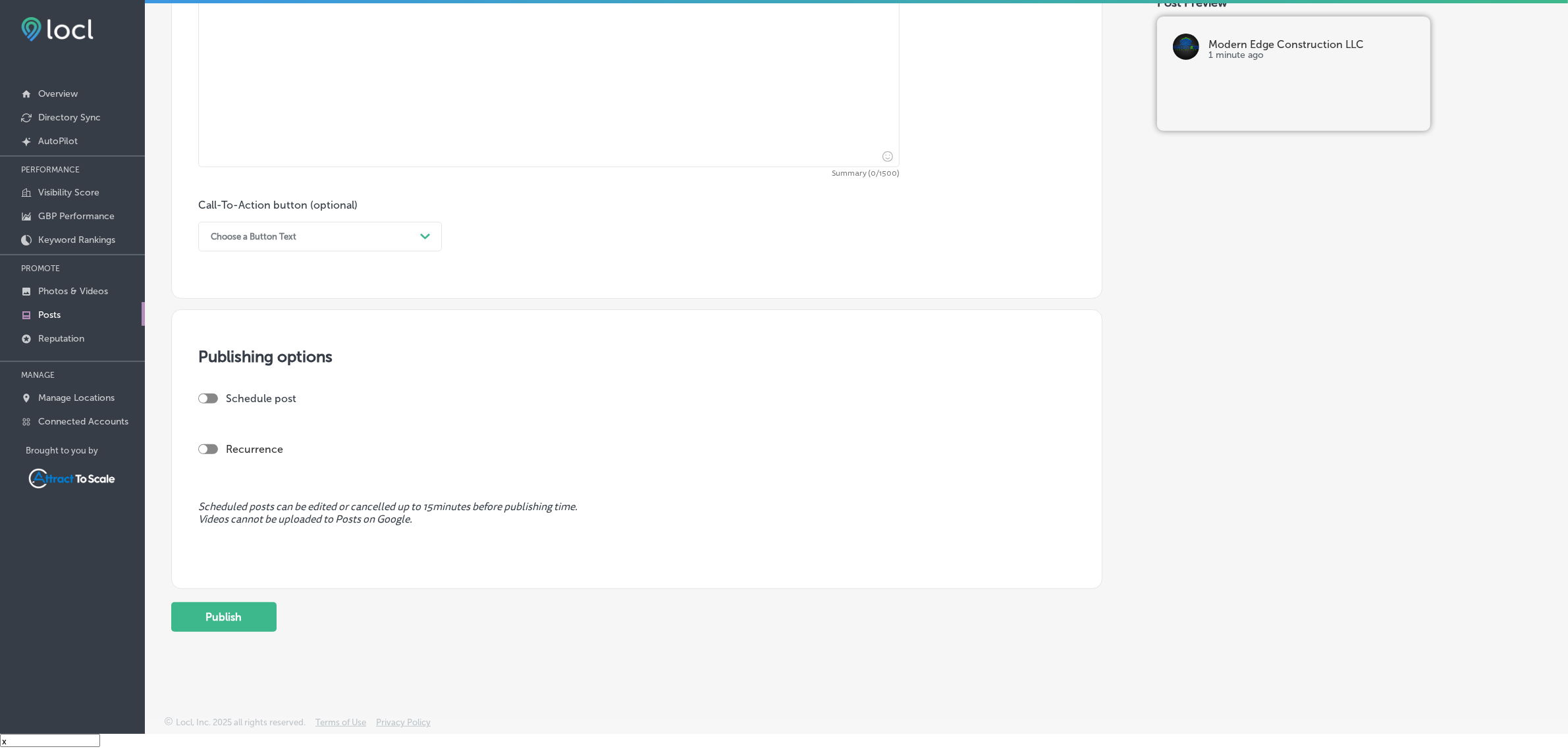
click at [207, 394] on div at bounding box center [207, 399] width 19 height 10
checkbox input "true"
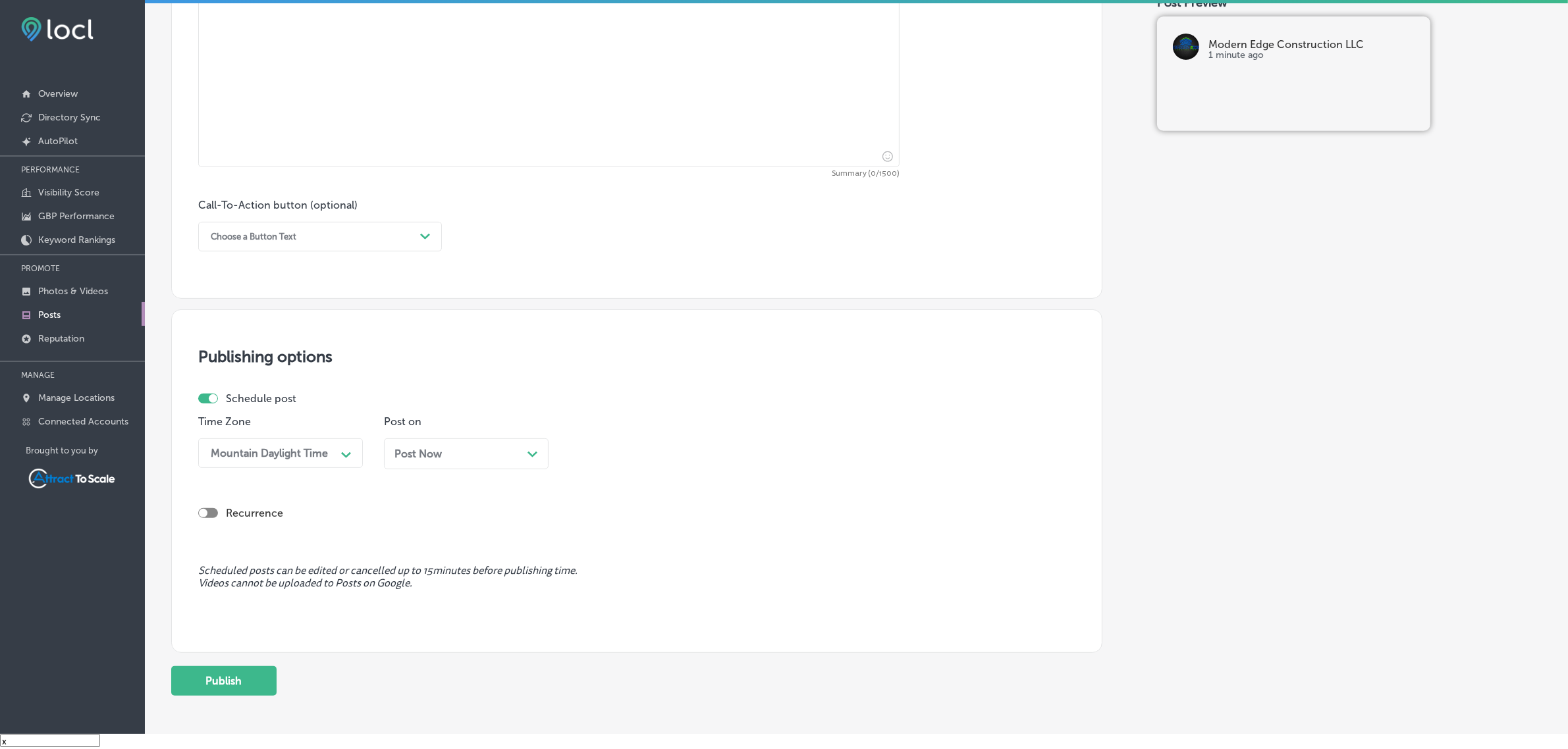
click at [216, 508] on div at bounding box center [207, 513] width 19 height 10
checkbox input "true"
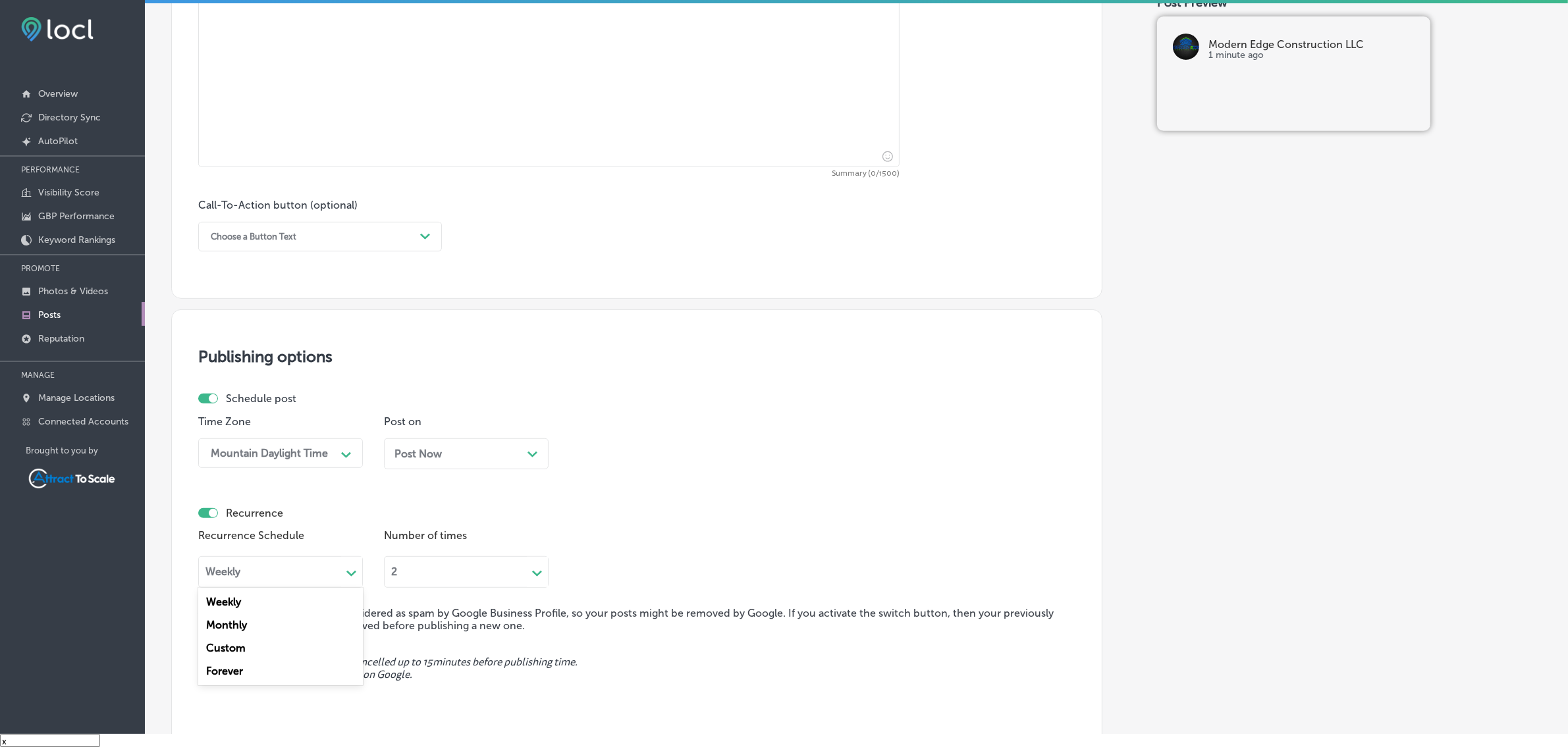
click at [301, 565] on div "Weekly" at bounding box center [270, 572] width 143 height 15
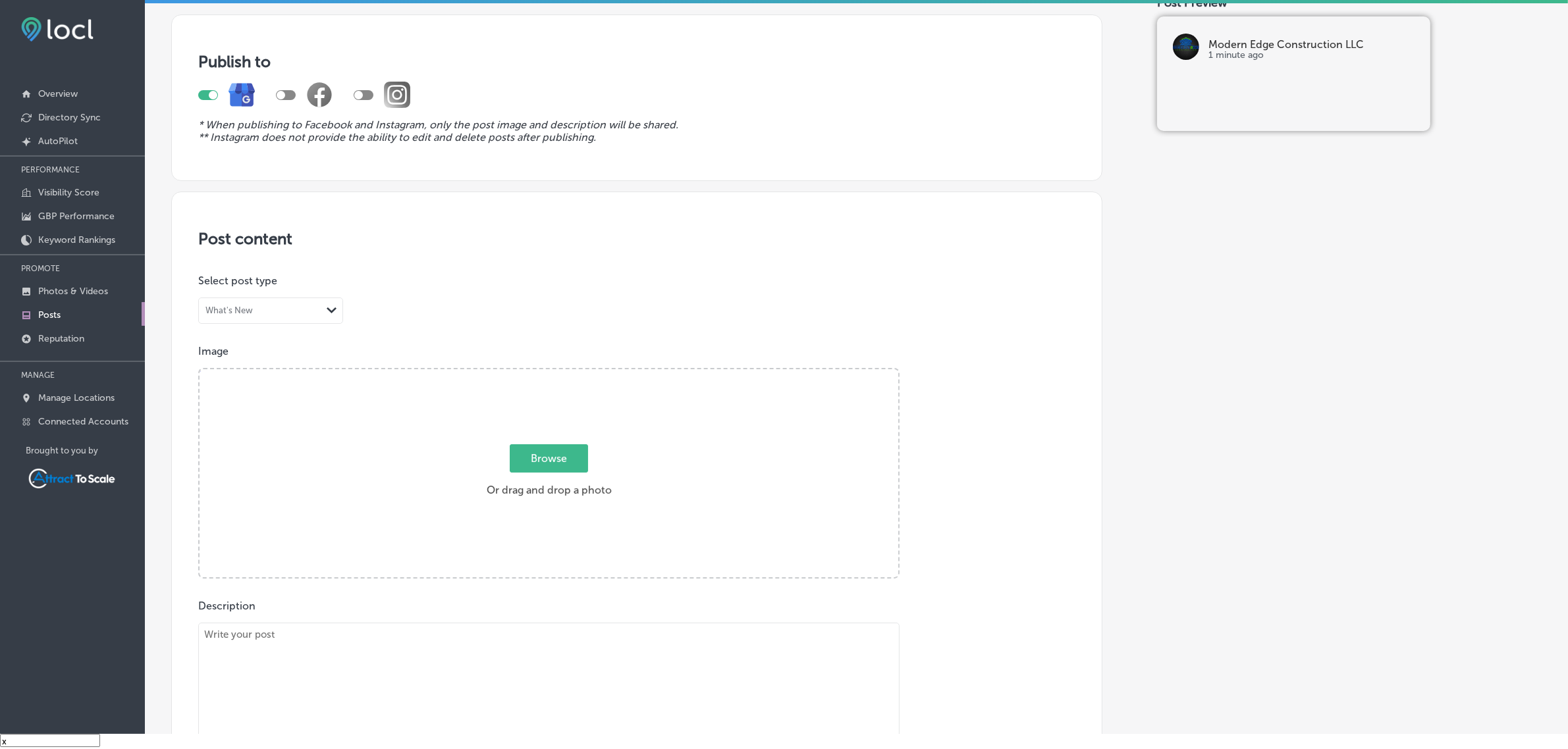
scroll to position [0, 0]
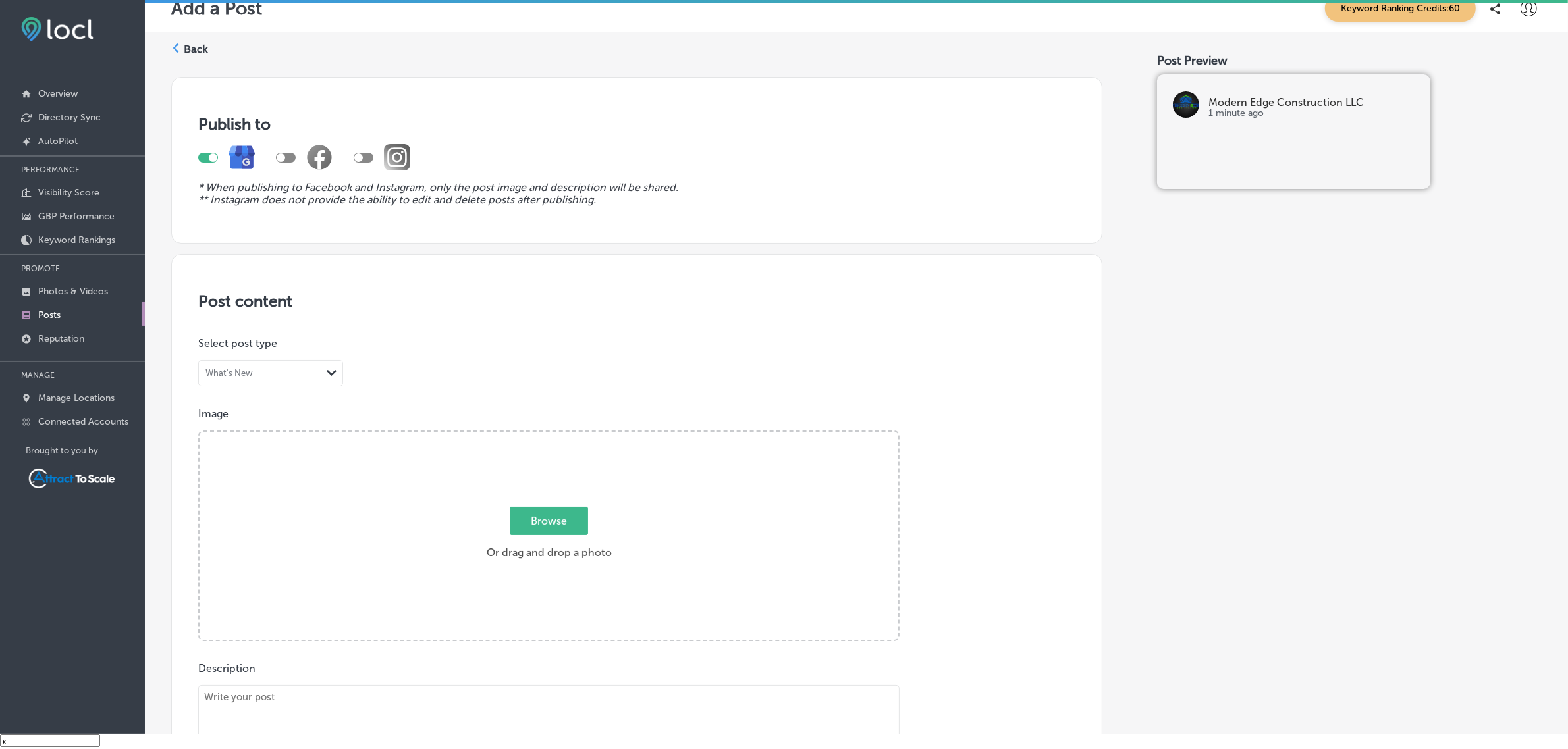
click at [202, 50] on label "Back" at bounding box center [196, 50] width 24 height 14
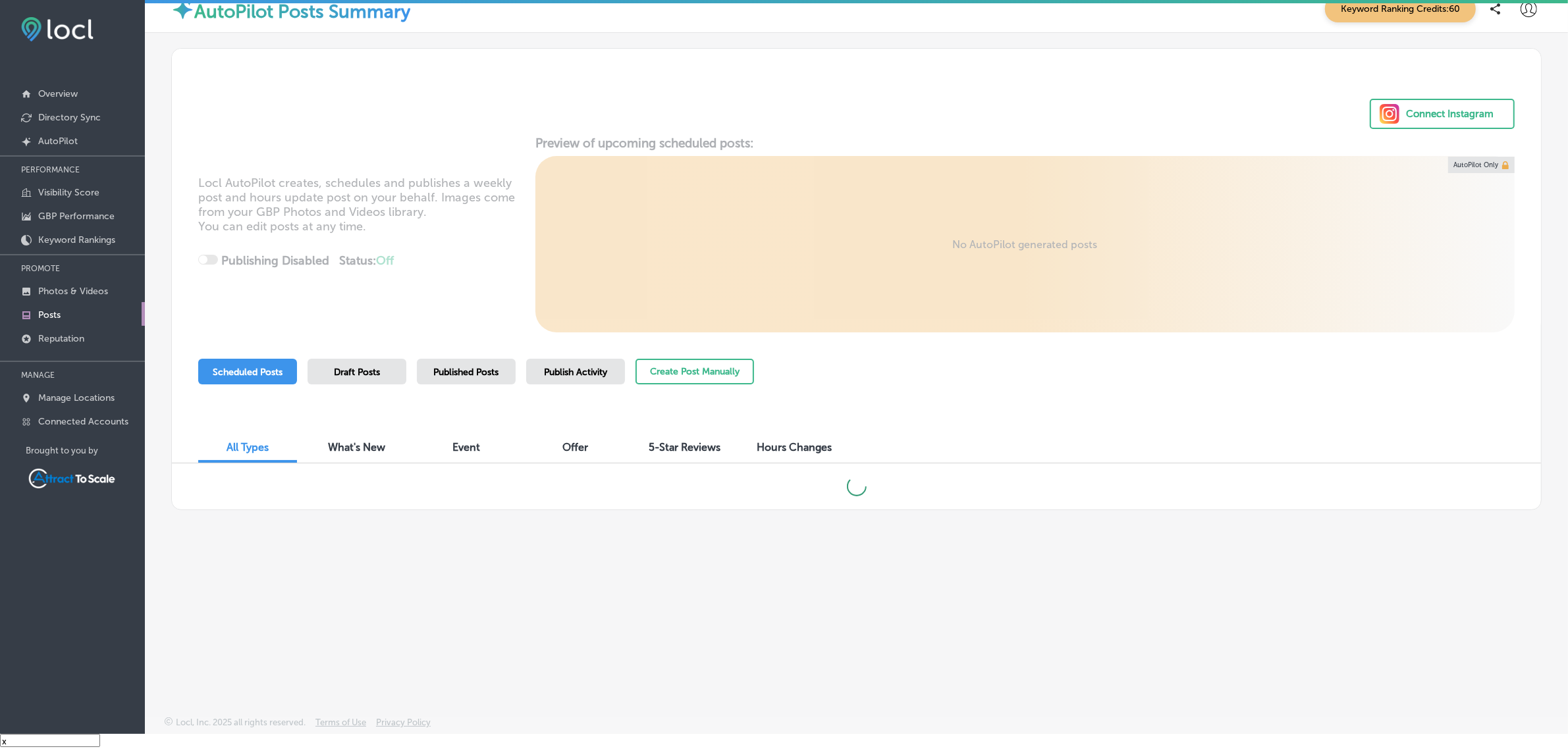
click at [567, 371] on span "Publish Activity" at bounding box center [575, 372] width 63 height 12
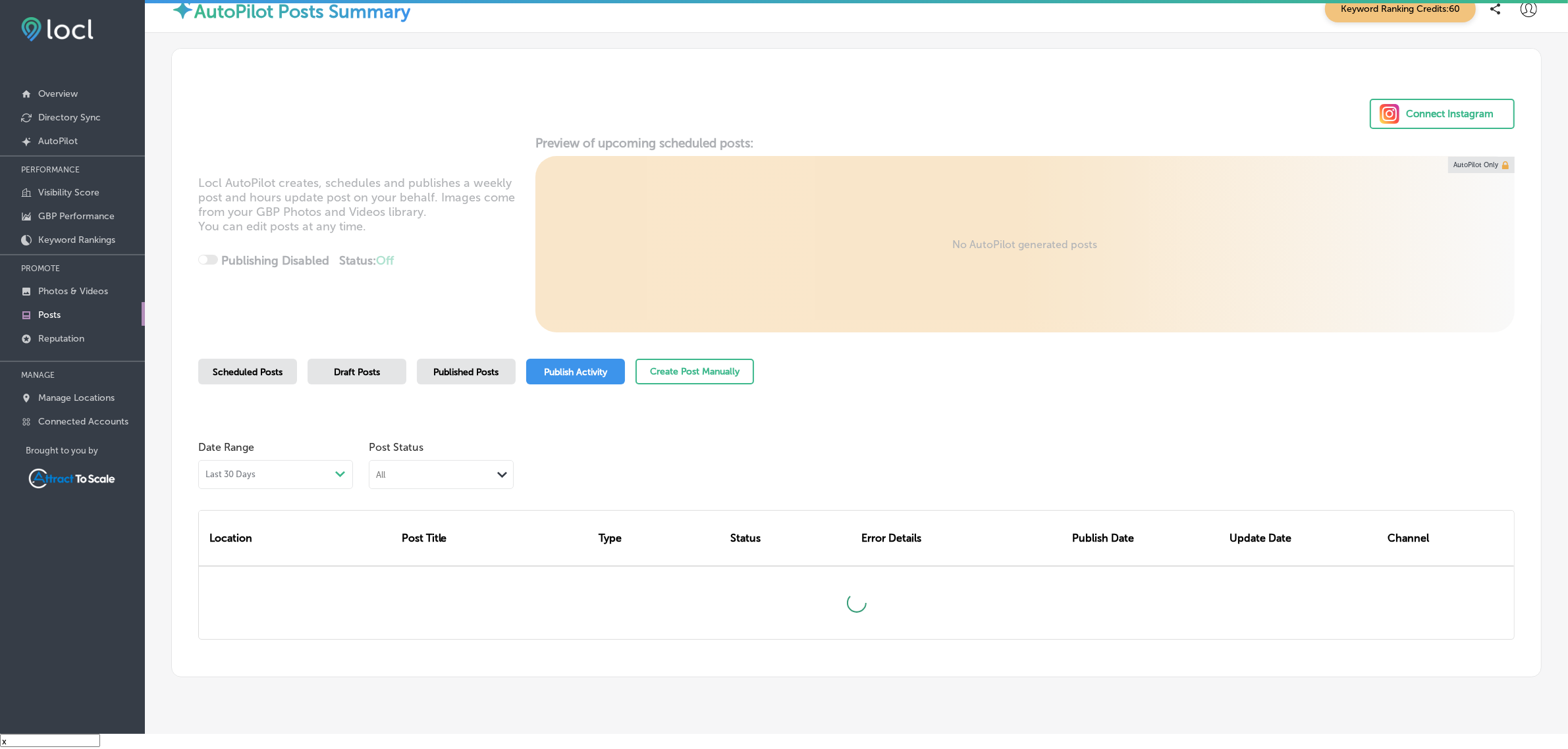
click at [436, 377] on div "Published Posts" at bounding box center [466, 371] width 99 height 26
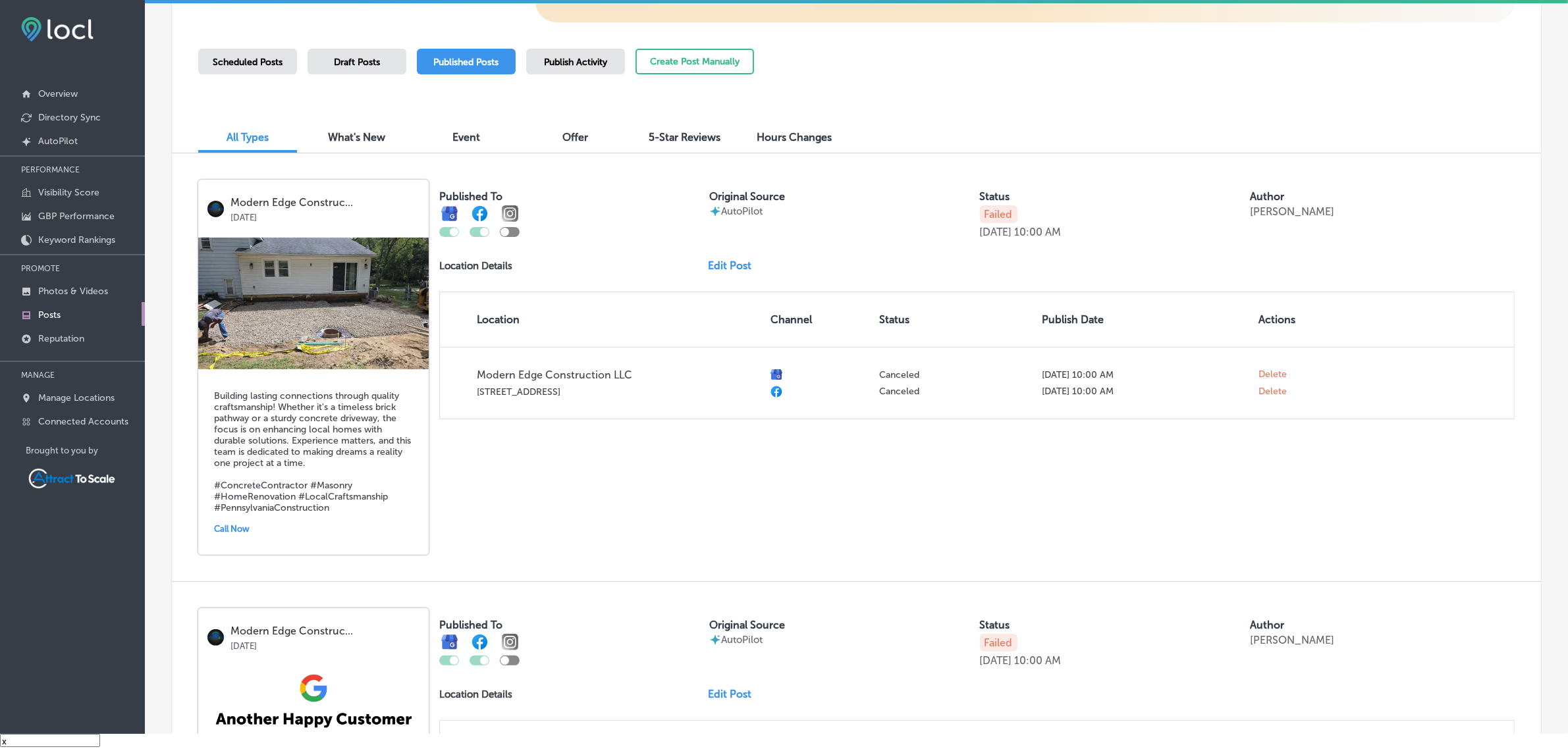
scroll to position [309, 0]
click at [69, 432] on link "Connected Accounts" at bounding box center [72, 420] width 145 height 24
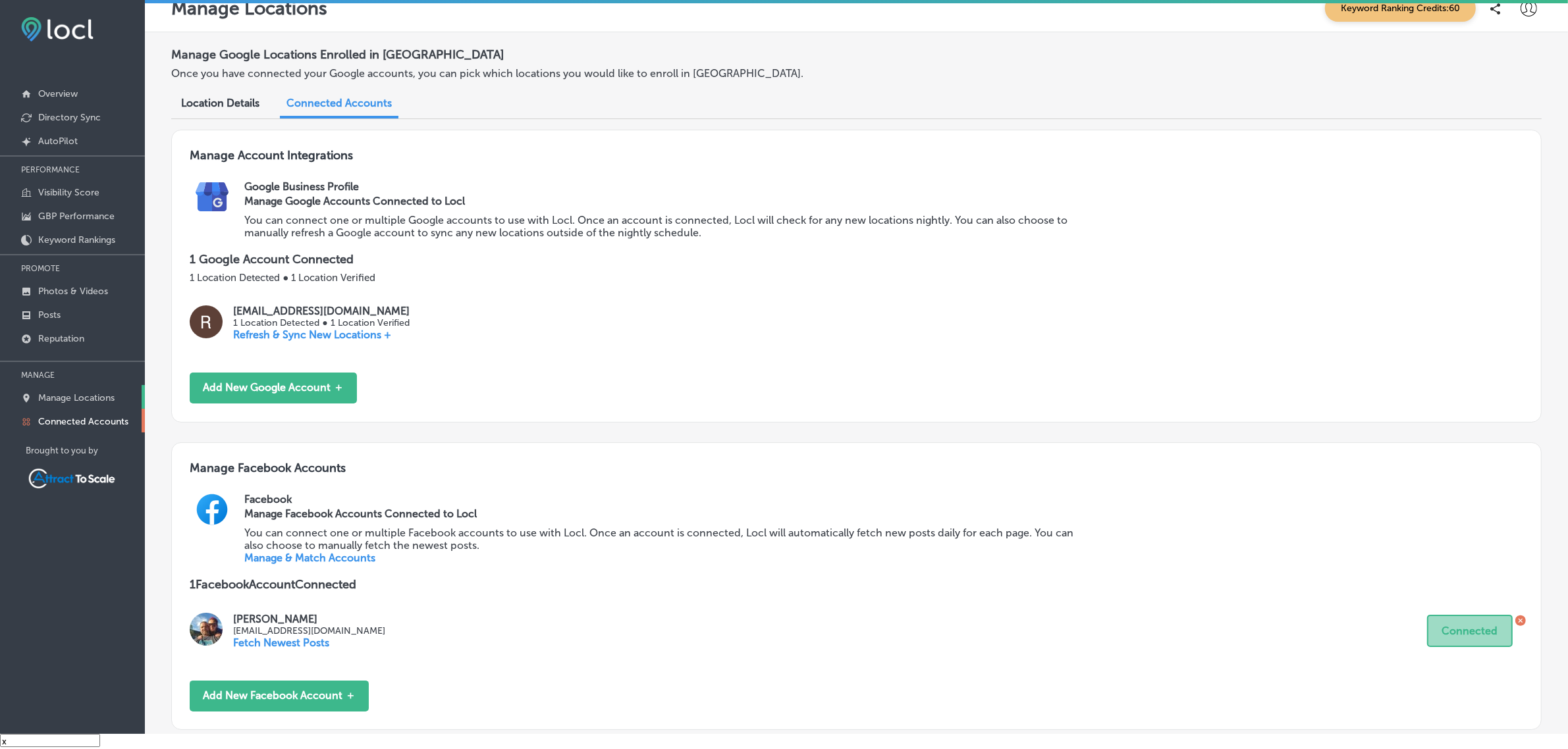
click at [71, 404] on p "Manage Locations" at bounding box center [76, 398] width 76 height 12
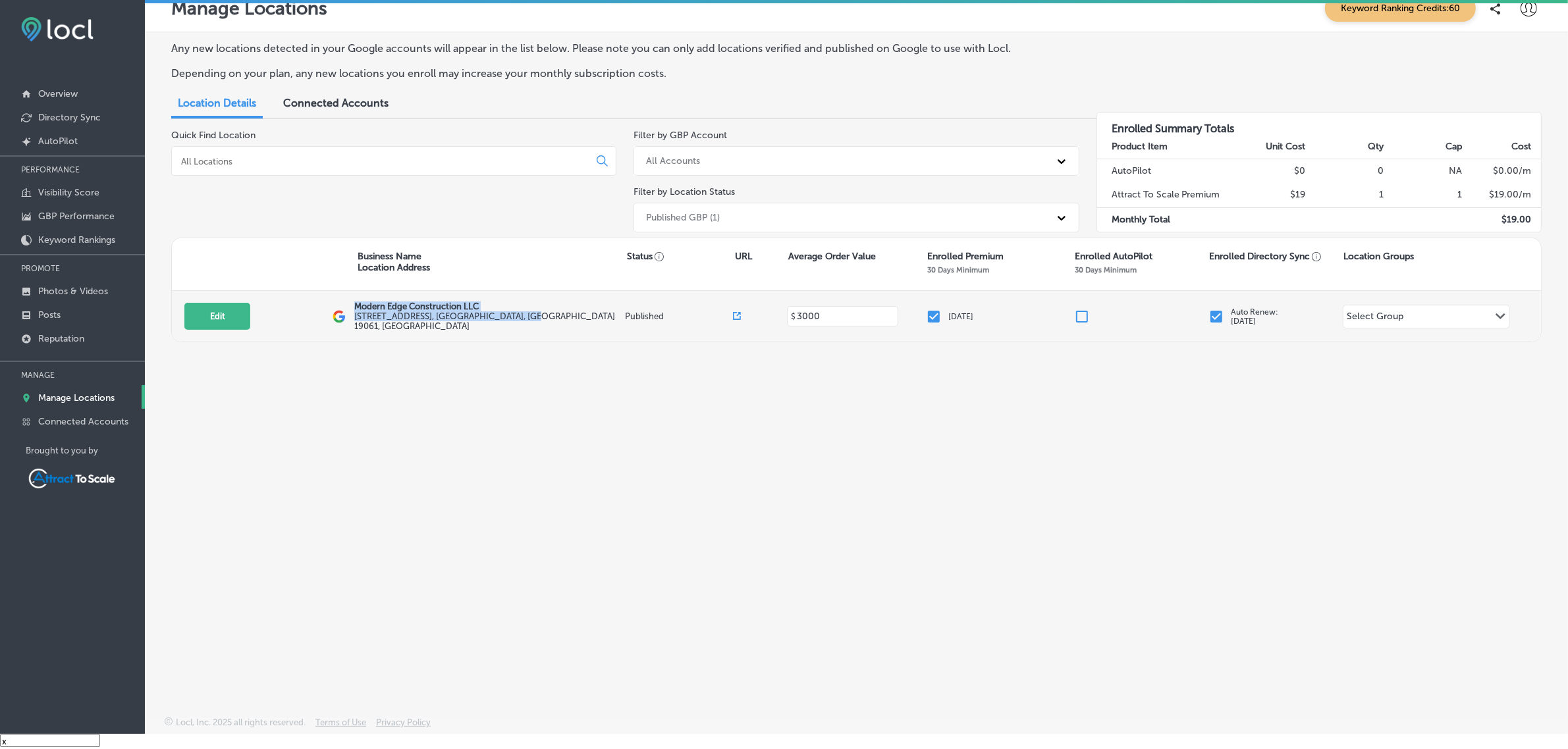
drag, startPoint x: 356, startPoint y: 310, endPoint x: 542, endPoint y: 326, distance: 186.7
click at [542, 326] on div "Modern Edge Construction LLC 3116 Boothwyn Road , Boothwyn, PA 19061, US" at bounding box center [490, 316] width 271 height 29
copy div "Modern Edge Construction LLC 3116 Boothwyn Road , Boothwyn, PA 19061, US"
click at [66, 314] on link "Posts" at bounding box center [72, 314] width 145 height 24
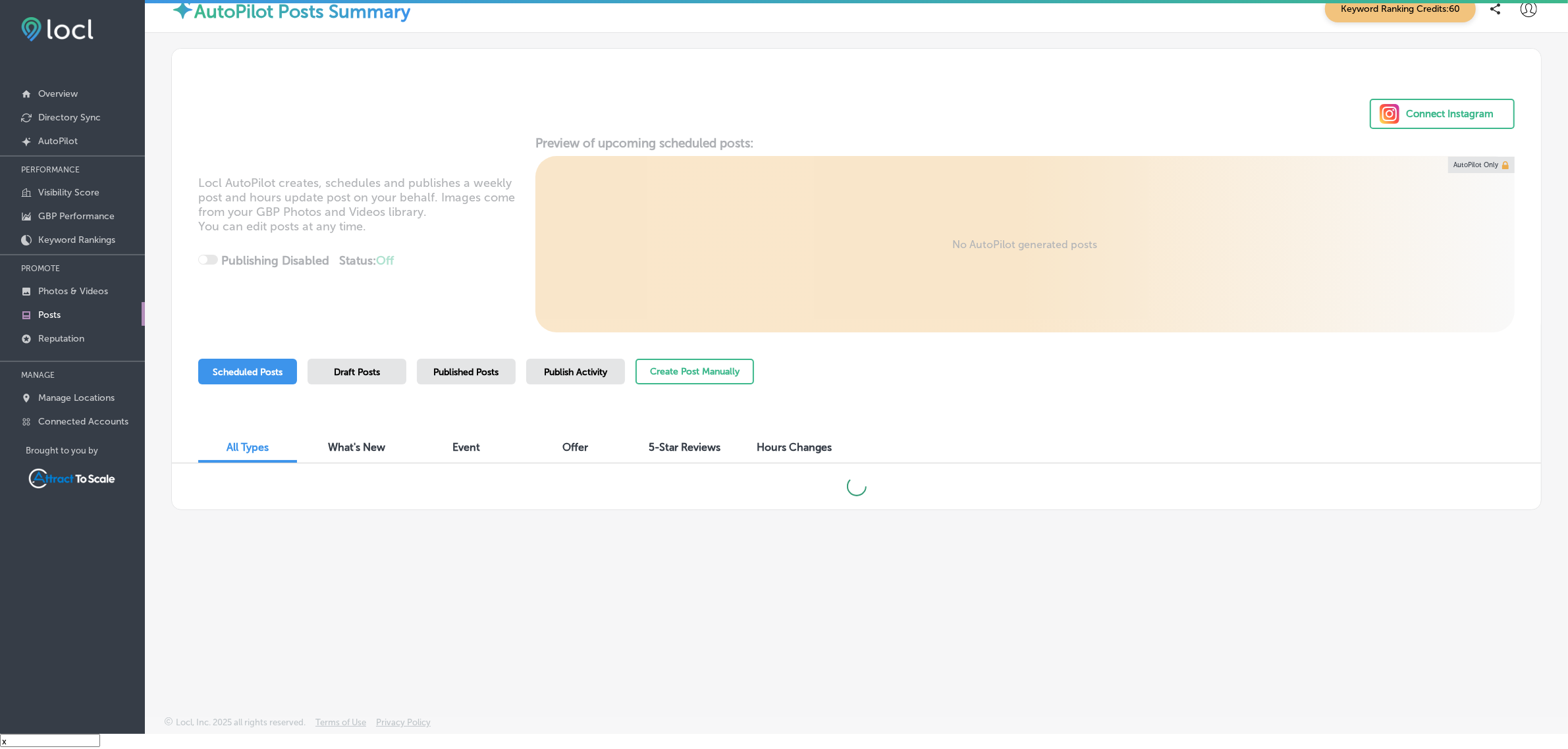
click at [576, 375] on span "Publish Activity" at bounding box center [575, 372] width 63 height 12
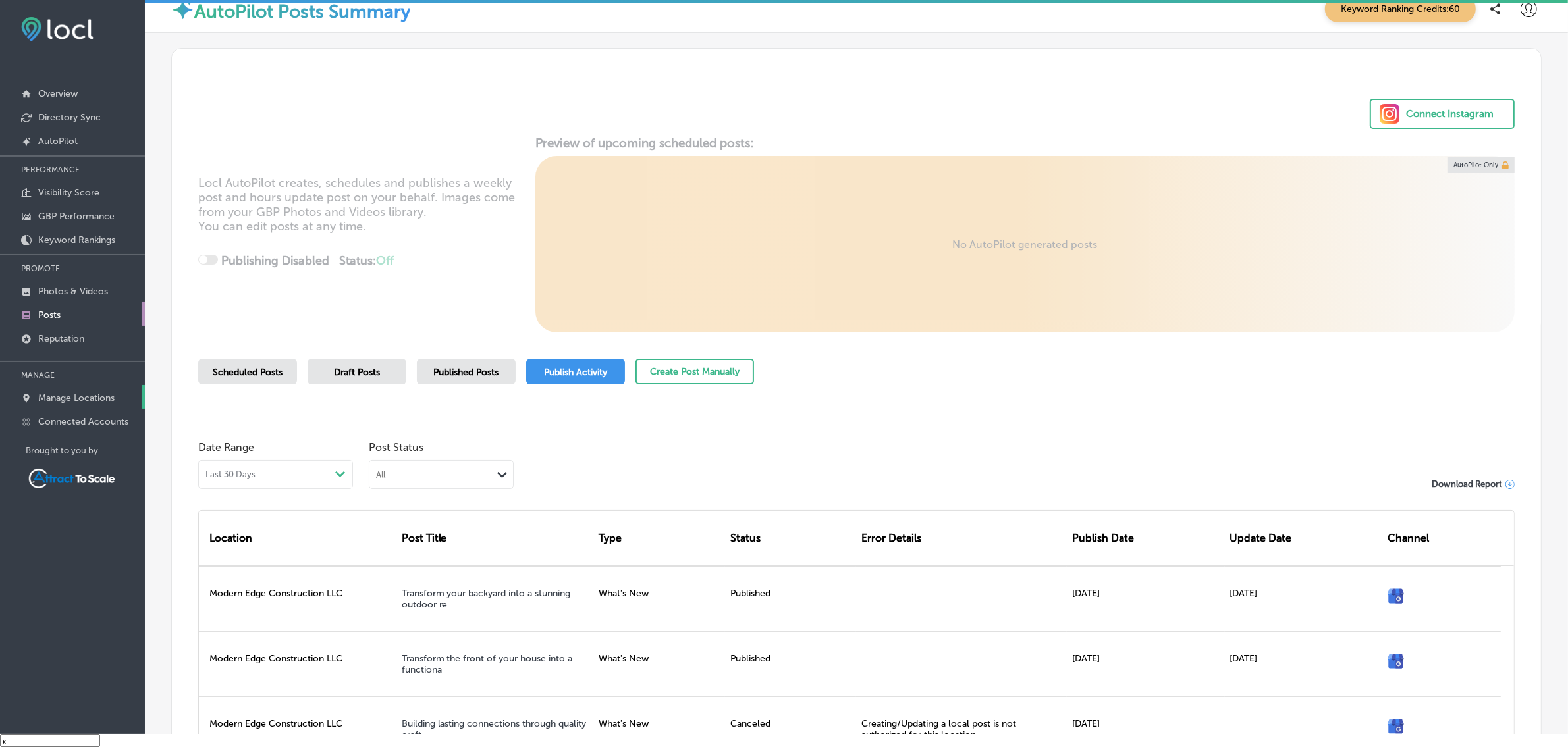
click at [79, 400] on p "Manage Locations" at bounding box center [76, 398] width 76 height 12
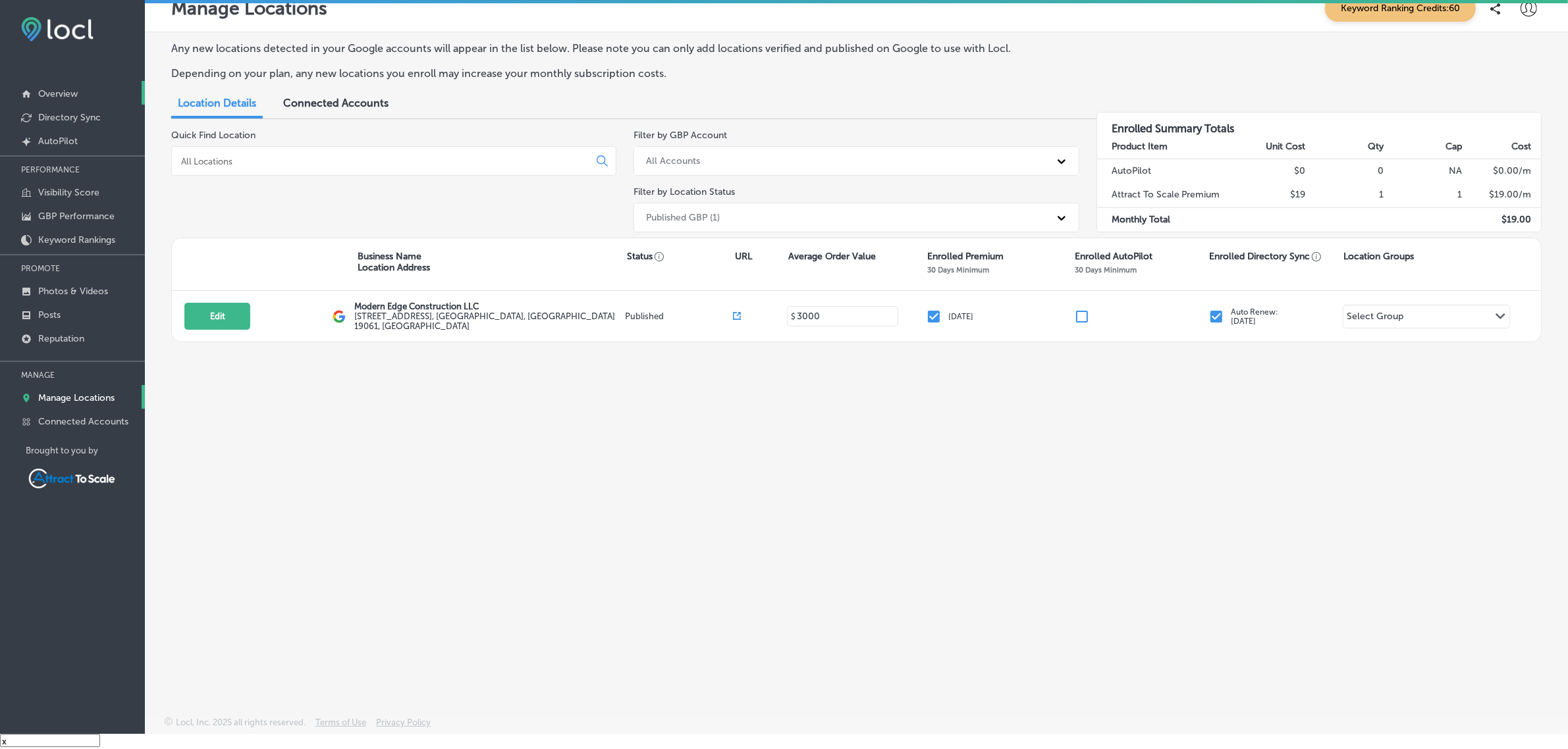
click at [60, 90] on p "Overview" at bounding box center [58, 94] width 40 height 12
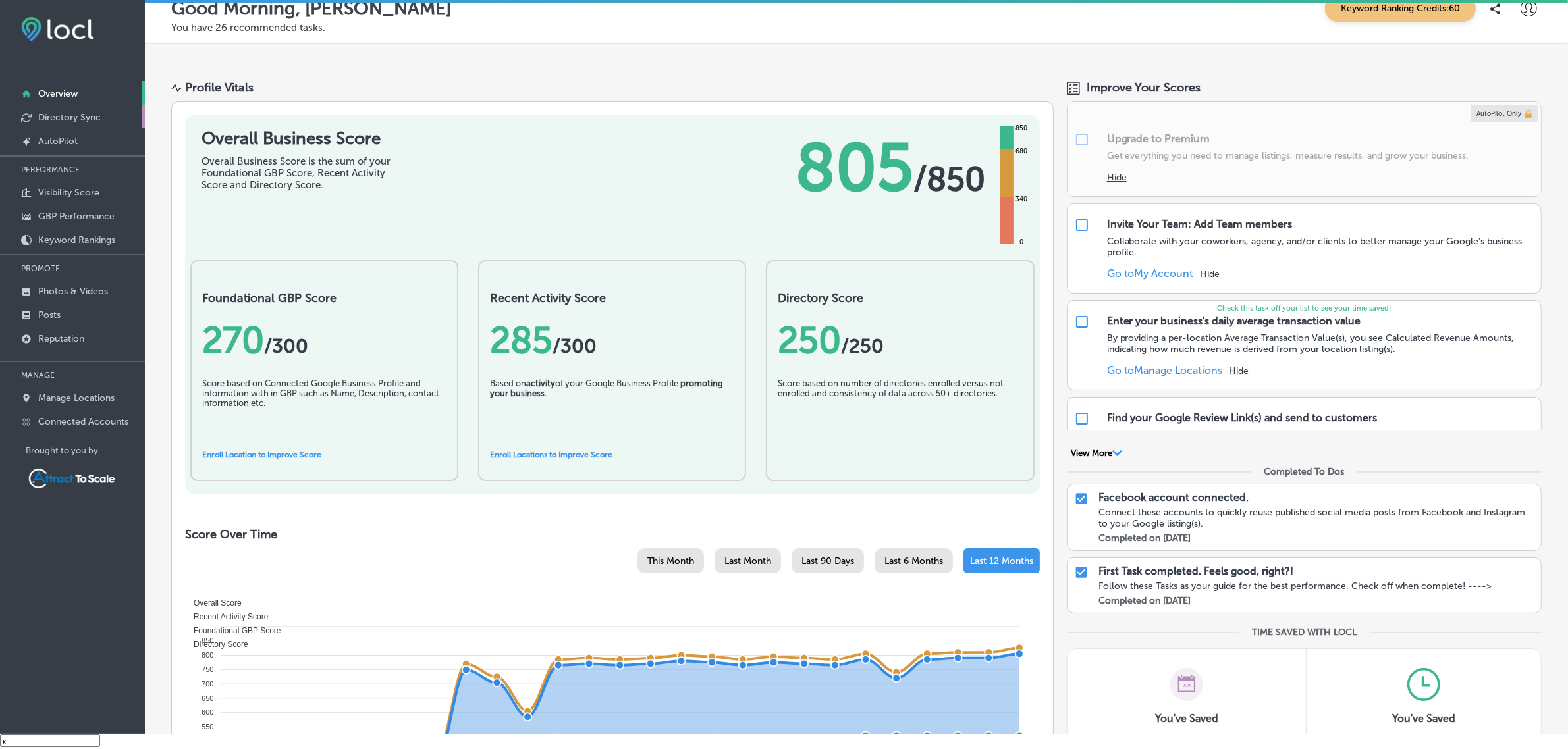
click at [82, 126] on link "Directory Sync" at bounding box center [72, 116] width 145 height 24
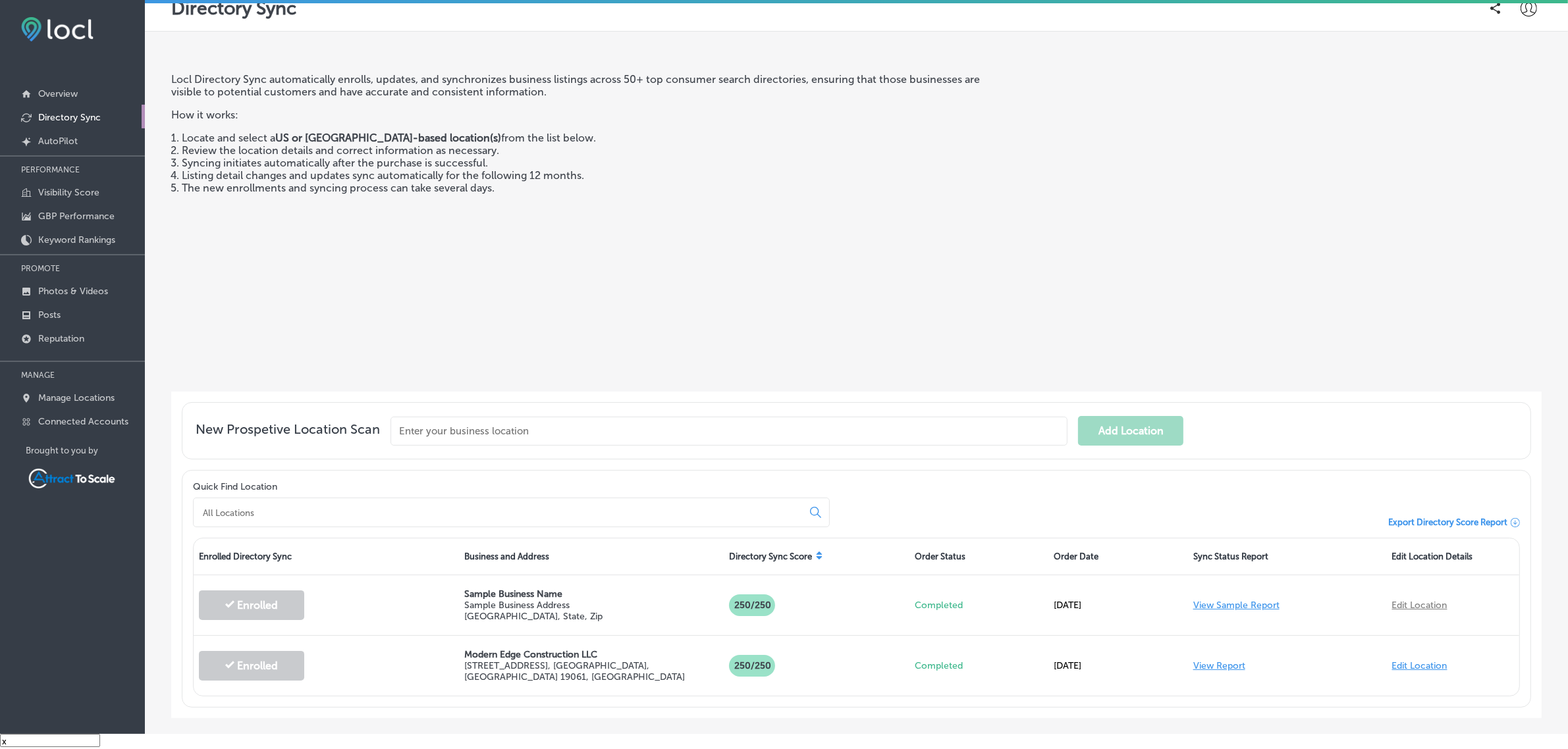
scroll to position [71, 0]
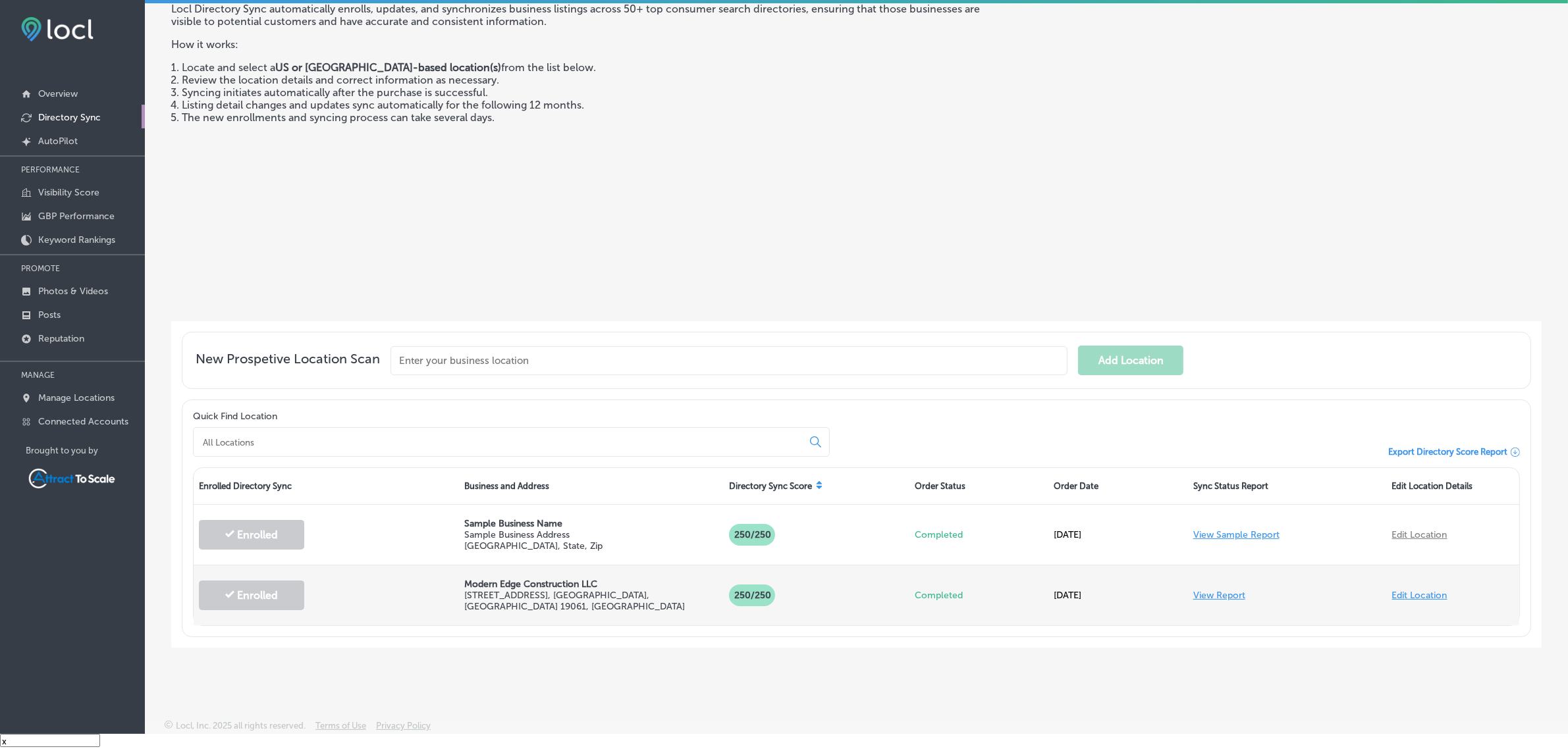
click at [1197, 594] on link "View Report" at bounding box center [1219, 596] width 52 height 12
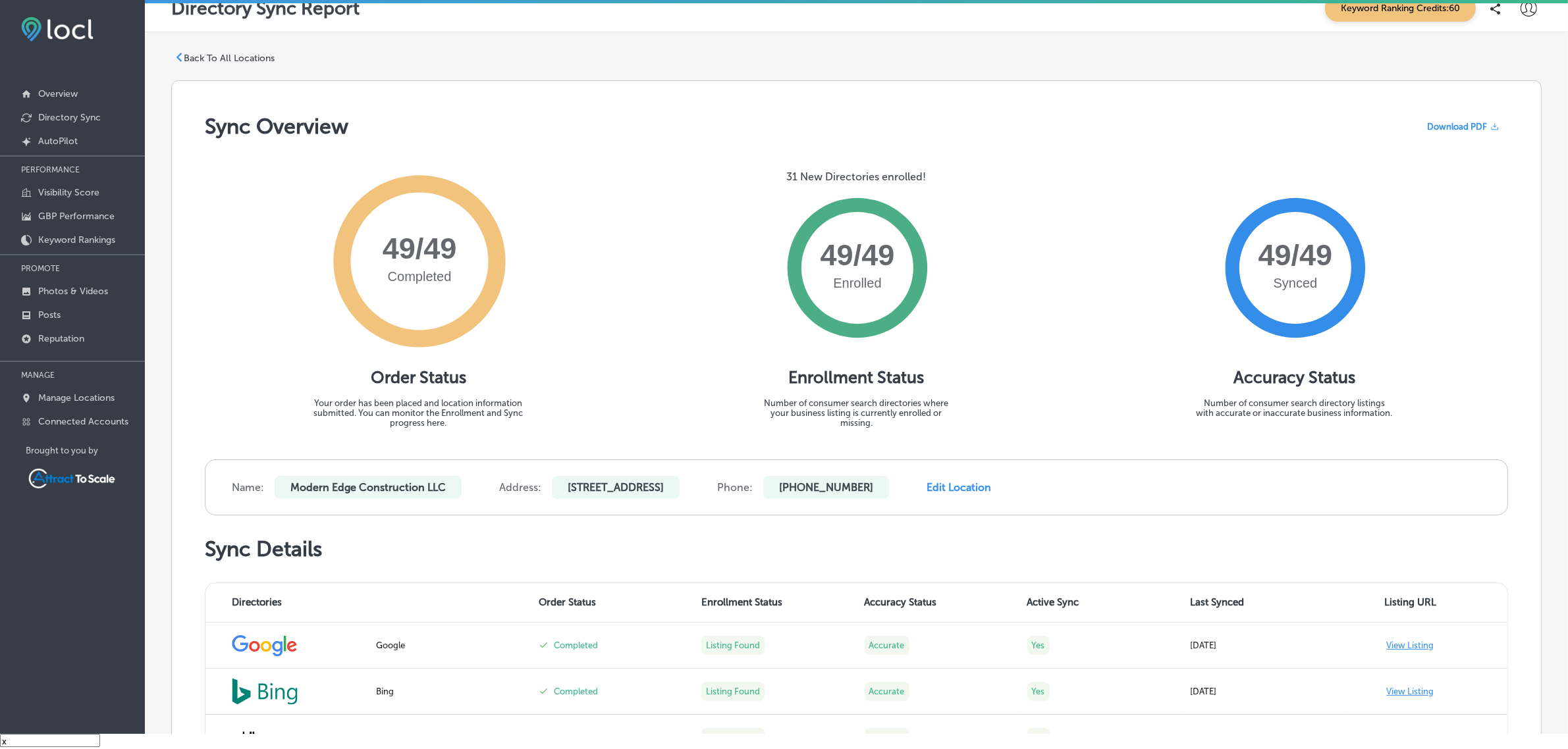
click at [271, 61] on p "Back To All Locations" at bounding box center [229, 58] width 91 height 12
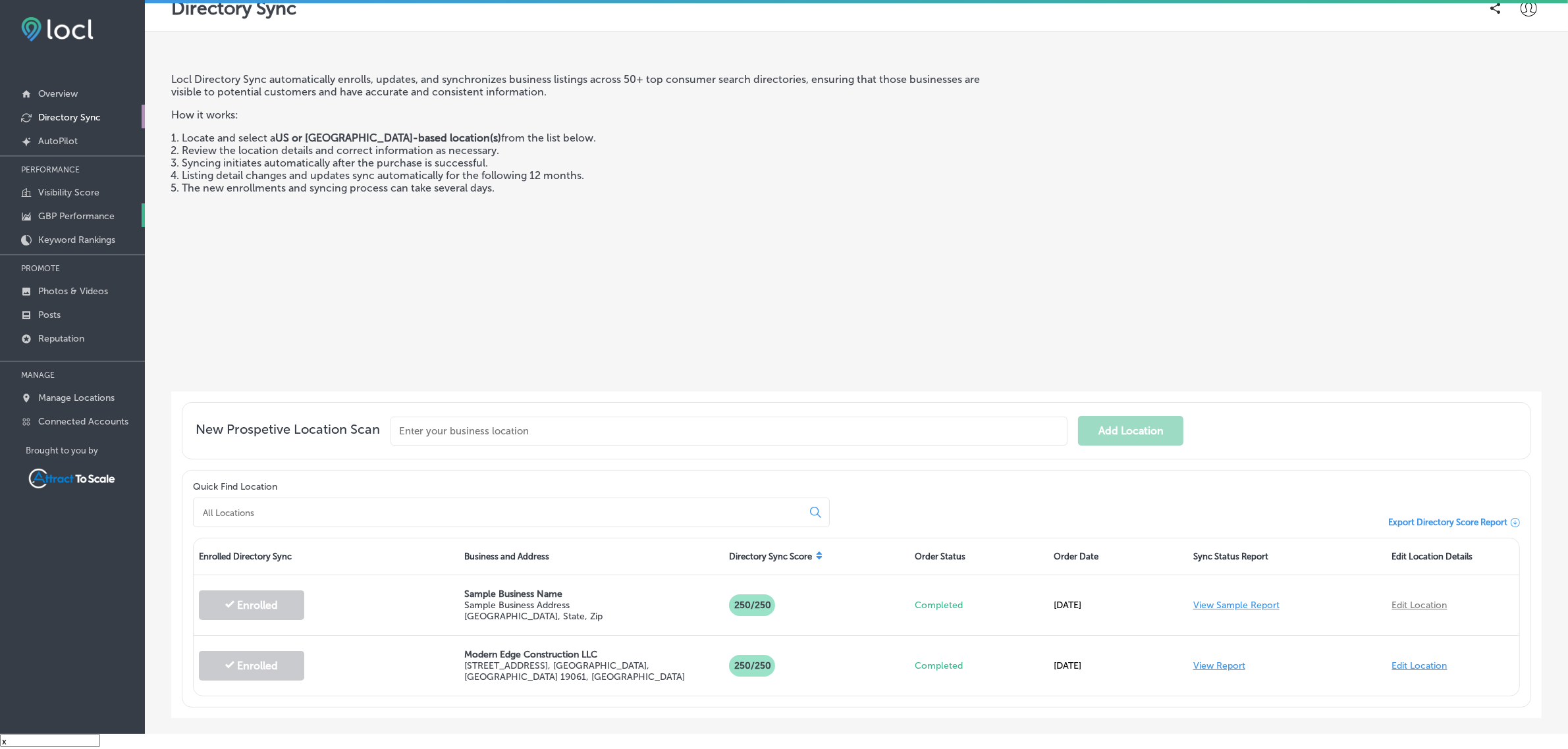
click at [105, 216] on p "GBP Performance" at bounding box center [76, 217] width 76 height 12
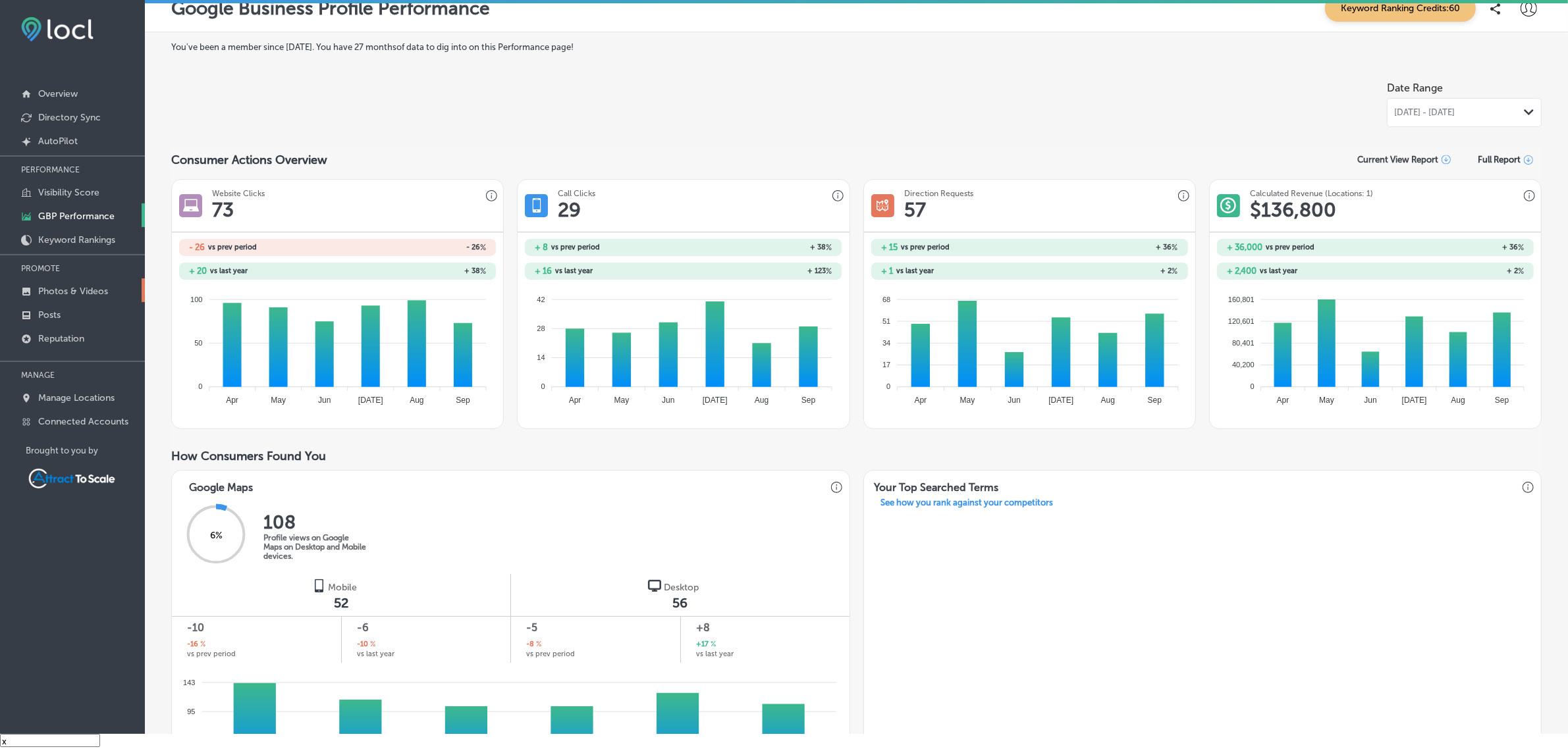
click at [93, 299] on link "Photos & Videos" at bounding box center [72, 290] width 145 height 24
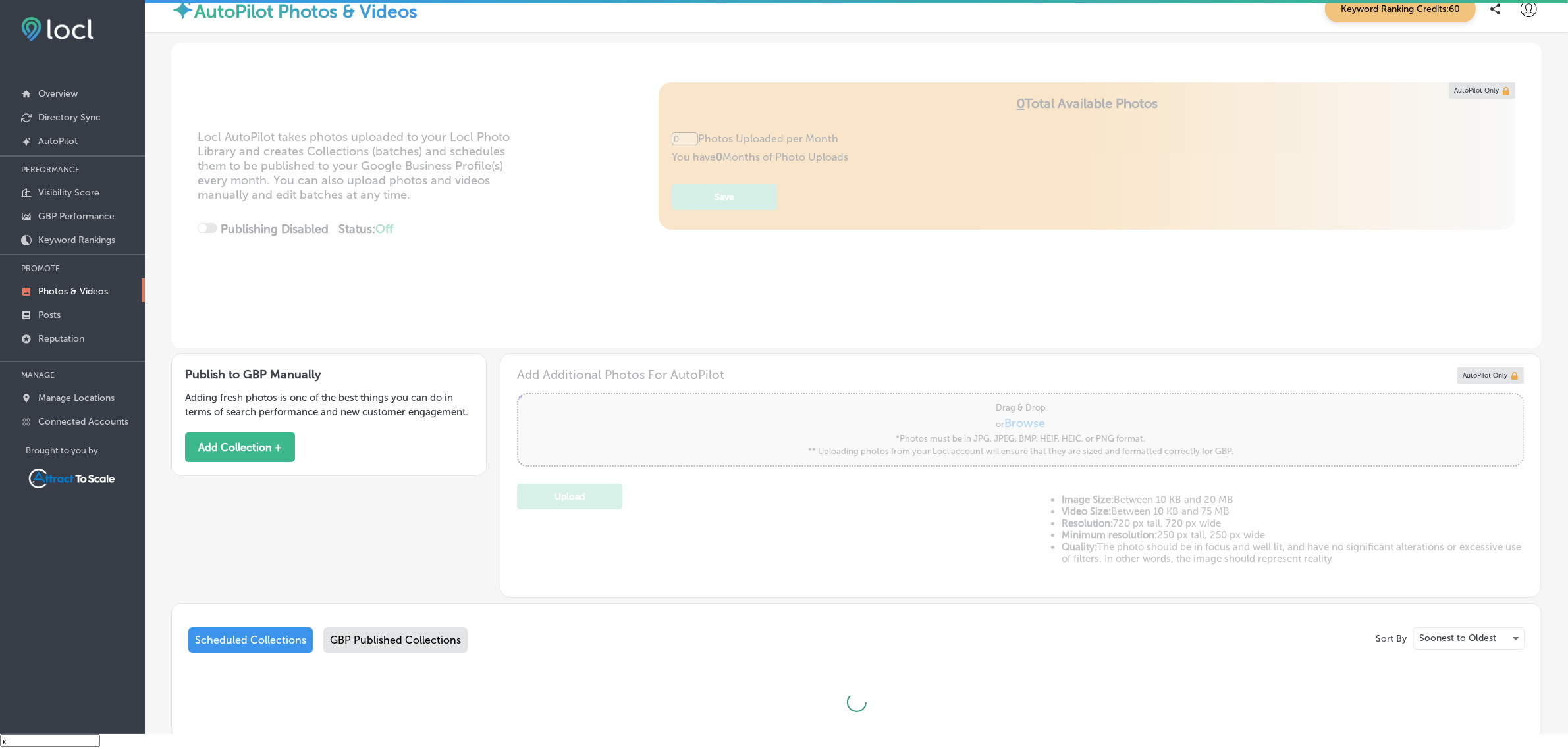
type input "5"
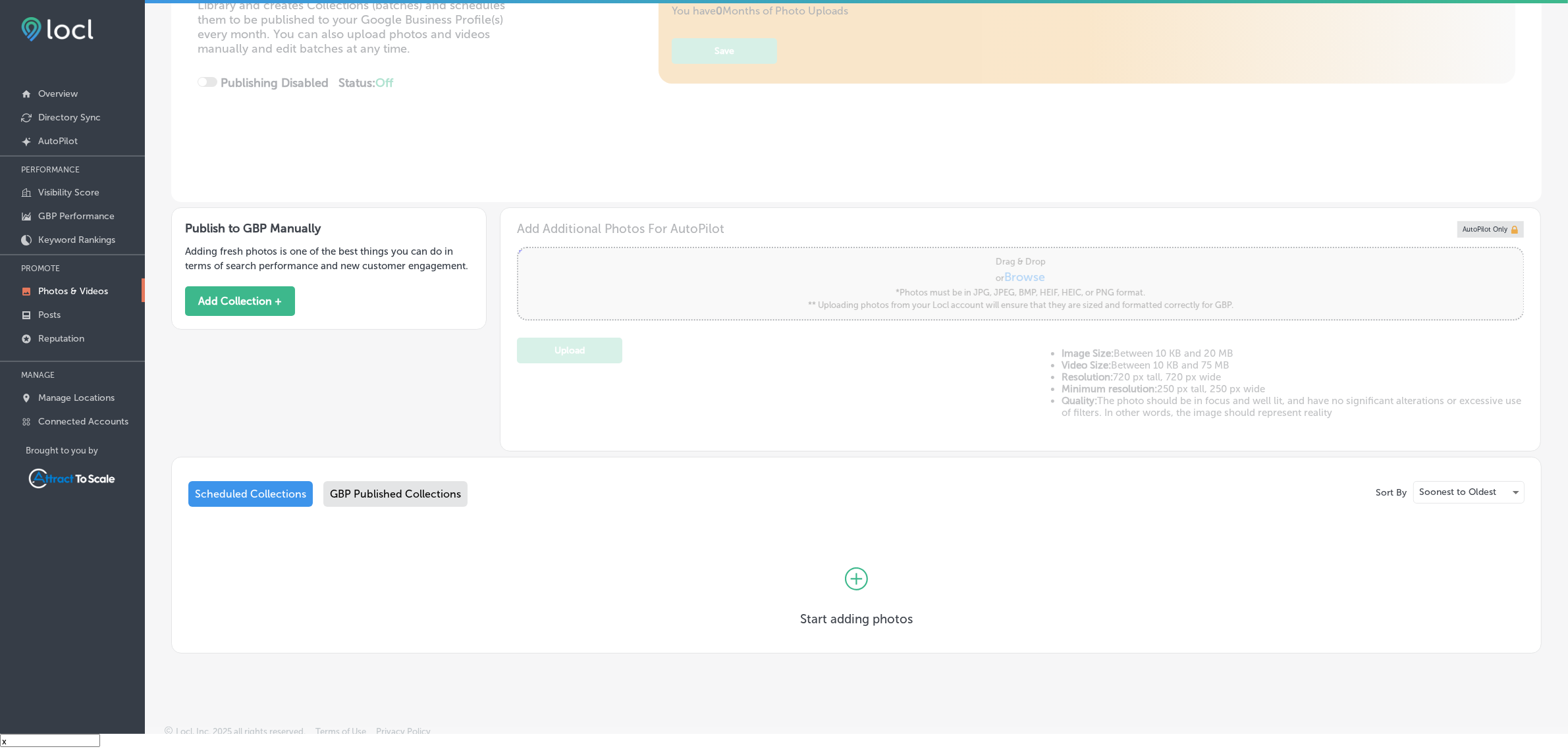
click at [430, 489] on div "GBP Published Collections" at bounding box center [395, 494] width 144 height 26
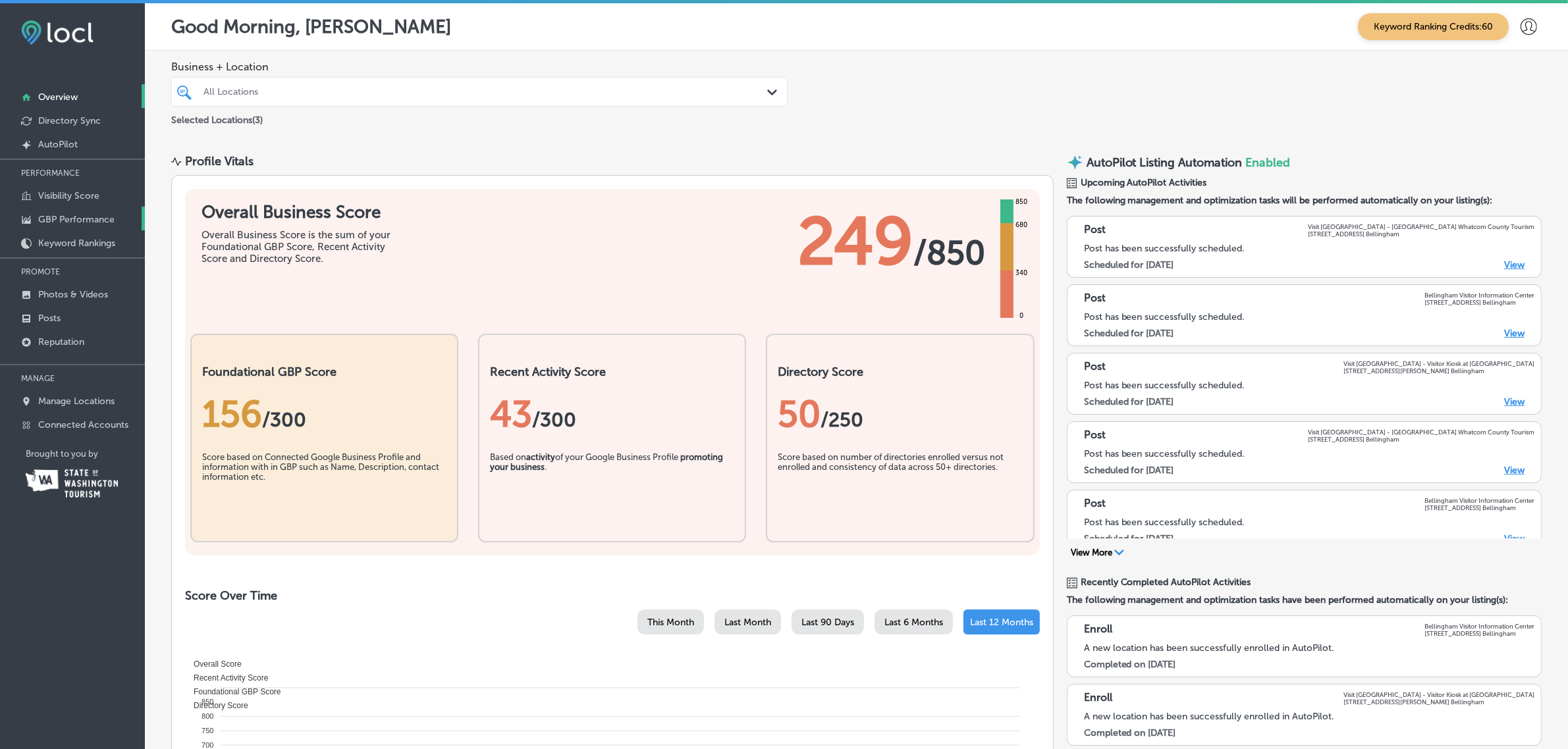
click at [89, 225] on p "GBP Performance" at bounding box center [76, 219] width 76 height 12
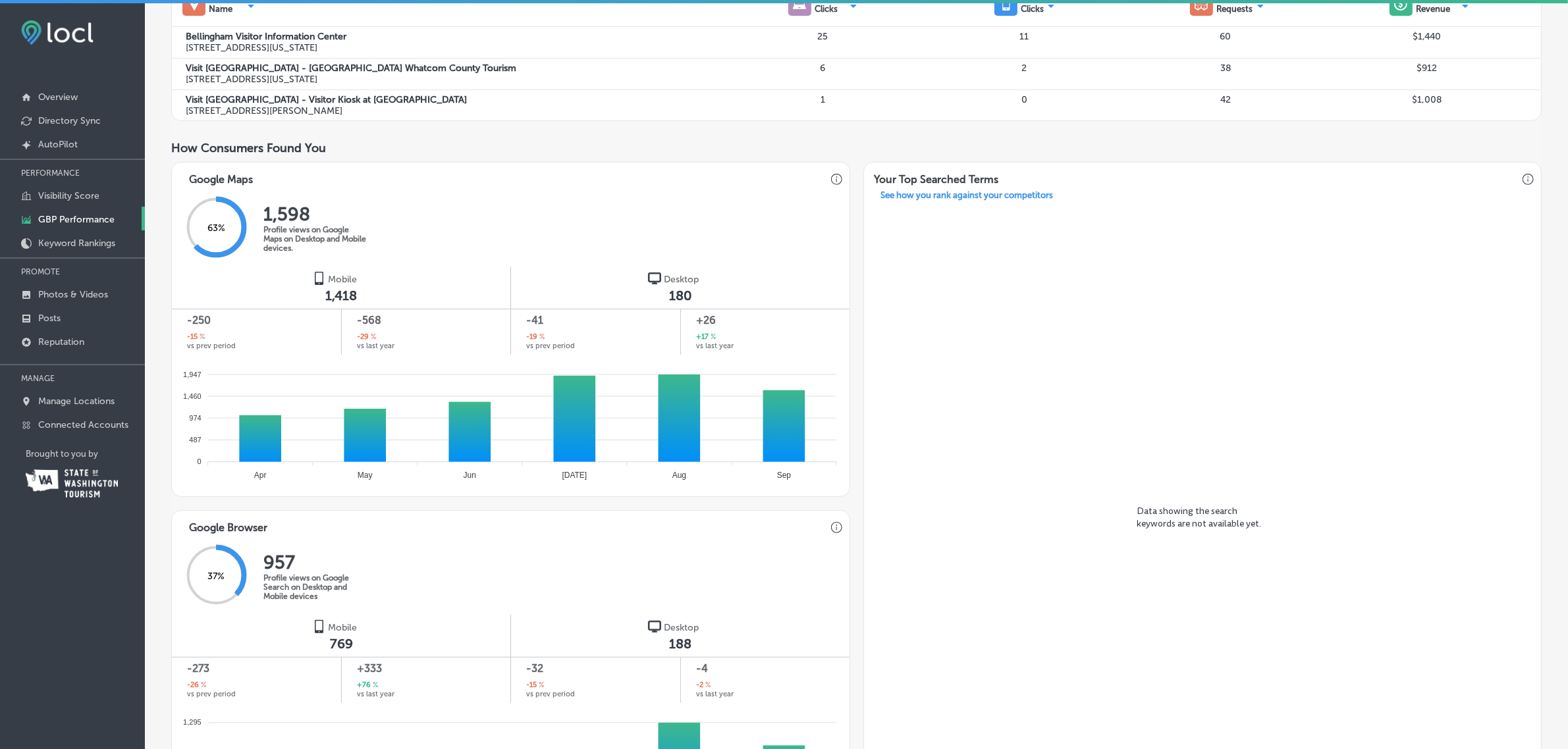
scroll to position [501, 0]
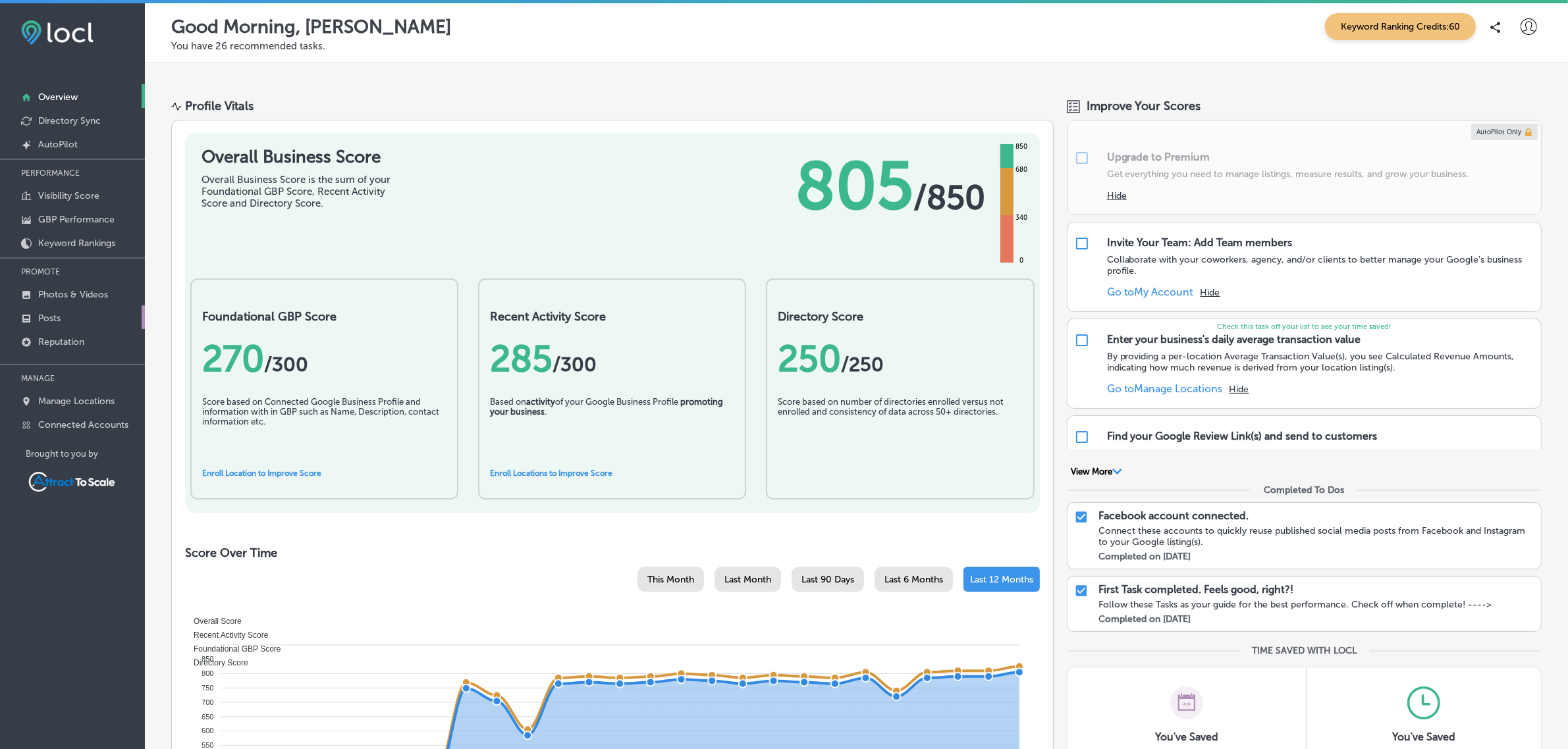
click at [76, 314] on link "Posts" at bounding box center [72, 317] width 145 height 24
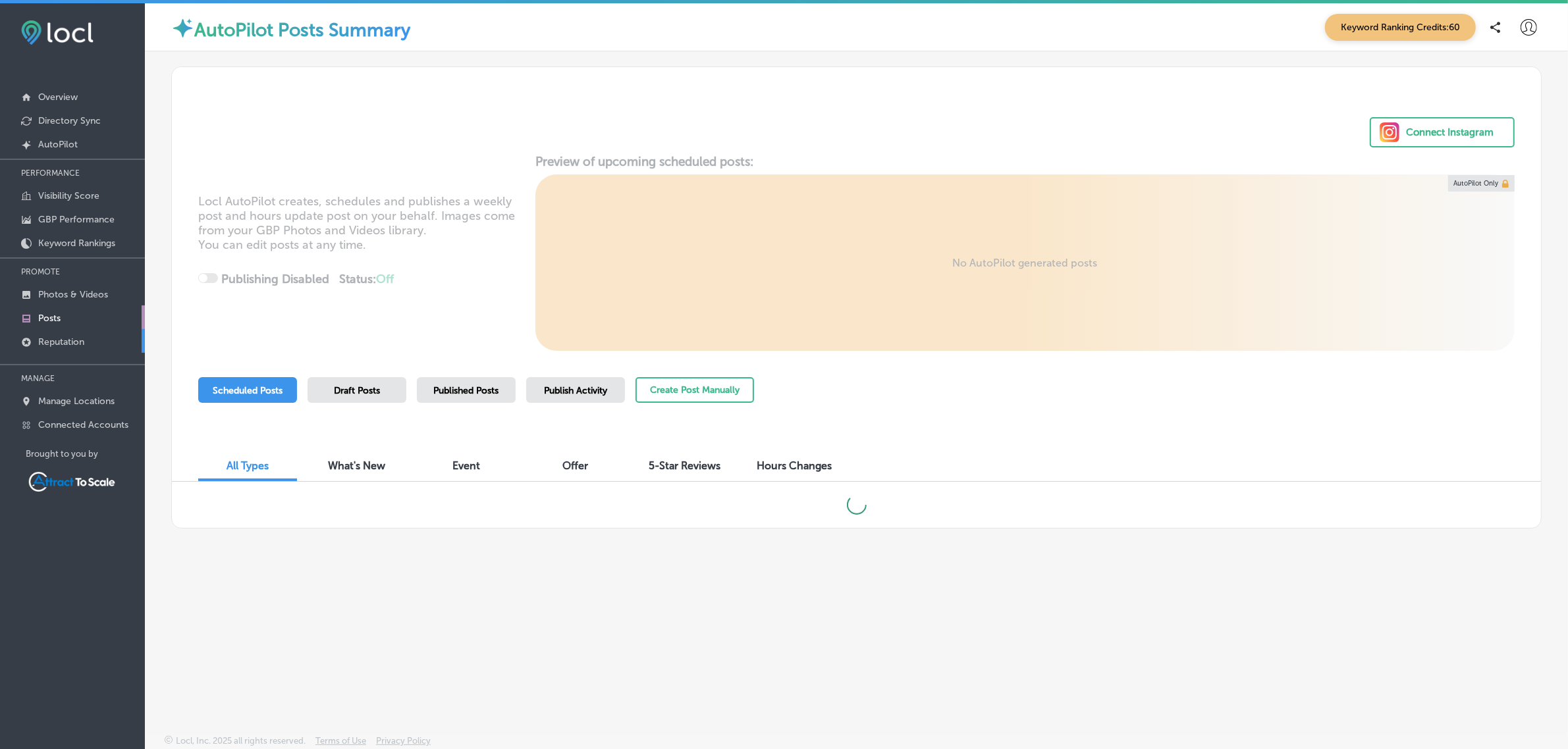
click at [84, 347] on p "Reputation" at bounding box center [61, 342] width 46 height 12
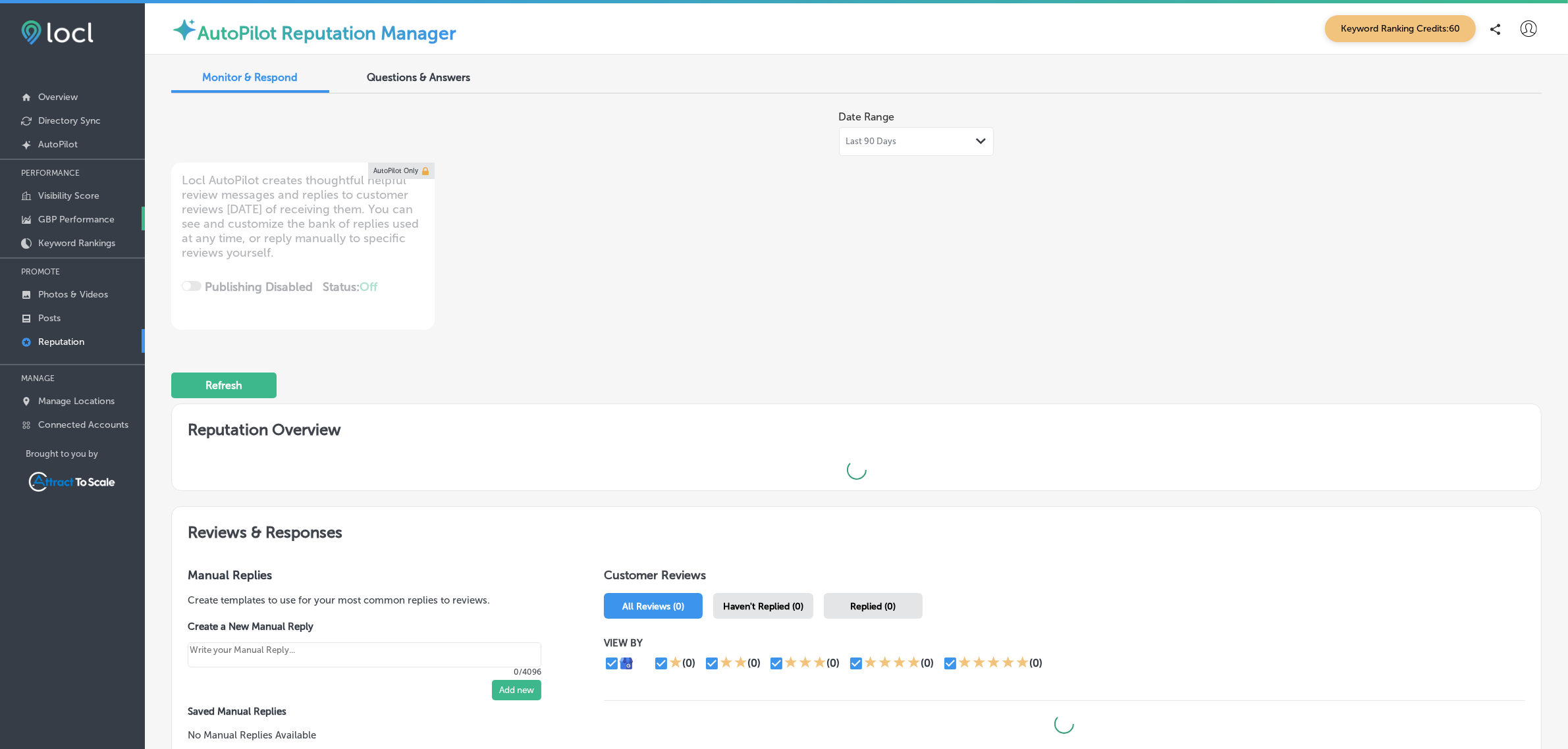
type textarea "x"
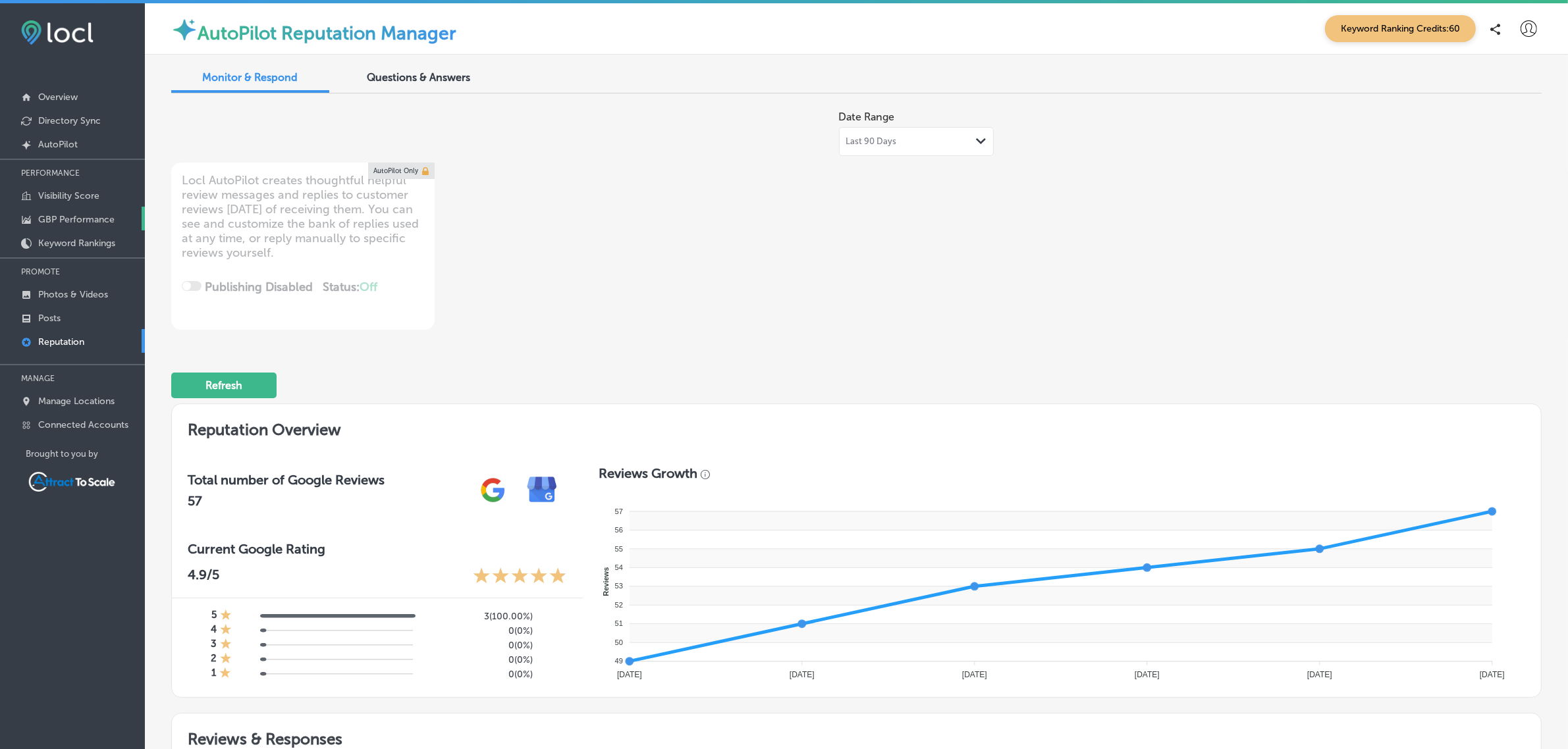
click at [89, 220] on p "GBP Performance" at bounding box center [76, 219] width 76 height 12
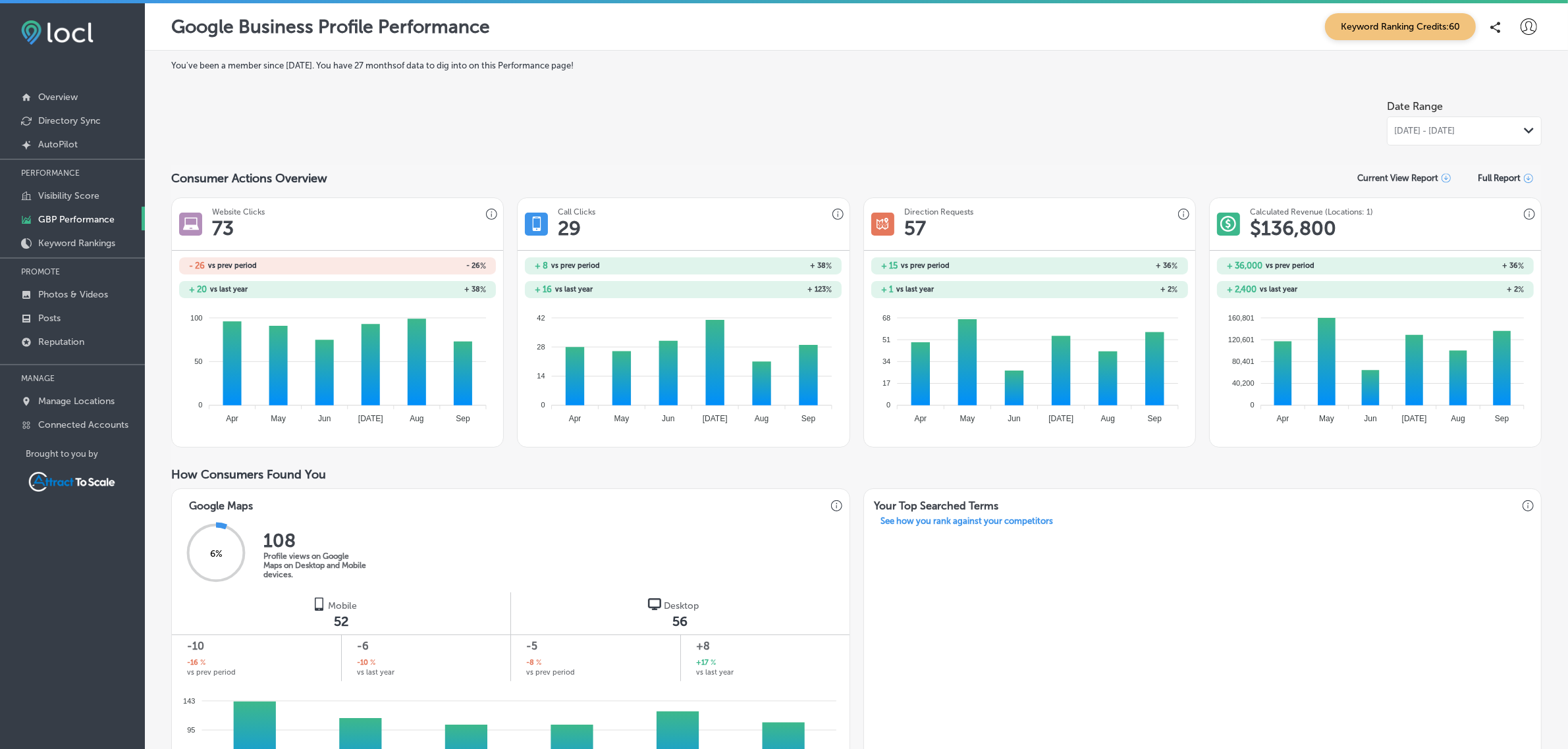
click at [1520, 31] on icon at bounding box center [1528, 27] width 17 height 17
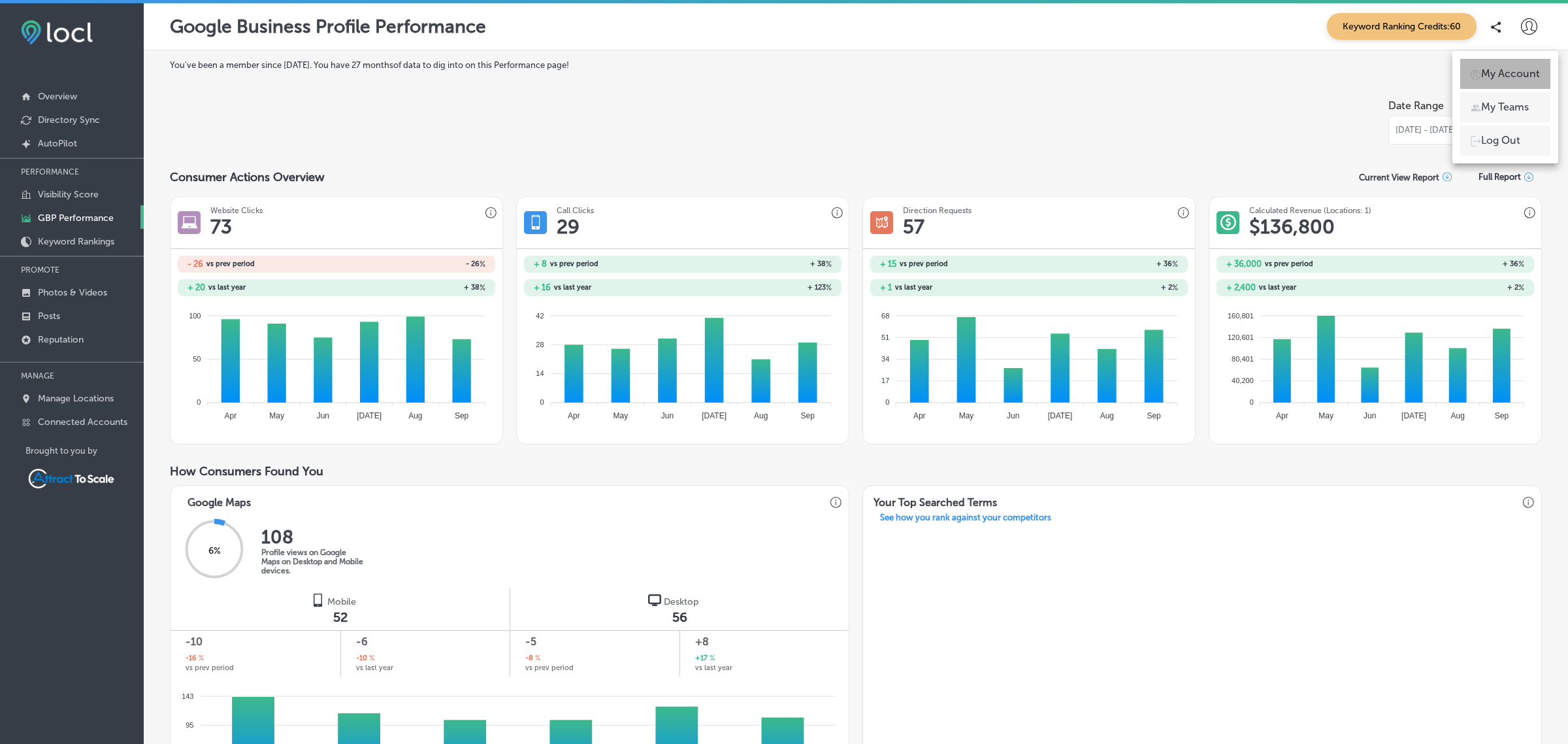
click at [1500, 77] on p "My Account" at bounding box center [1510, 74] width 59 height 16
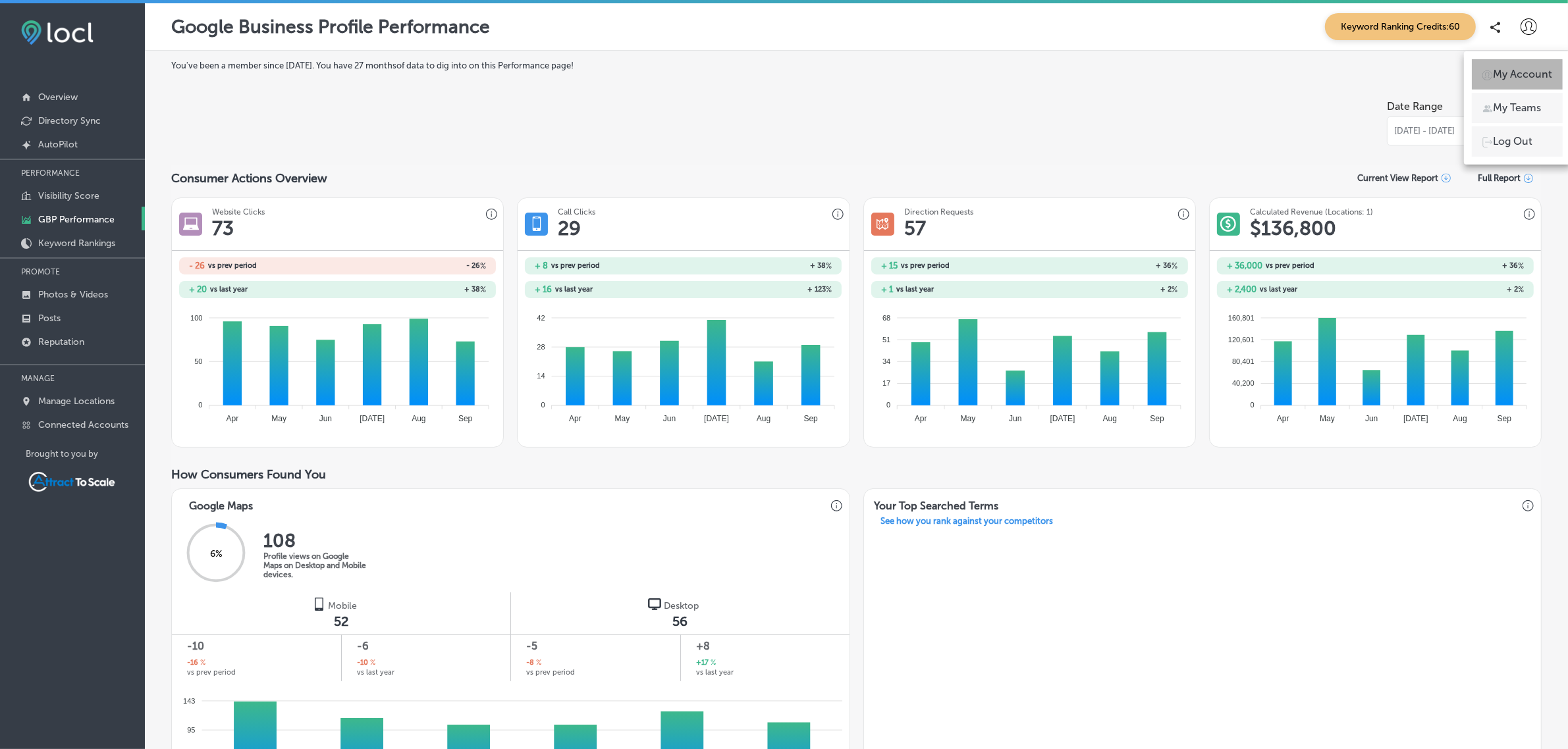
select select "US"
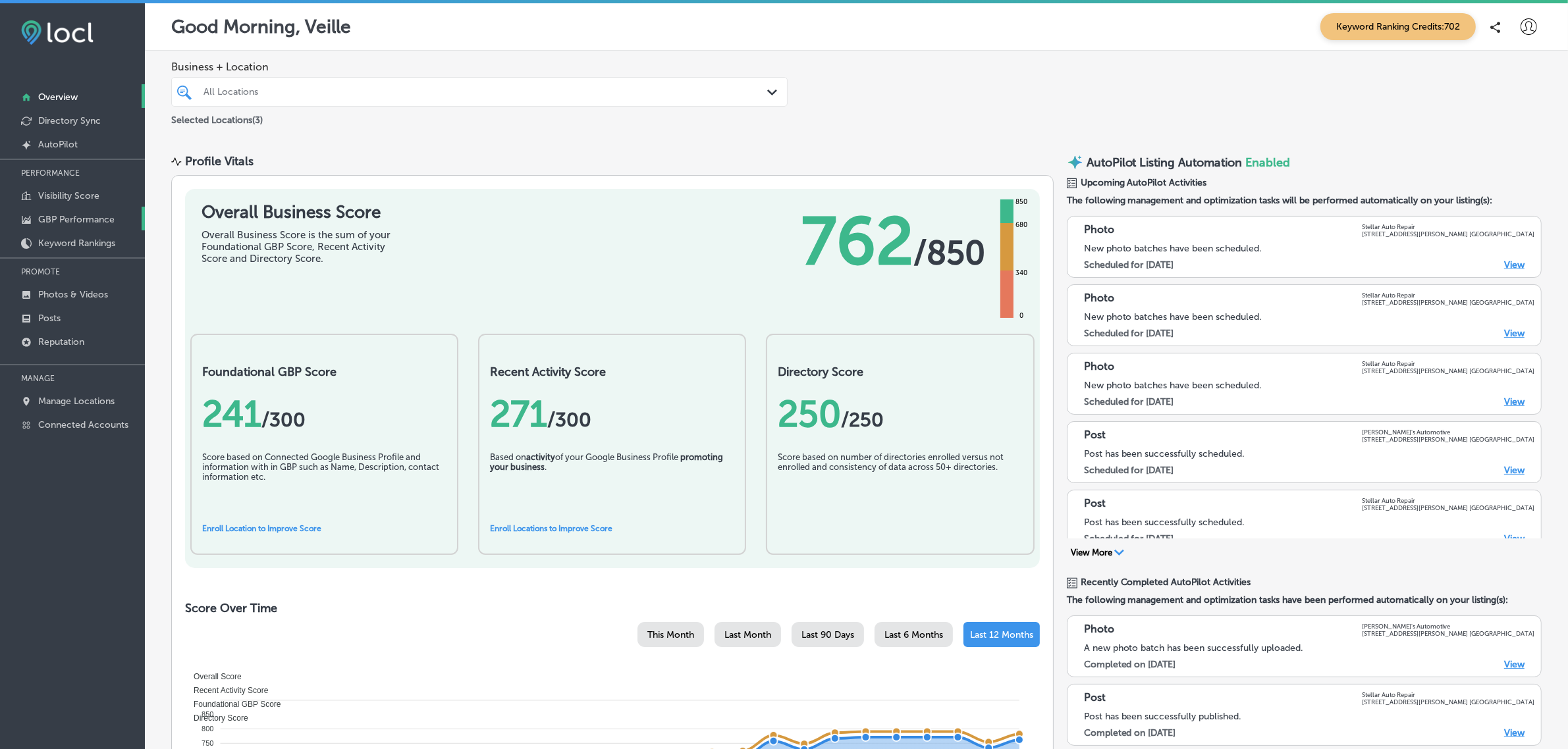
click at [96, 215] on p "GBP Performance" at bounding box center [76, 219] width 76 height 12
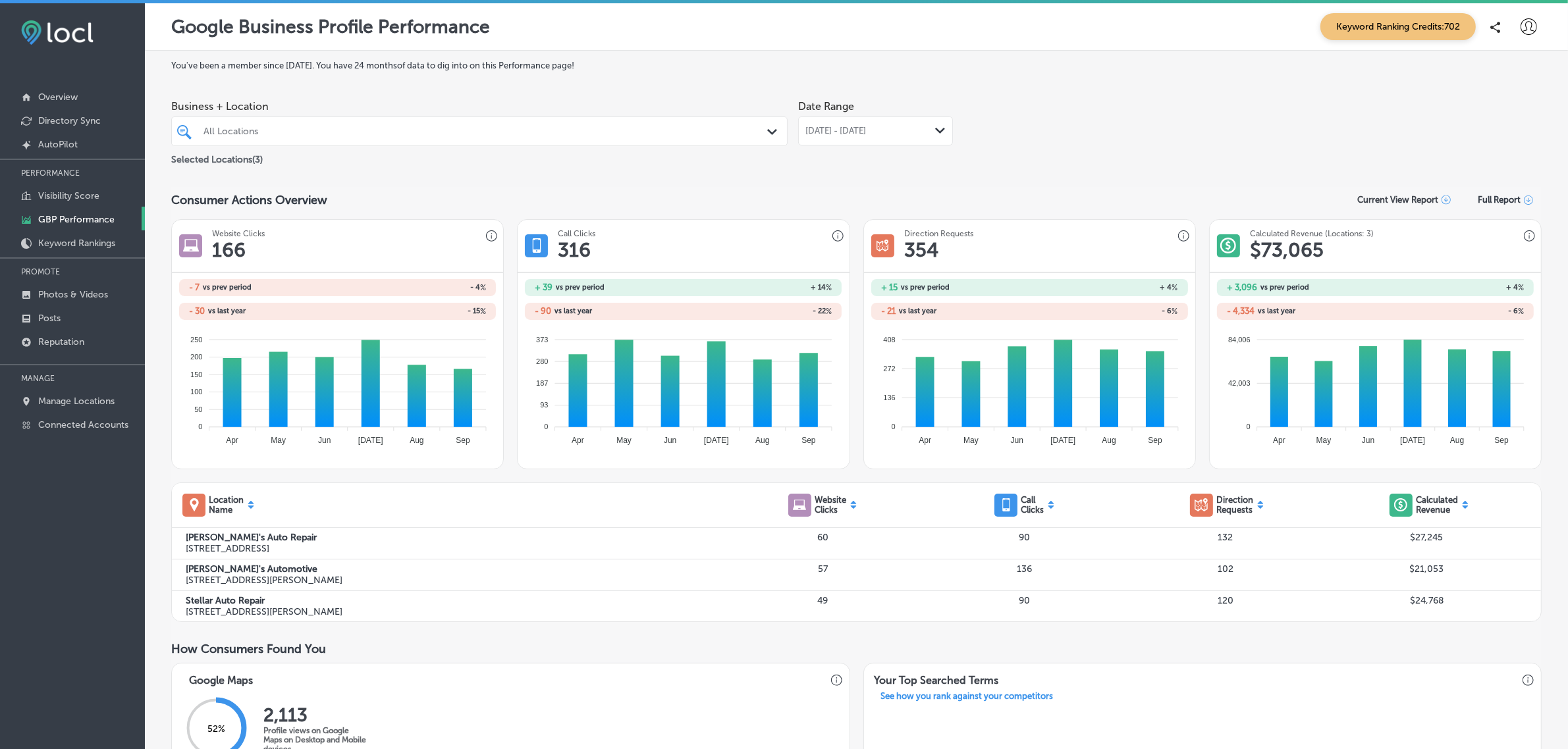
click at [1520, 27] on icon at bounding box center [1528, 27] width 17 height 17
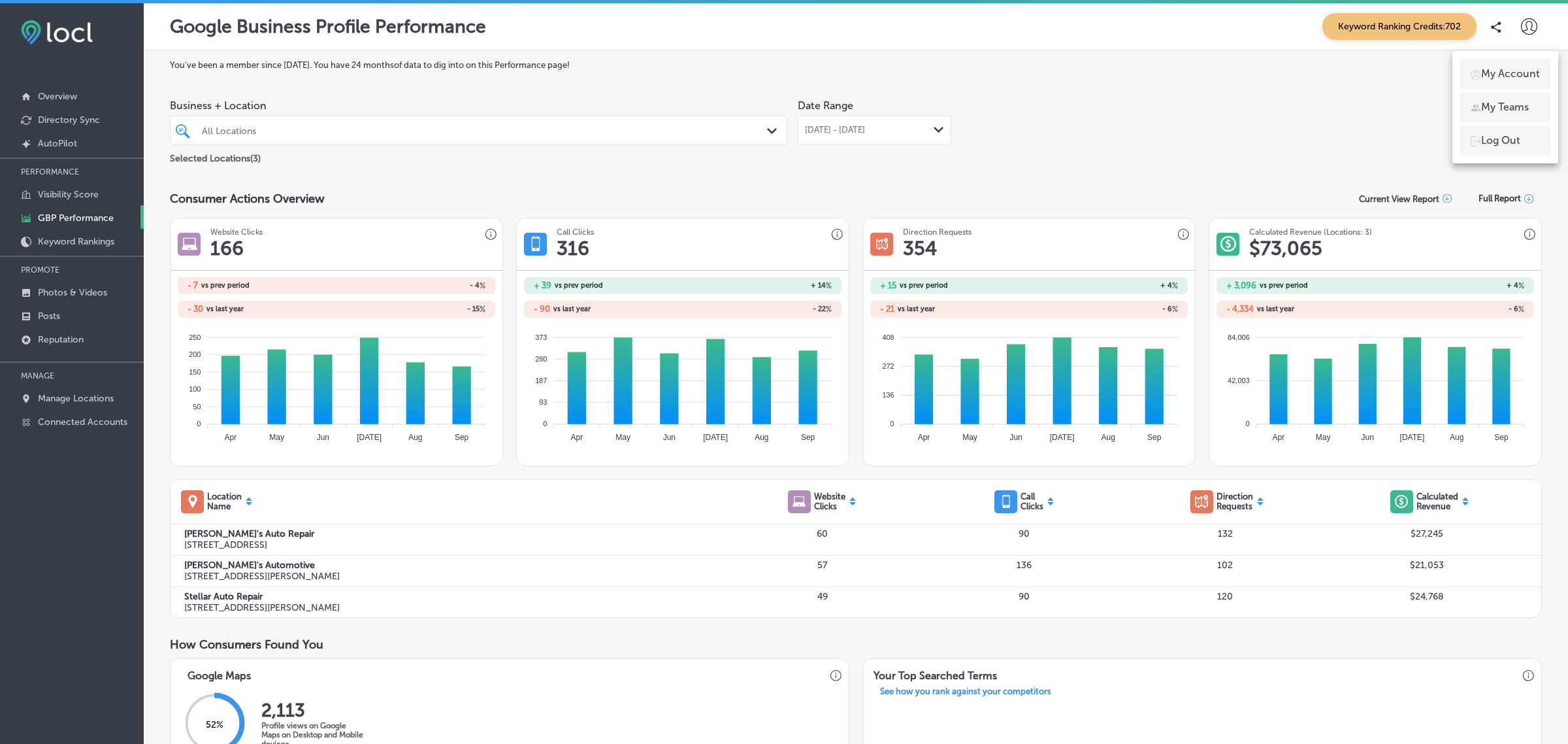
click at [1504, 69] on p "My Account" at bounding box center [1510, 74] width 59 height 16
select select "US"
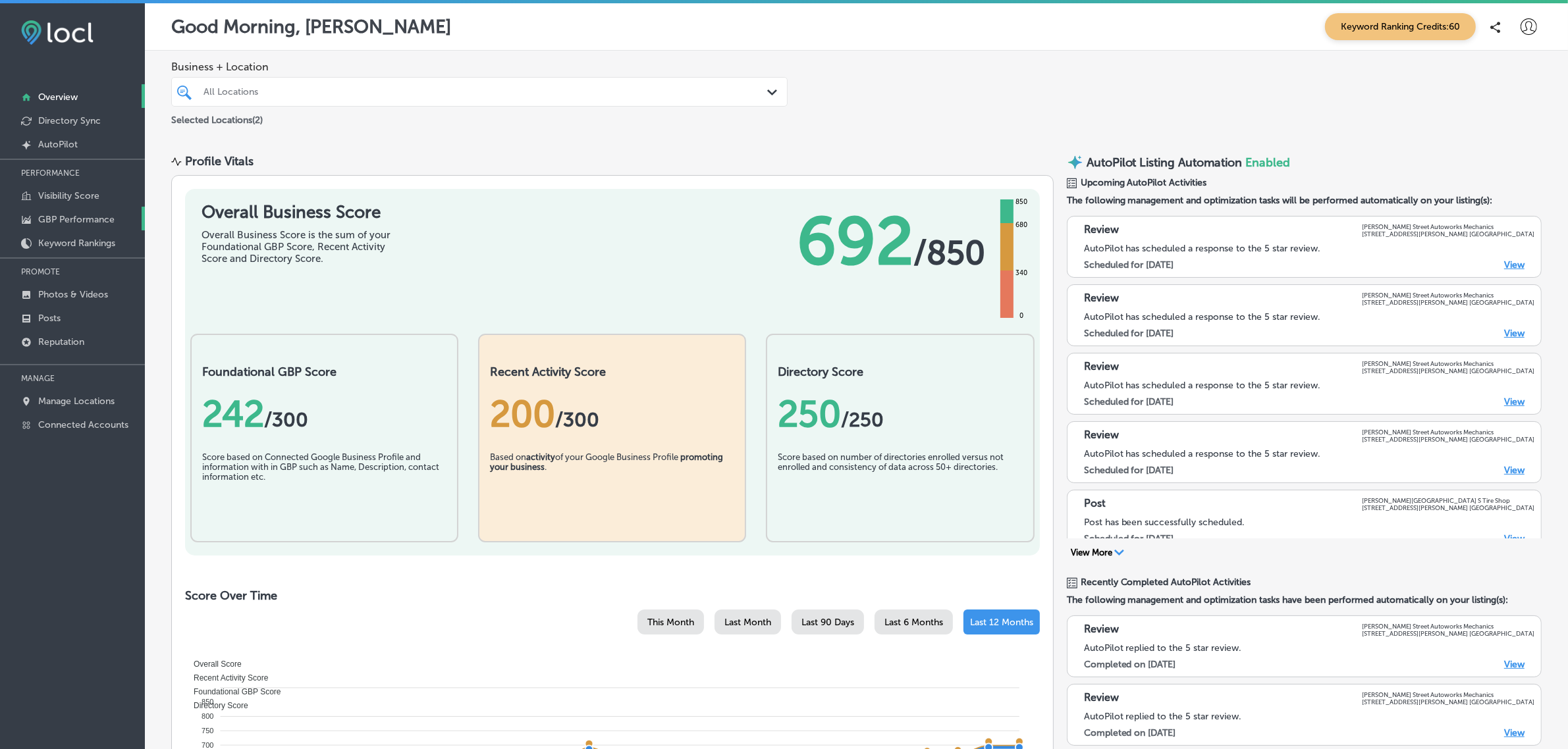
click at [109, 219] on p "GBP Performance" at bounding box center [76, 219] width 76 height 12
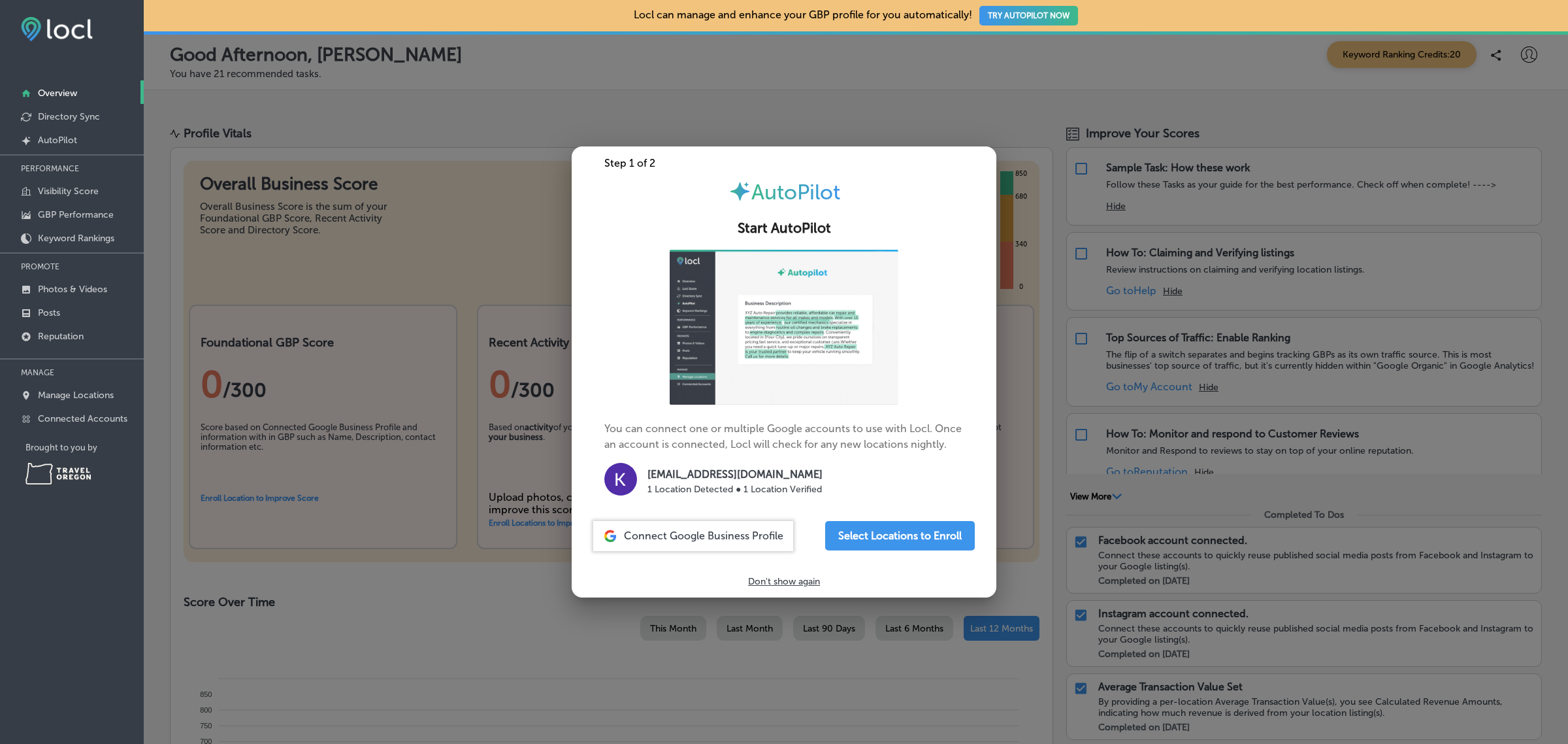
click at [299, 573] on div at bounding box center [784, 372] width 1568 height 744
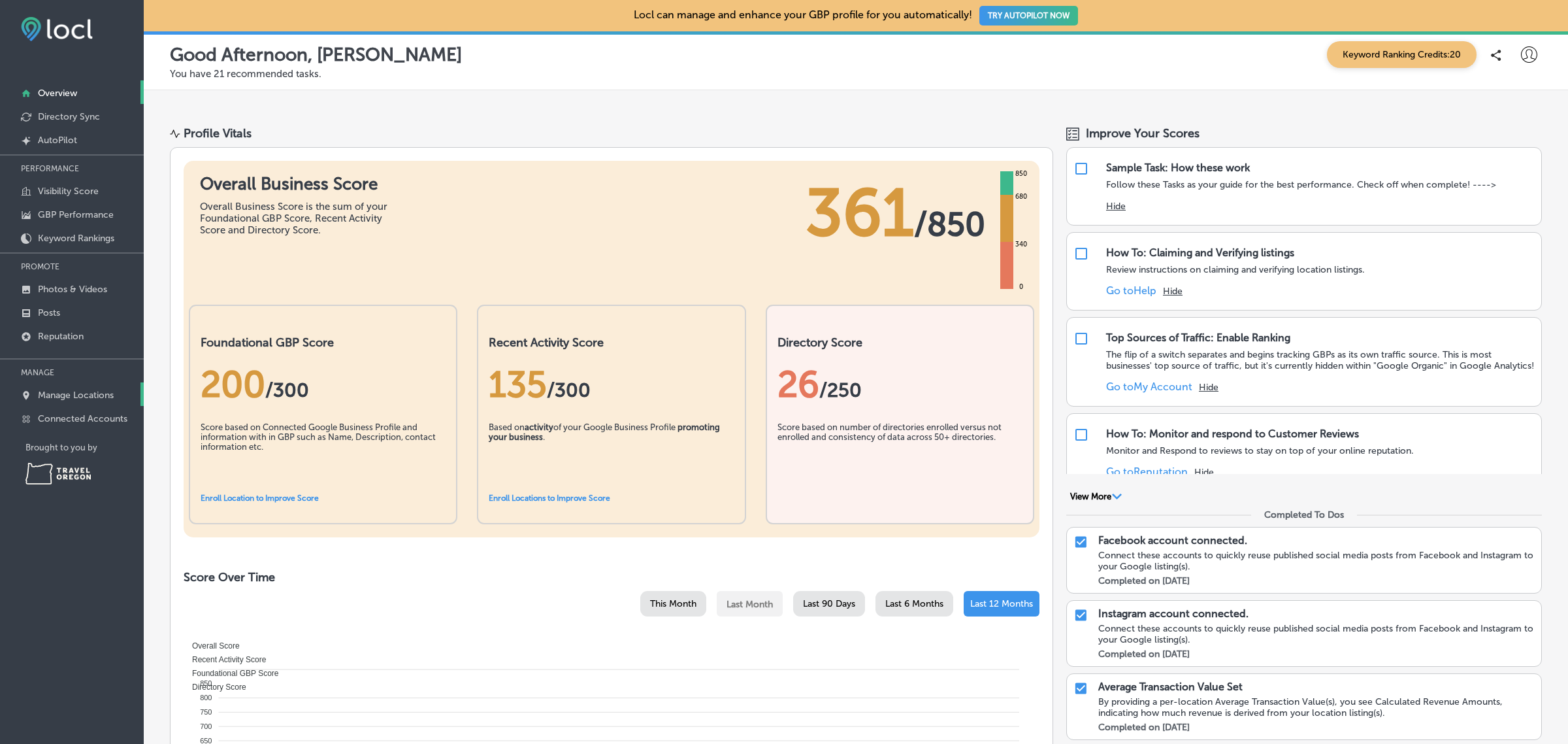
click at [76, 401] on p "Manage Locations" at bounding box center [76, 395] width 76 height 11
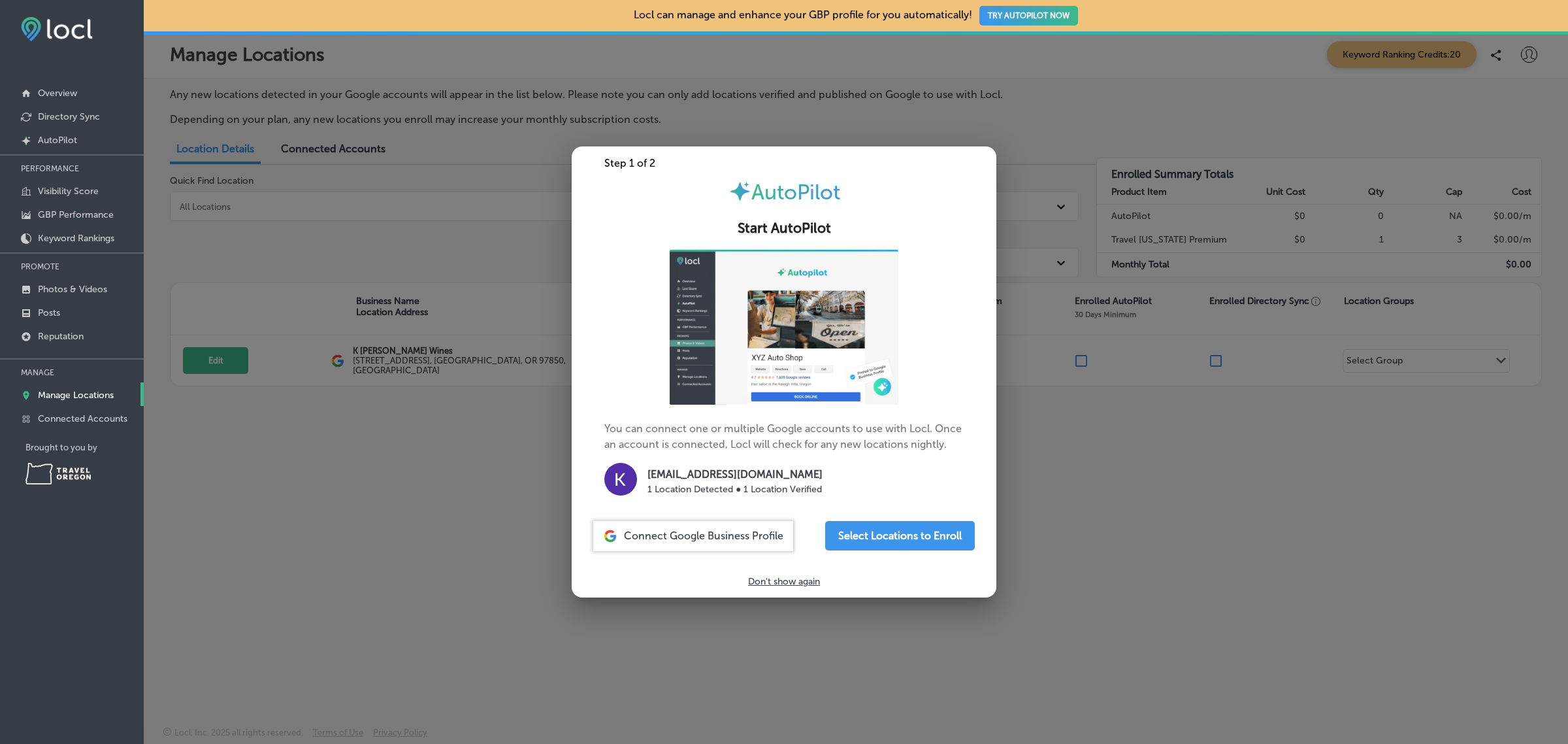
click at [344, 525] on div at bounding box center [784, 372] width 1568 height 744
